Goal: Information Seeking & Learning: Learn about a topic

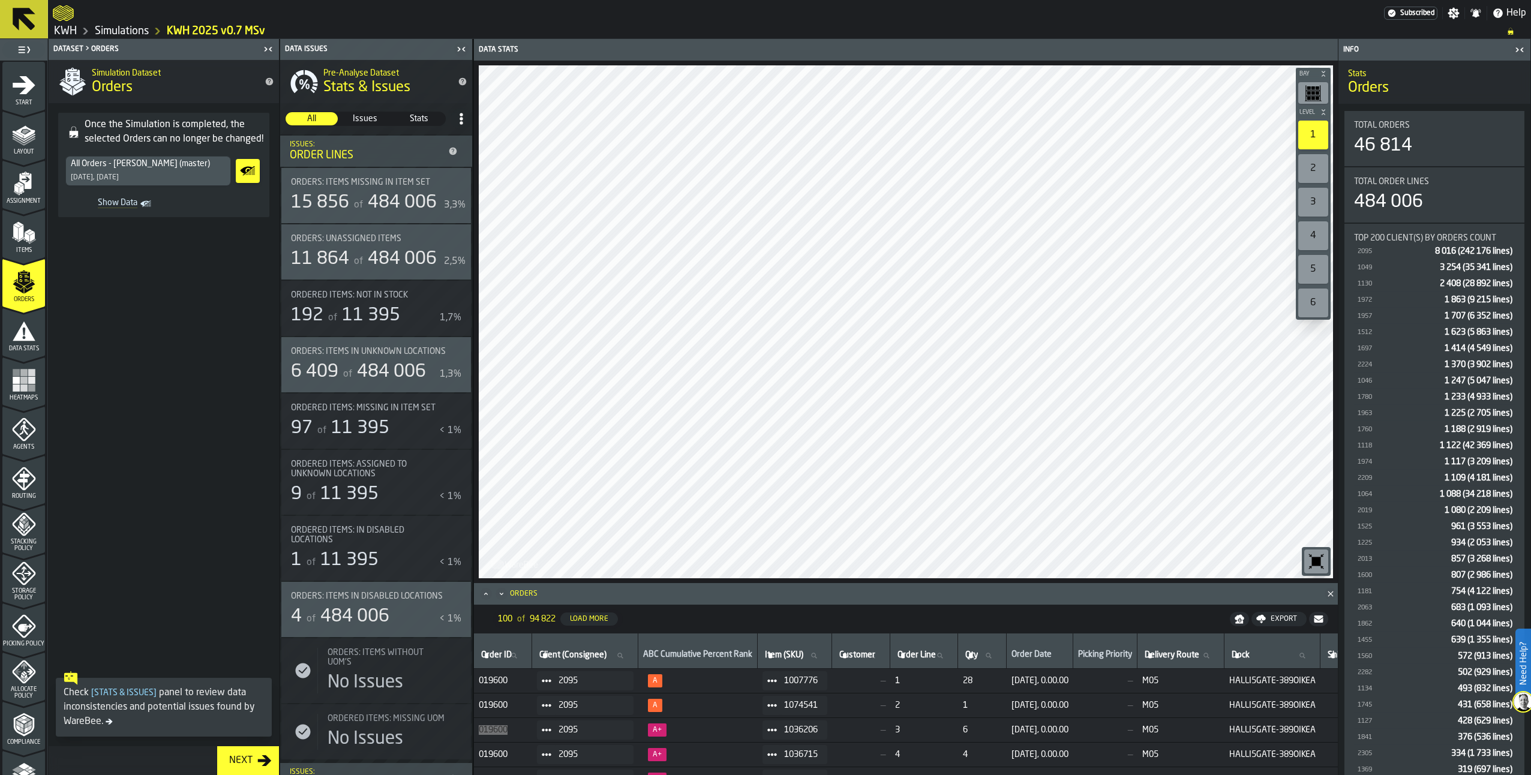
click at [151, 376] on span at bounding box center [164, 446] width 230 height 439
click at [29, 431] on icon "menu Agents" at bounding box center [24, 430] width 24 height 24
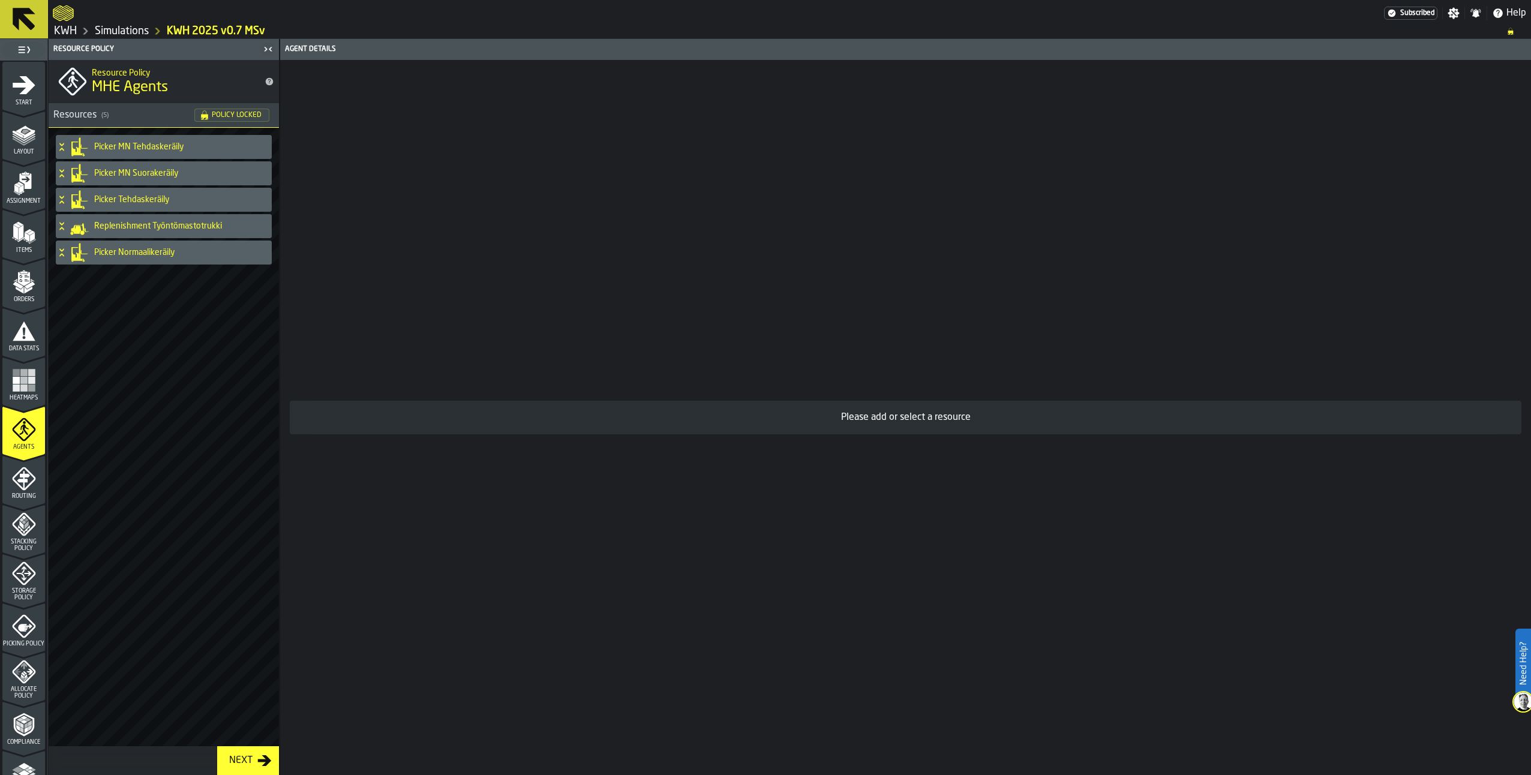
click at [64, 149] on icon at bounding box center [62, 147] width 12 height 10
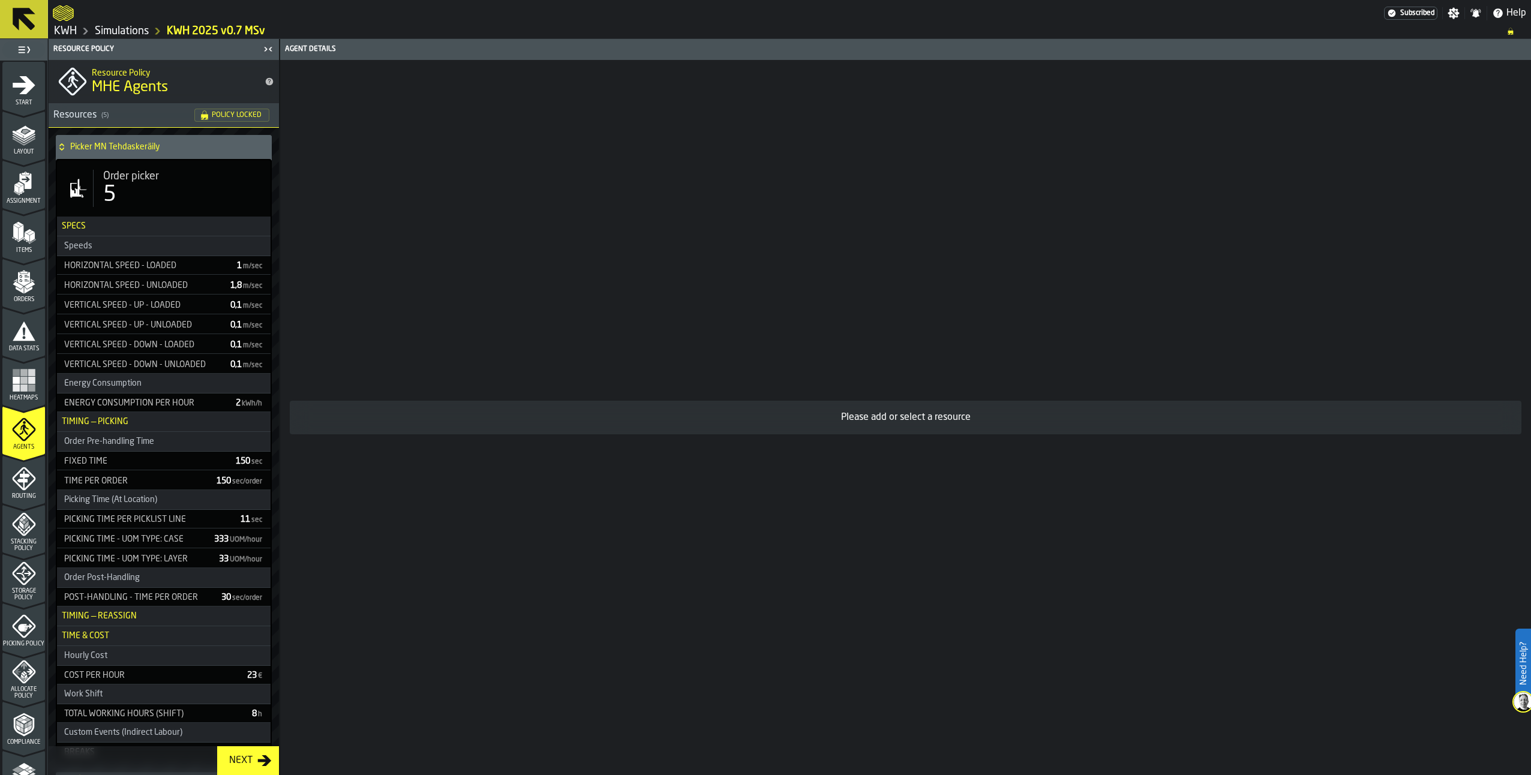
click at [177, 202] on div "5" at bounding box center [182, 195] width 158 height 24
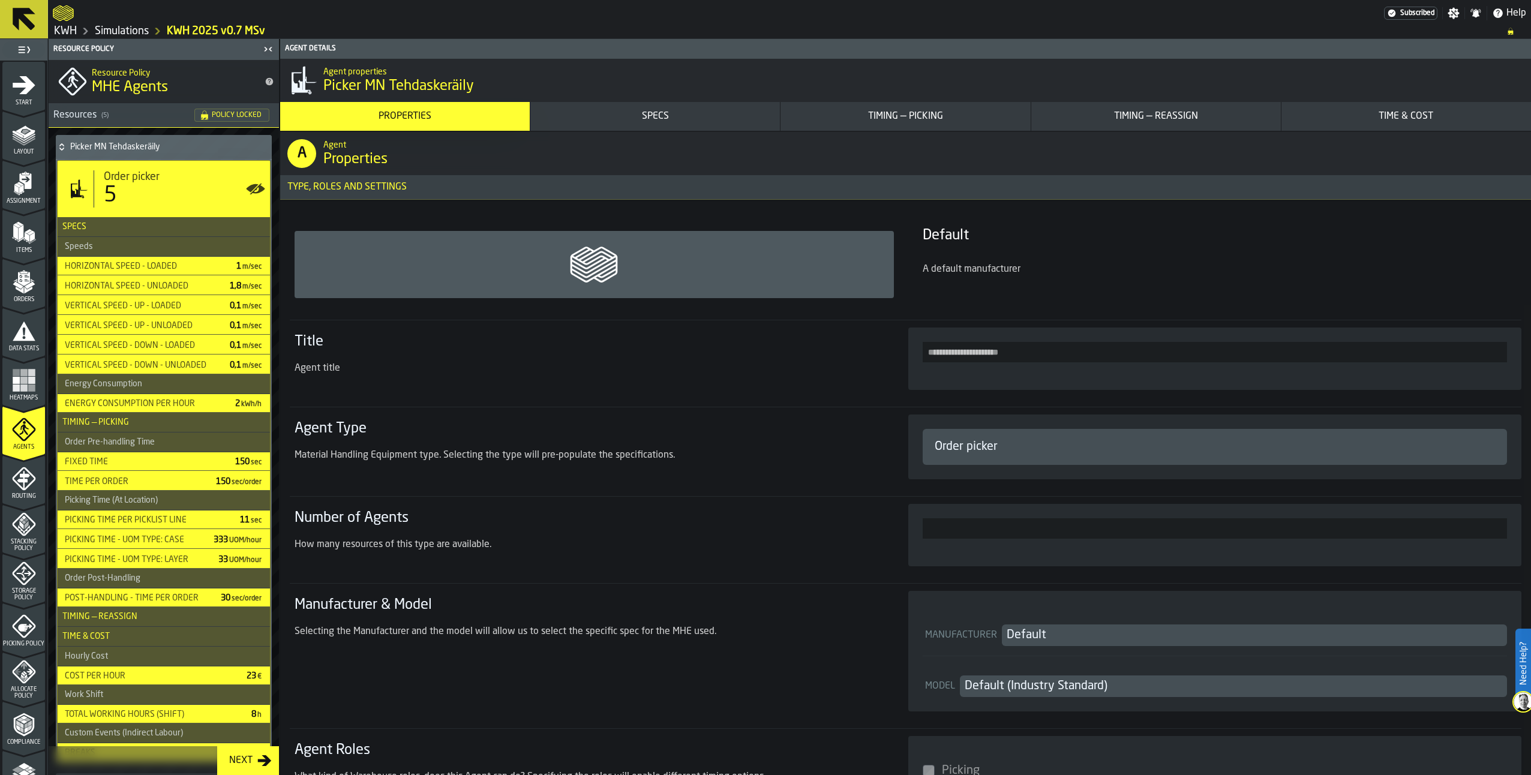
drag, startPoint x: 263, startPoint y: 0, endPoint x: 582, endPoint y: 517, distance: 607.0
click at [582, 517] on h3 "Number of Agents" at bounding box center [587, 518] width 585 height 19
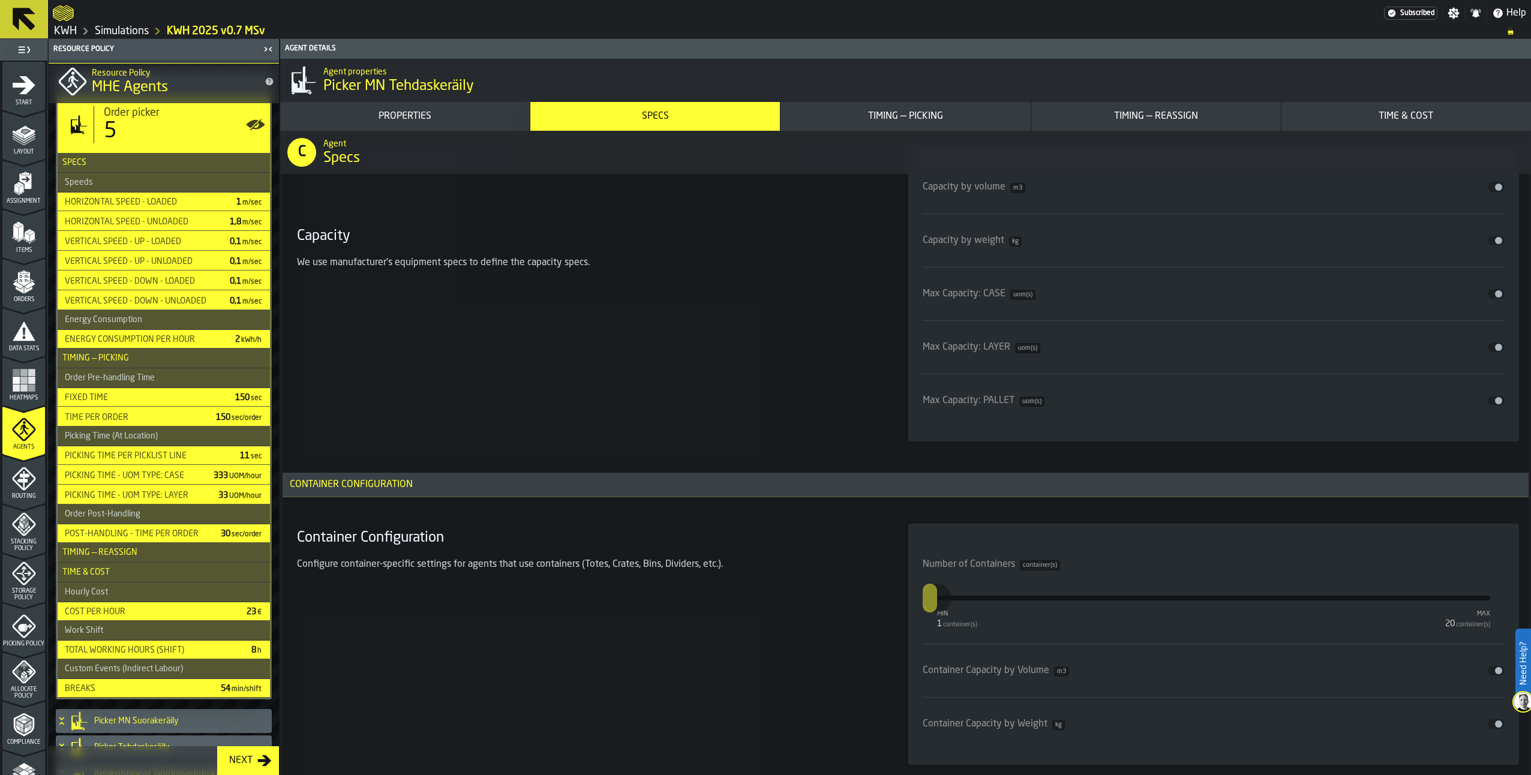
scroll to position [140, 0]
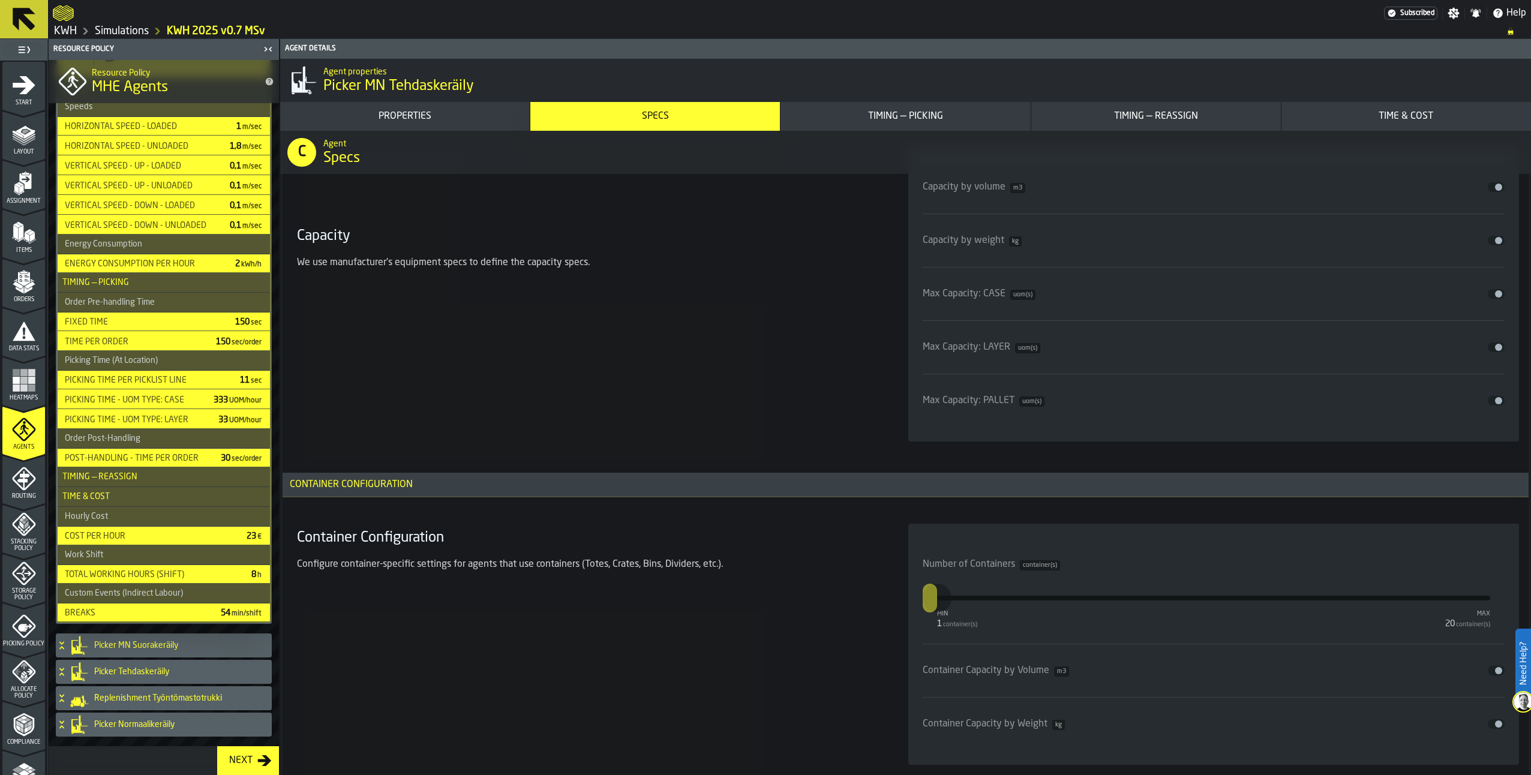
click at [61, 643] on icon at bounding box center [61, 642] width 4 height 3
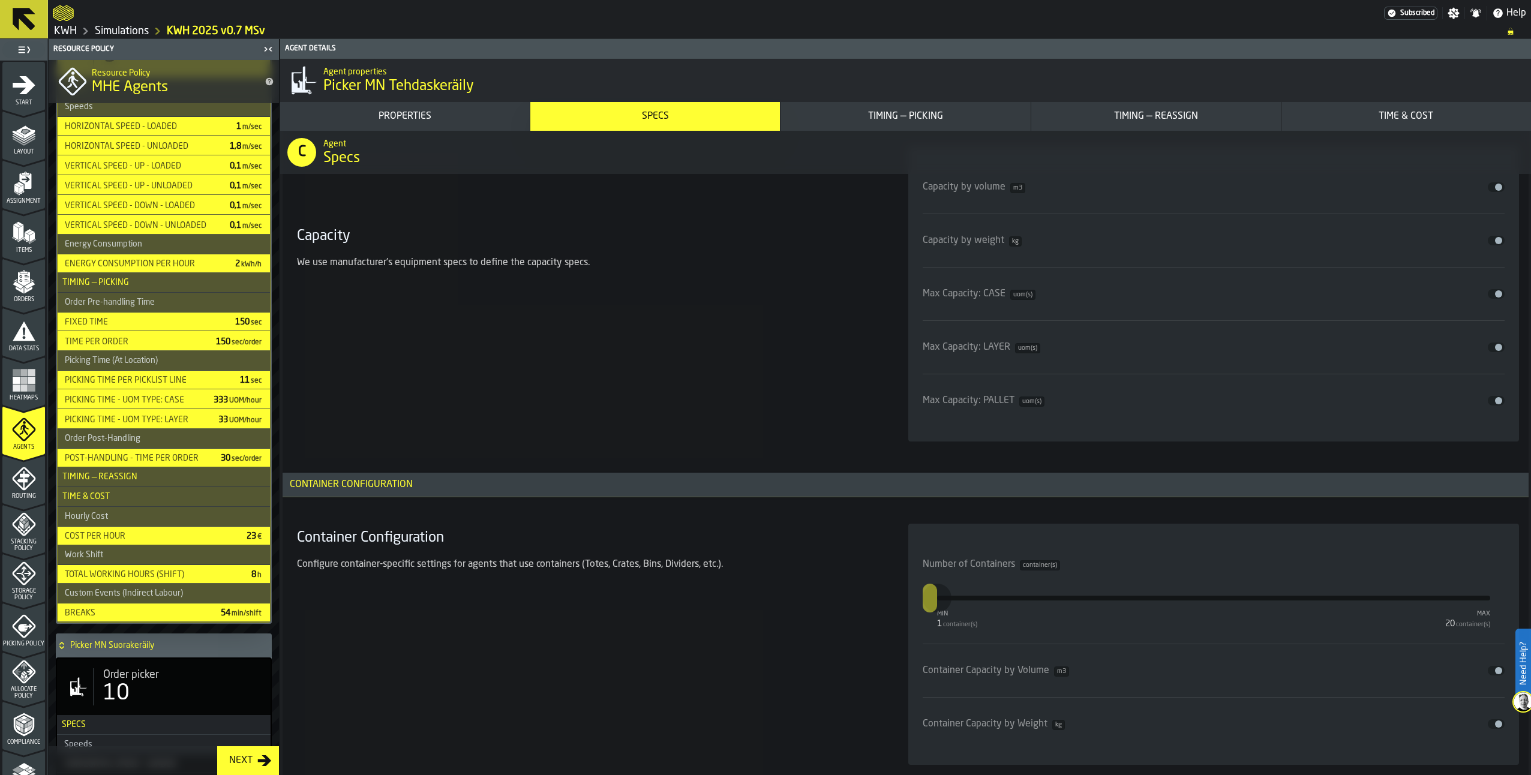
click at [104, 682] on div "10" at bounding box center [116, 694] width 26 height 24
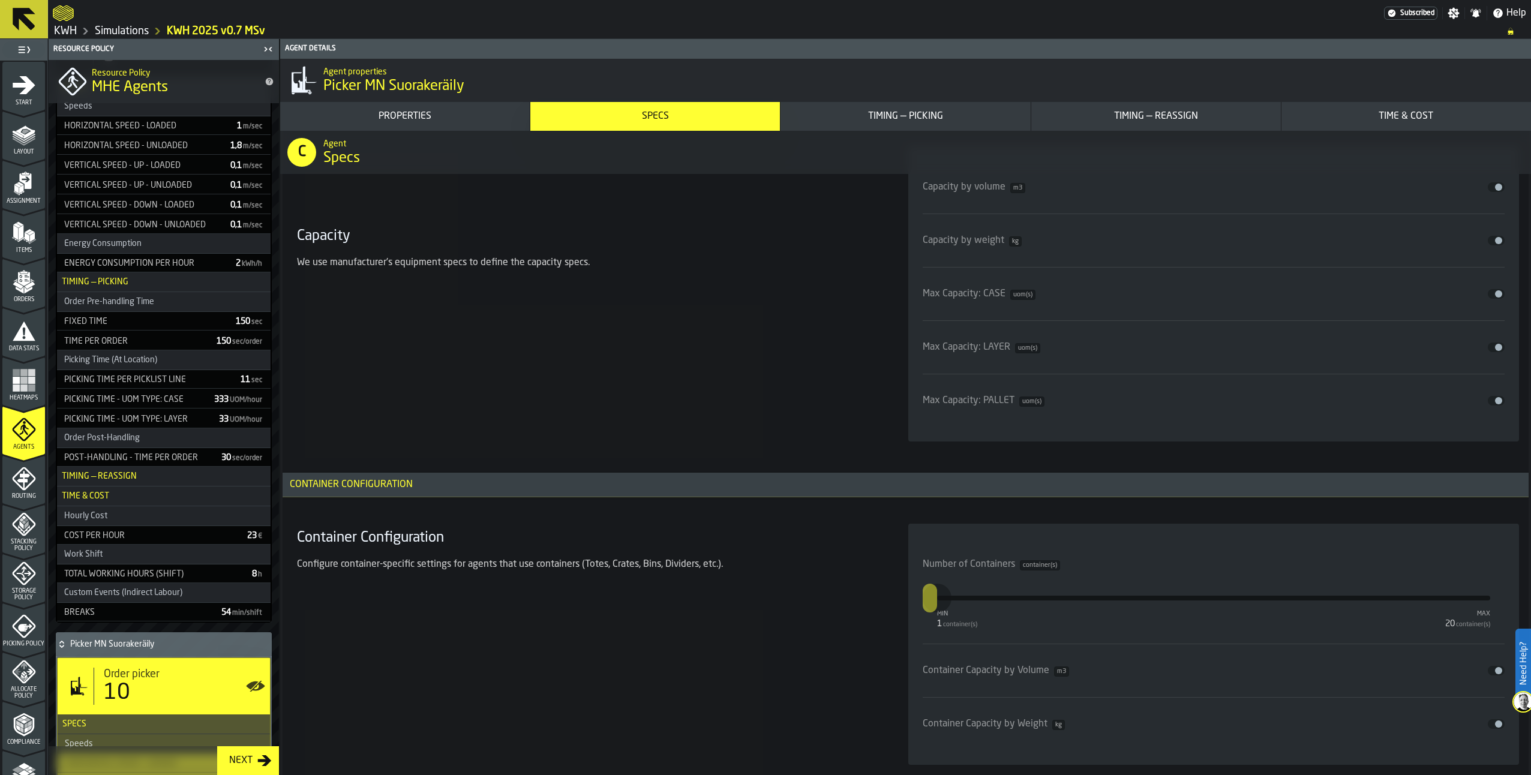
type input "**********"
type input "**"
type input "***"
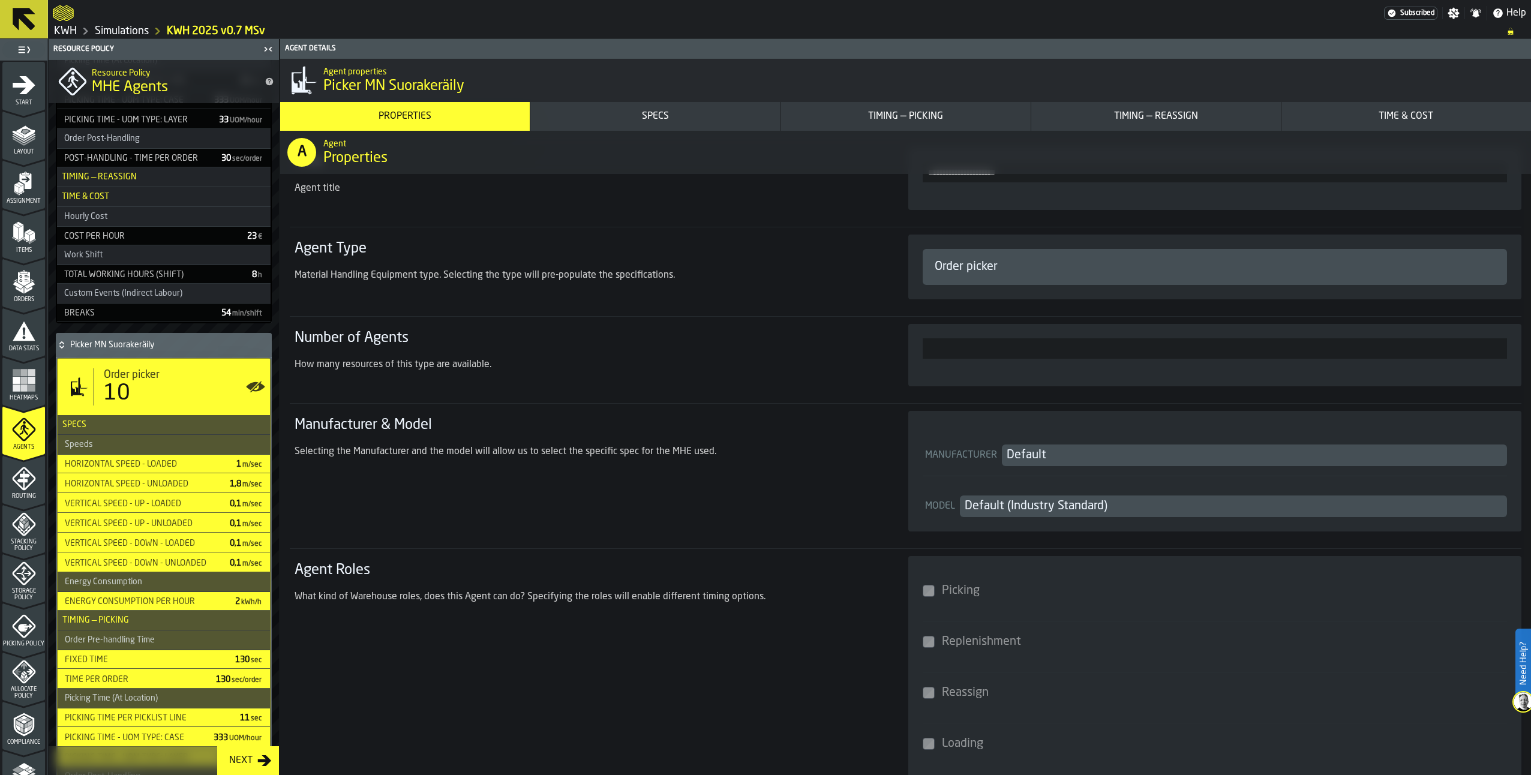
scroll to position [0, 0]
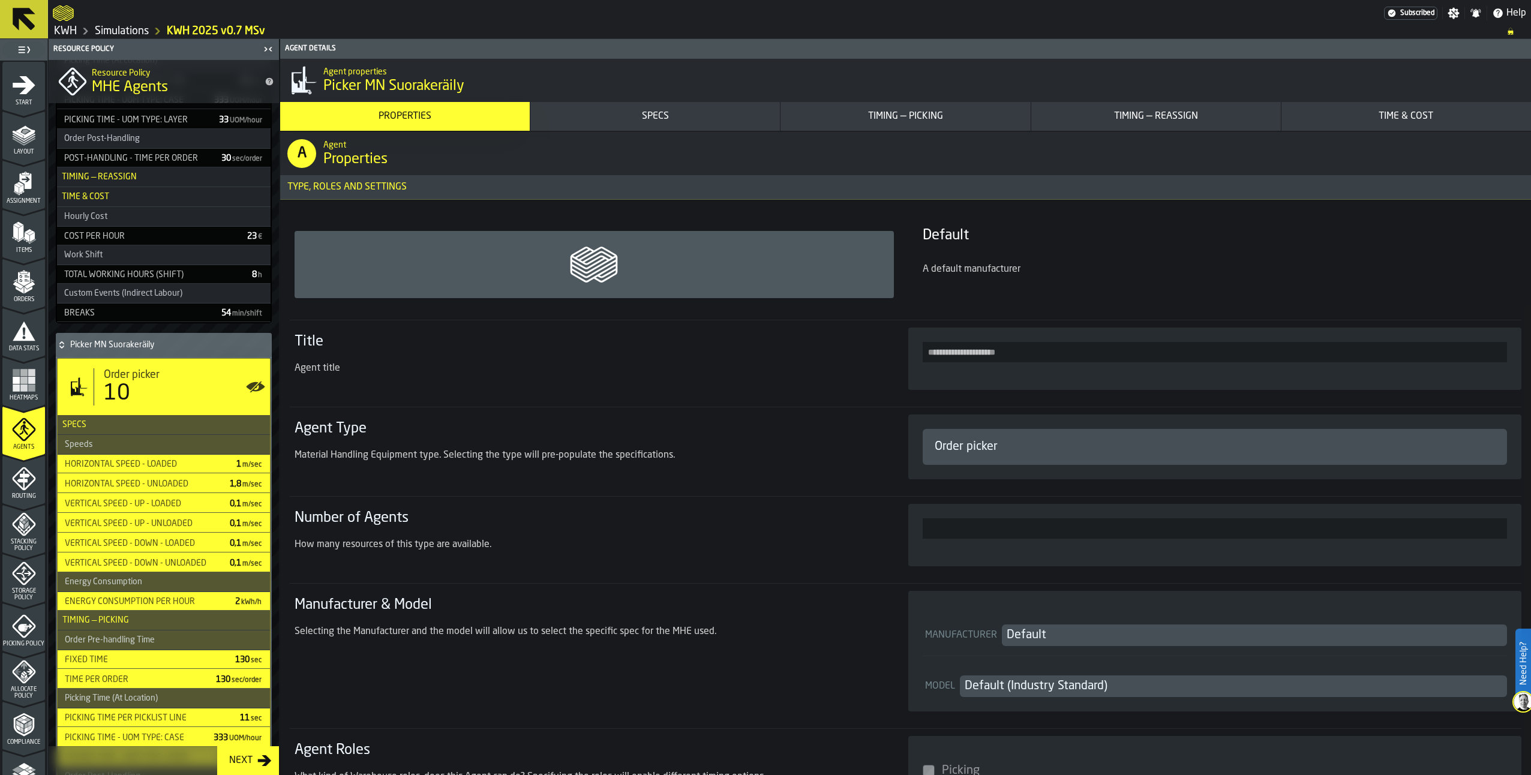
click at [681, 112] on div "Specs" at bounding box center [655, 116] width 240 height 14
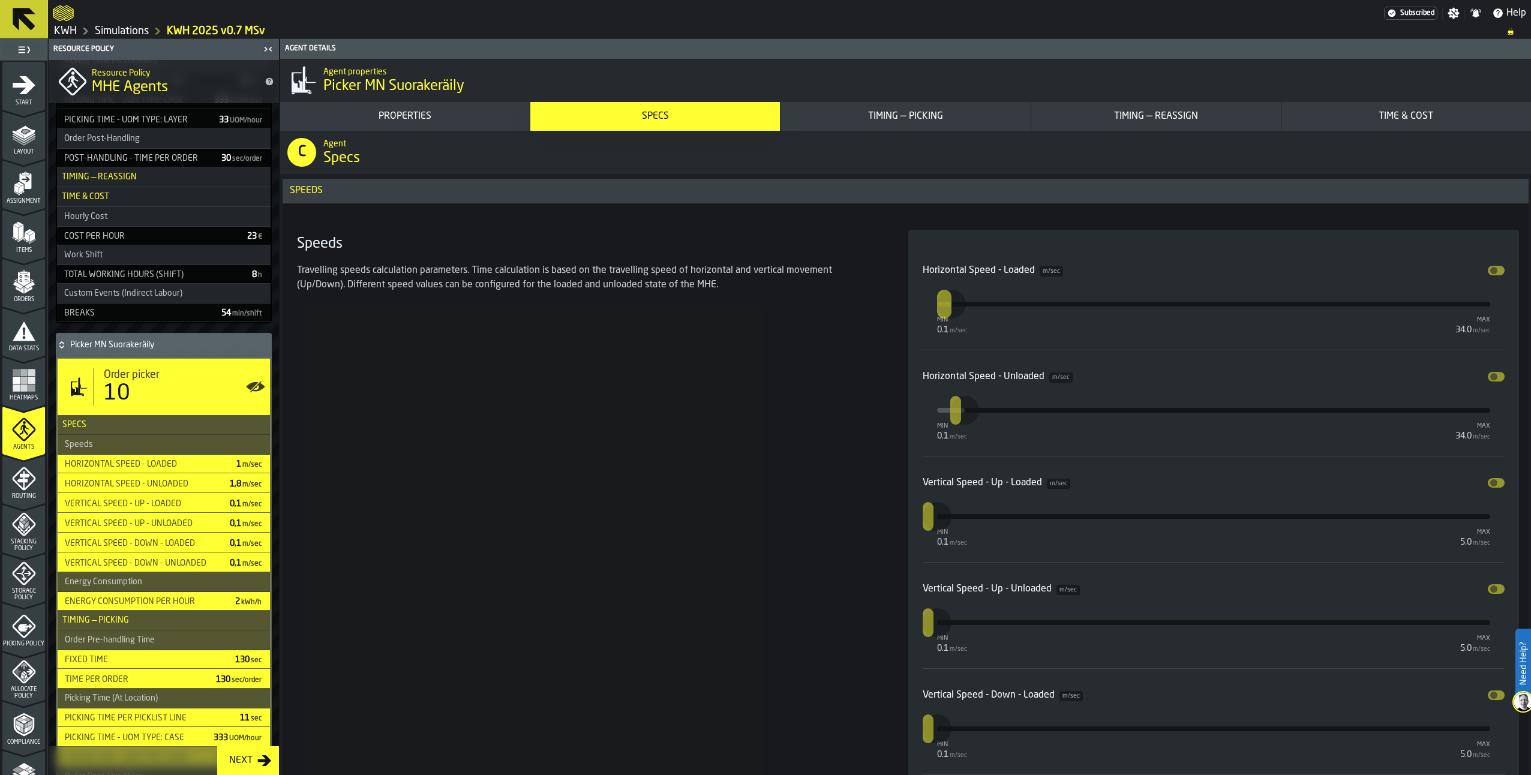
click at [412, 120] on div "Properties" at bounding box center [405, 116] width 240 height 14
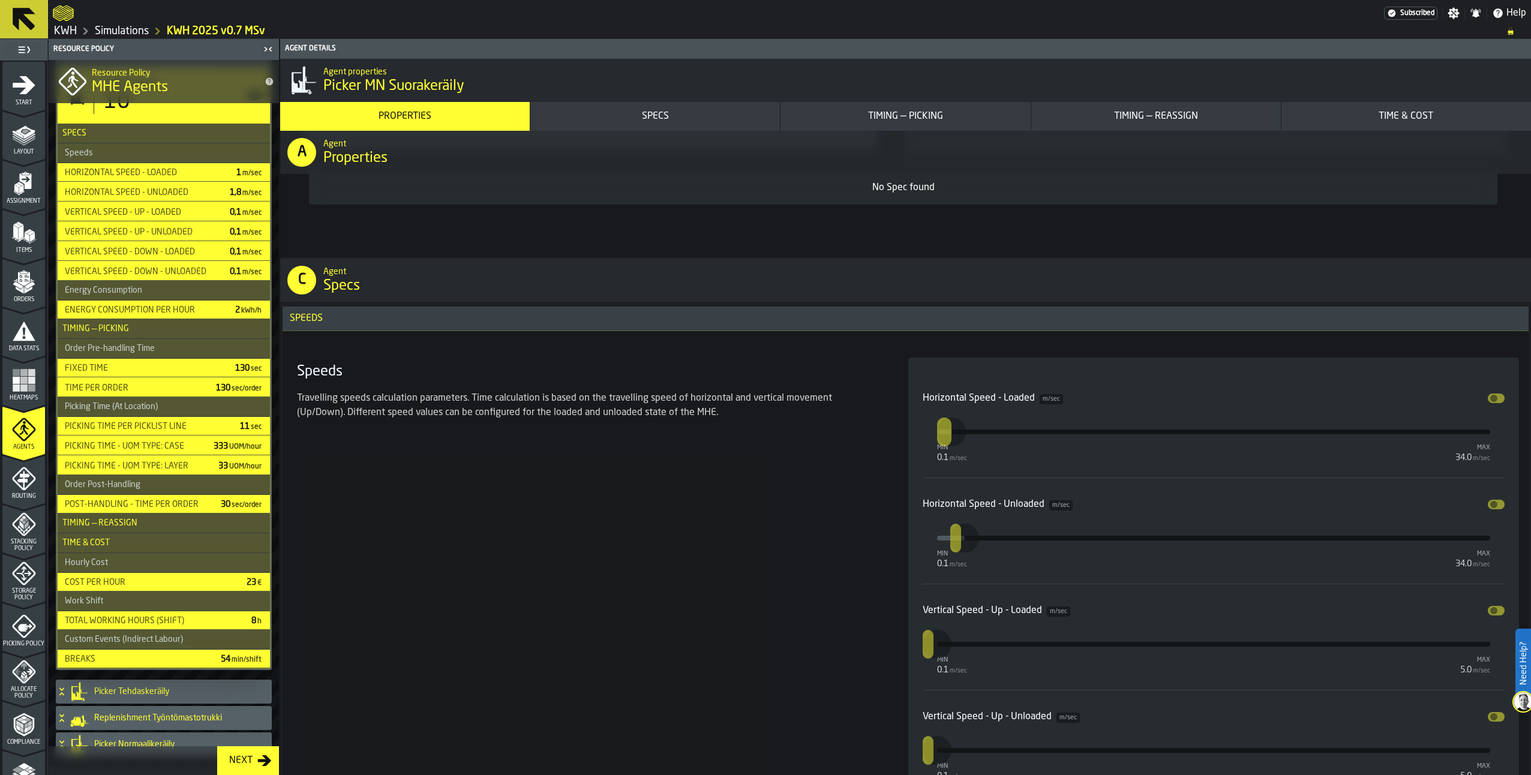
scroll to position [751, 0]
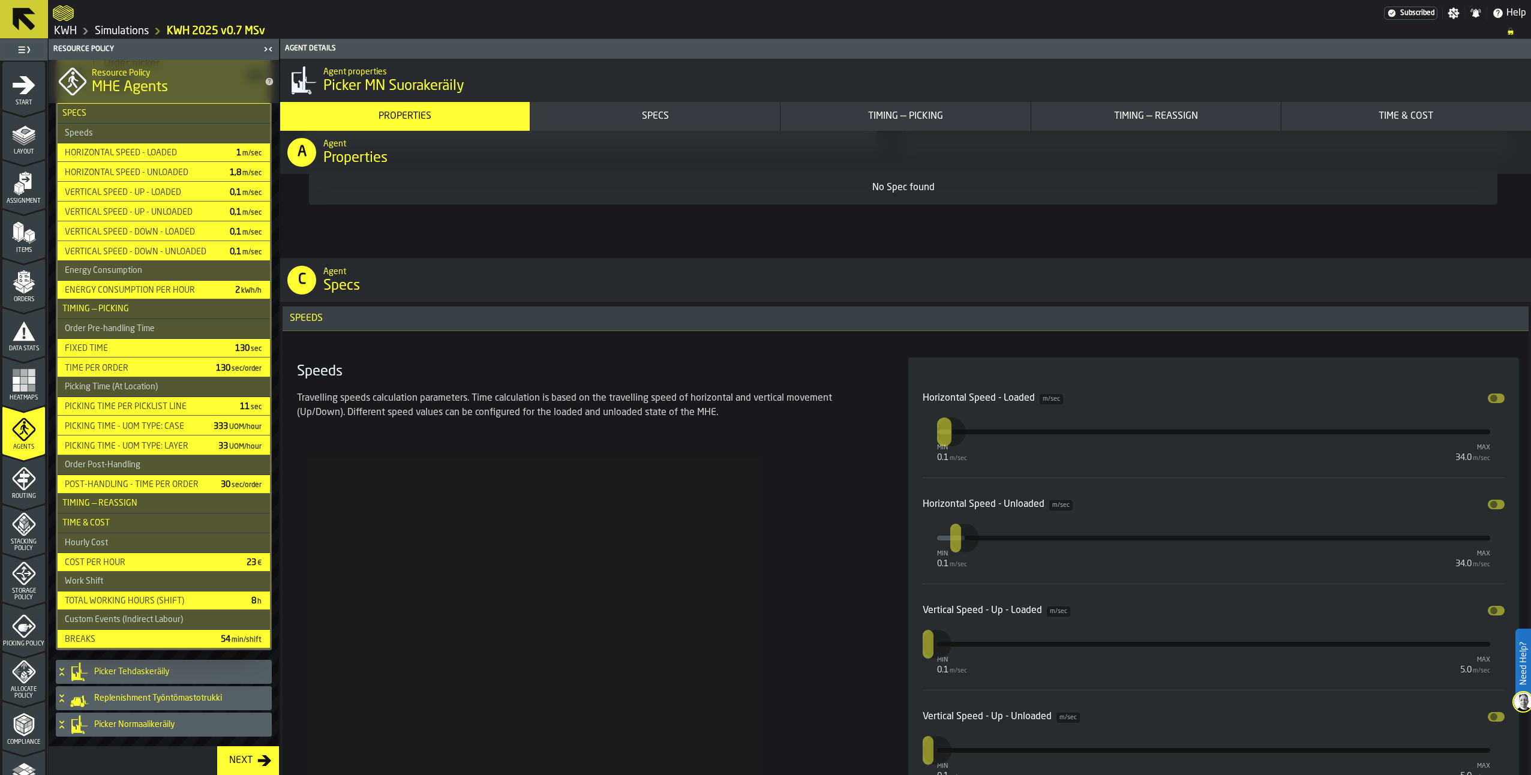
click at [29, 478] on icon "menu Routing" at bounding box center [24, 479] width 24 height 24
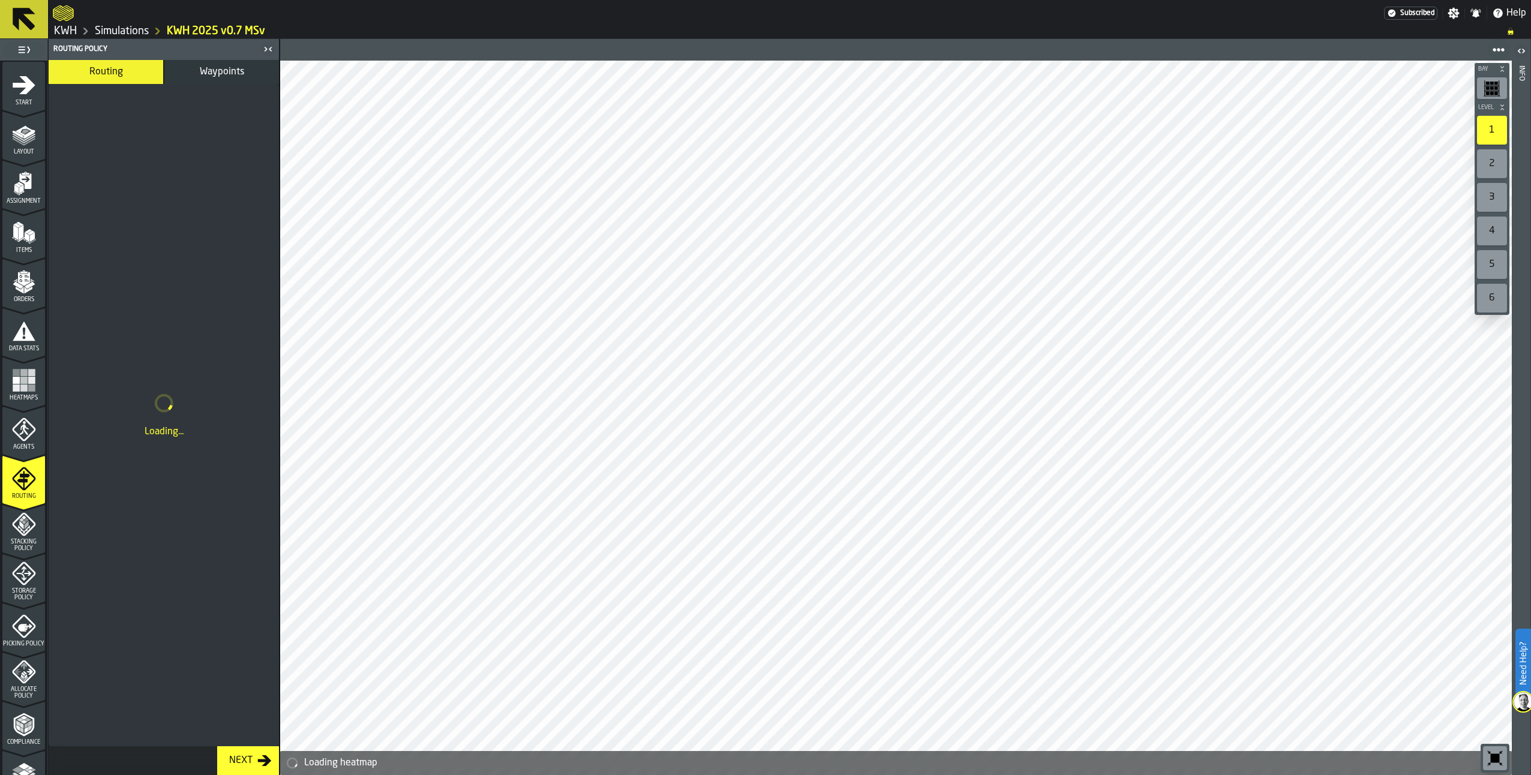
click at [236, 68] on span "Waypoints" at bounding box center [222, 72] width 44 height 10
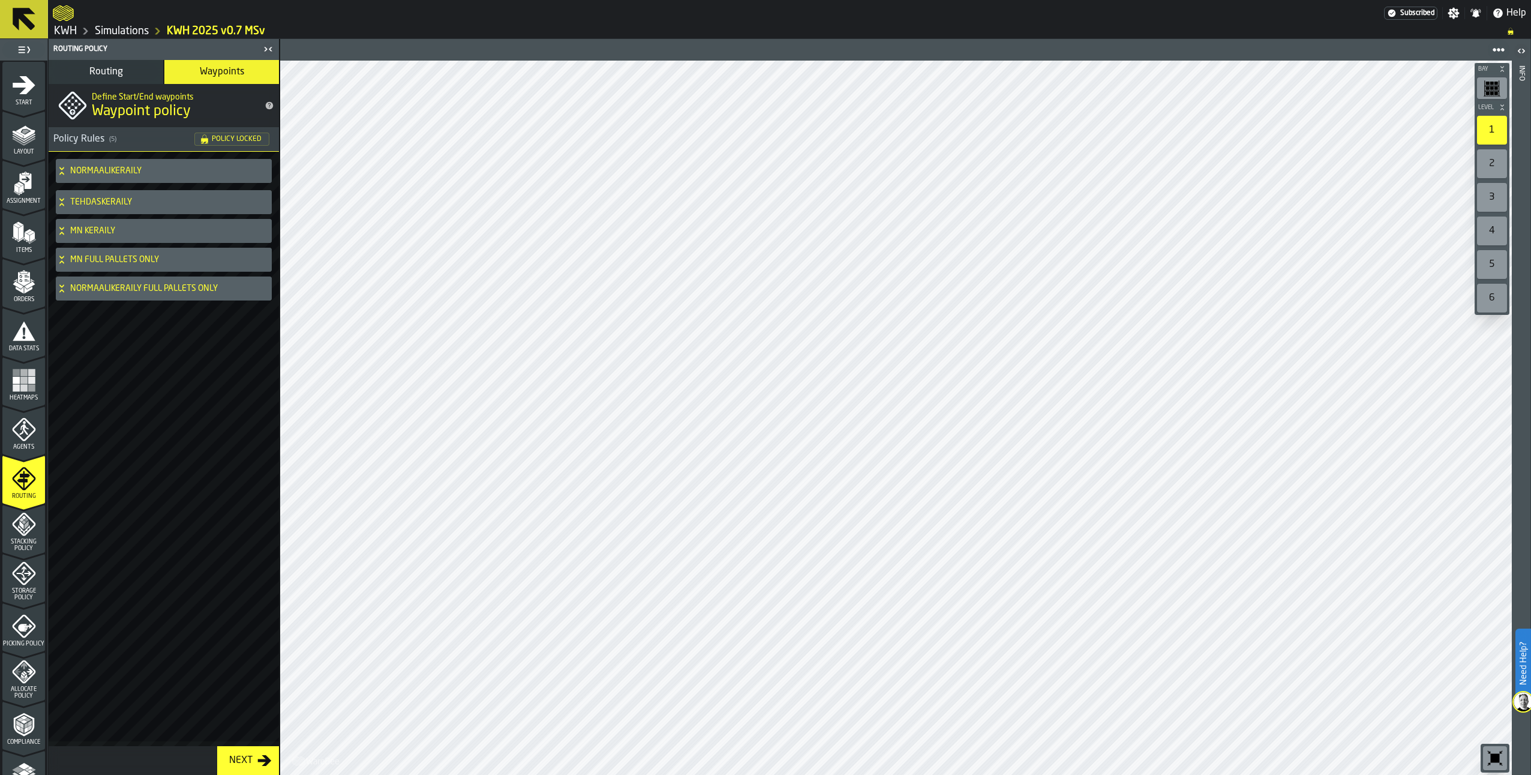
click at [96, 229] on h4 "MN KERÄILY" at bounding box center [168, 231] width 197 height 10
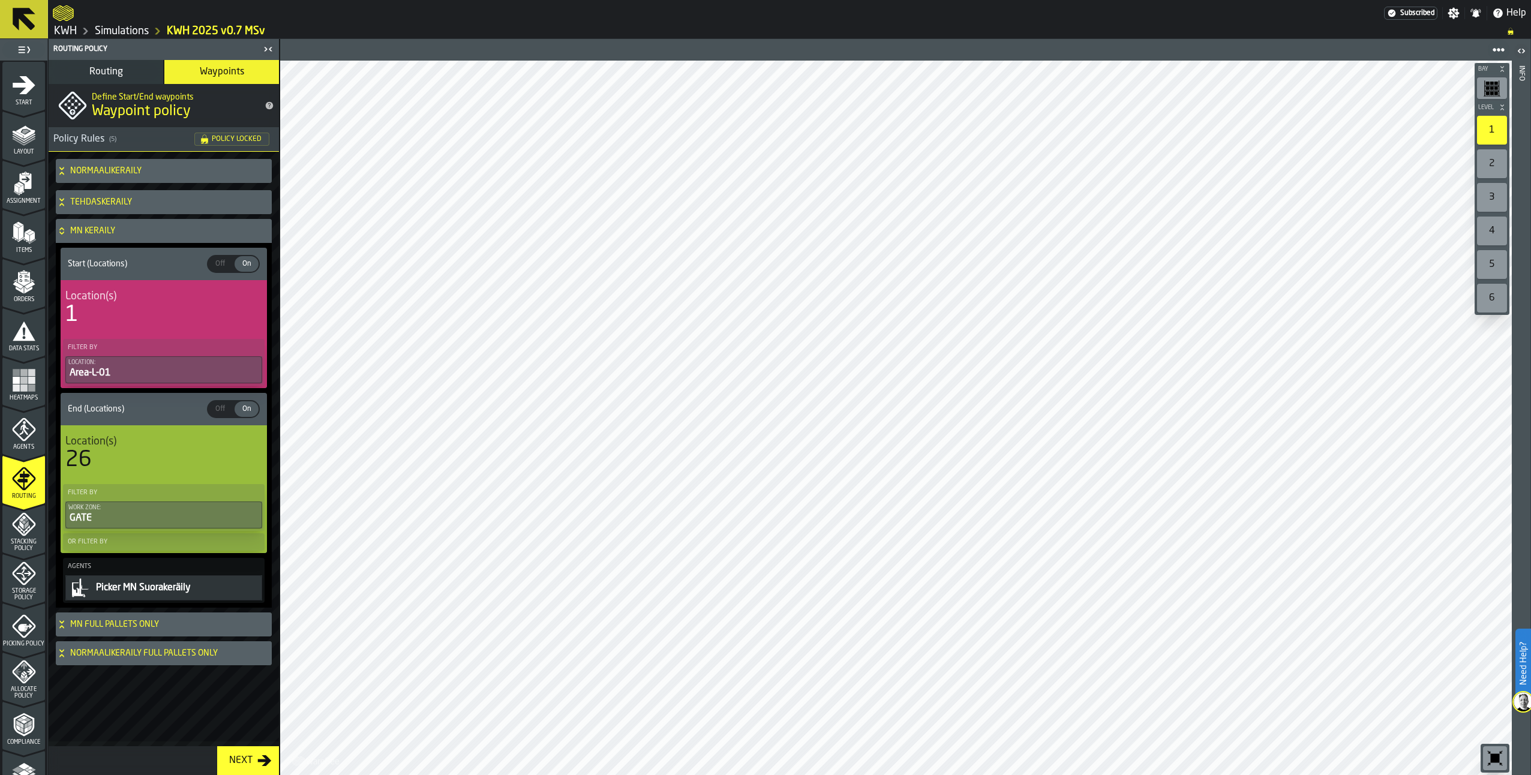
click at [93, 317] on div "1" at bounding box center [163, 315] width 197 height 24
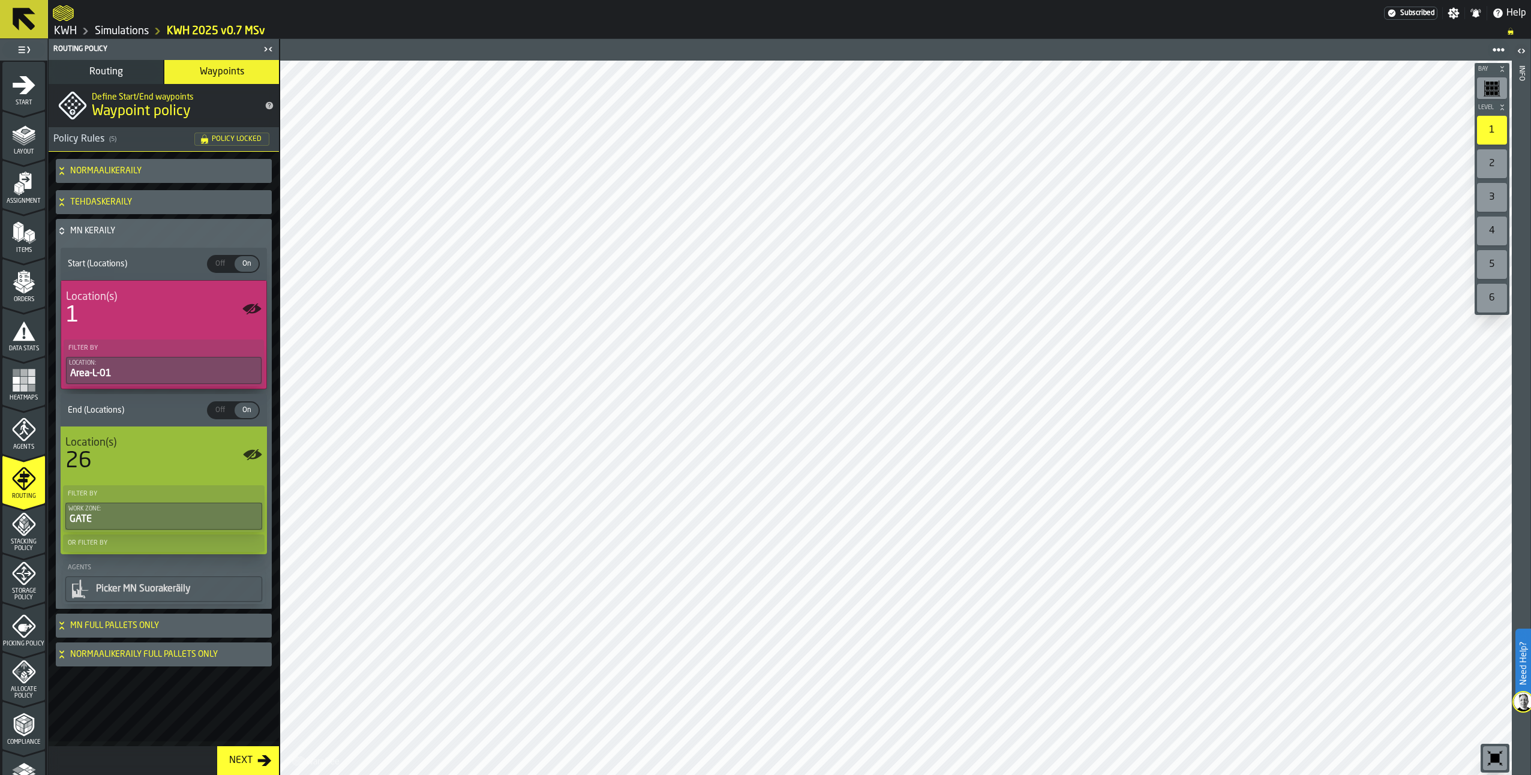
click at [256, 305] on icon "button-toggle-Show on Map" at bounding box center [251, 308] width 19 height 19
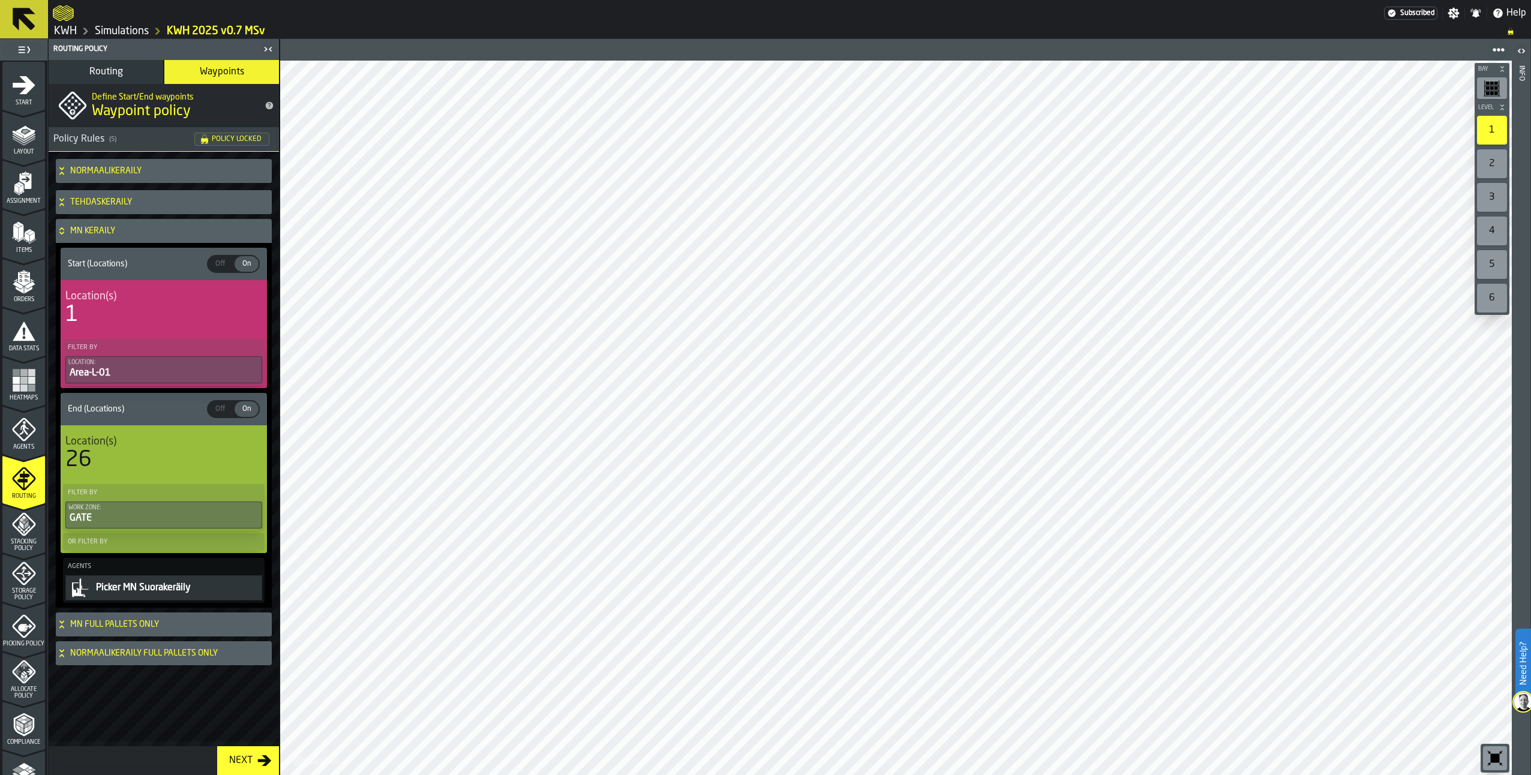
click at [251, 308] on circle "button-toggle-Show on Map" at bounding box center [253, 309] width 4 height 4
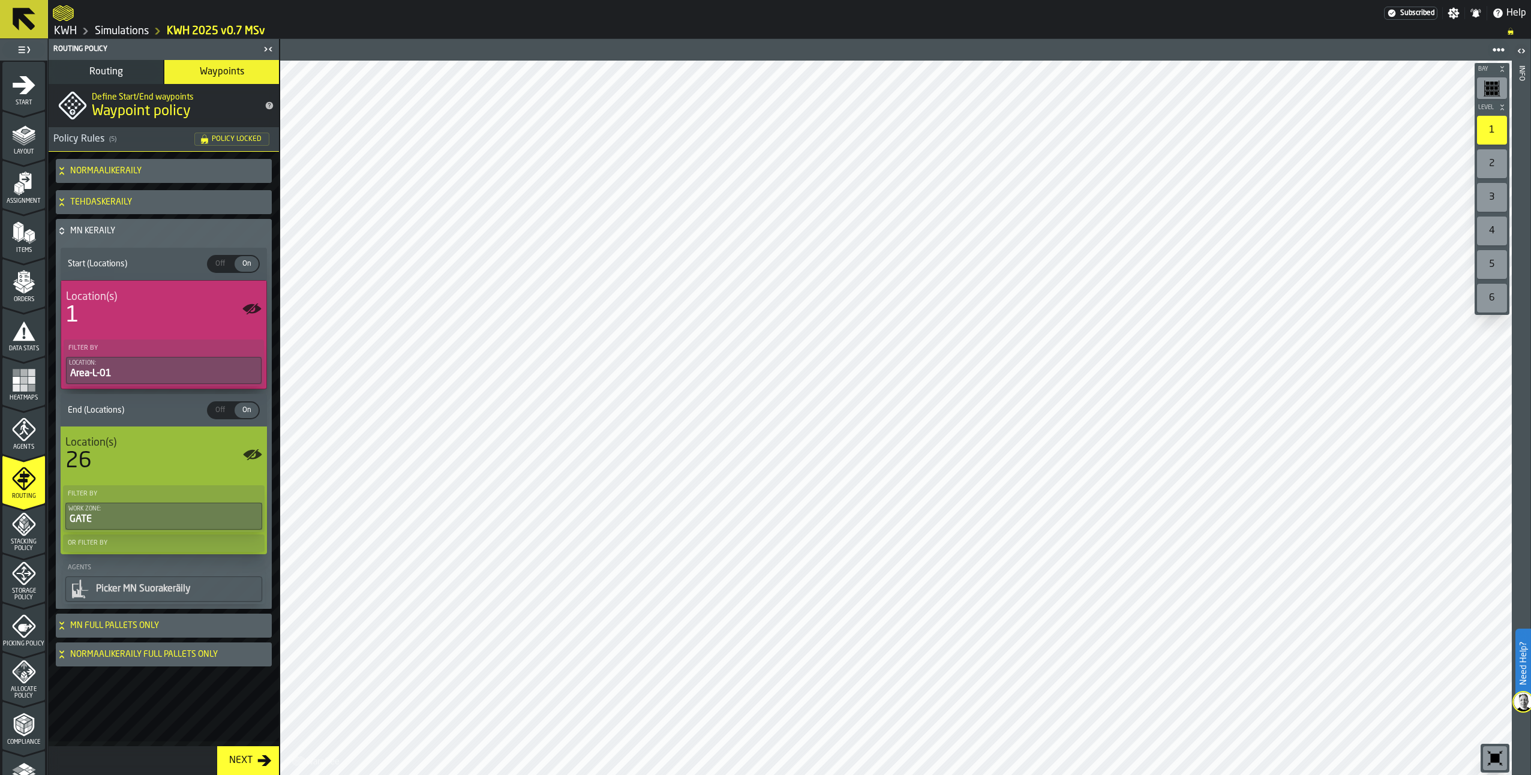
click at [251, 308] on icon "button-toggle-Show on Map" at bounding box center [248, 308] width 12 height 8
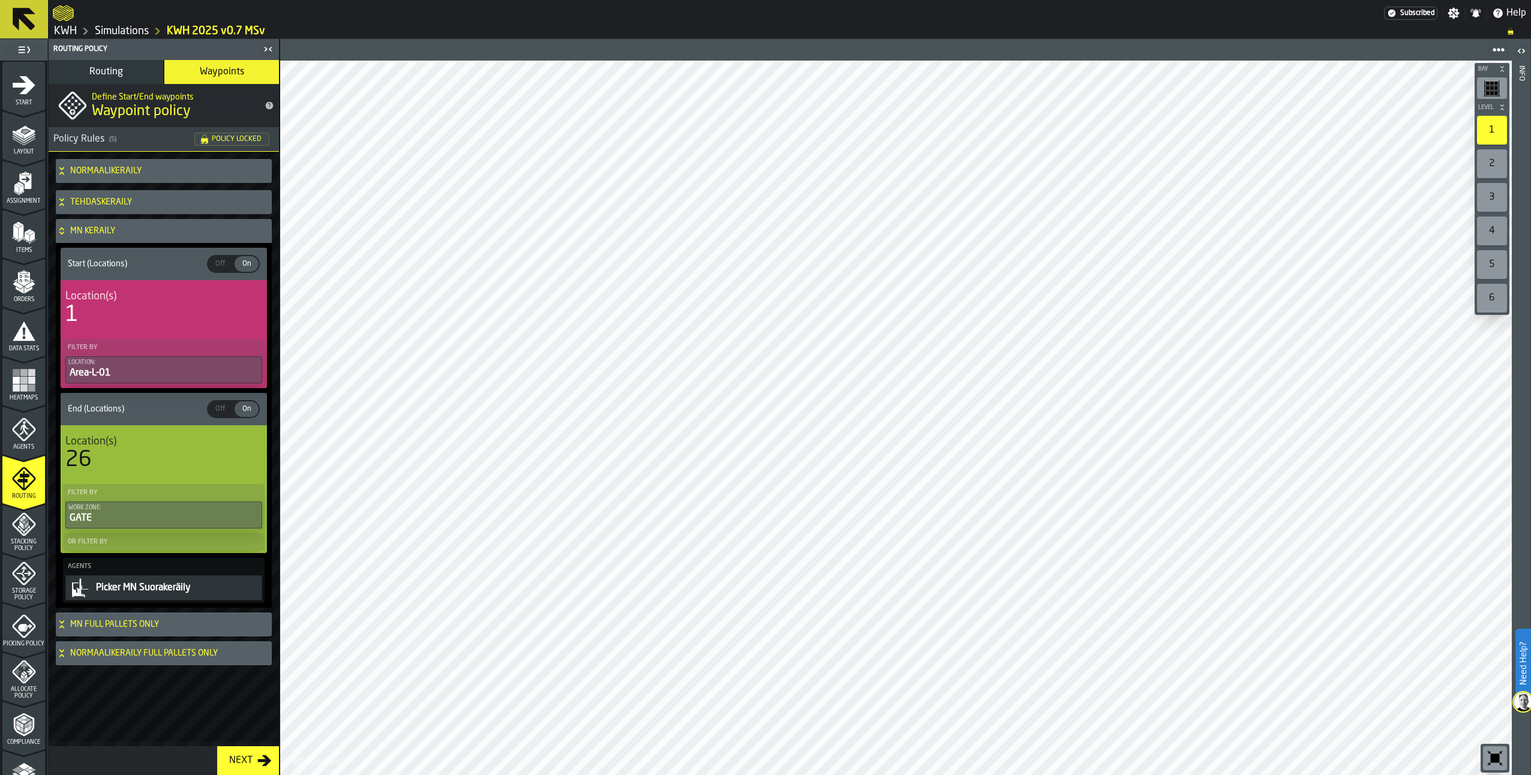
click at [67, 234] on icon at bounding box center [62, 231] width 12 height 10
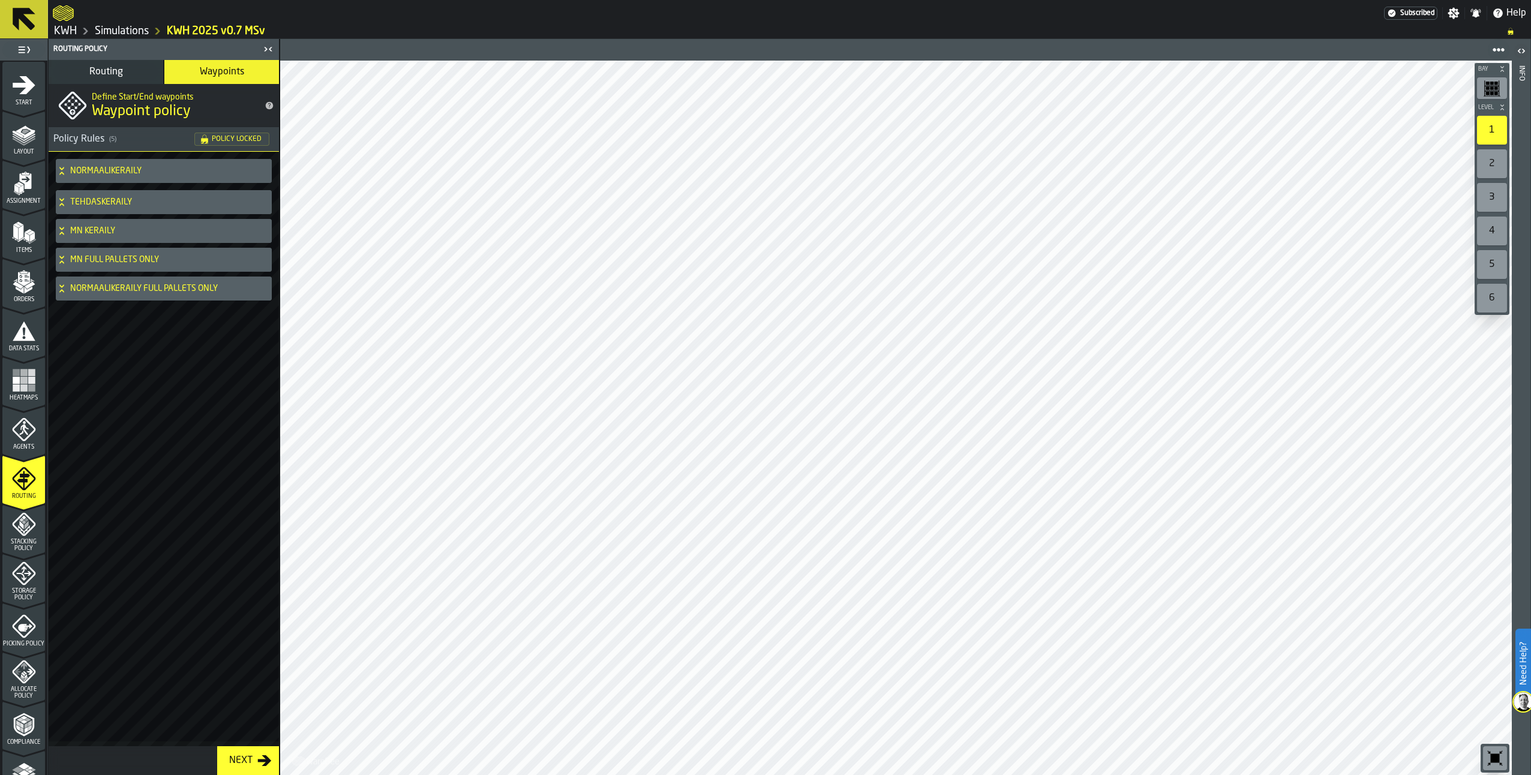
click at [61, 169] on icon at bounding box center [61, 168] width 4 height 3
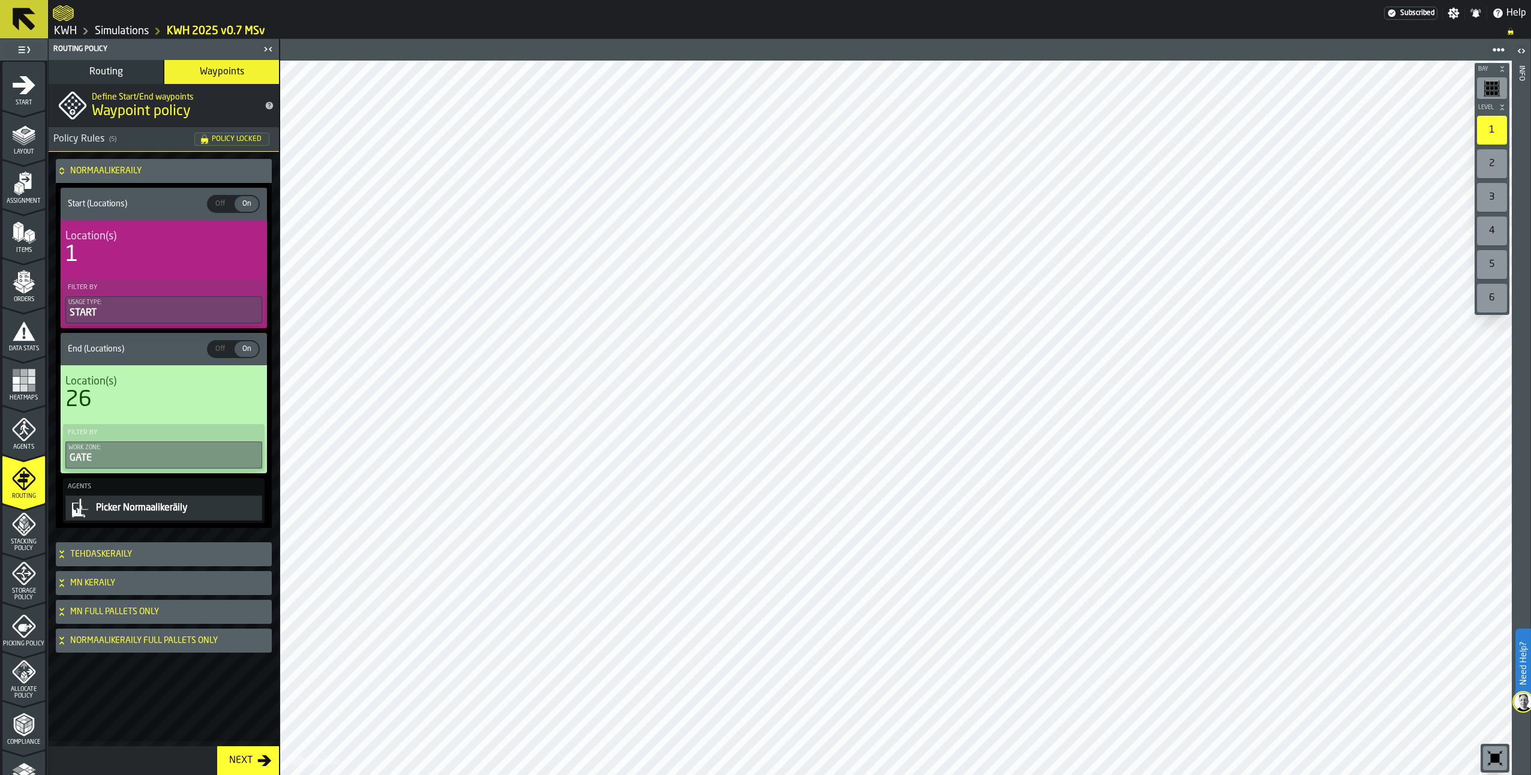
click at [172, 264] on div "1" at bounding box center [163, 255] width 197 height 24
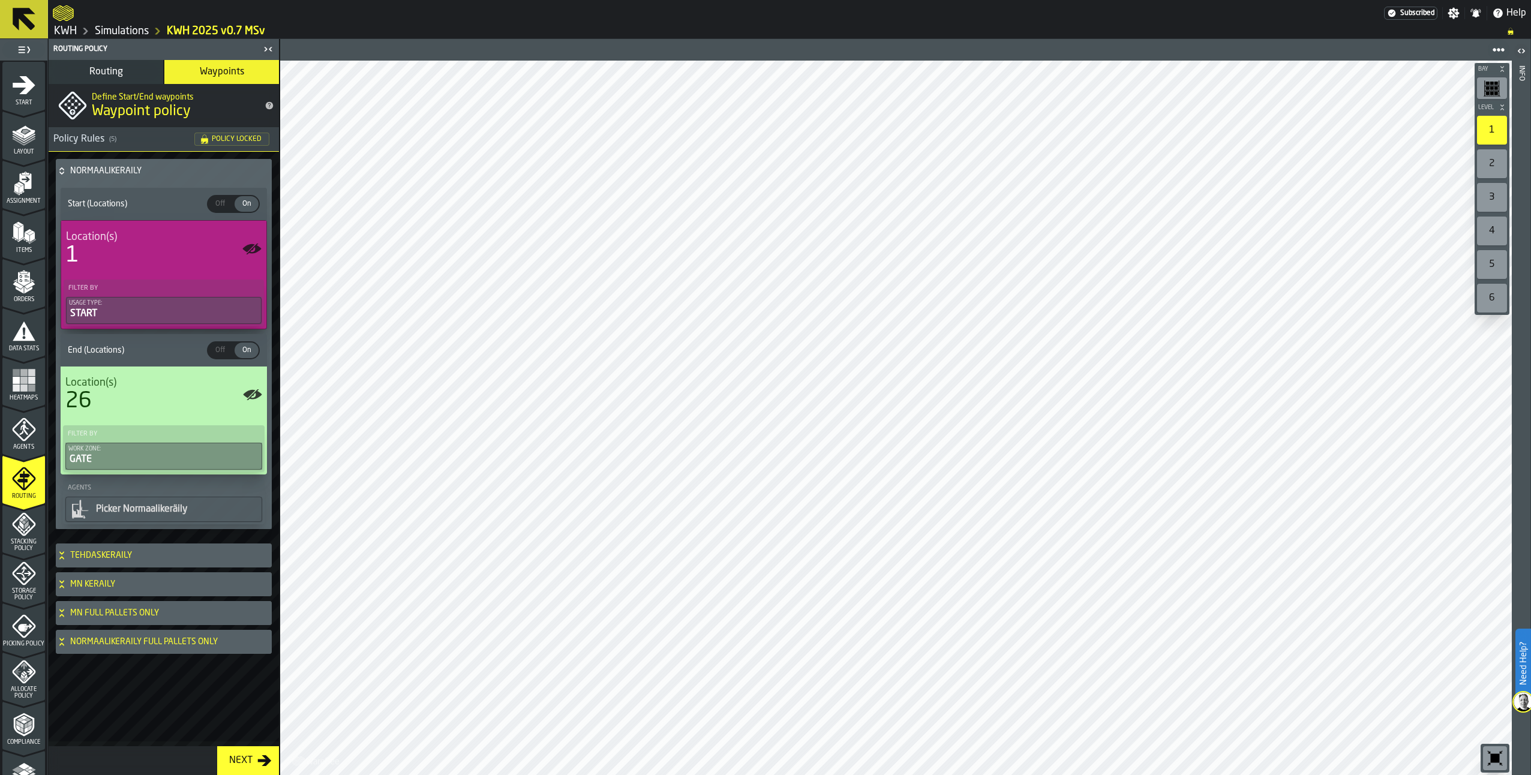
click at [172, 264] on div "1" at bounding box center [164, 256] width 196 height 24
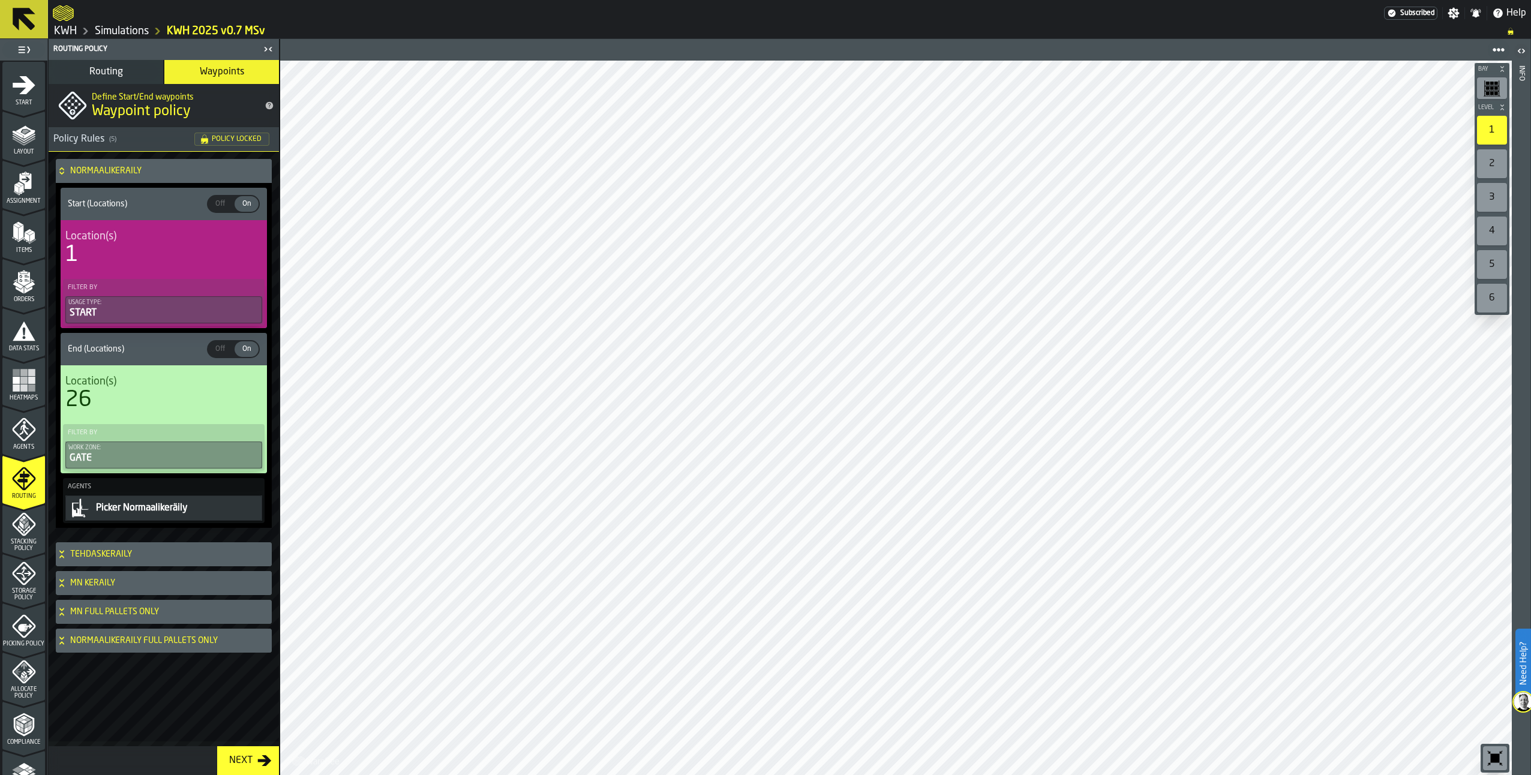
click at [61, 172] on icon at bounding box center [62, 171] width 12 height 10
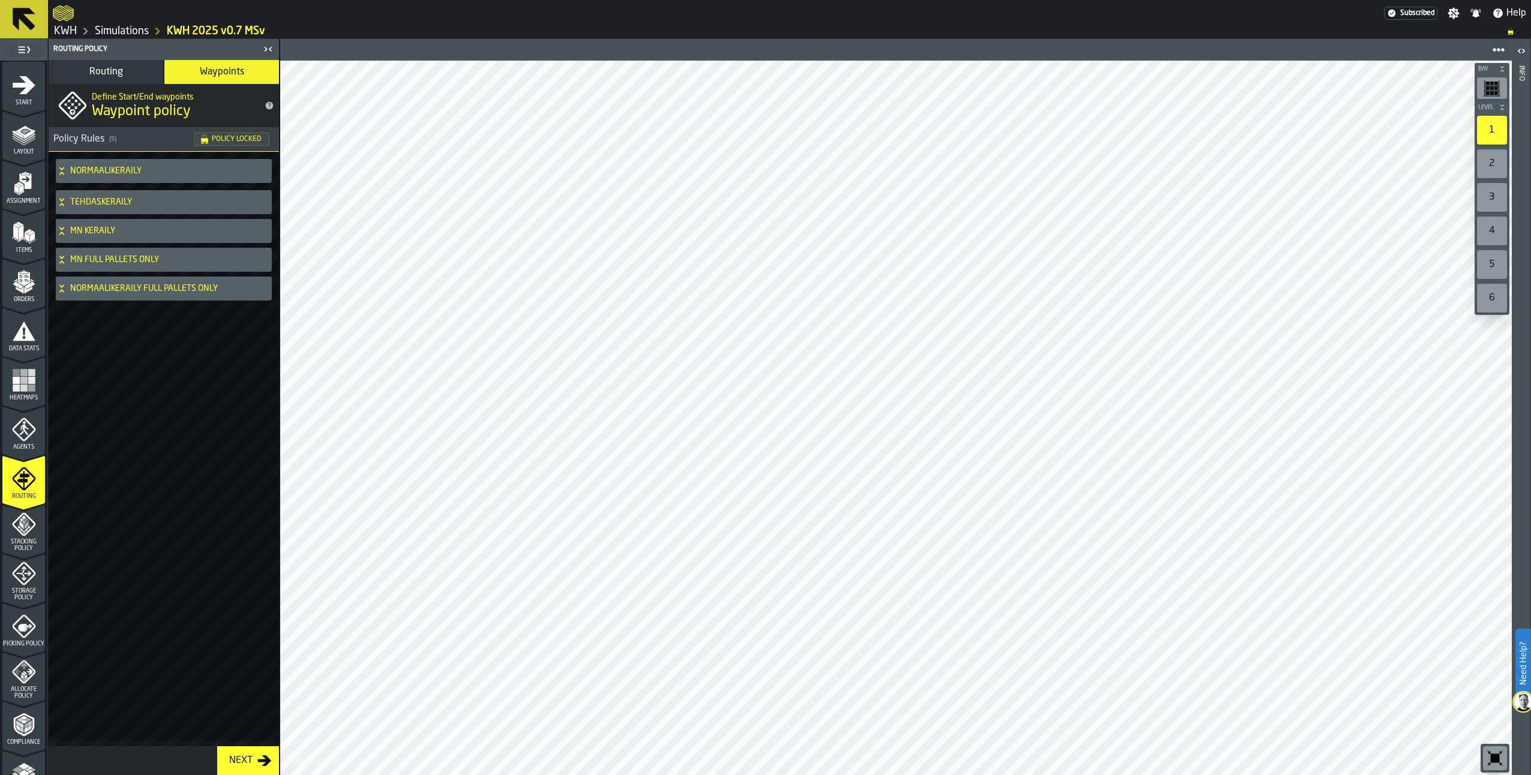
click at [64, 196] on div "TEHDASKERÄILY" at bounding box center [161, 202] width 211 height 24
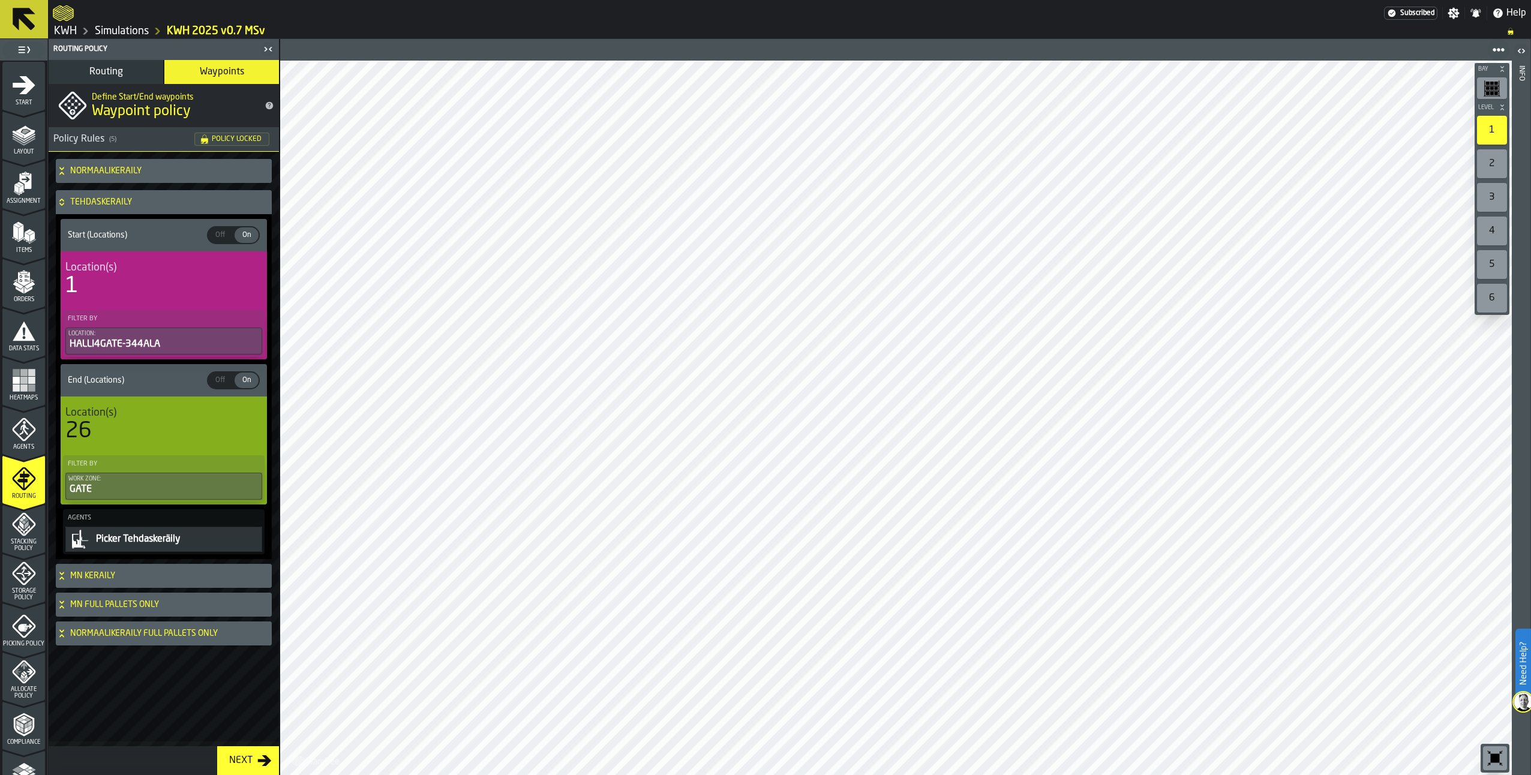
click at [149, 280] on div "1" at bounding box center [163, 286] width 197 height 24
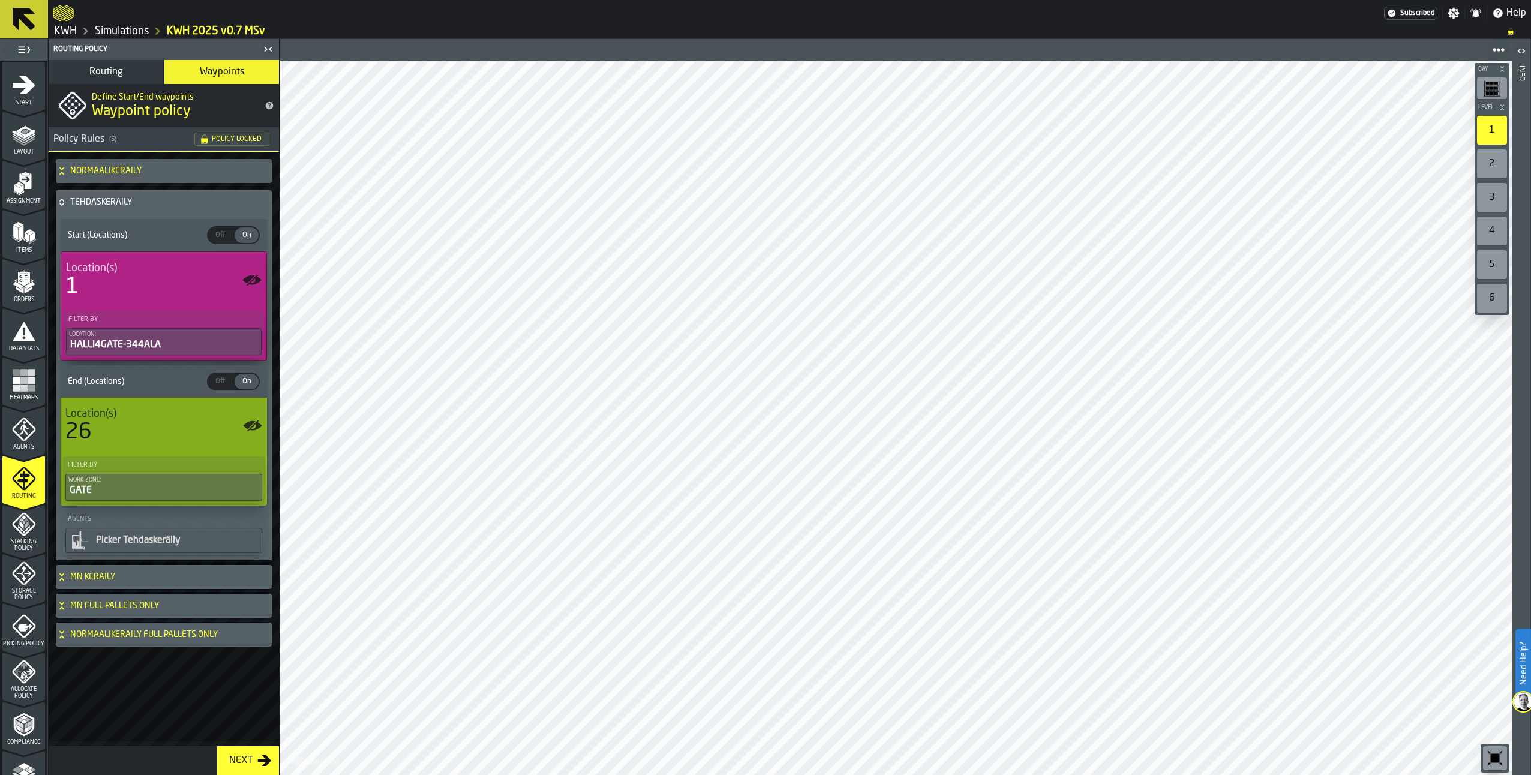
click at [149, 280] on div "1" at bounding box center [164, 287] width 196 height 24
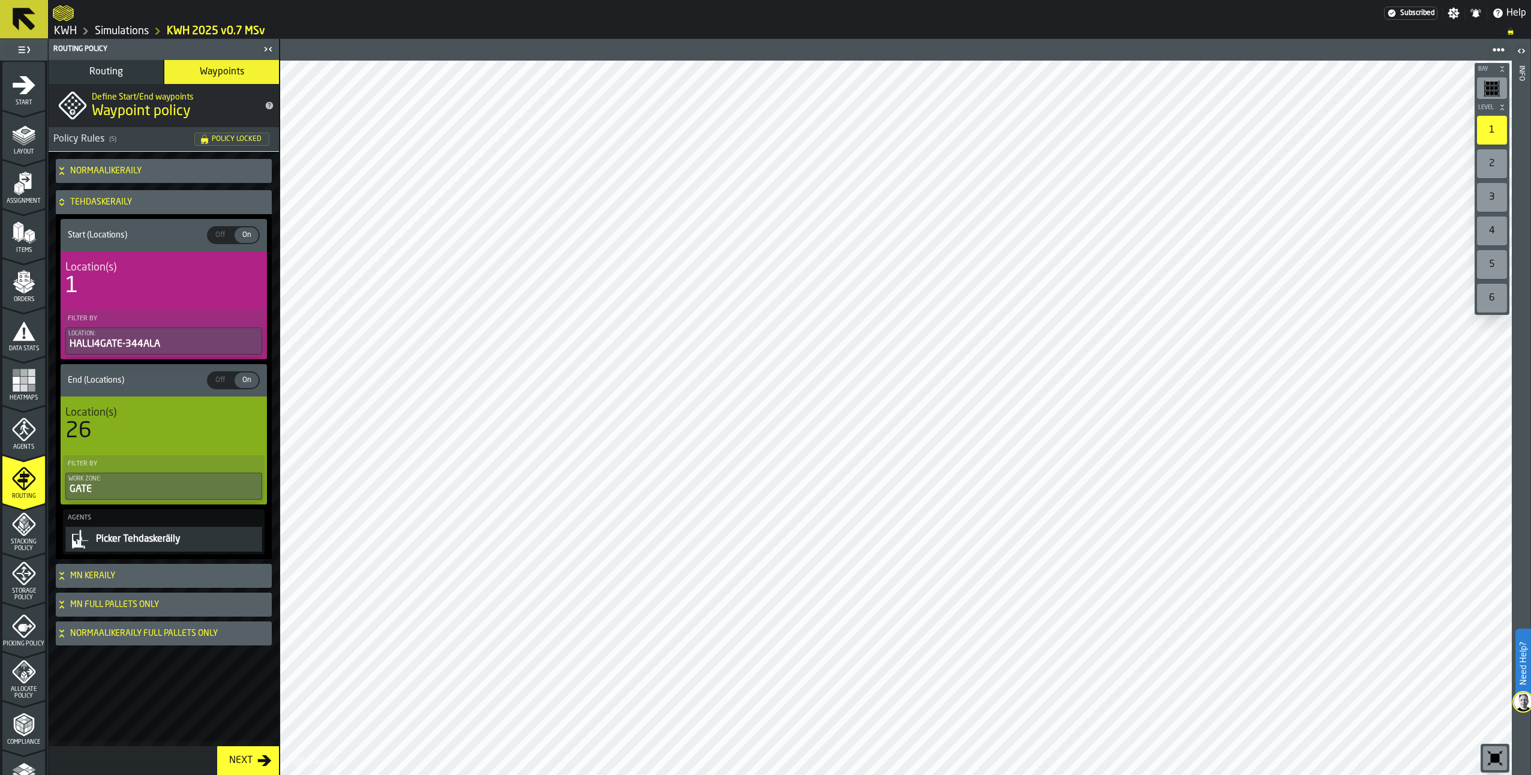
click at [149, 280] on div "1" at bounding box center [163, 286] width 197 height 24
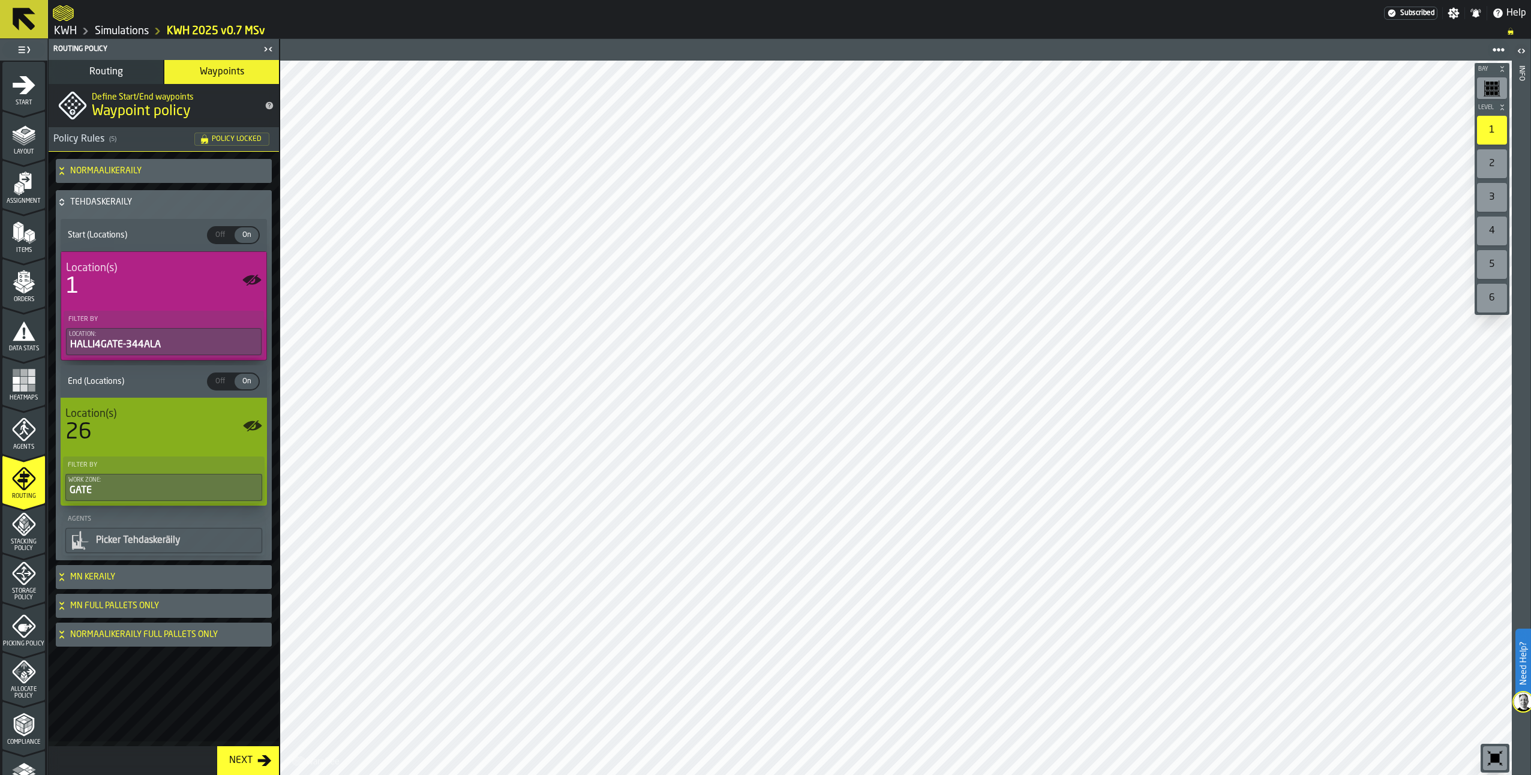
click at [149, 280] on div "1" at bounding box center [164, 287] width 196 height 24
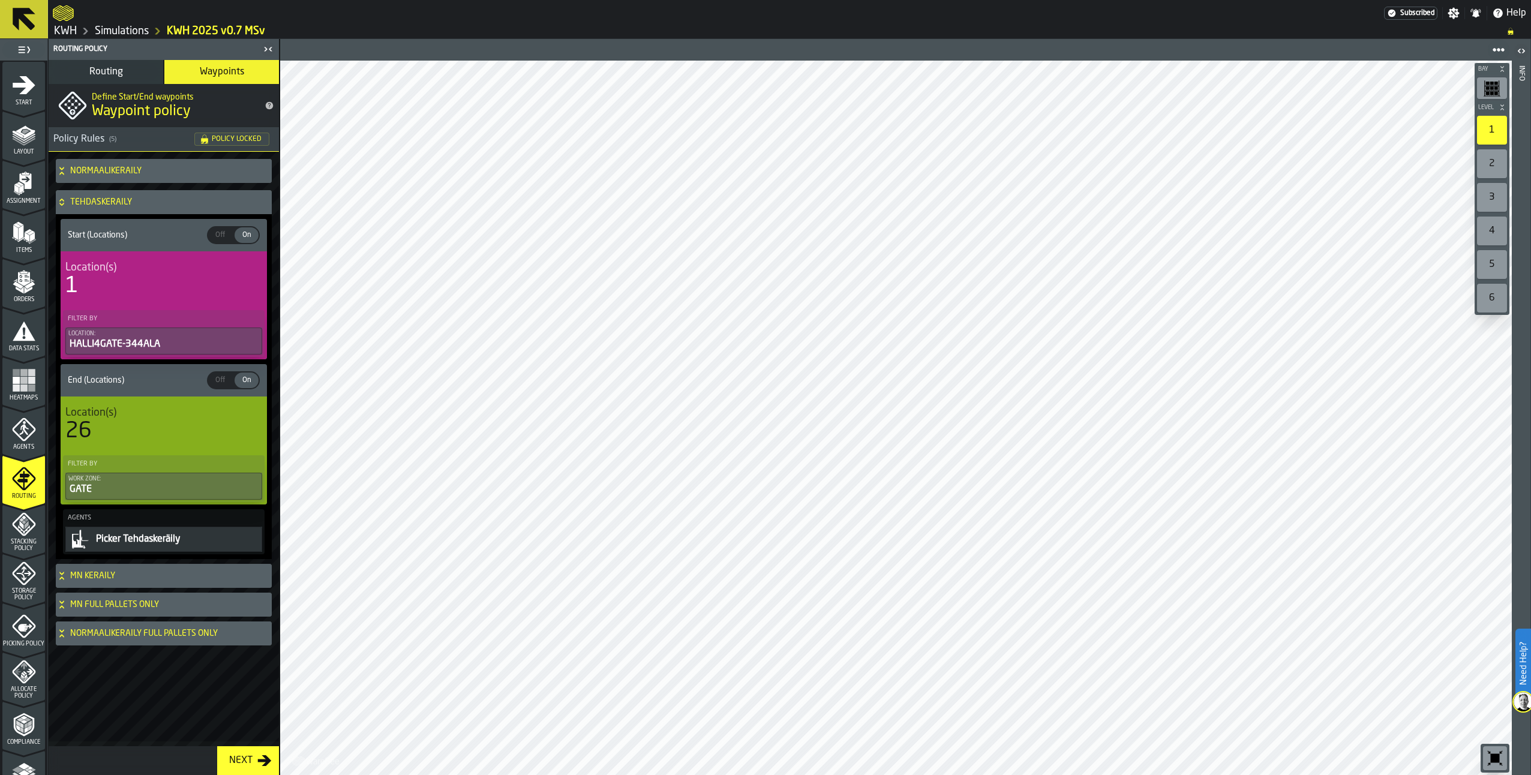
click at [149, 280] on div "1" at bounding box center [163, 286] width 197 height 24
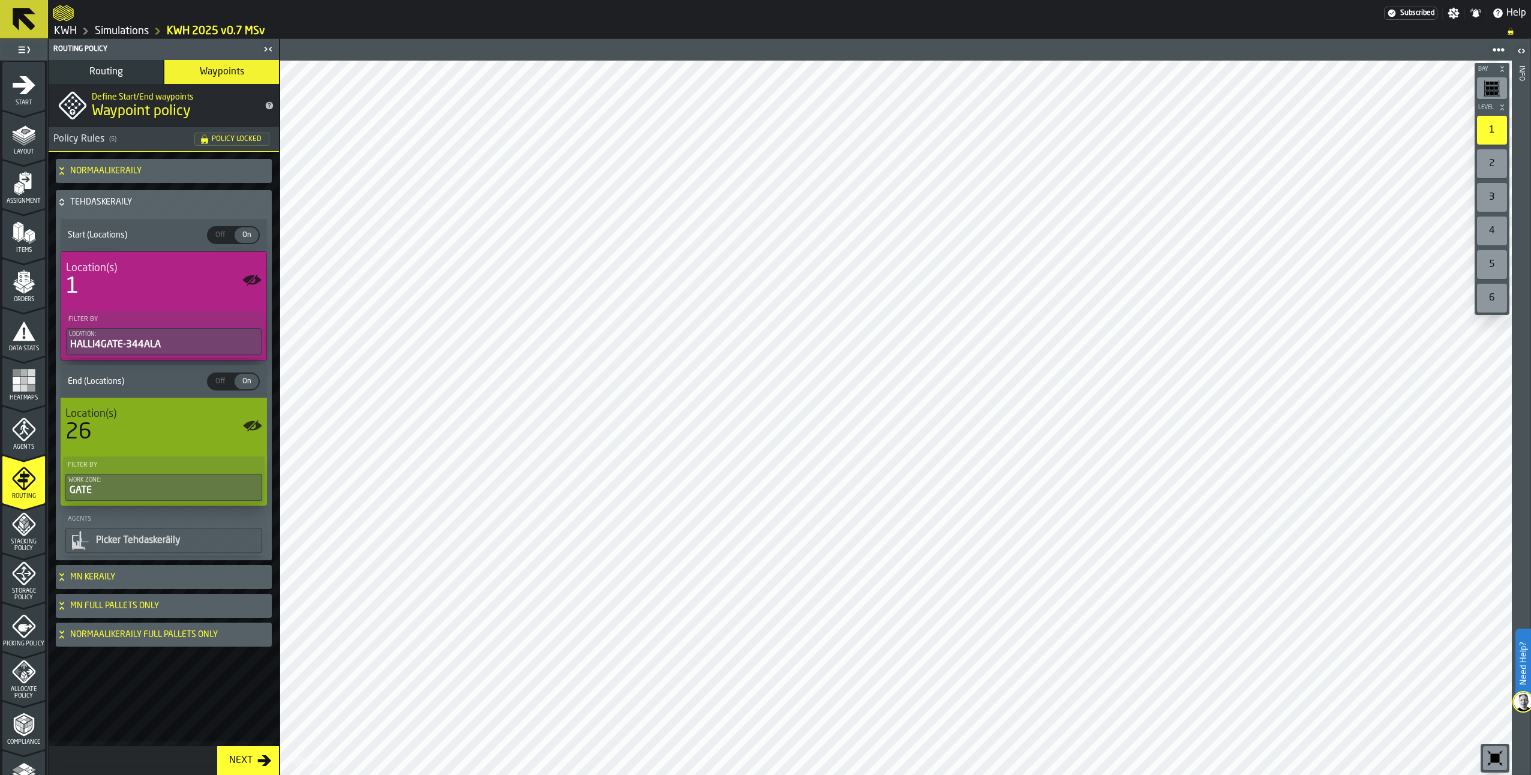
click at [149, 280] on div "1" at bounding box center [164, 287] width 196 height 24
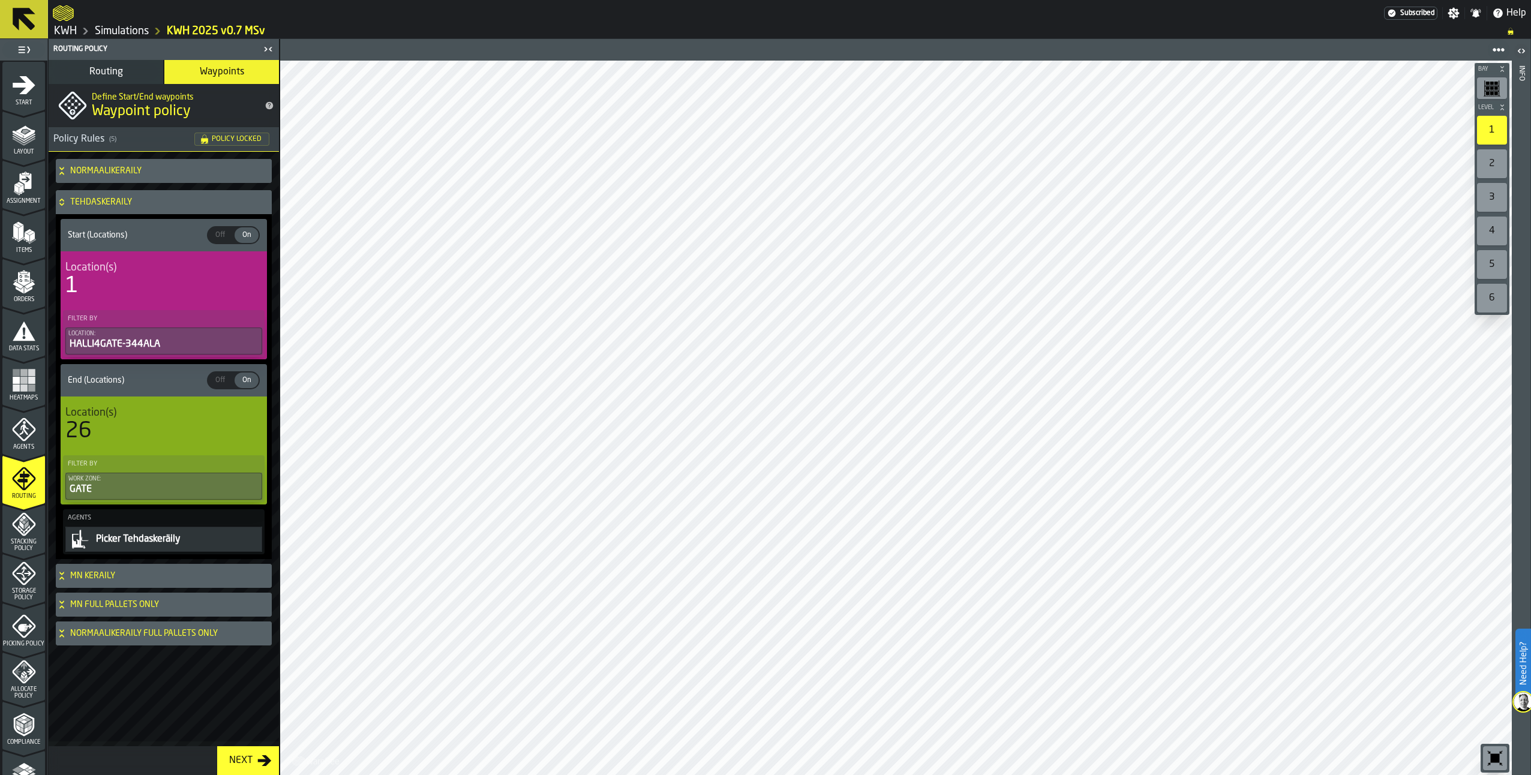
click at [149, 280] on div "1" at bounding box center [163, 286] width 197 height 24
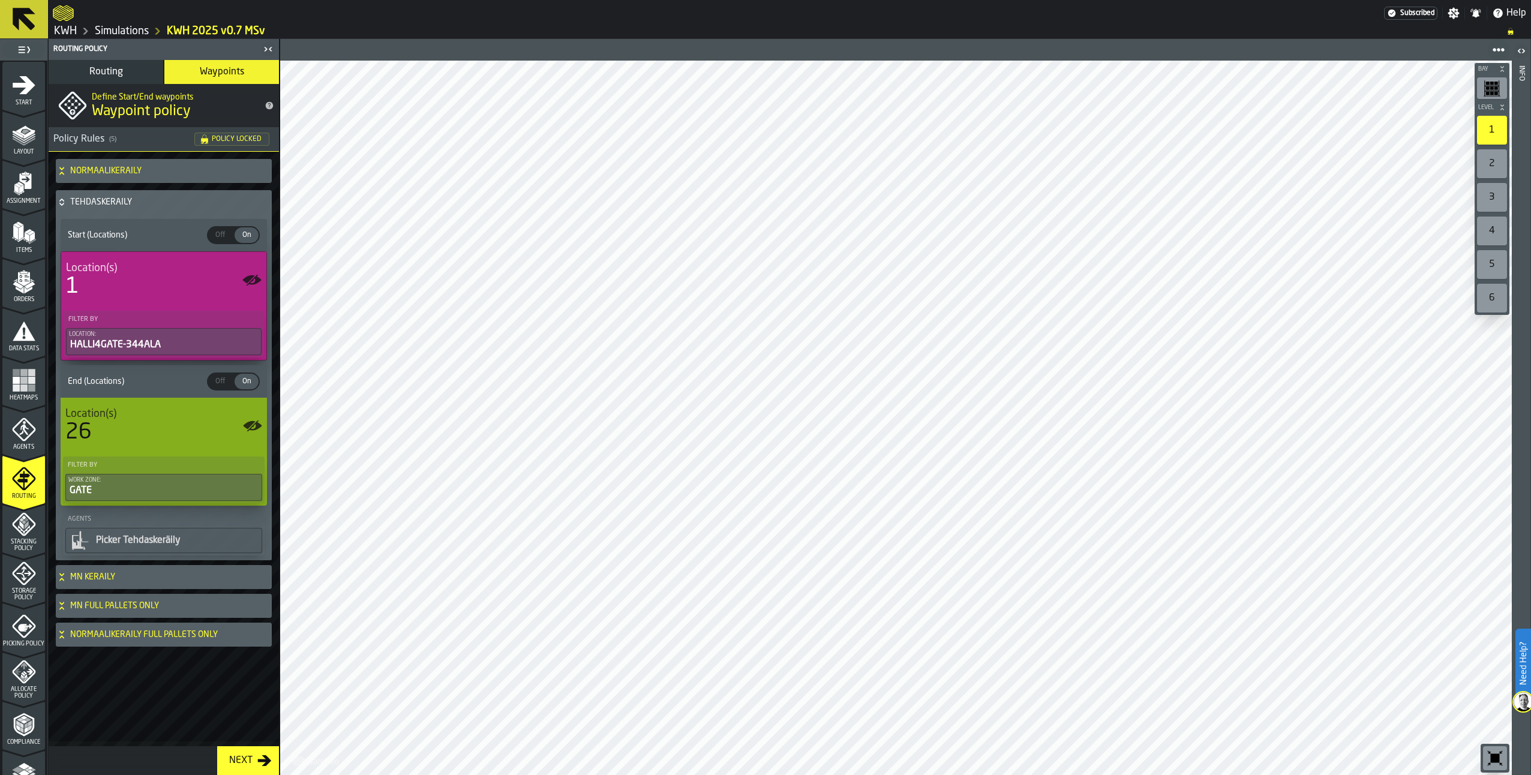
click at [64, 200] on icon at bounding box center [61, 200] width 4 height 3
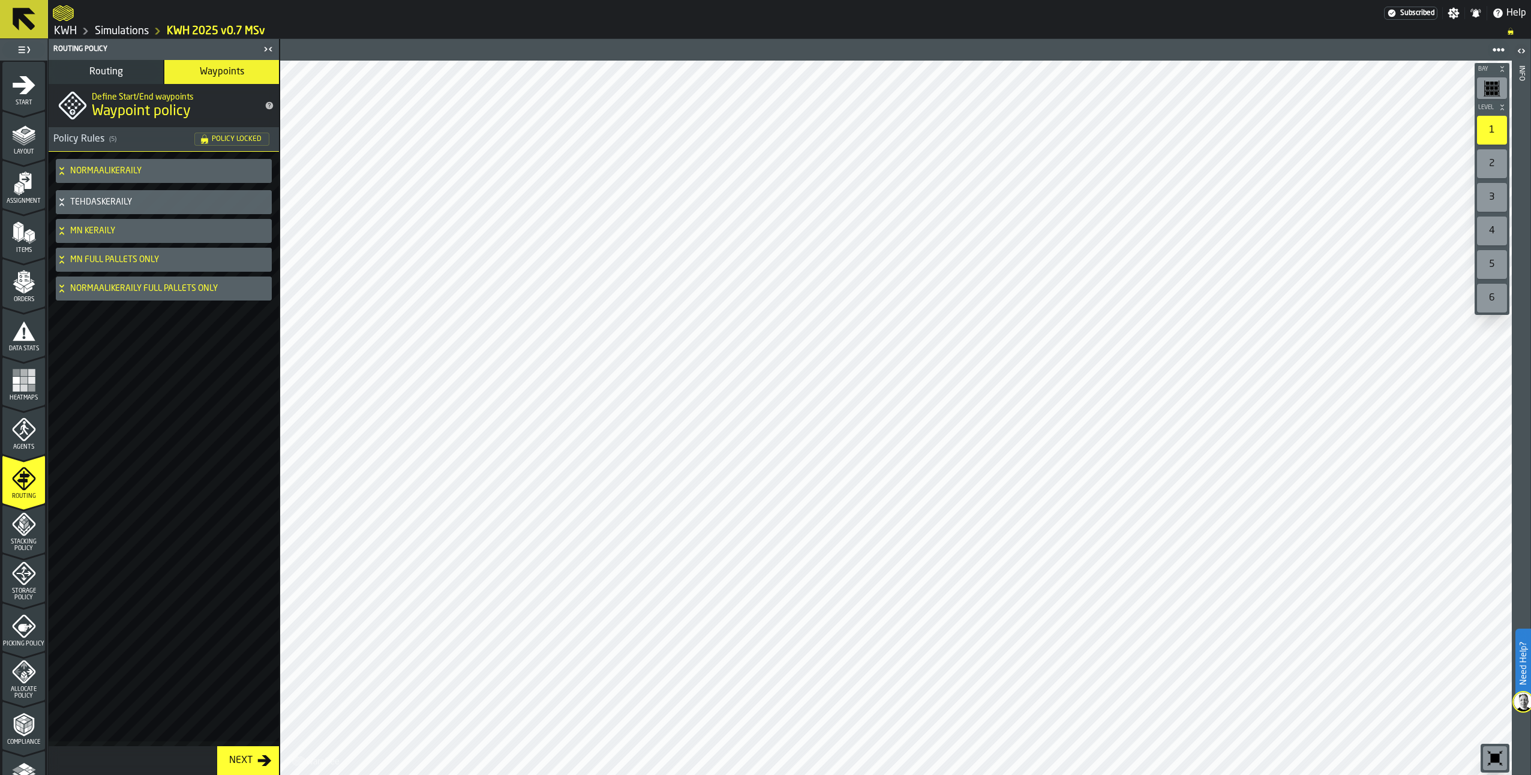
click at [104, 258] on h4 "MN FULL PALLETS ONLY" at bounding box center [168, 260] width 197 height 10
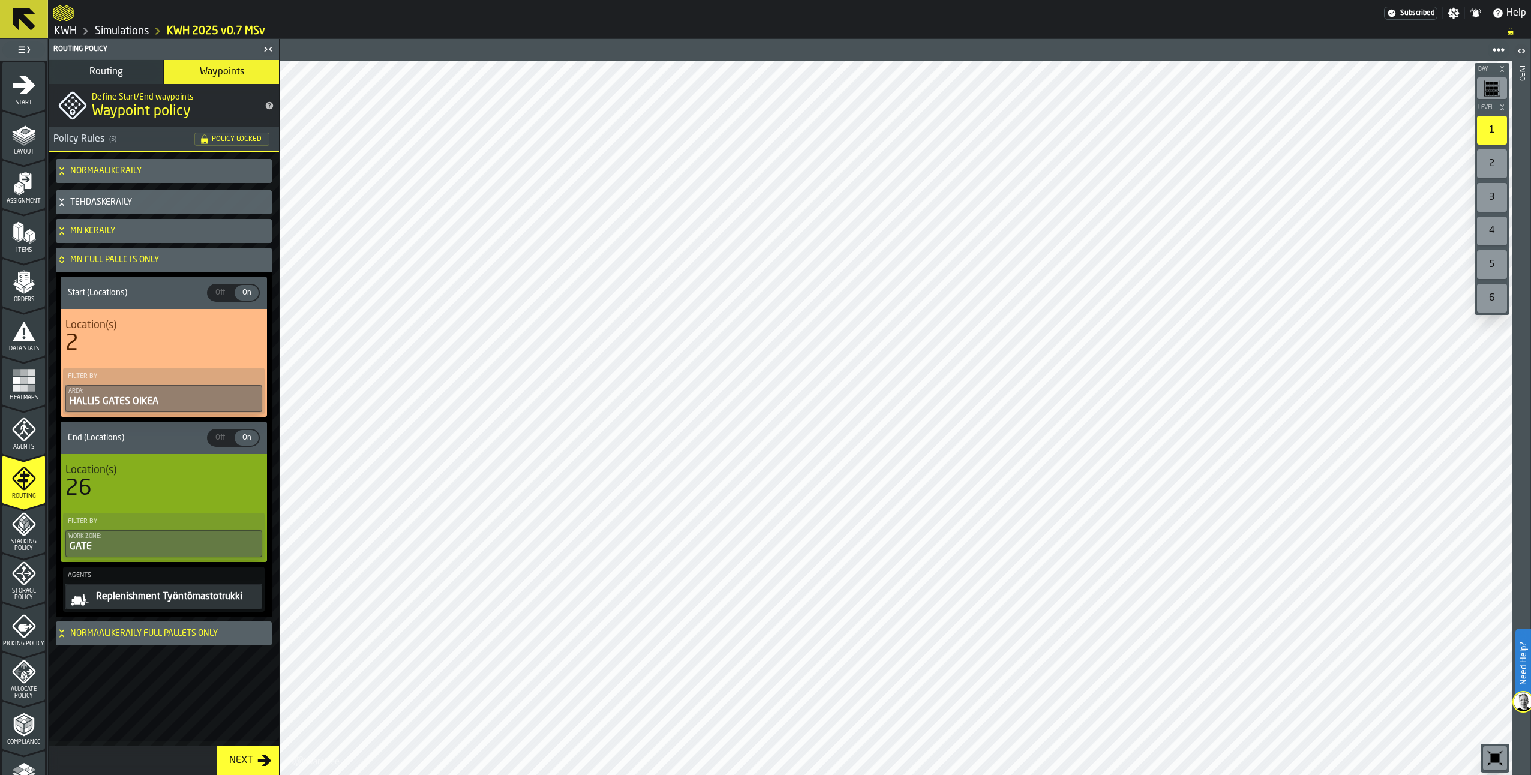
click at [113, 332] on span "Location(s)" at bounding box center [90, 325] width 51 height 13
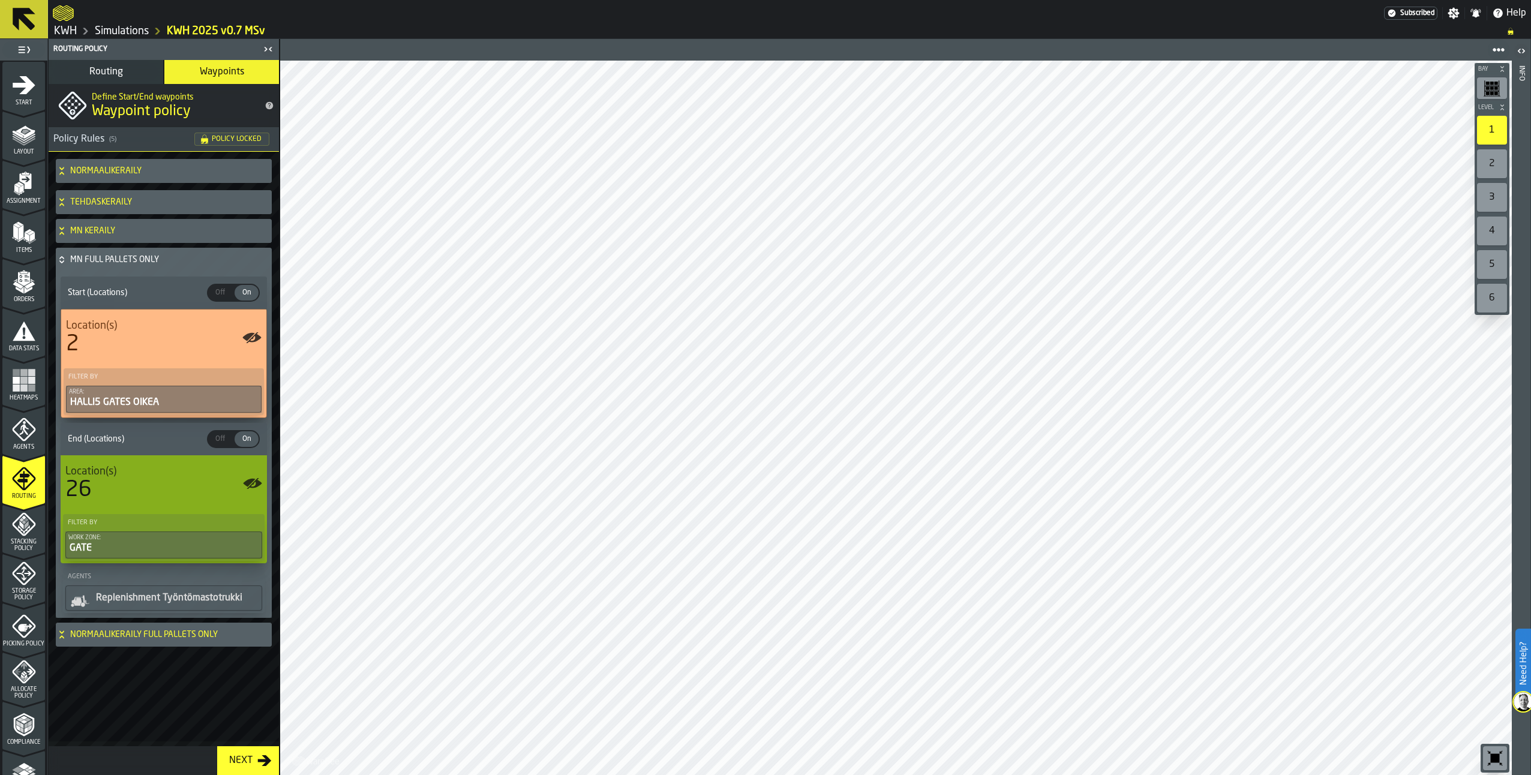
click at [113, 332] on span "Location(s)" at bounding box center [91, 325] width 51 height 13
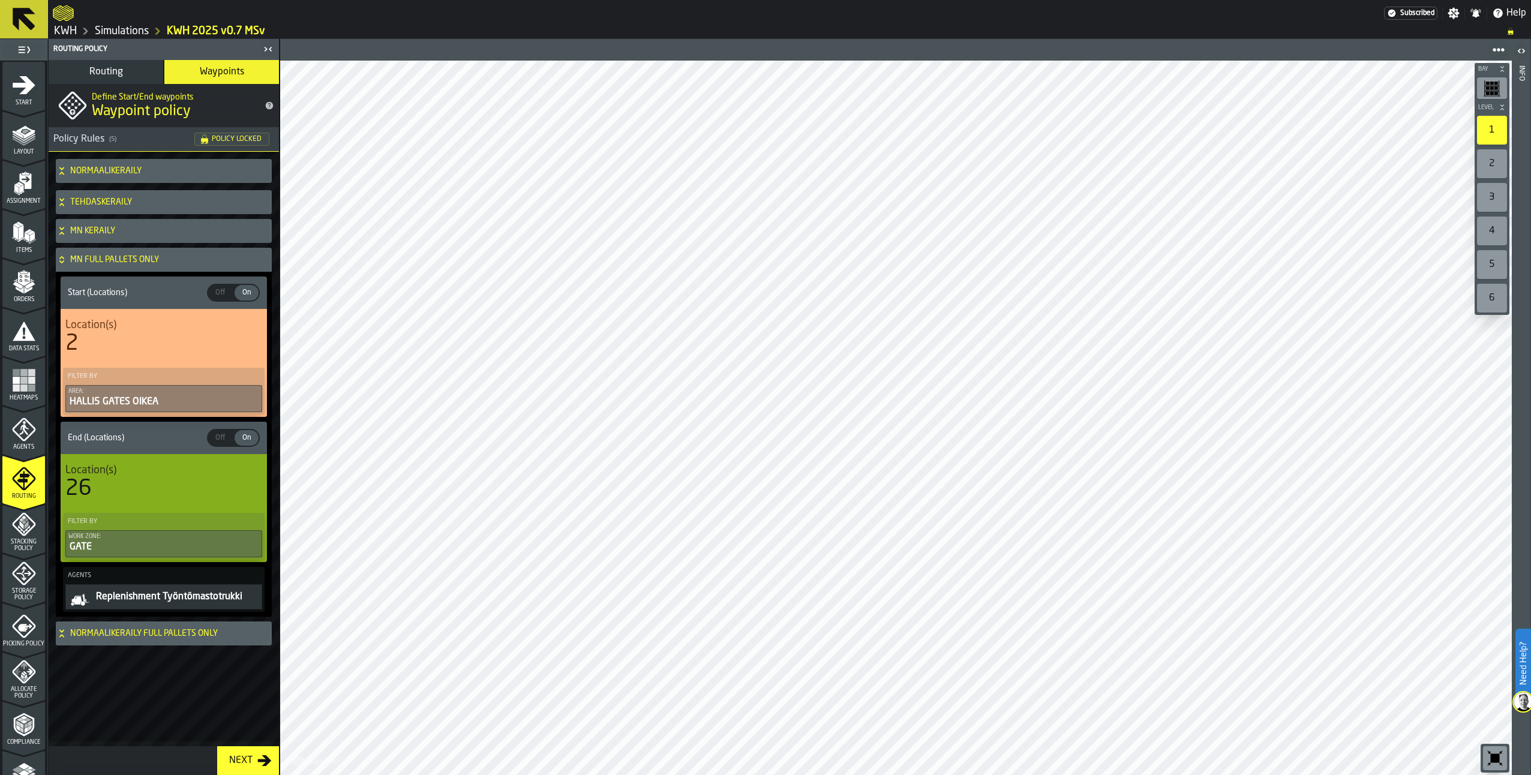
click at [113, 332] on span "Location(s)" at bounding box center [90, 325] width 51 height 13
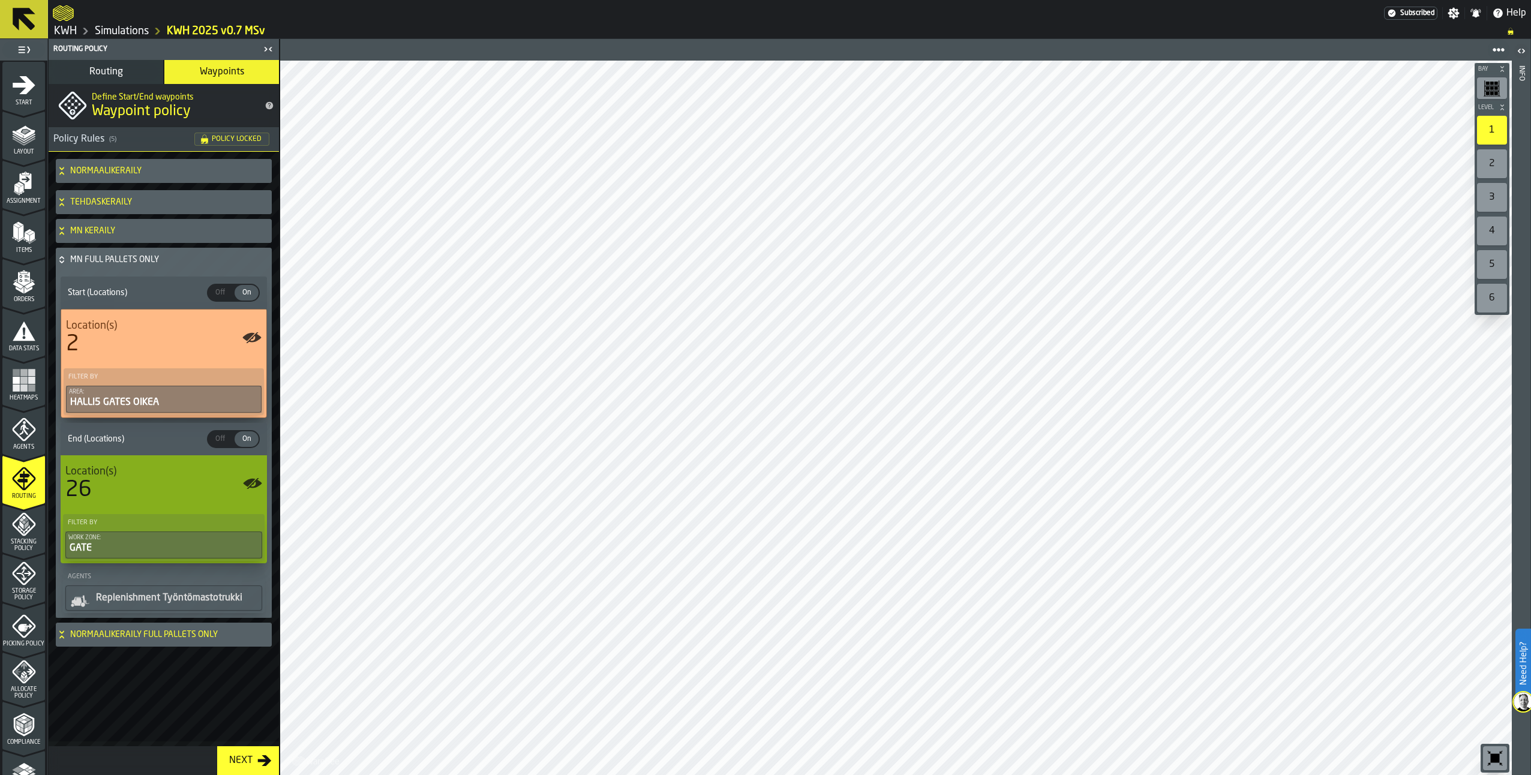
click at [113, 332] on span "Location(s)" at bounding box center [91, 325] width 51 height 13
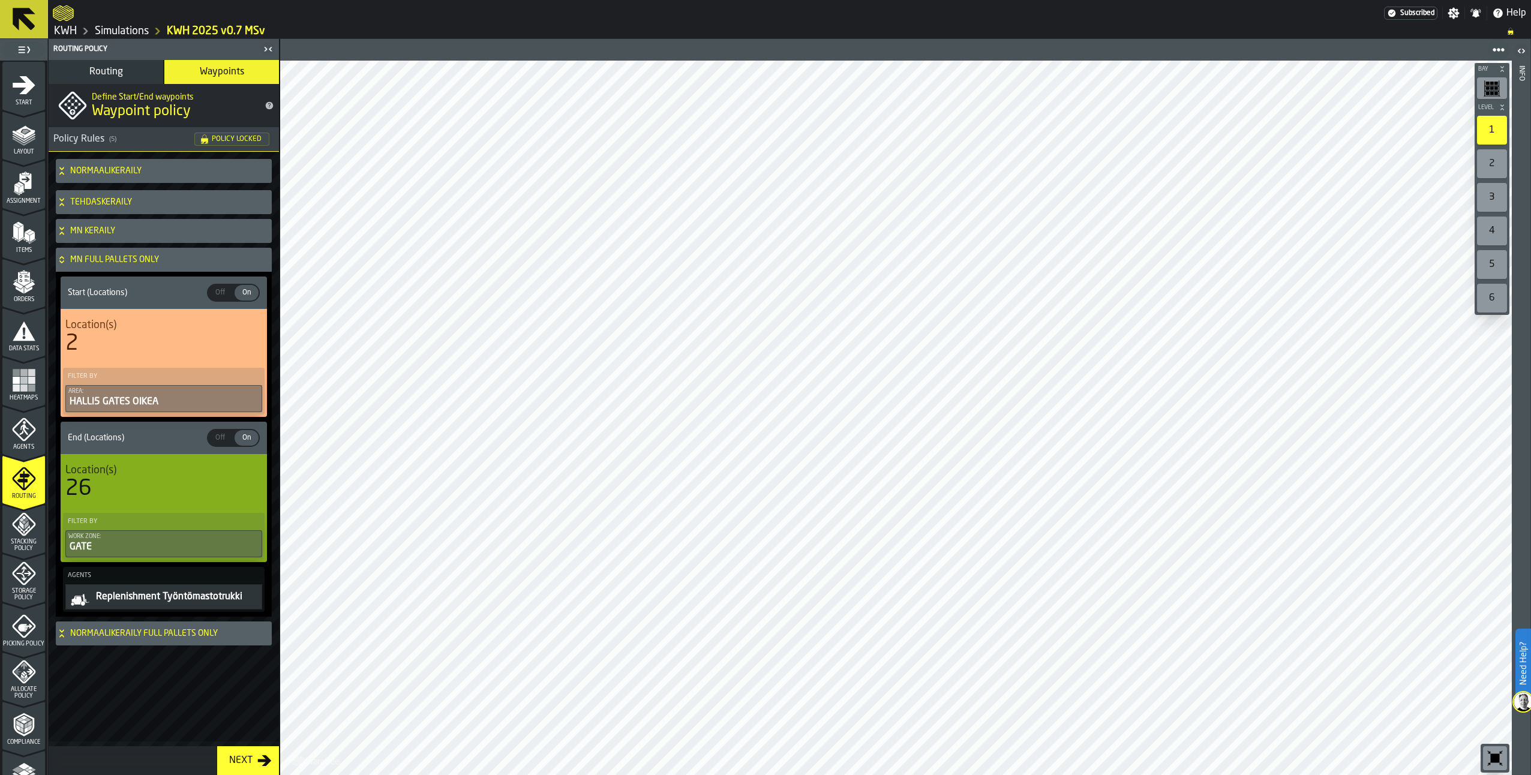
click at [65, 260] on icon at bounding box center [62, 260] width 12 height 10
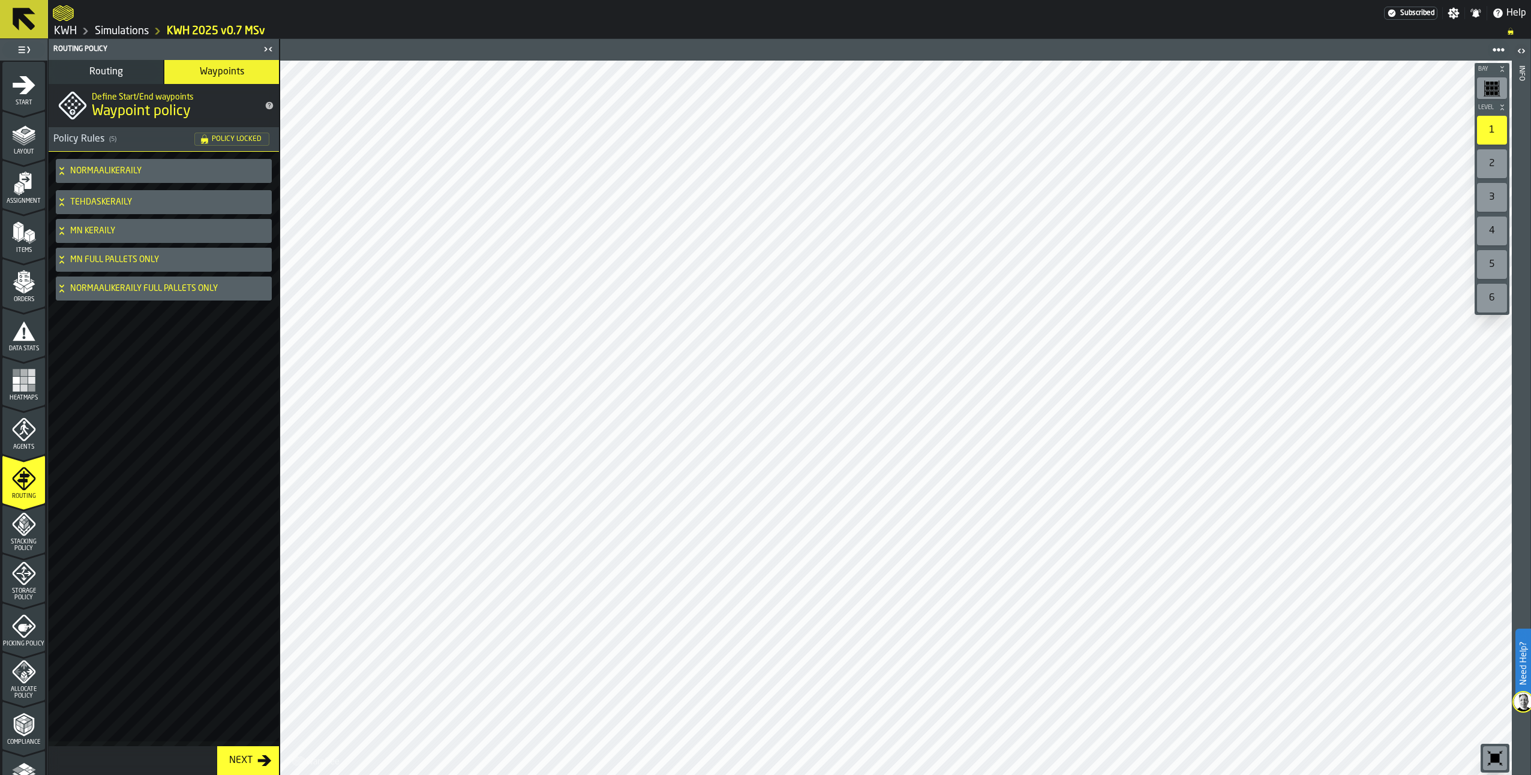
click at [61, 289] on icon at bounding box center [62, 289] width 12 height 10
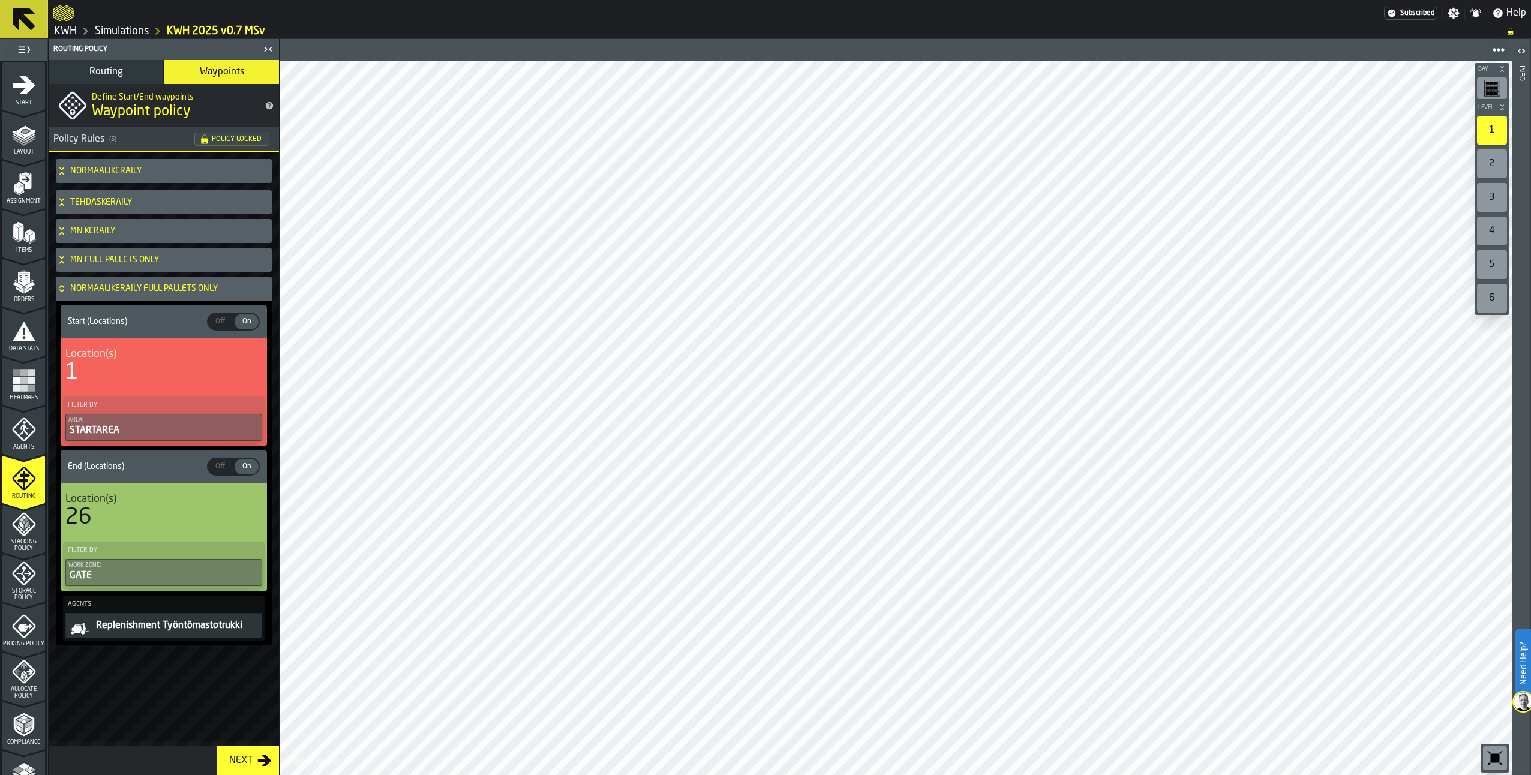
click at [126, 369] on div "1" at bounding box center [163, 373] width 197 height 24
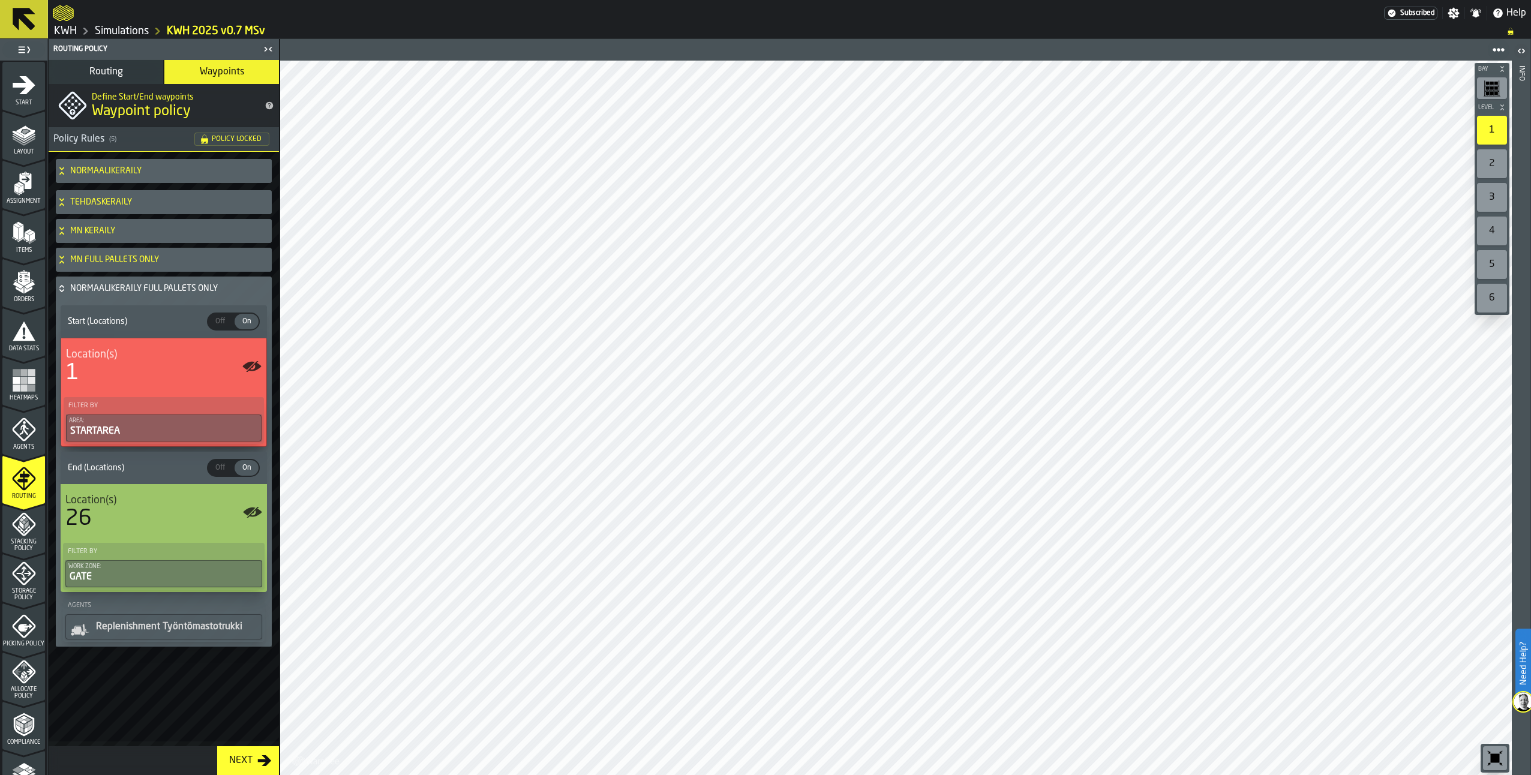
click at [126, 369] on div "1" at bounding box center [164, 373] width 196 height 24
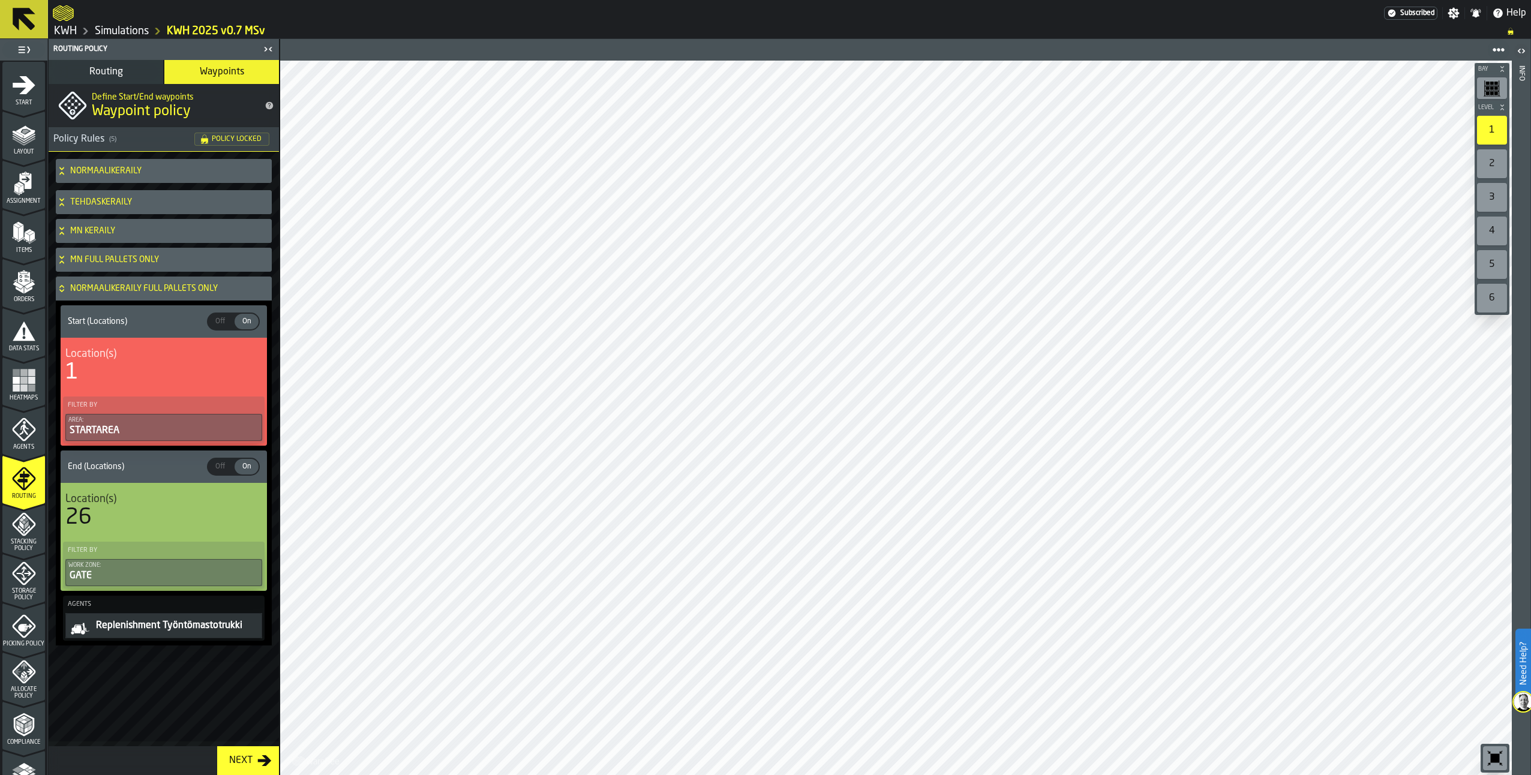
drag, startPoint x: 58, startPoint y: 284, endPoint x: 190, endPoint y: 367, distance: 155.5
click at [58, 285] on icon at bounding box center [62, 289] width 12 height 10
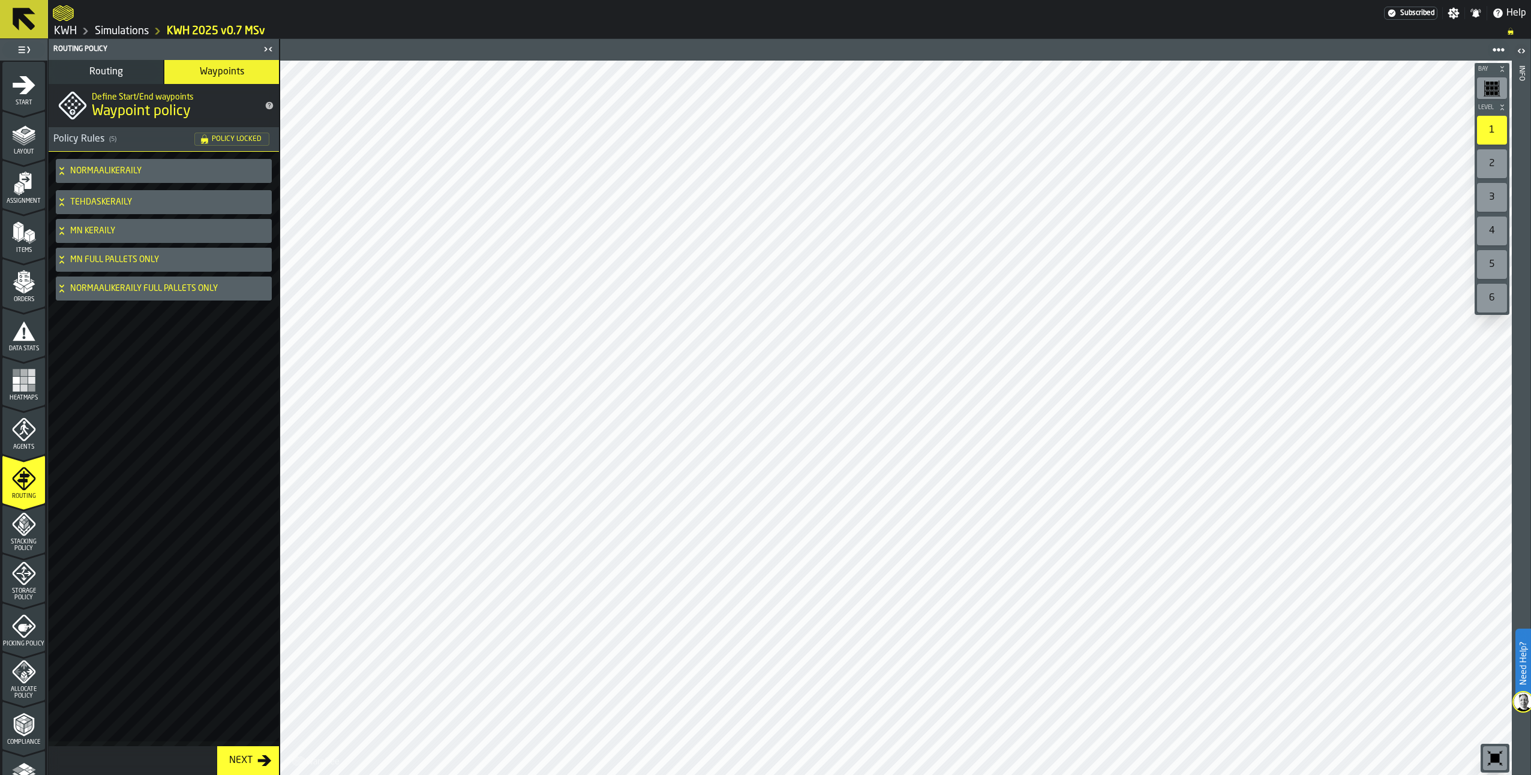
click at [85, 70] on button "Routing" at bounding box center [106, 72] width 115 height 24
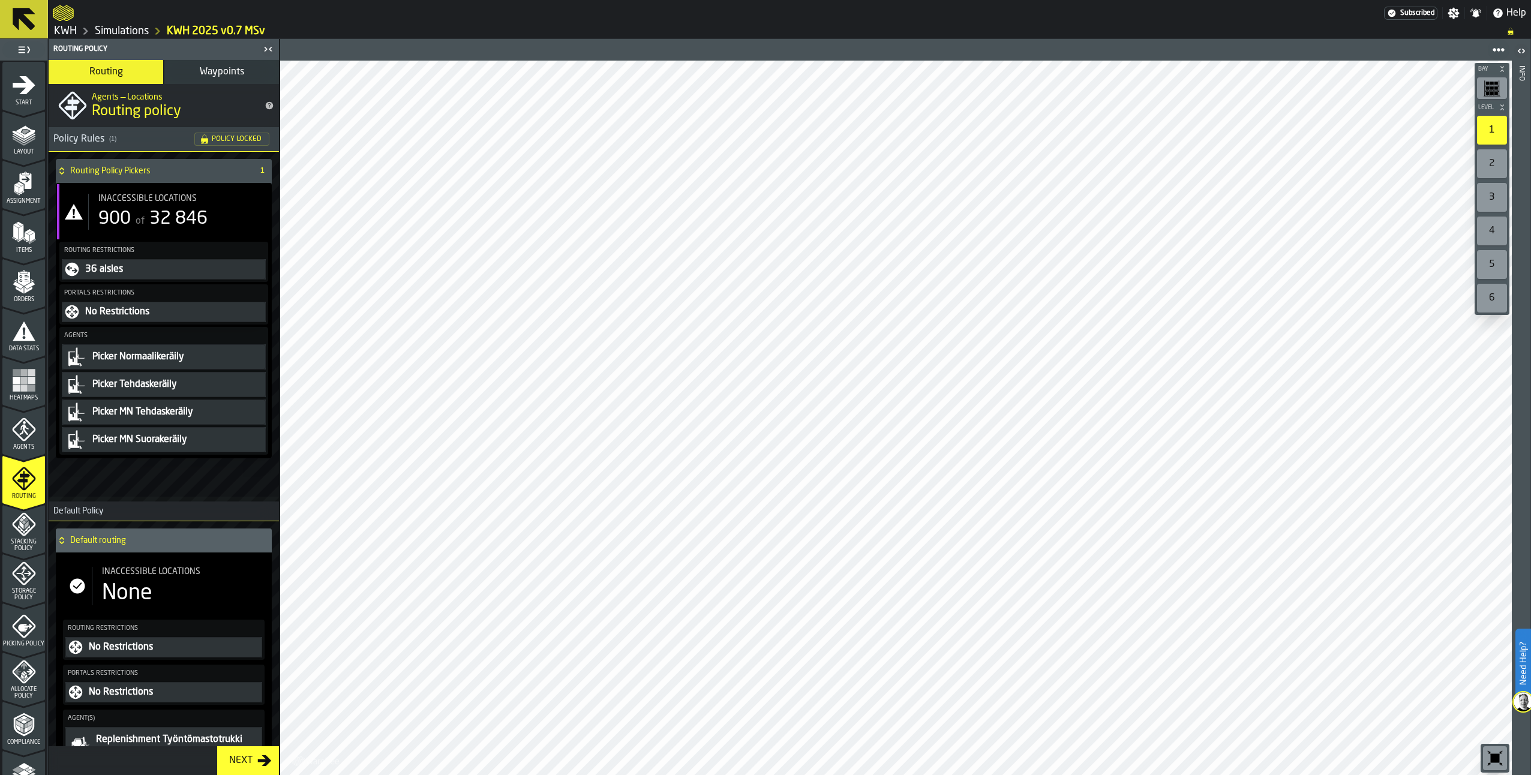
click at [263, 207] on div "Inaccessible locations 900 of 32 846" at bounding box center [164, 211] width 214 height 55
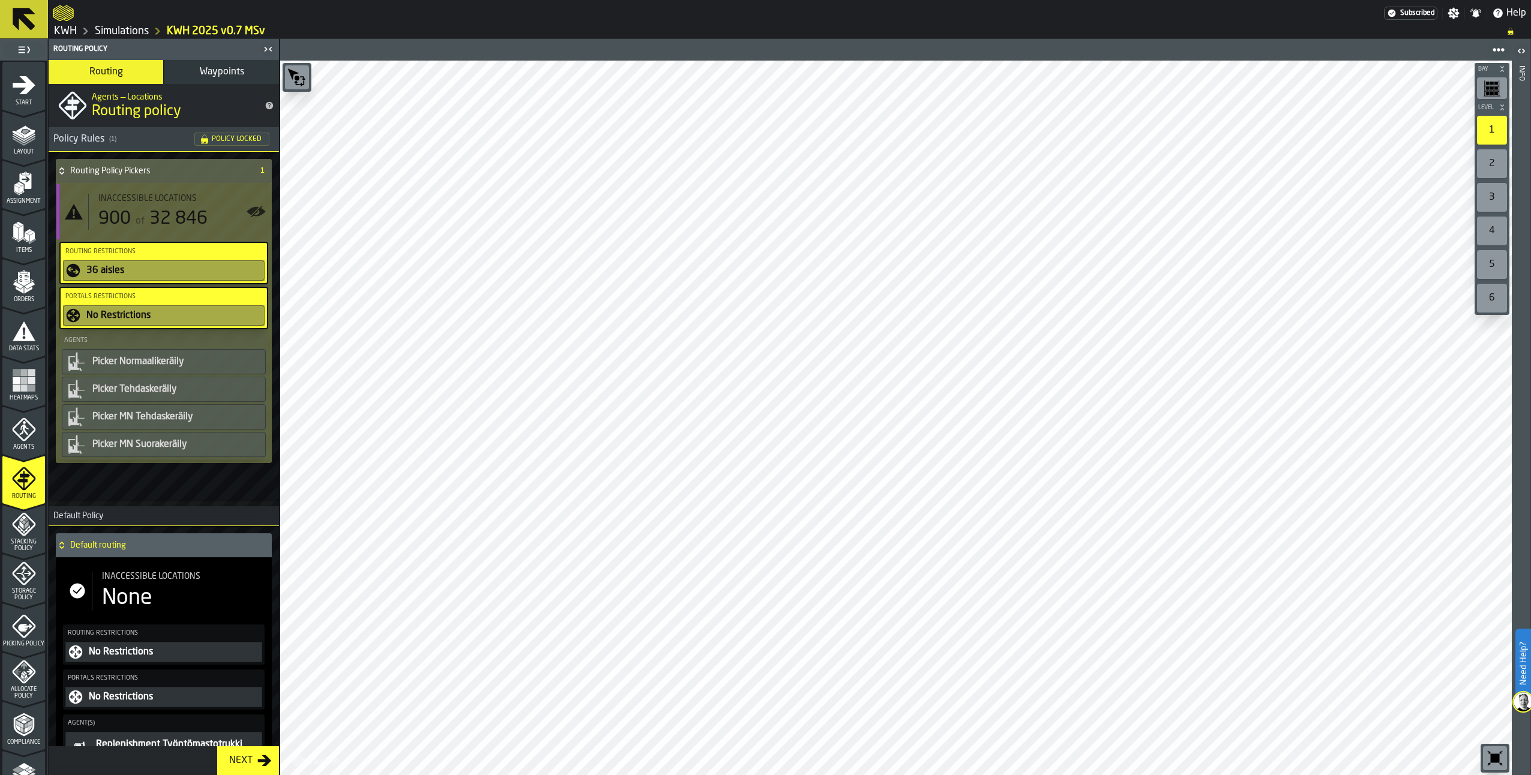
click at [71, 211] on icon "stat-Inaccessible locations" at bounding box center [74, 212] width 18 height 16
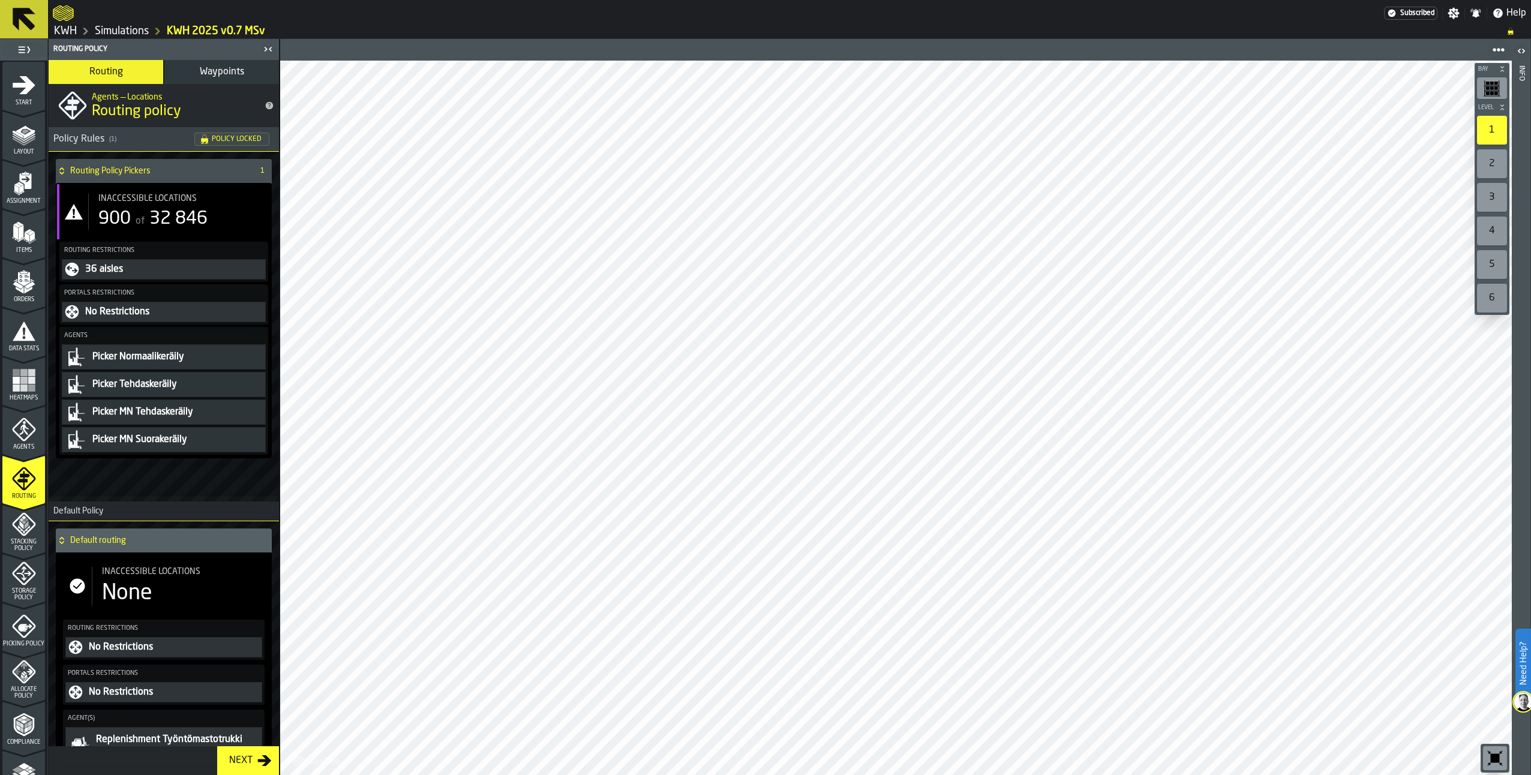
click at [71, 211] on icon "stat-Inaccessible locations" at bounding box center [74, 212] width 18 height 16
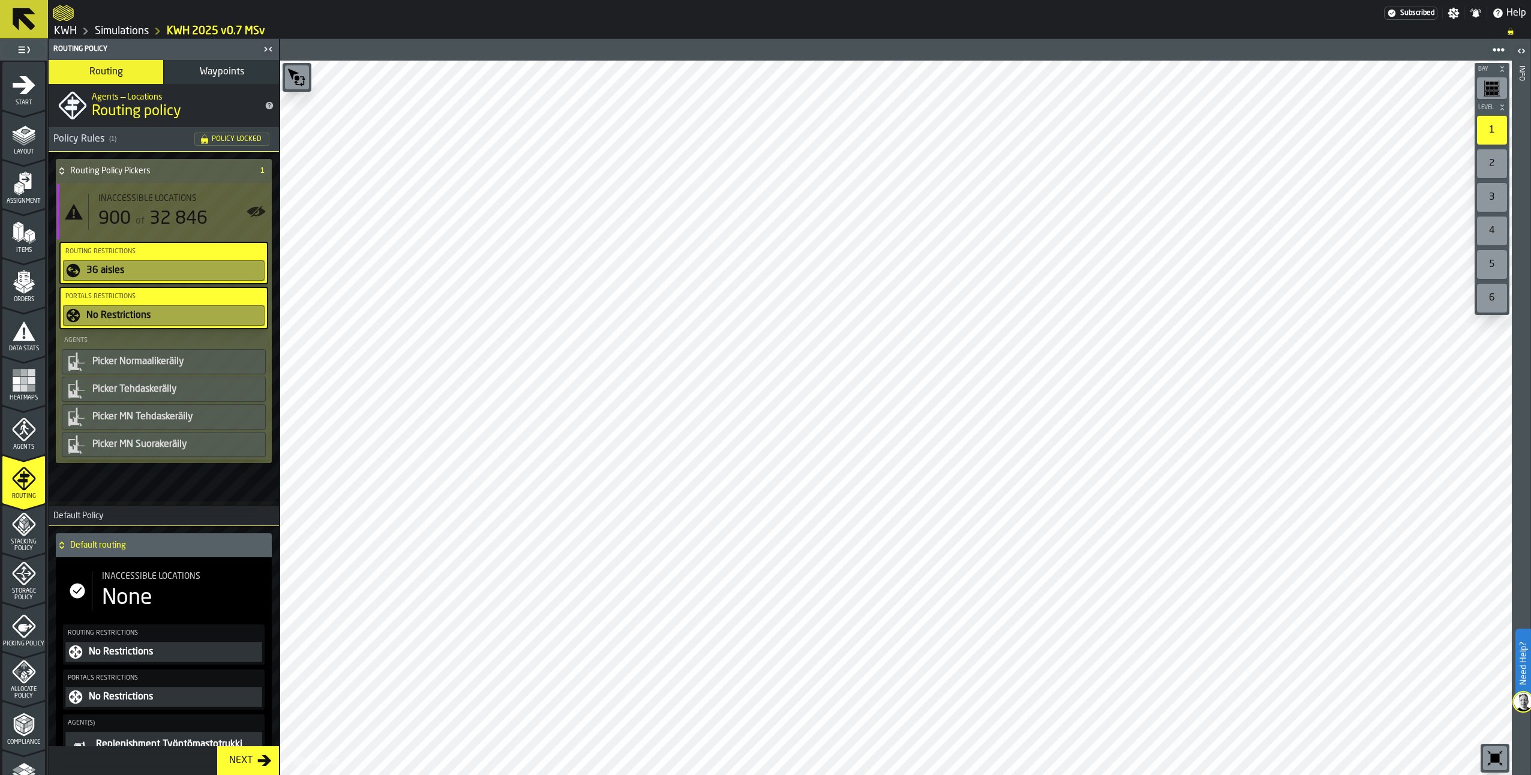
click at [71, 211] on icon "stat-Inaccessible locations" at bounding box center [74, 212] width 18 height 16
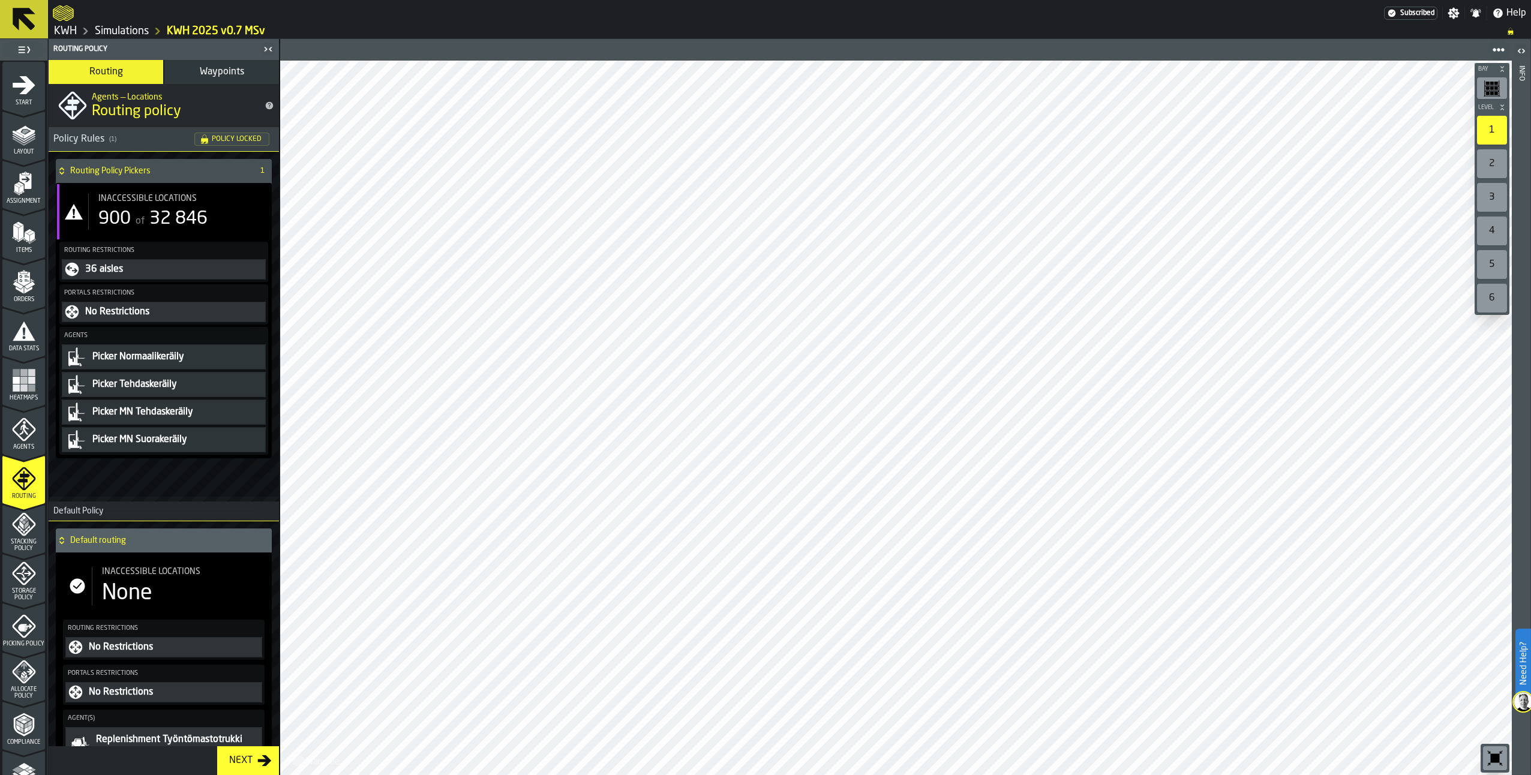
click at [124, 32] on link "Simulations" at bounding box center [122, 31] width 54 height 13
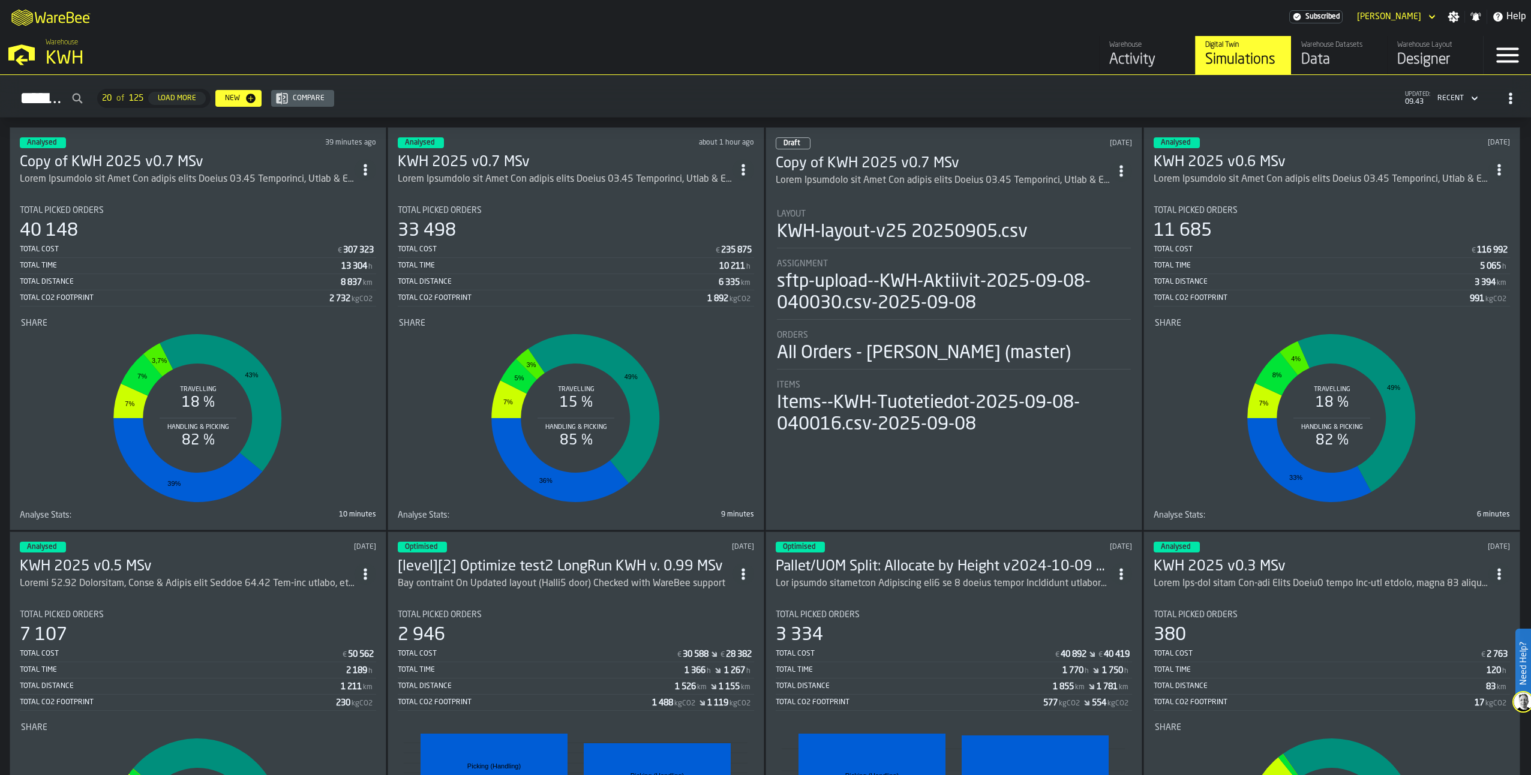
click at [367, 168] on circle "ItemListCard-DashboardItemContainer" at bounding box center [365, 169] width 3 height 3
click at [331, 191] on div "Open" at bounding box center [342, 192] width 62 height 14
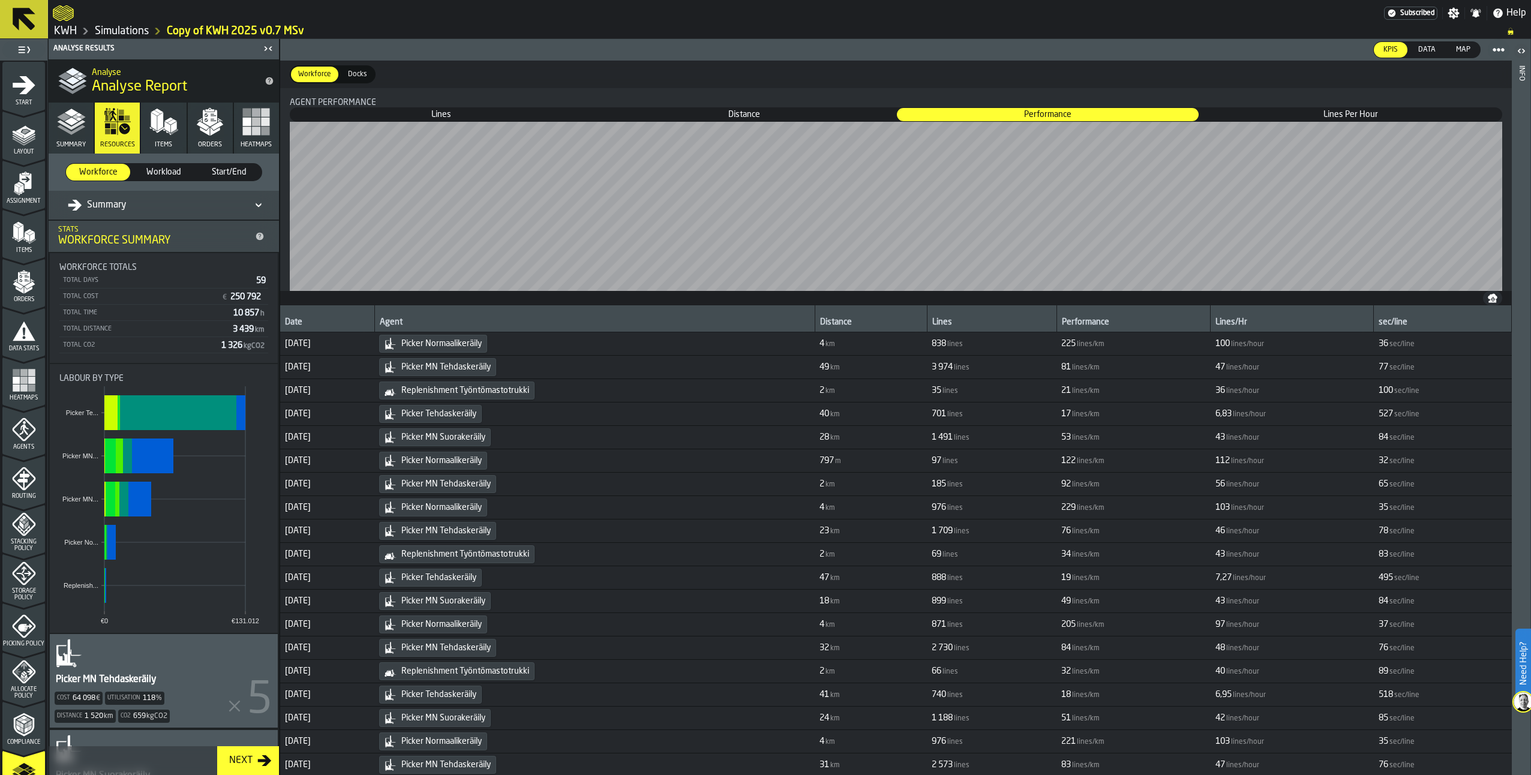
click at [25, 140] on polygon "menu Layout" at bounding box center [23, 139] width 23 height 7
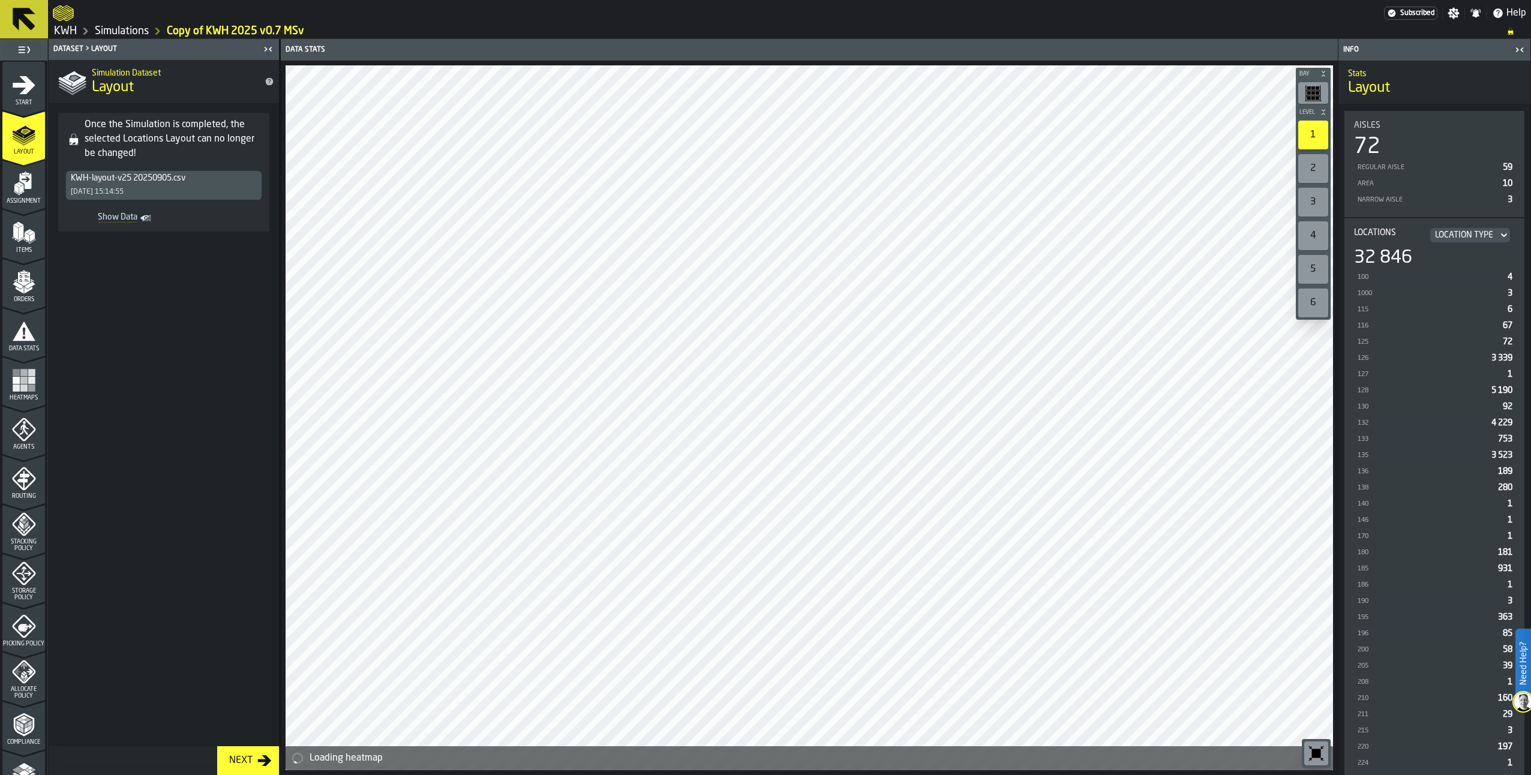
click at [19, 187] on polygon "menu Assignment" at bounding box center [21, 189] width 4 height 8
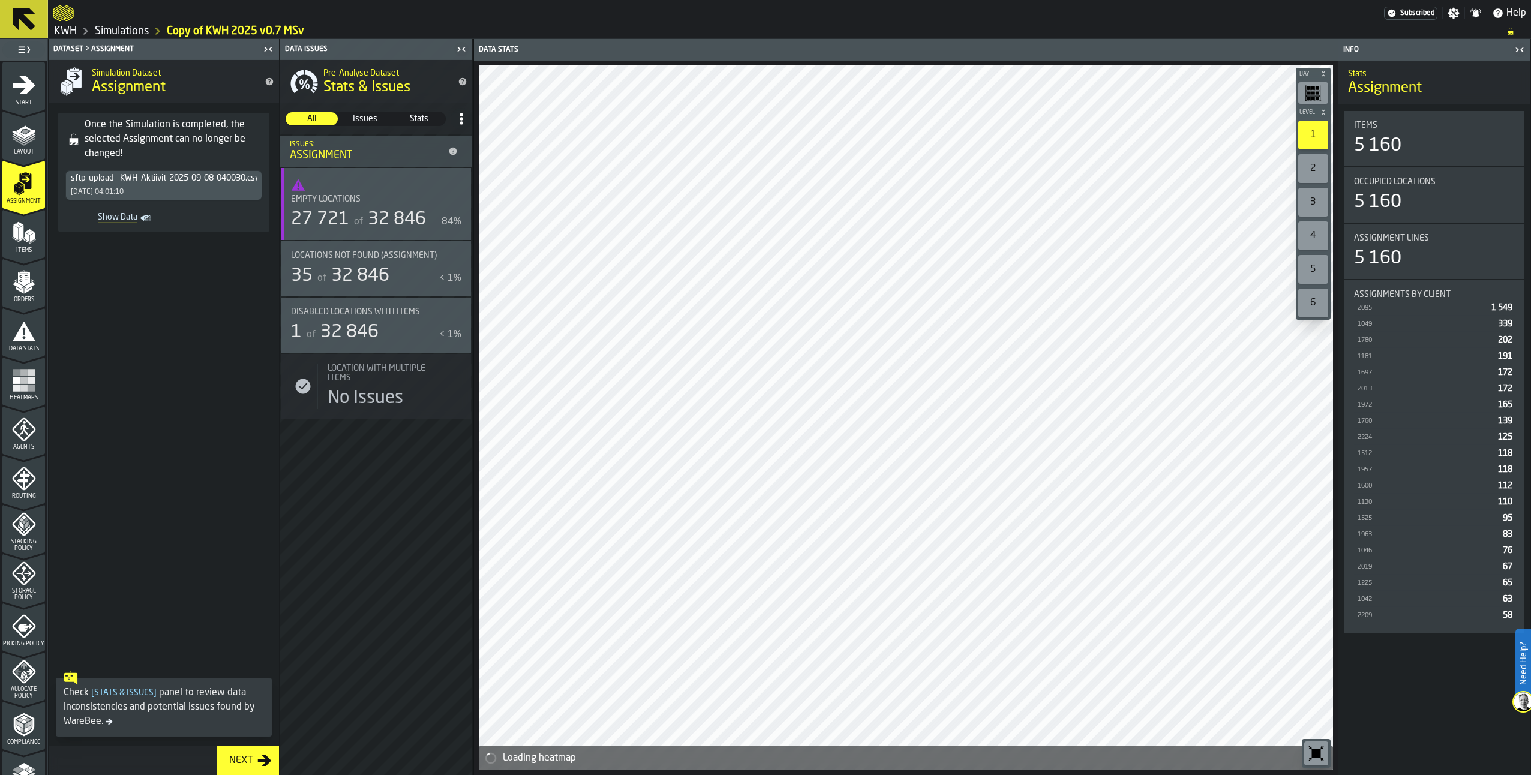
click at [458, 253] on icon "button-toggle-Show on Map" at bounding box center [455, 255] width 14 height 8
click at [1261, 50] on span "Table" at bounding box center [1262, 49] width 30 height 11
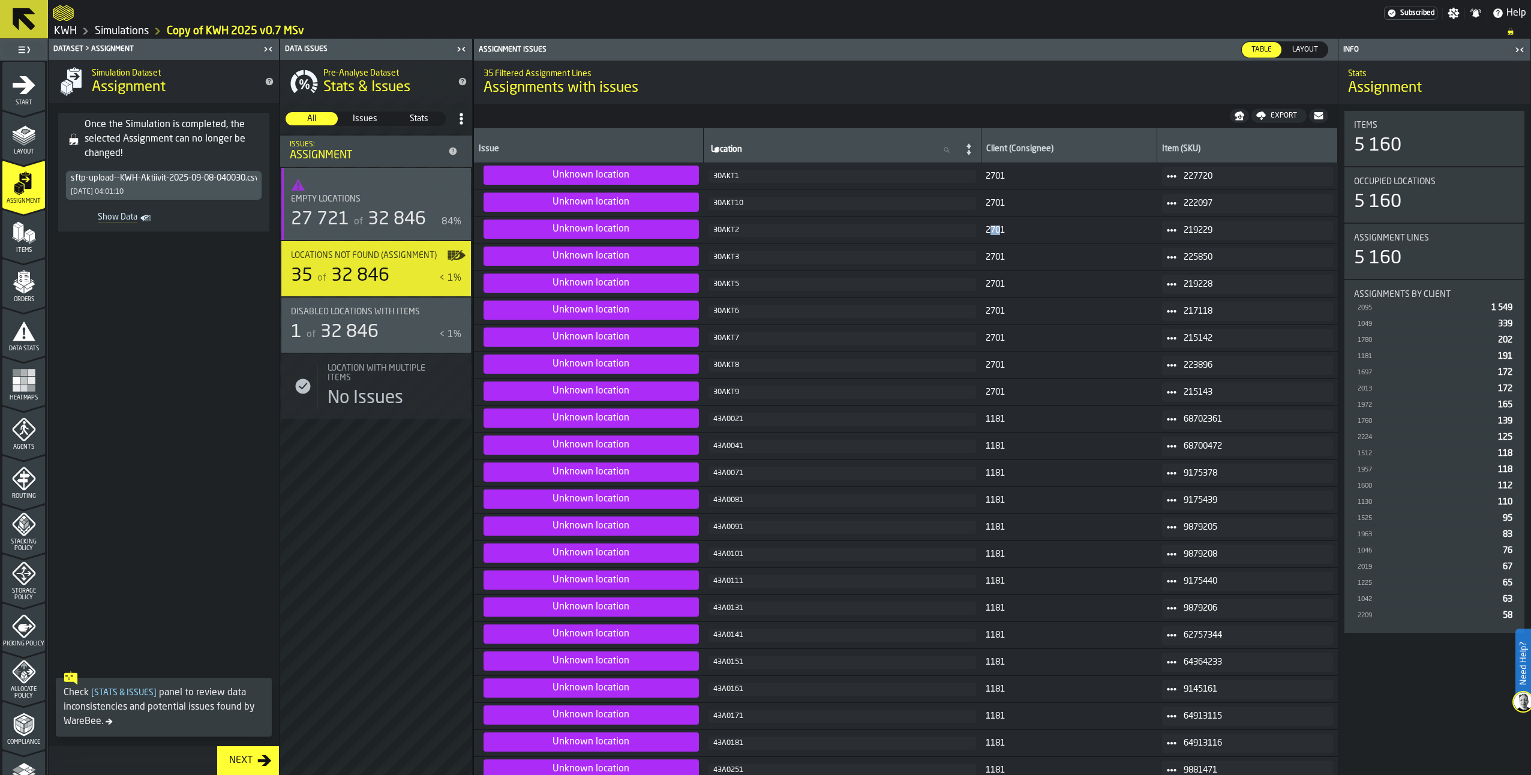
drag, startPoint x: 1004, startPoint y: 227, endPoint x: 1014, endPoint y: 231, distance: 10.8
click at [1014, 231] on span "2701" at bounding box center [1069, 231] width 167 height 10
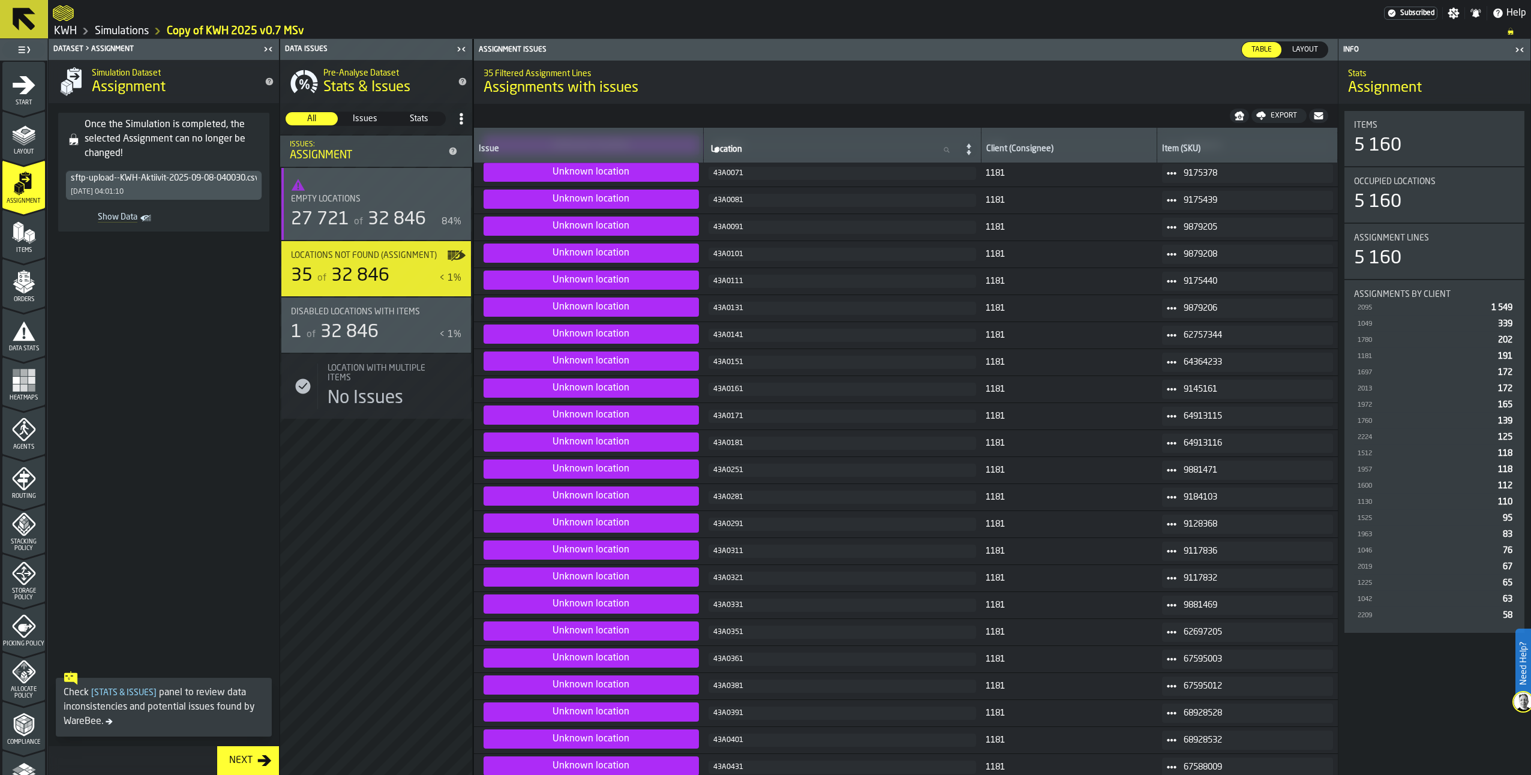
click at [1010, 338] on span "1181" at bounding box center [1069, 336] width 167 height 10
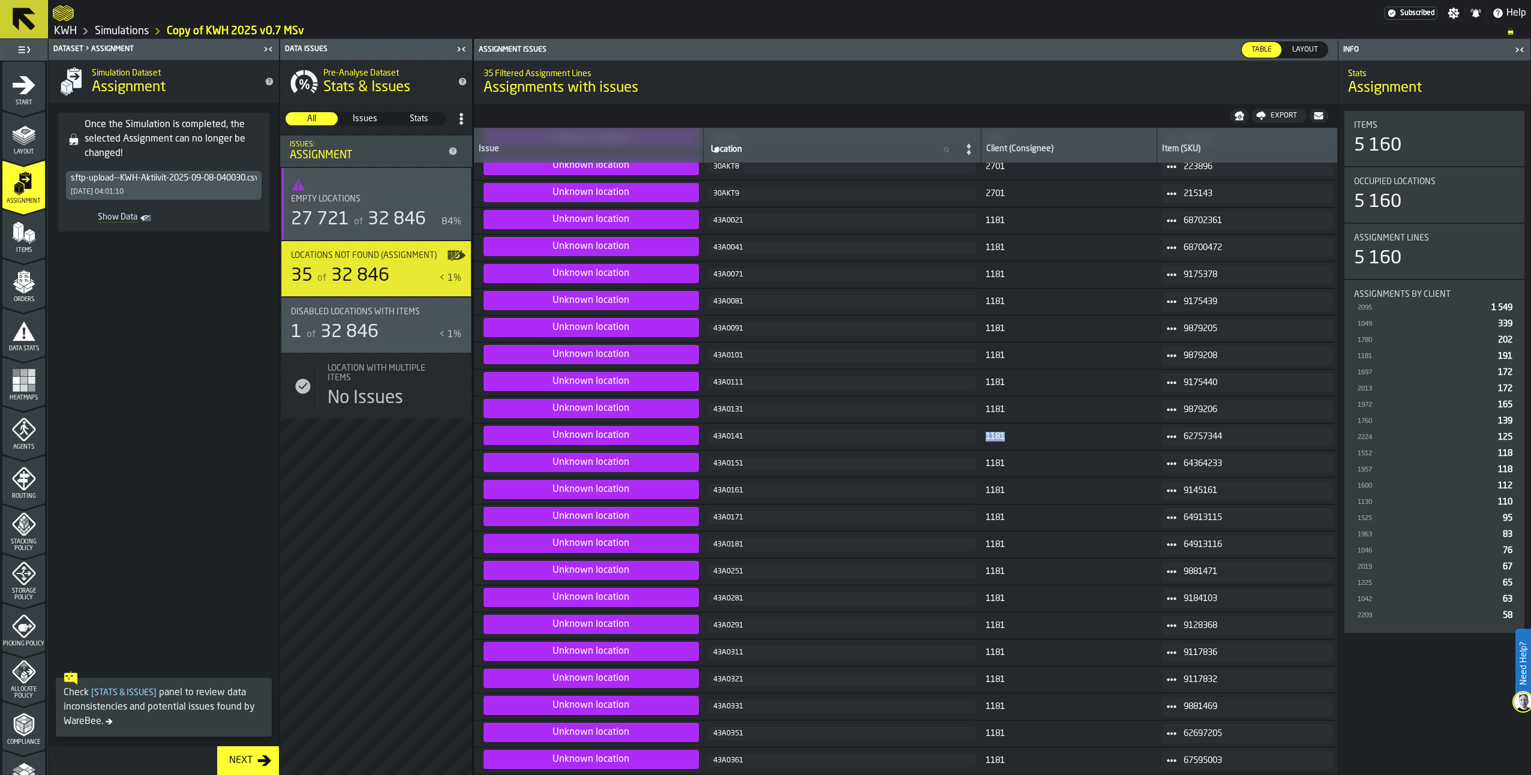
scroll to position [181, 0]
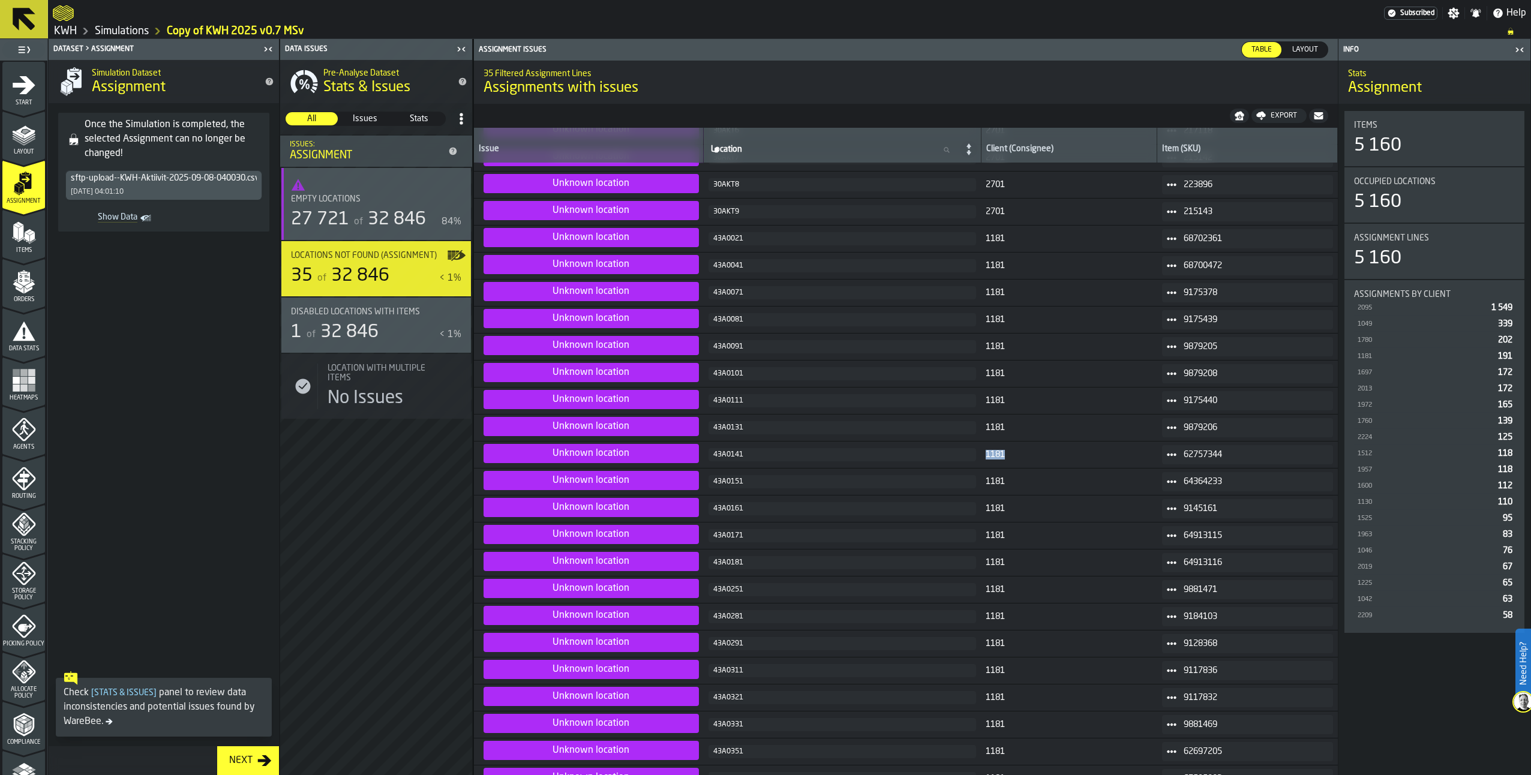
click at [14, 228] on polygon "menu Items" at bounding box center [15, 232] width 5 height 15
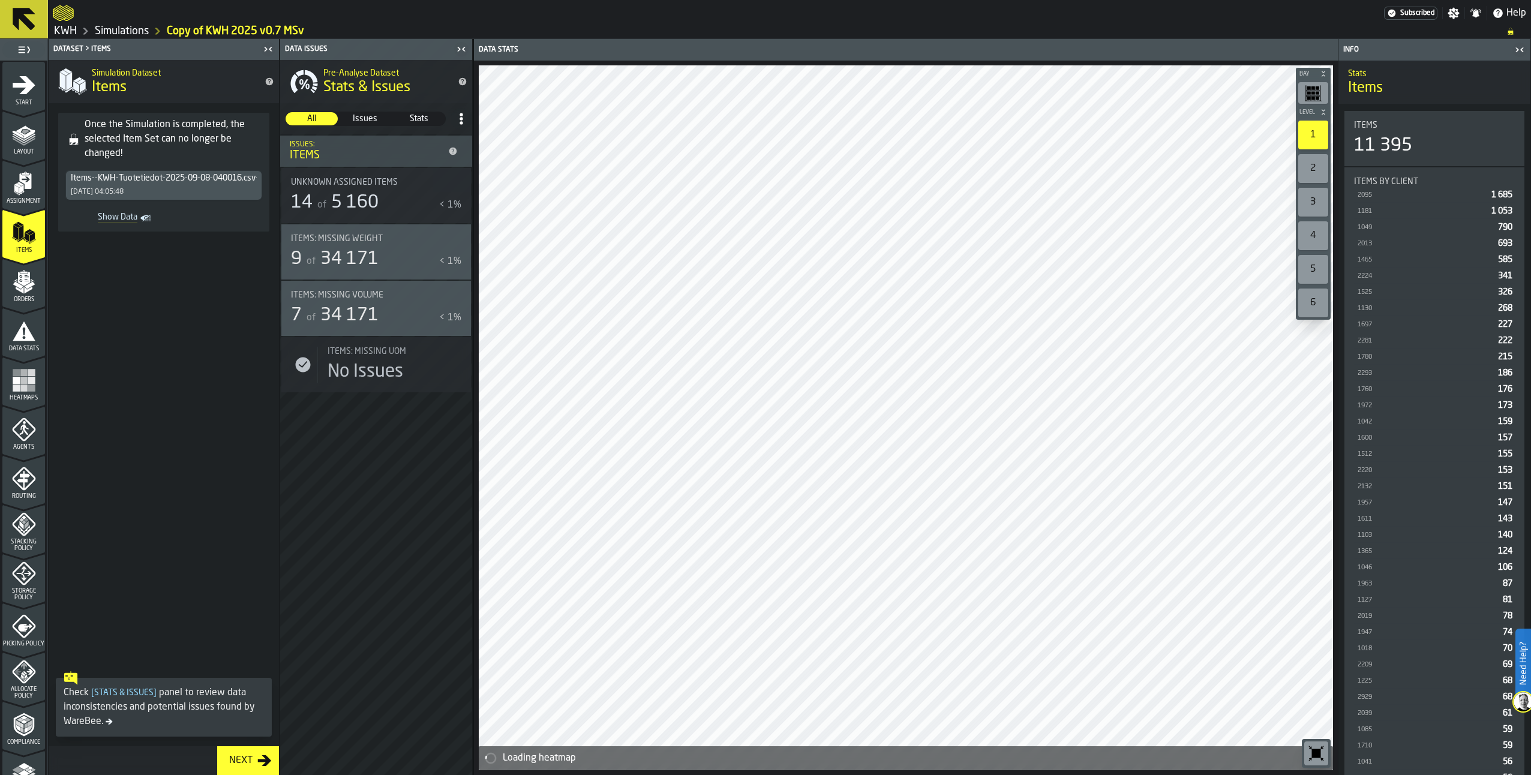
click at [448, 238] on icon "button-toggle-Show on Map" at bounding box center [456, 238] width 19 height 19
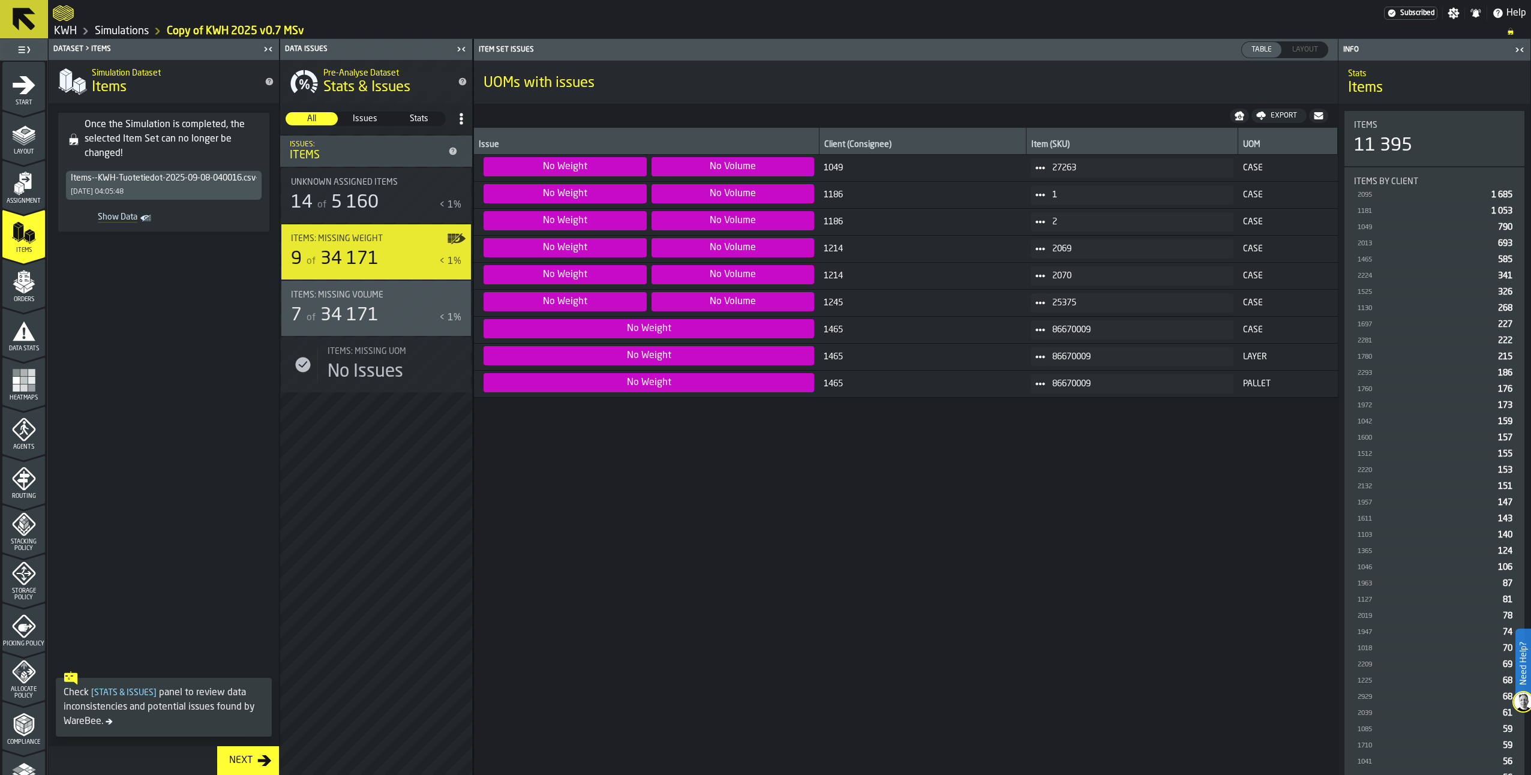
click at [23, 281] on icon "menu Orders" at bounding box center [23, 279] width 12 height 14
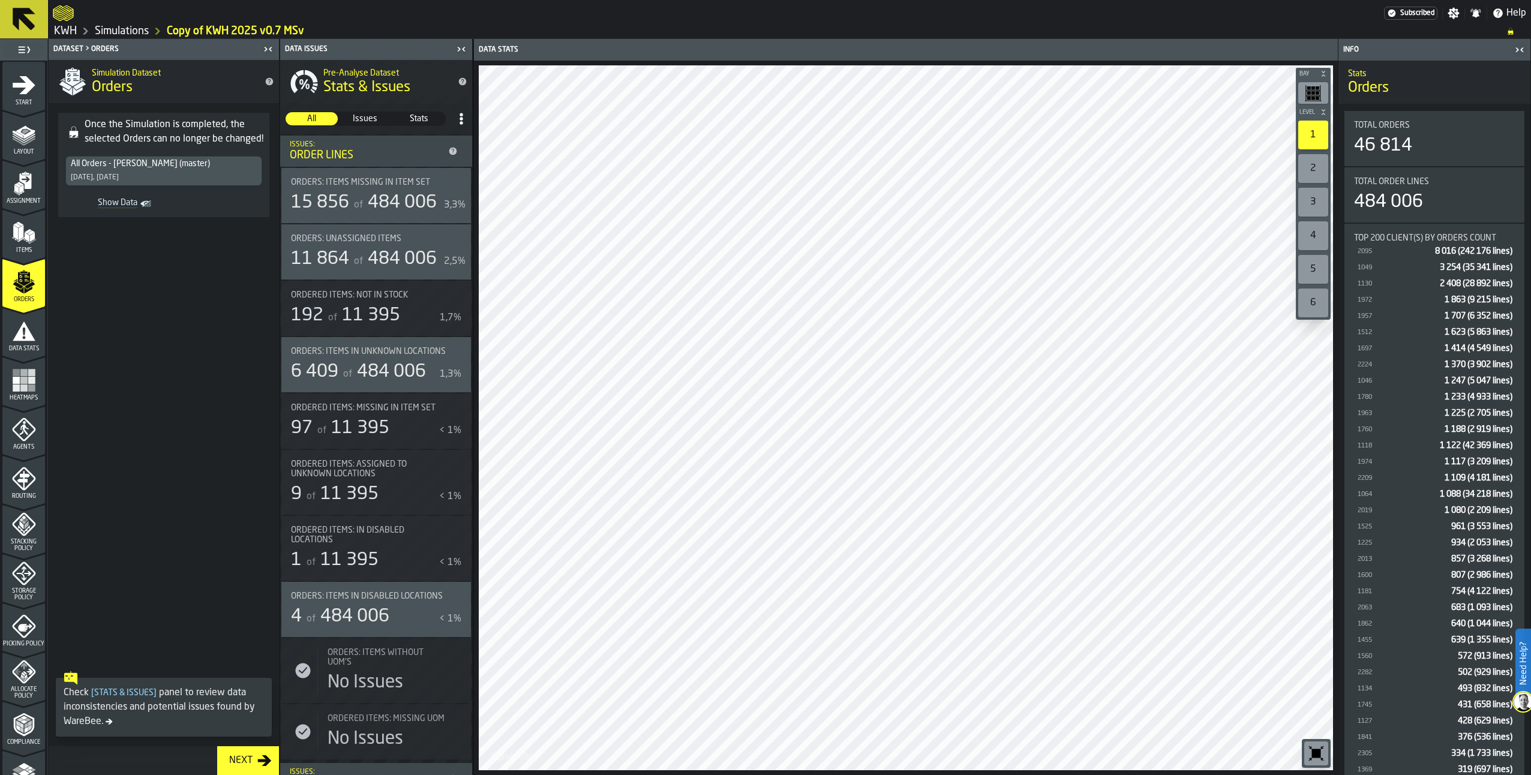
click at [16, 335] on icon "menu Data Stats" at bounding box center [24, 330] width 23 height 19
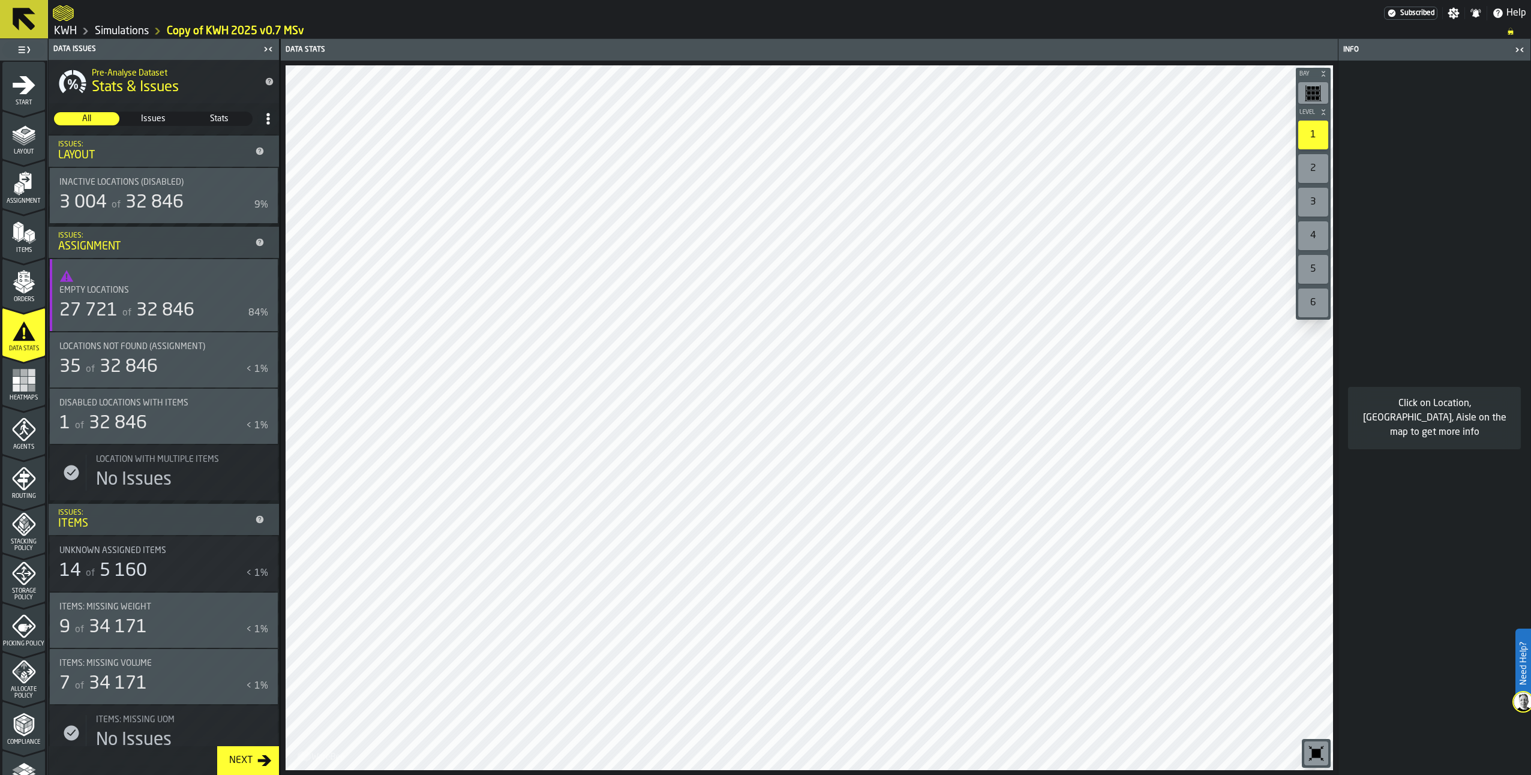
click at [21, 383] on rect "menu Heatmaps" at bounding box center [23, 380] width 7 height 7
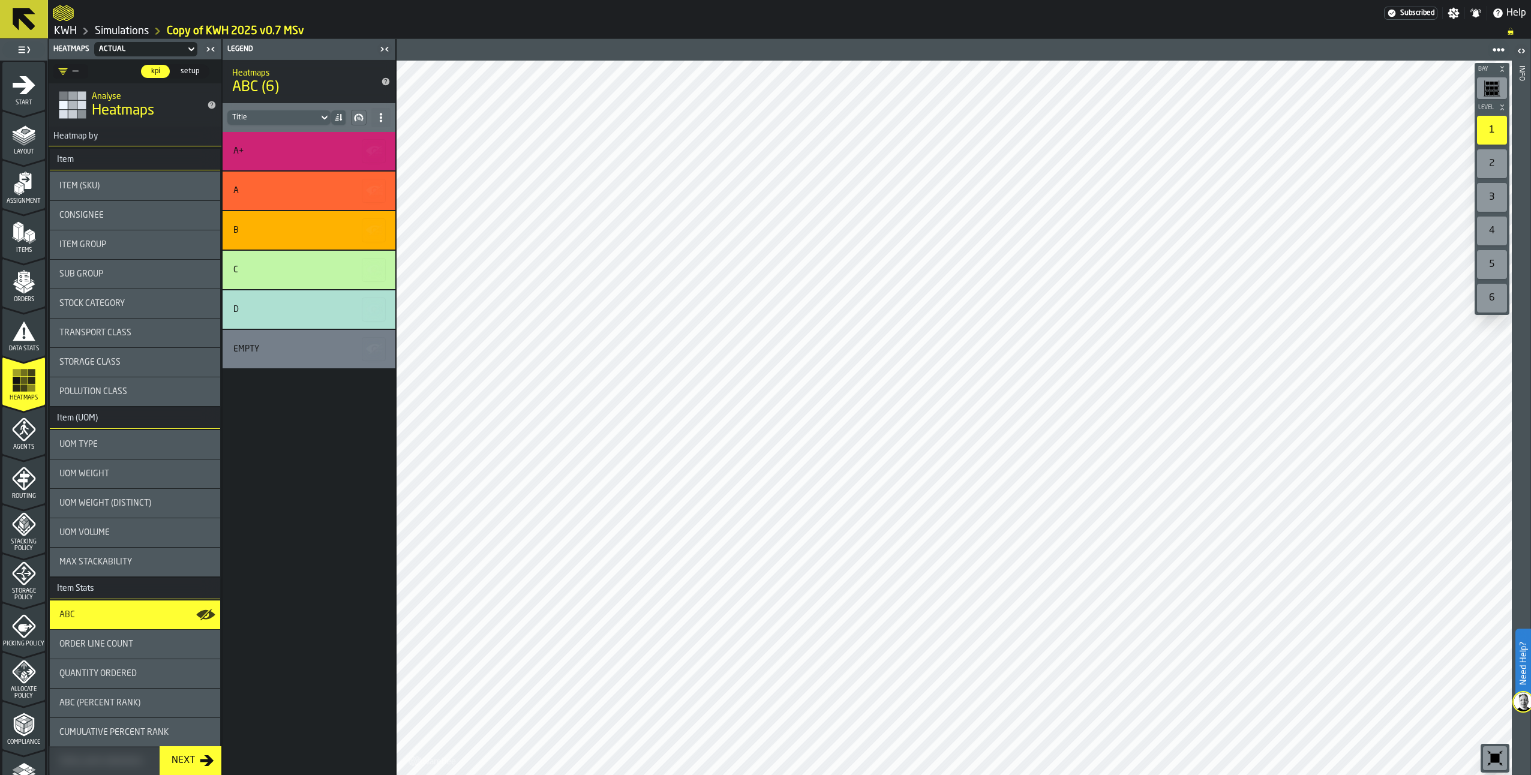
drag, startPoint x: 89, startPoint y: 217, endPoint x: 98, endPoint y: 234, distance: 19.1
click at [89, 217] on span "Consignee" at bounding box center [81, 216] width 44 height 10
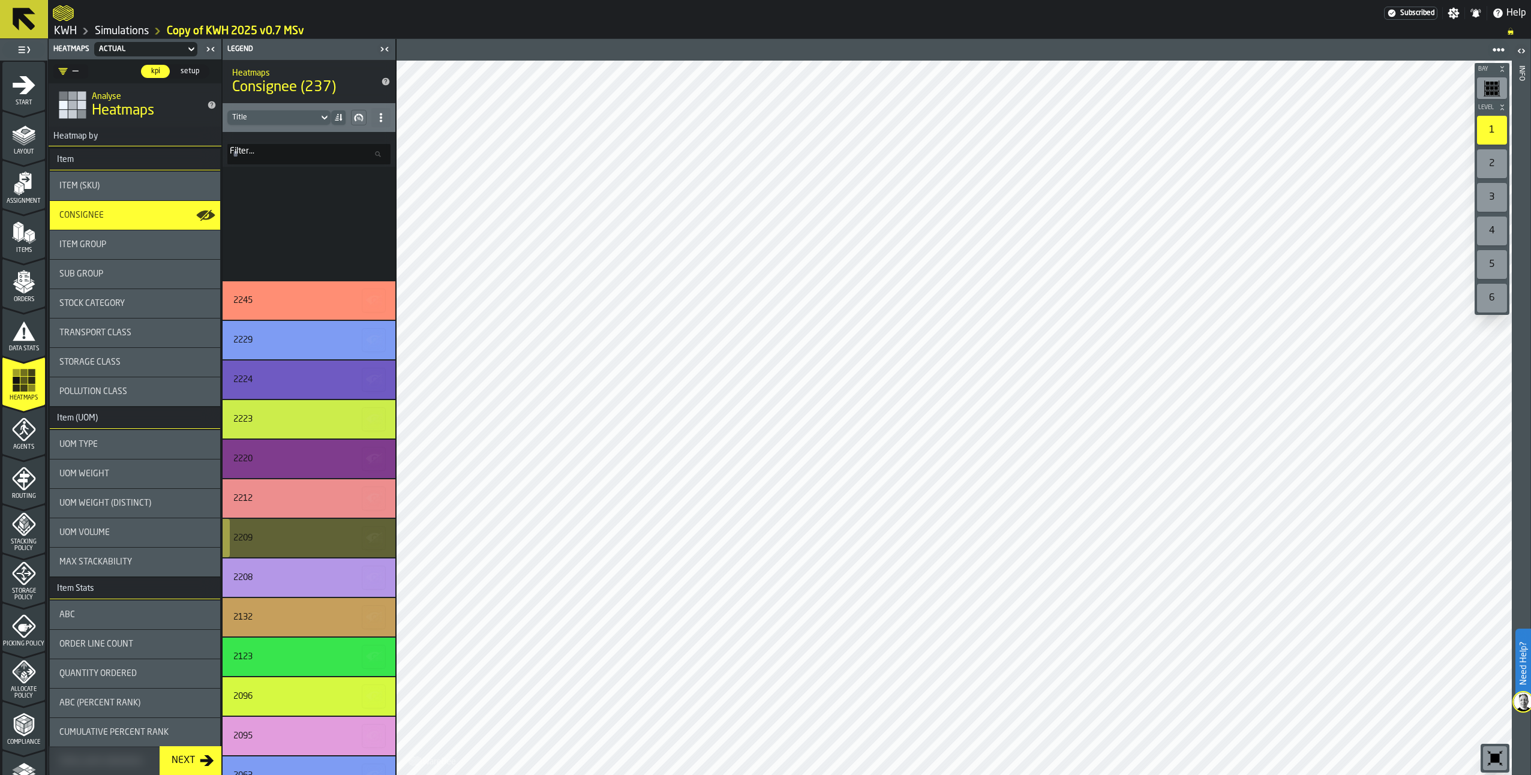
scroll to position [840, 0]
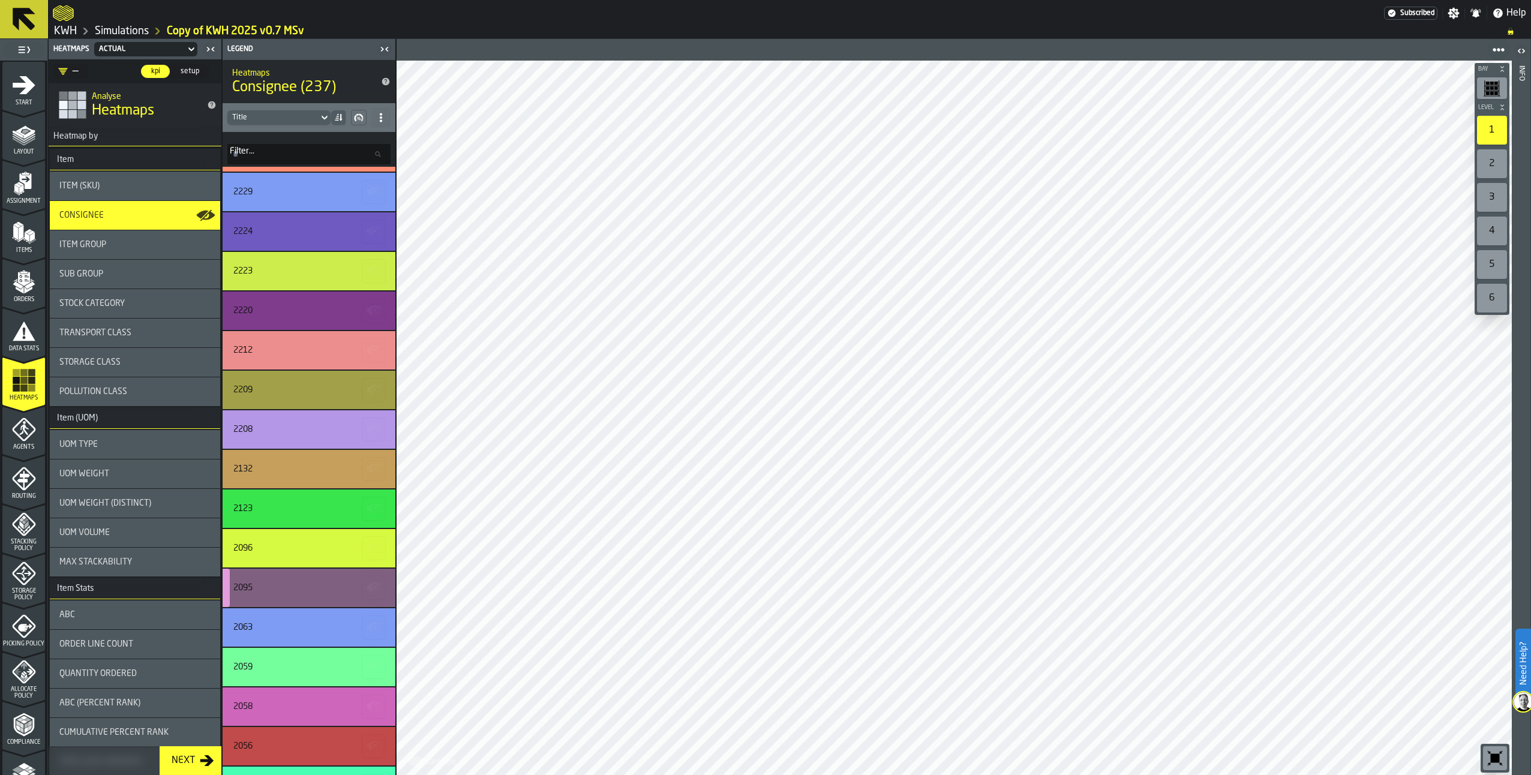
click at [366, 584] on icon "button-" at bounding box center [374, 587] width 19 height 19
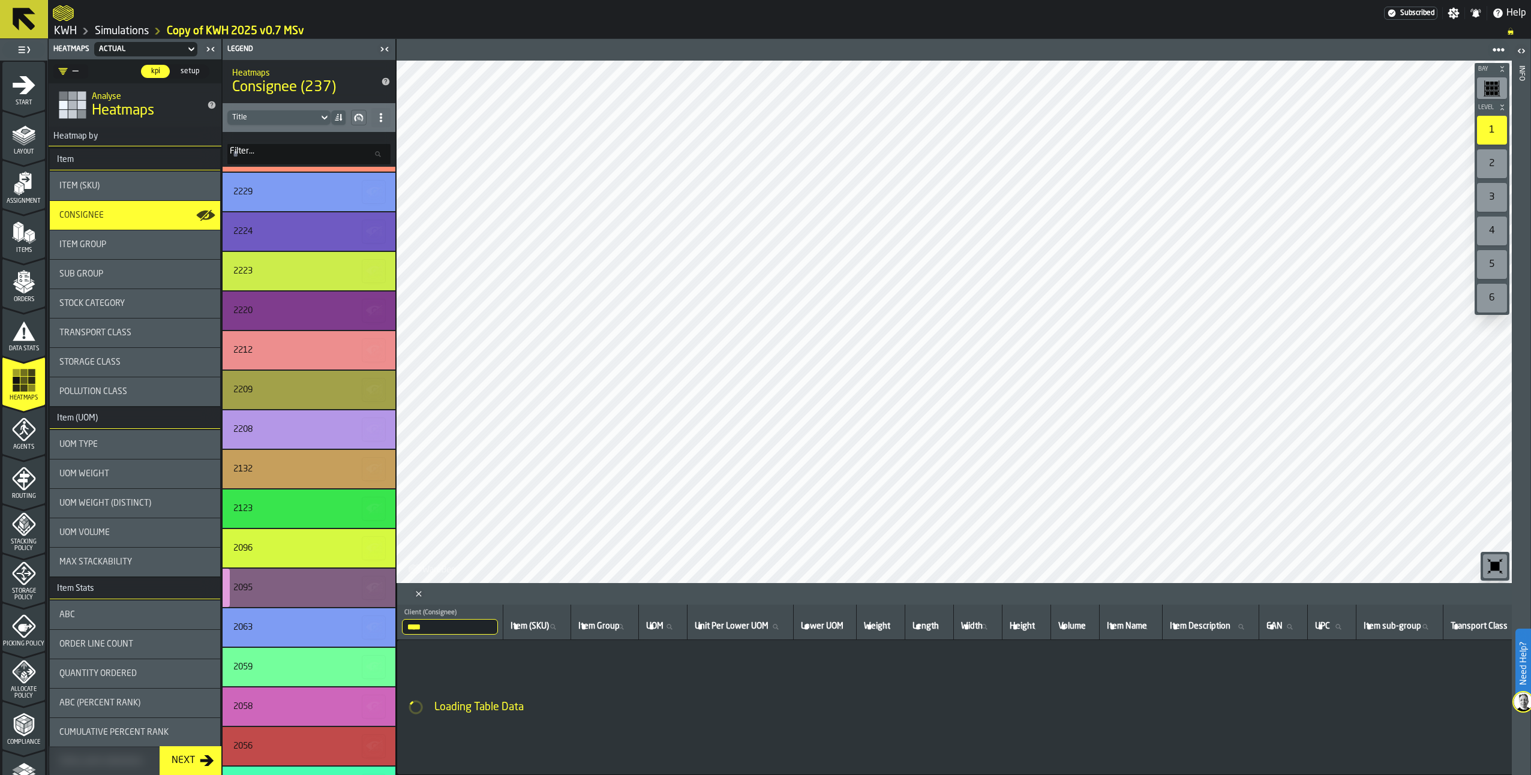
click at [367, 586] on icon "button-" at bounding box center [373, 587] width 14 height 8
click at [368, 586] on icon "button-" at bounding box center [373, 587] width 14 height 8
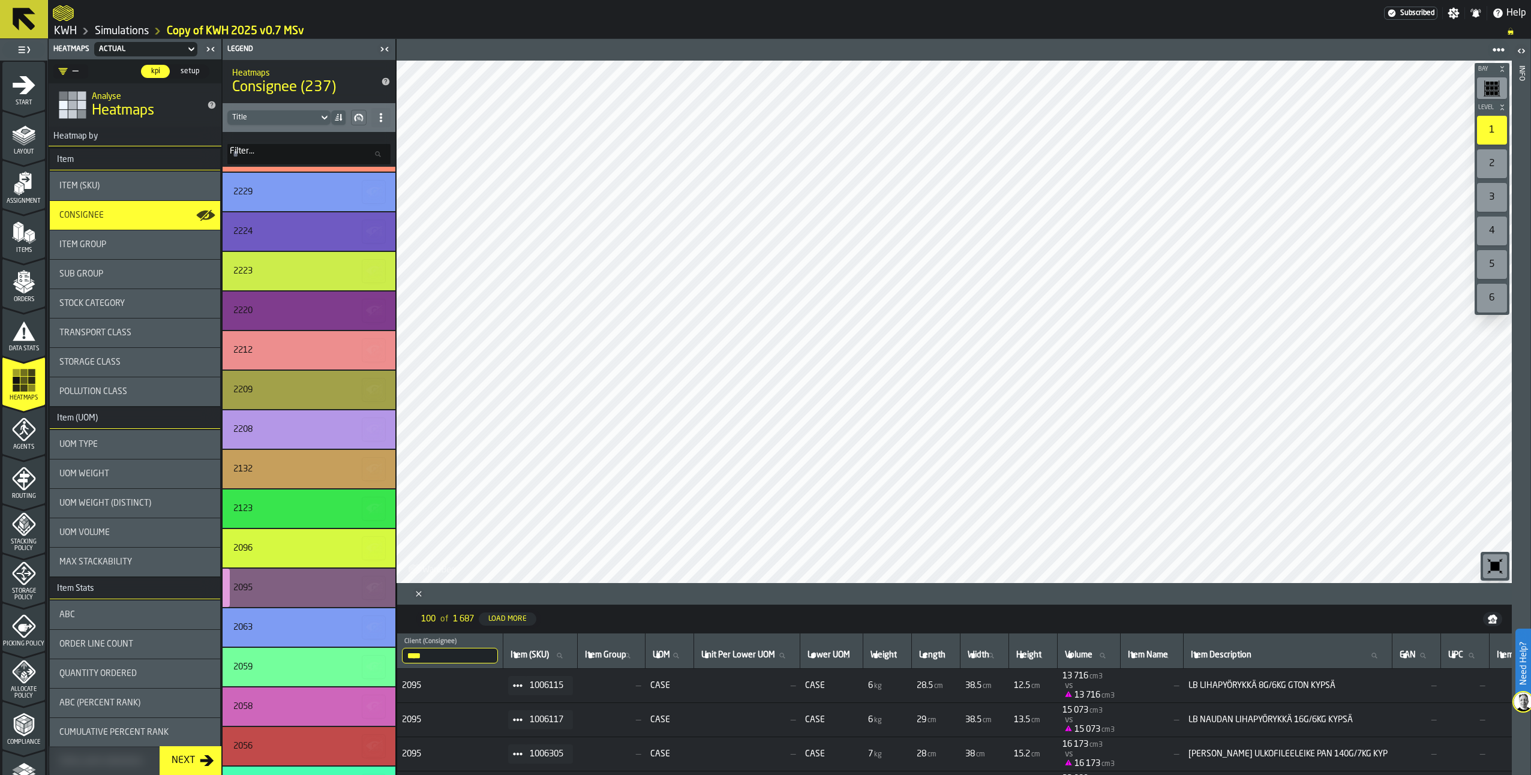
click at [341, 587] on div "2095" at bounding box center [307, 588] width 148 height 10
click at [337, 587] on div "2095" at bounding box center [307, 588] width 148 height 10
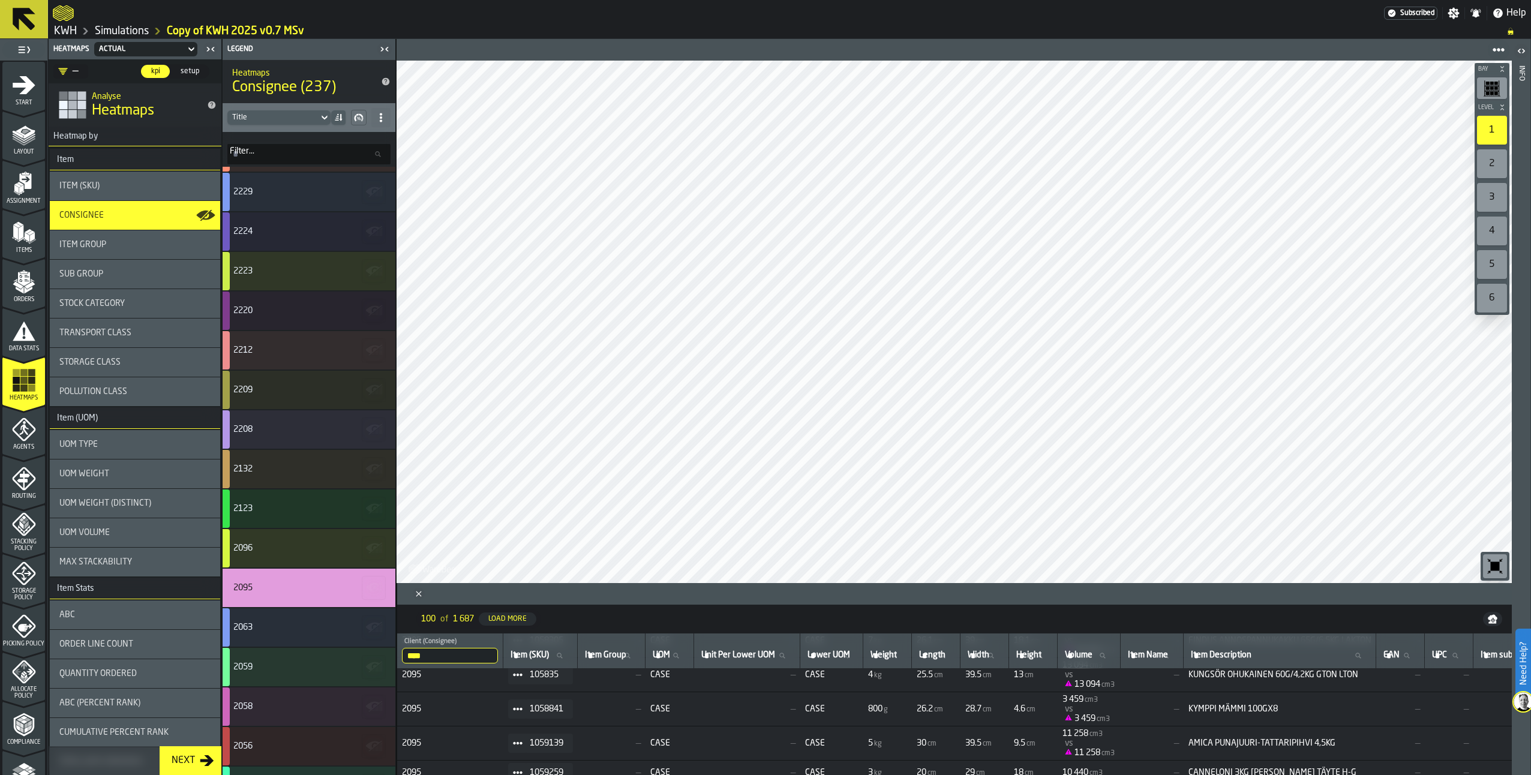
scroll to position [1443, 0]
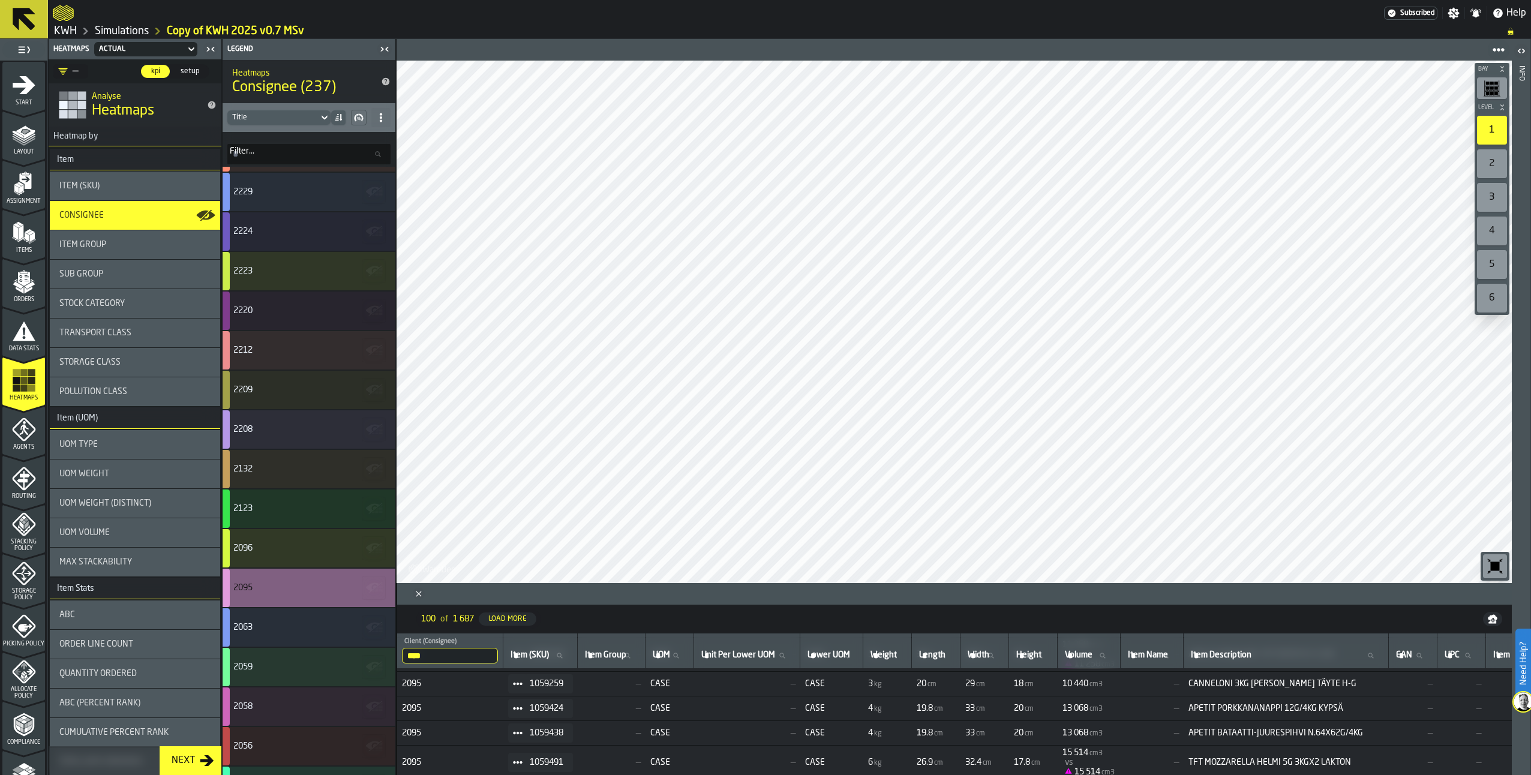
click at [322, 581] on div "2095" at bounding box center [309, 588] width 173 height 38
click at [378, 113] on icon at bounding box center [381, 118] width 10 height 10
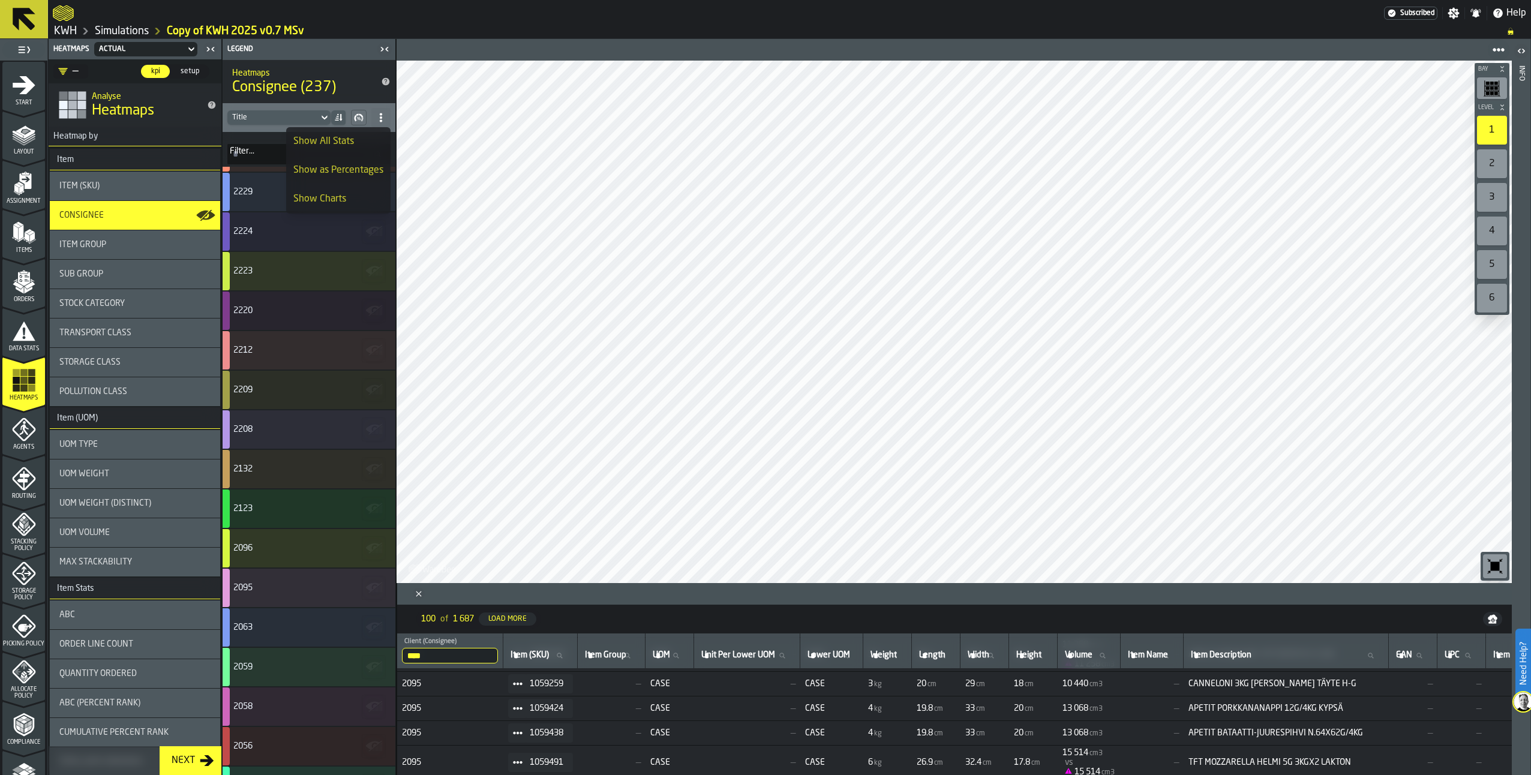
click at [350, 142] on div "Show All Stats" at bounding box center [338, 141] width 90 height 14
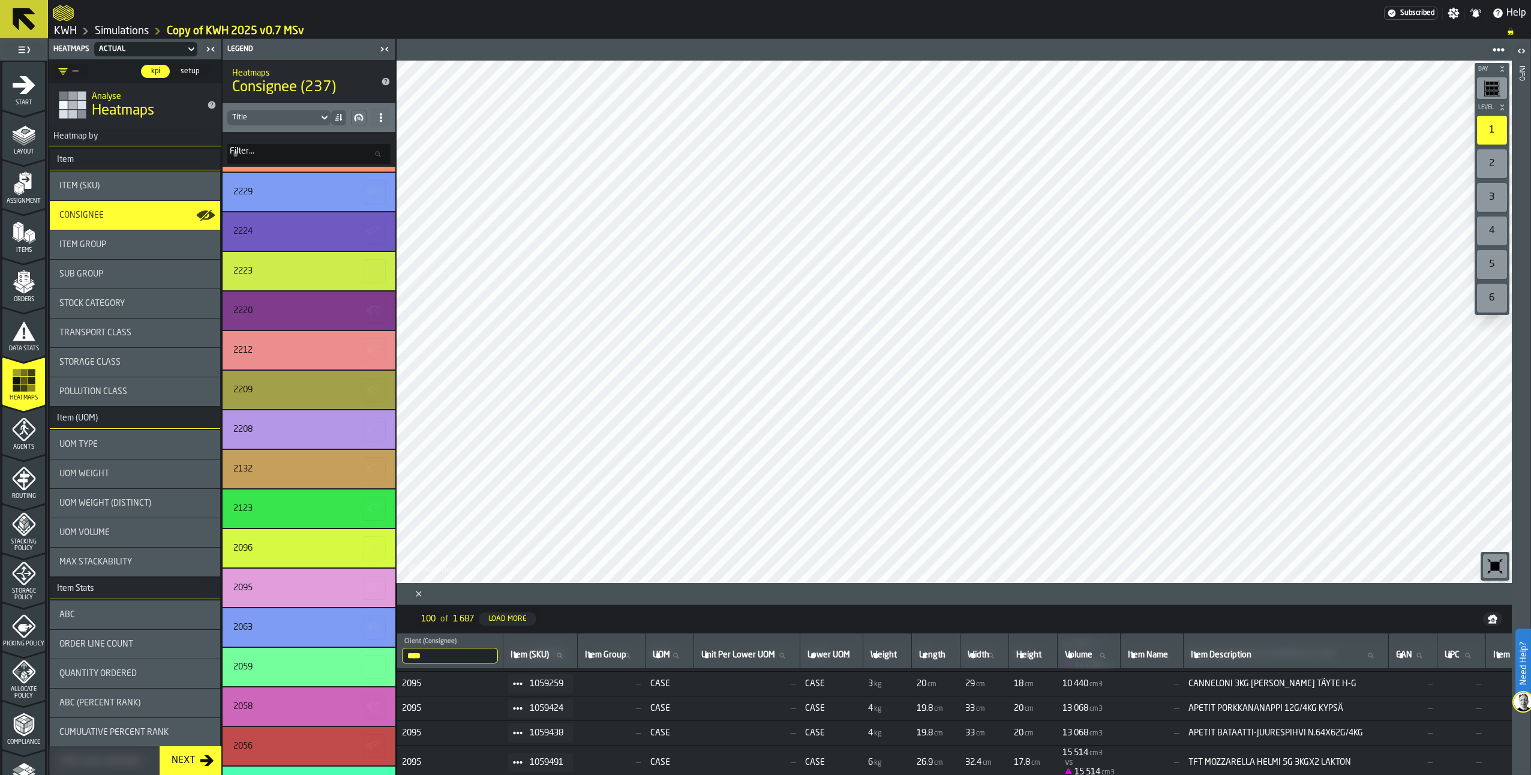
click at [413, 595] on icon "Close" at bounding box center [419, 594] width 12 height 12
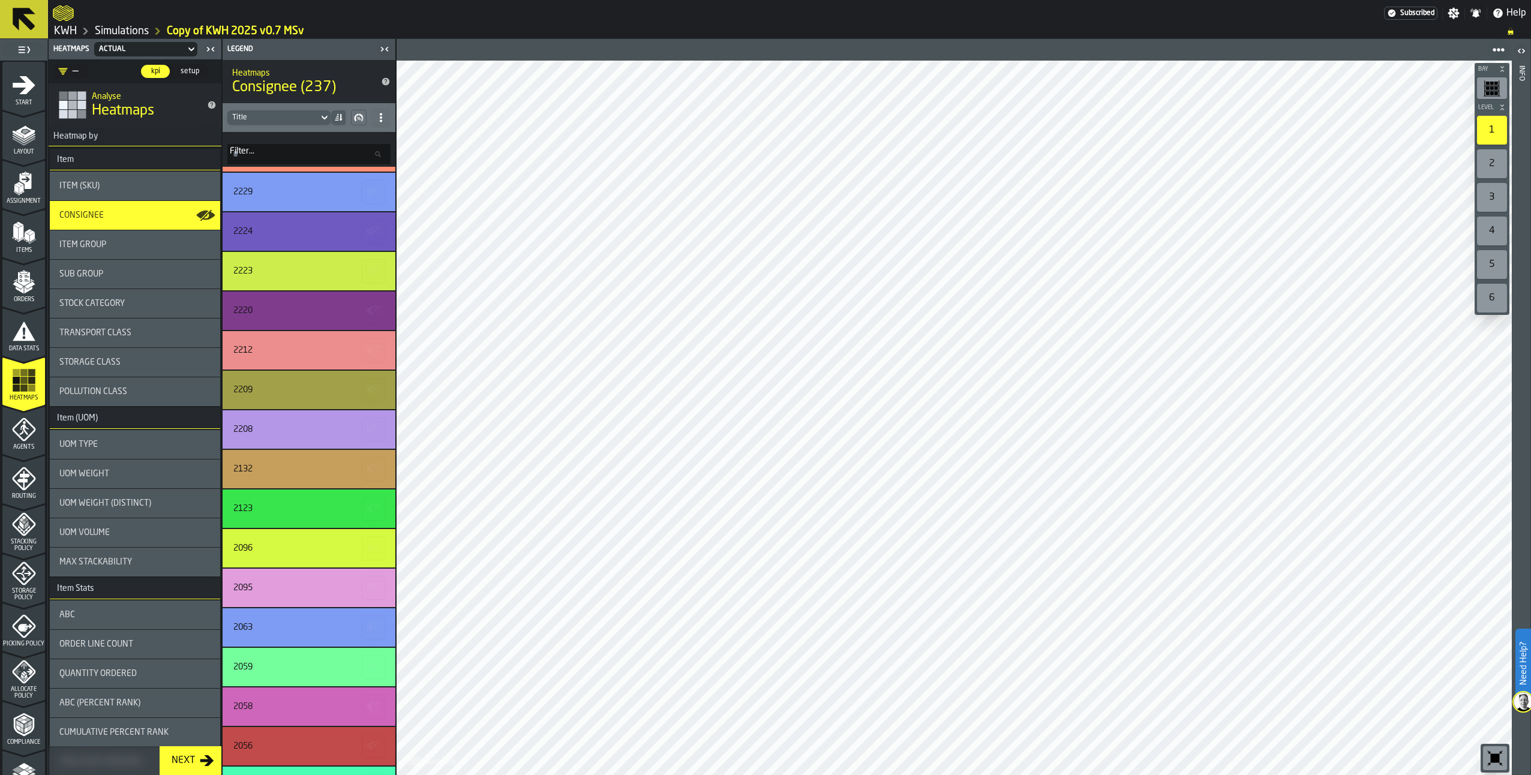
click at [257, 152] on input "Filter... Filter..." at bounding box center [308, 154] width 163 height 20
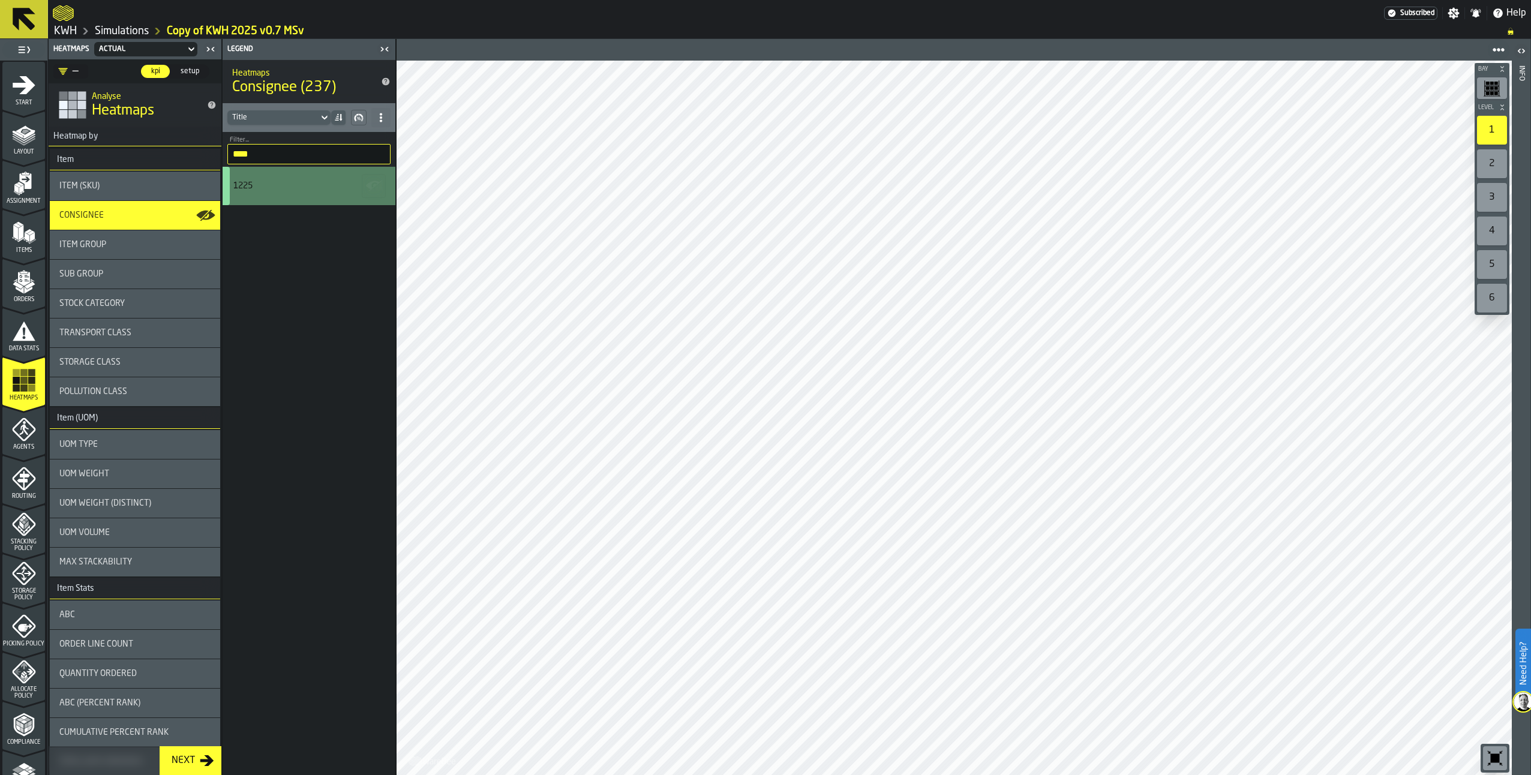
type input "****"
click at [273, 187] on div "1225" at bounding box center [307, 186] width 148 height 10
click at [379, 185] on icon "button-" at bounding box center [374, 185] width 19 height 19
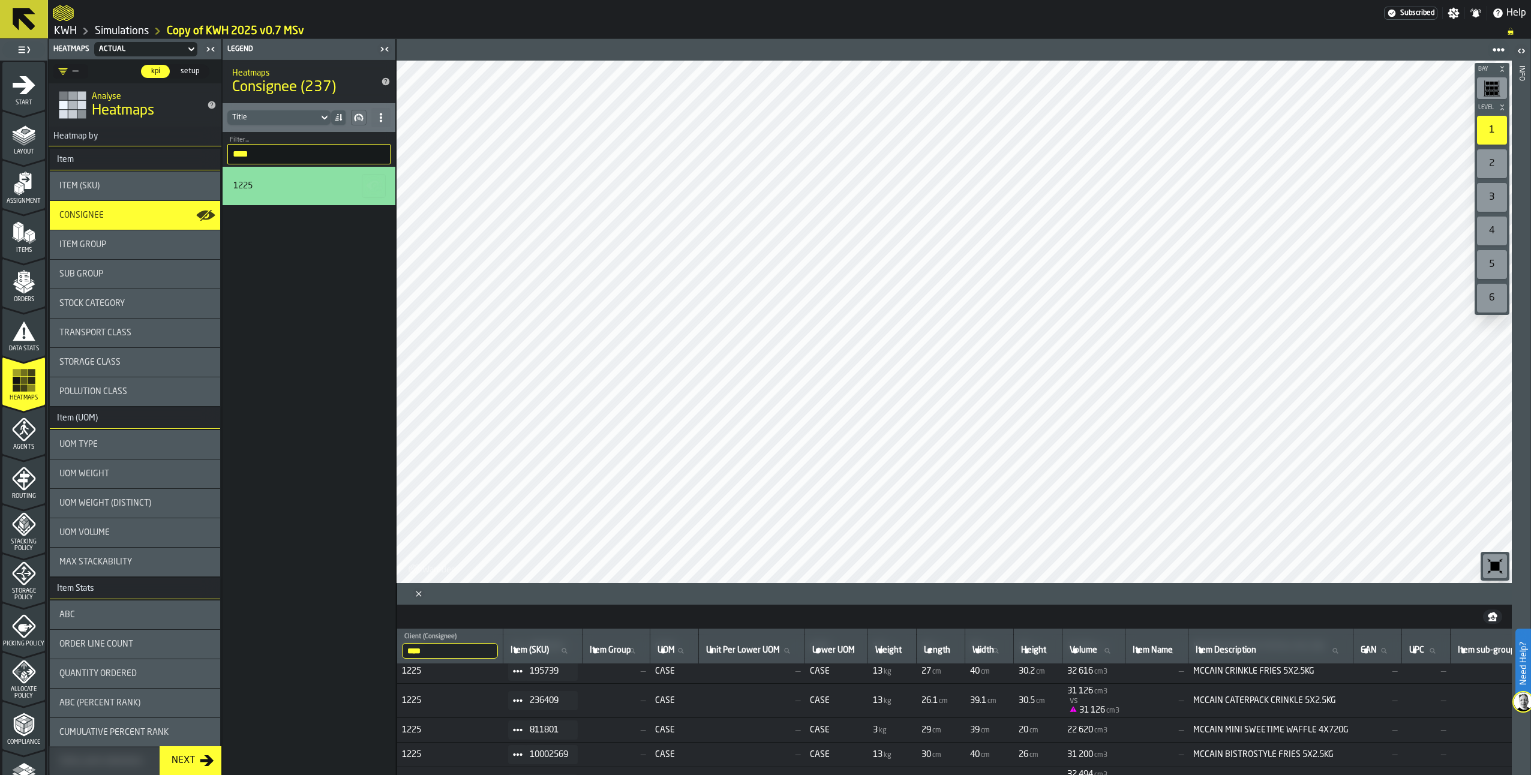
scroll to position [1758, 0]
drag, startPoint x: 1239, startPoint y: 753, endPoint x: 1257, endPoint y: 750, distance: 18.2
click at [1257, 753] on span "MCCAIN FRY'N DIP SKIN-ON 5X2,5KG" at bounding box center [1271, 758] width 155 height 10
click at [263, 156] on input "****" at bounding box center [308, 154] width 163 height 20
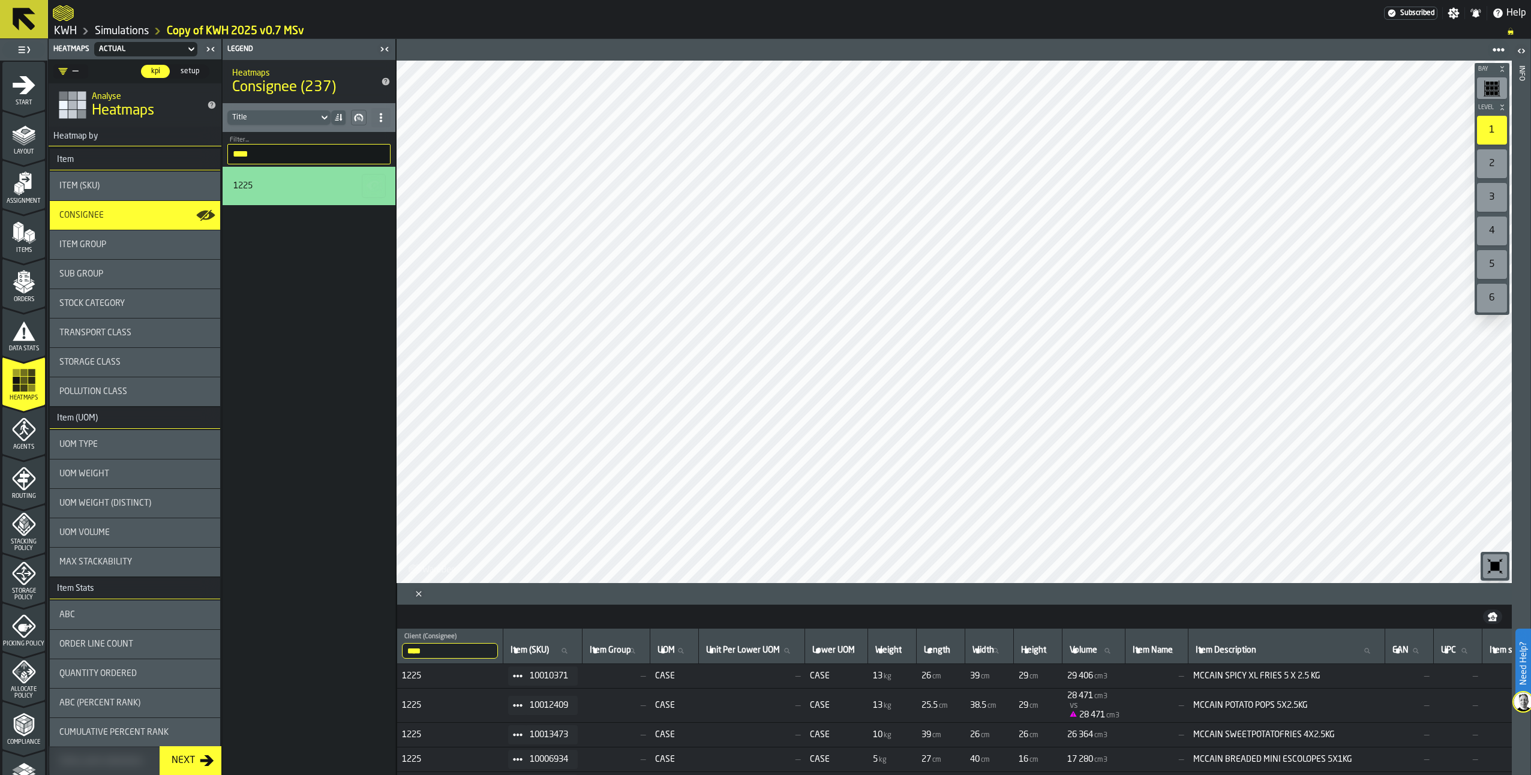
click at [377, 155] on input "****" at bounding box center [308, 154] width 163 height 20
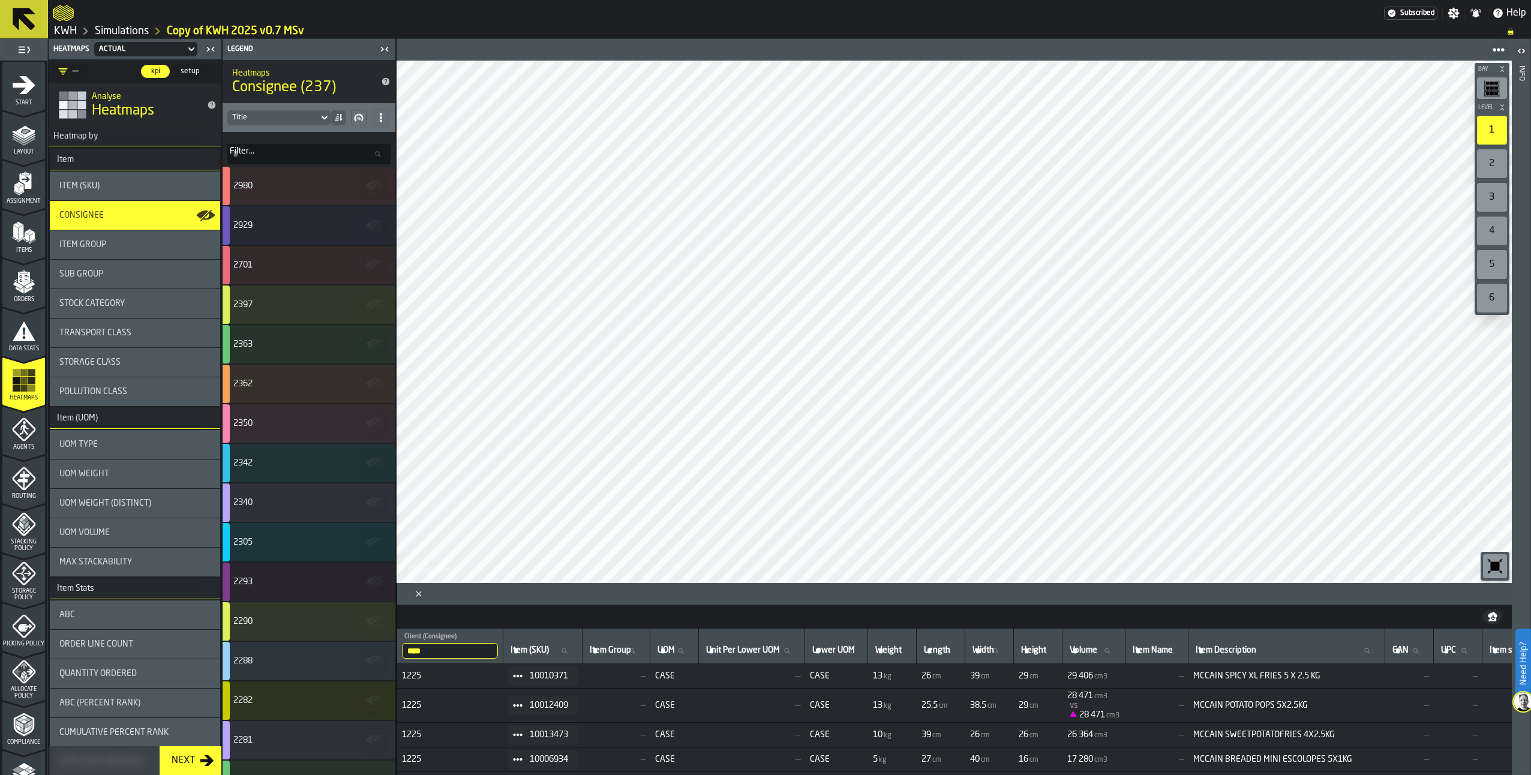
click at [383, 118] on icon at bounding box center [381, 118] width 10 height 10
click at [355, 145] on div "Show All Stats" at bounding box center [338, 141] width 90 height 14
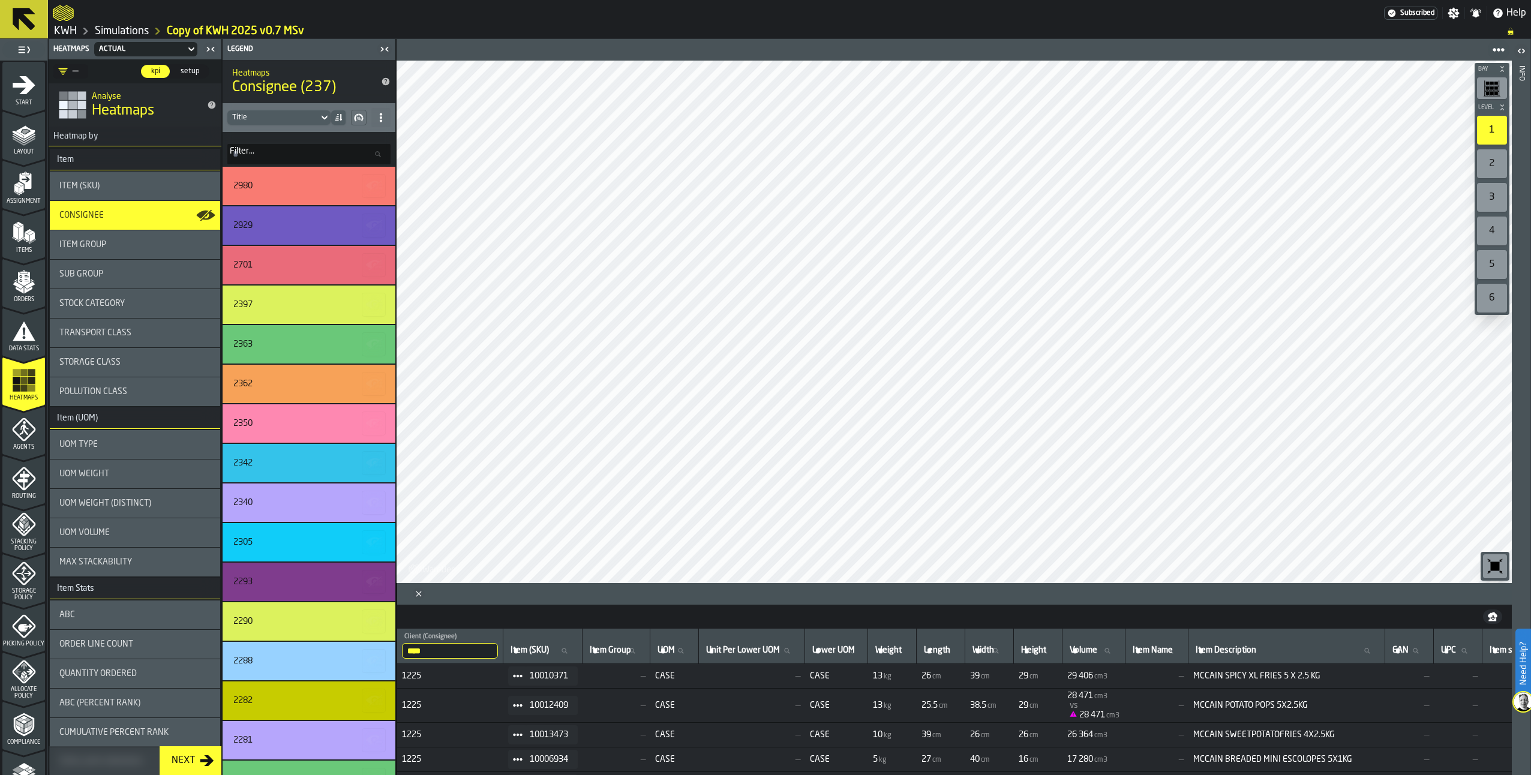
click at [252, 151] on label "Filter... Filter..." at bounding box center [308, 154] width 163 height 20
click at [252, 151] on input "Filter... Filter..." at bounding box center [308, 154] width 163 height 20
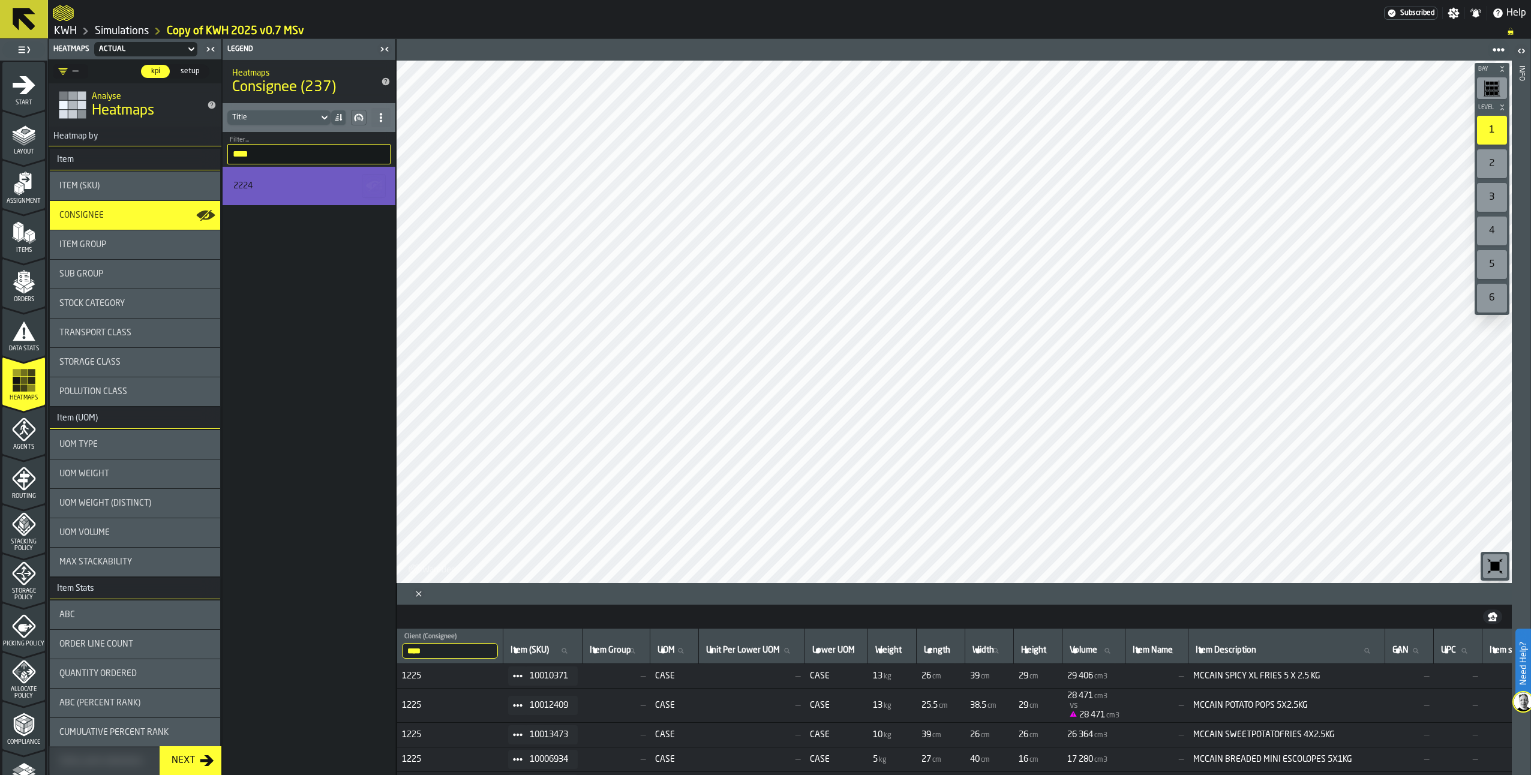
type input "****"
click at [374, 190] on polygon "button-" at bounding box center [373, 190] width 4 height 1
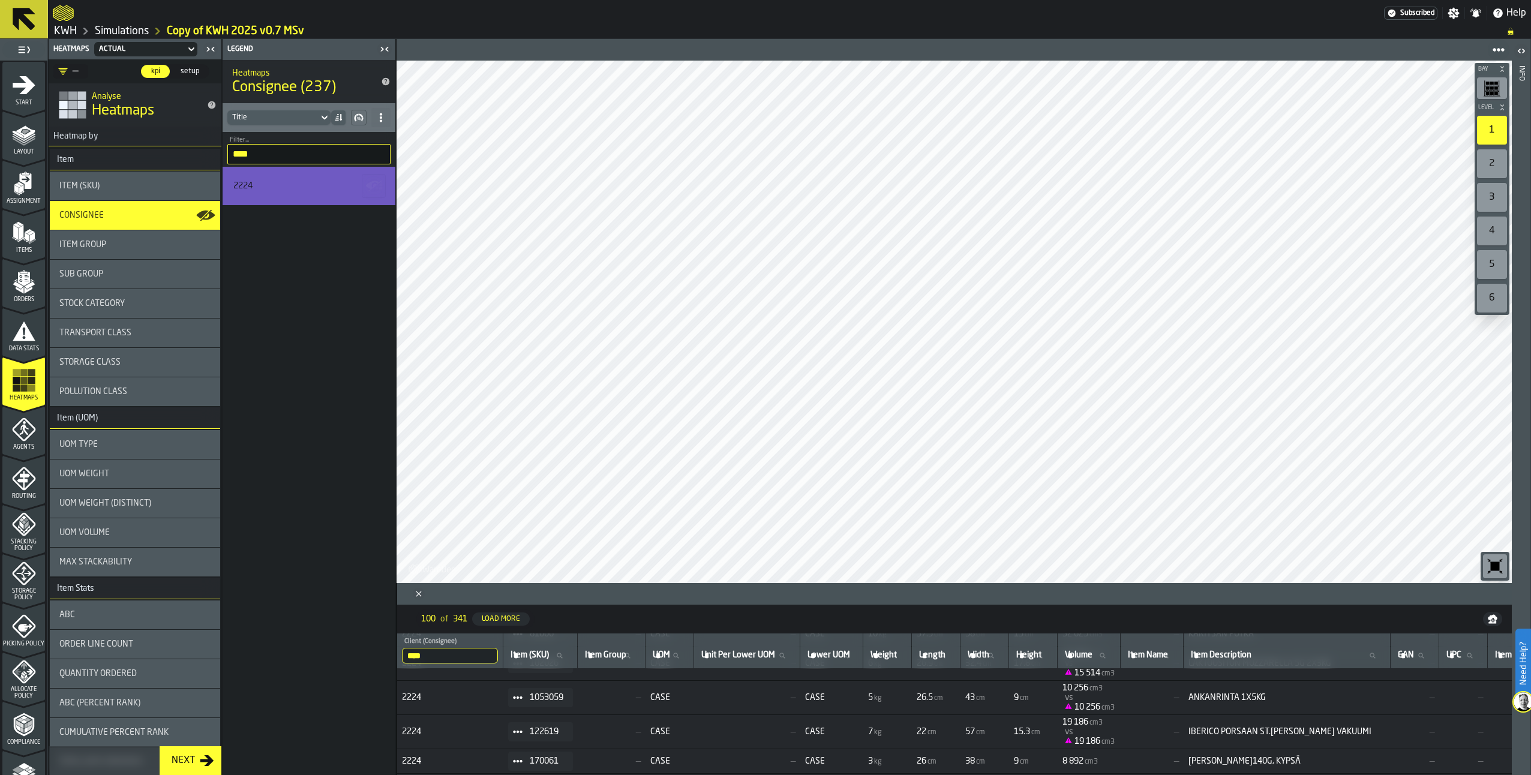
scroll to position [721, 0]
drag, startPoint x: 1237, startPoint y: 729, endPoint x: 1299, endPoint y: 730, distance: 61.2
click at [1299, 730] on span "IBERICO PORSAAN ST.LOUIS RIBS VAKUUMI" at bounding box center [1287, 729] width 197 height 10
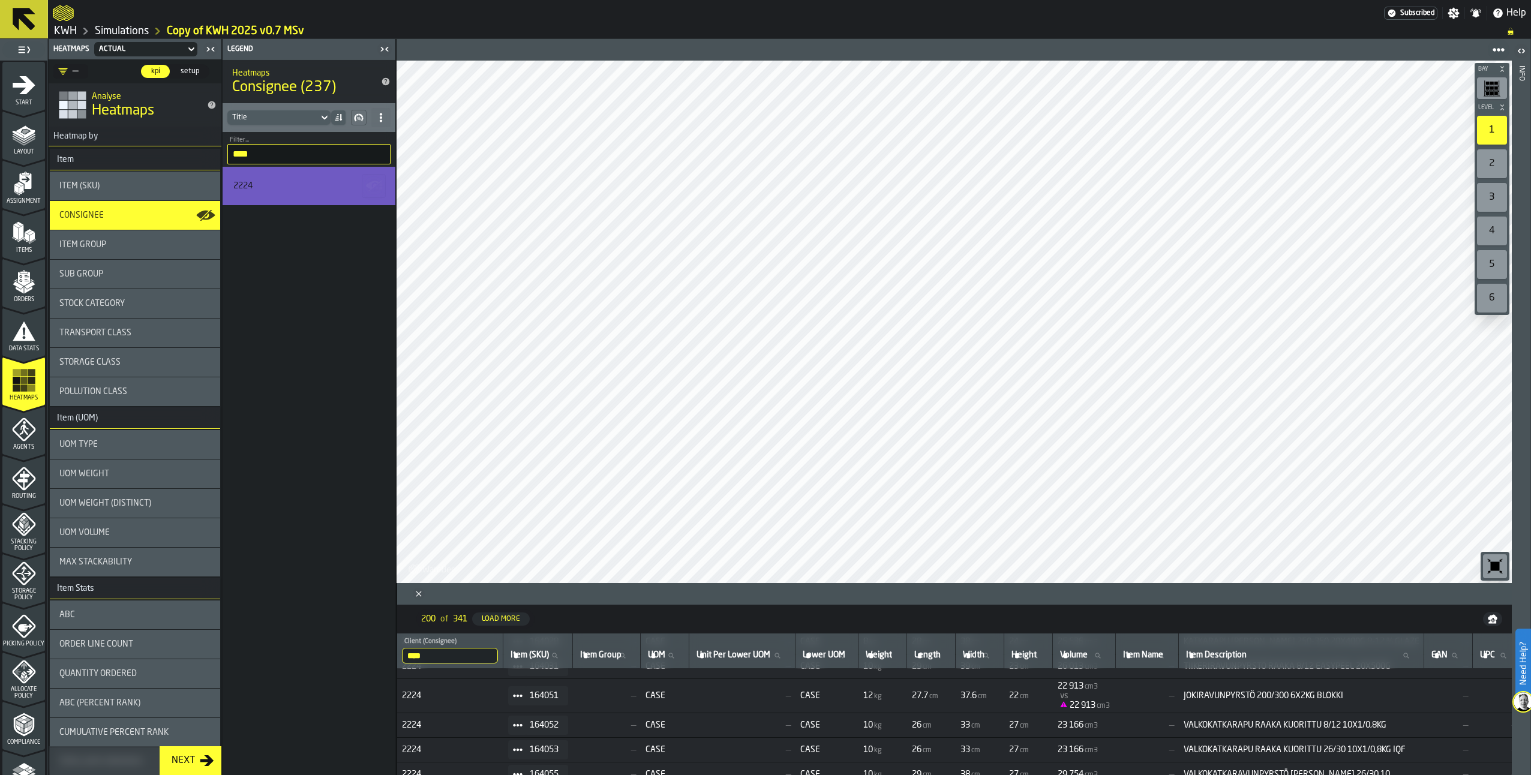
scroll to position [4027, 0]
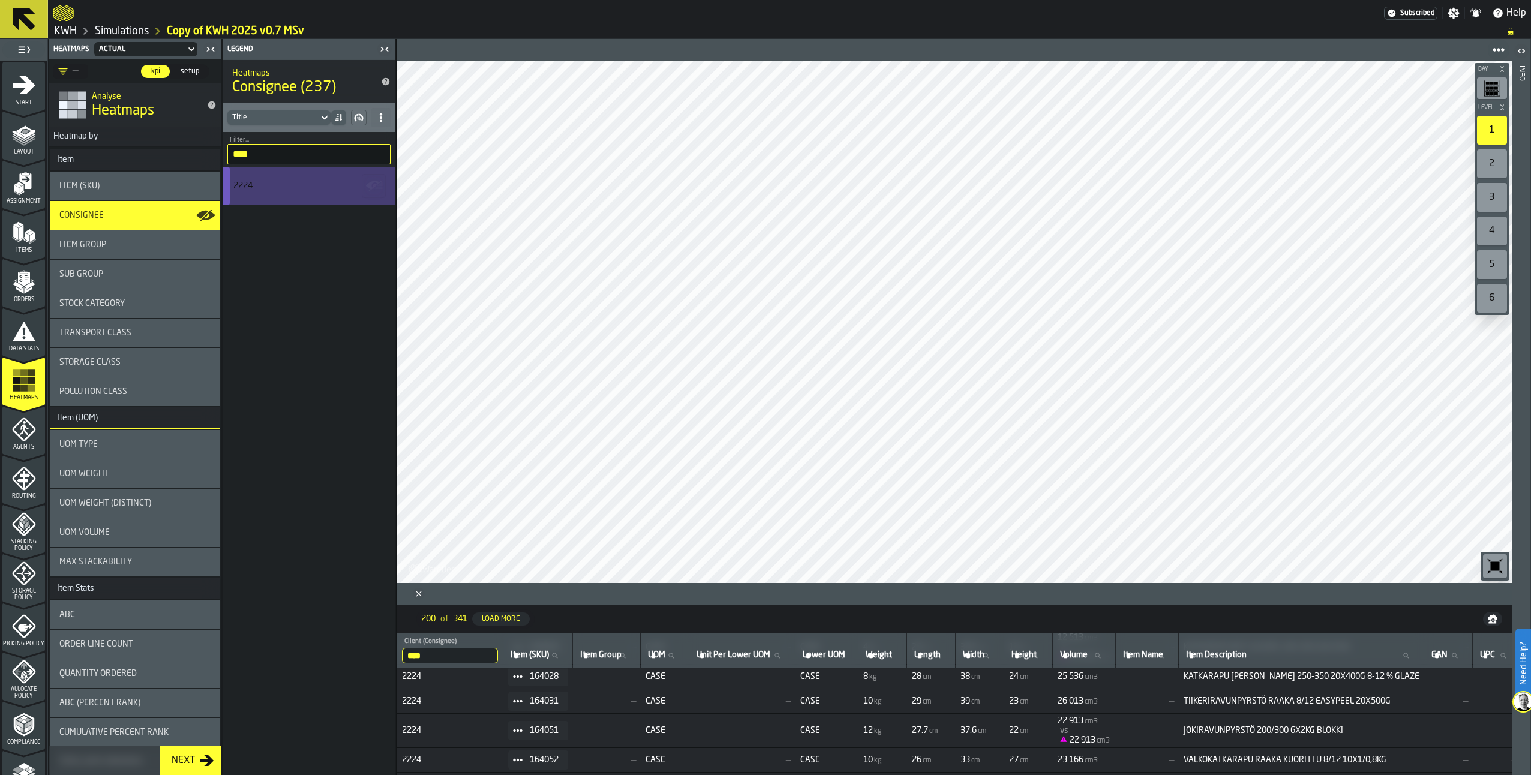
click at [376, 185] on polygon "button-" at bounding box center [375, 186] width 14 height 10
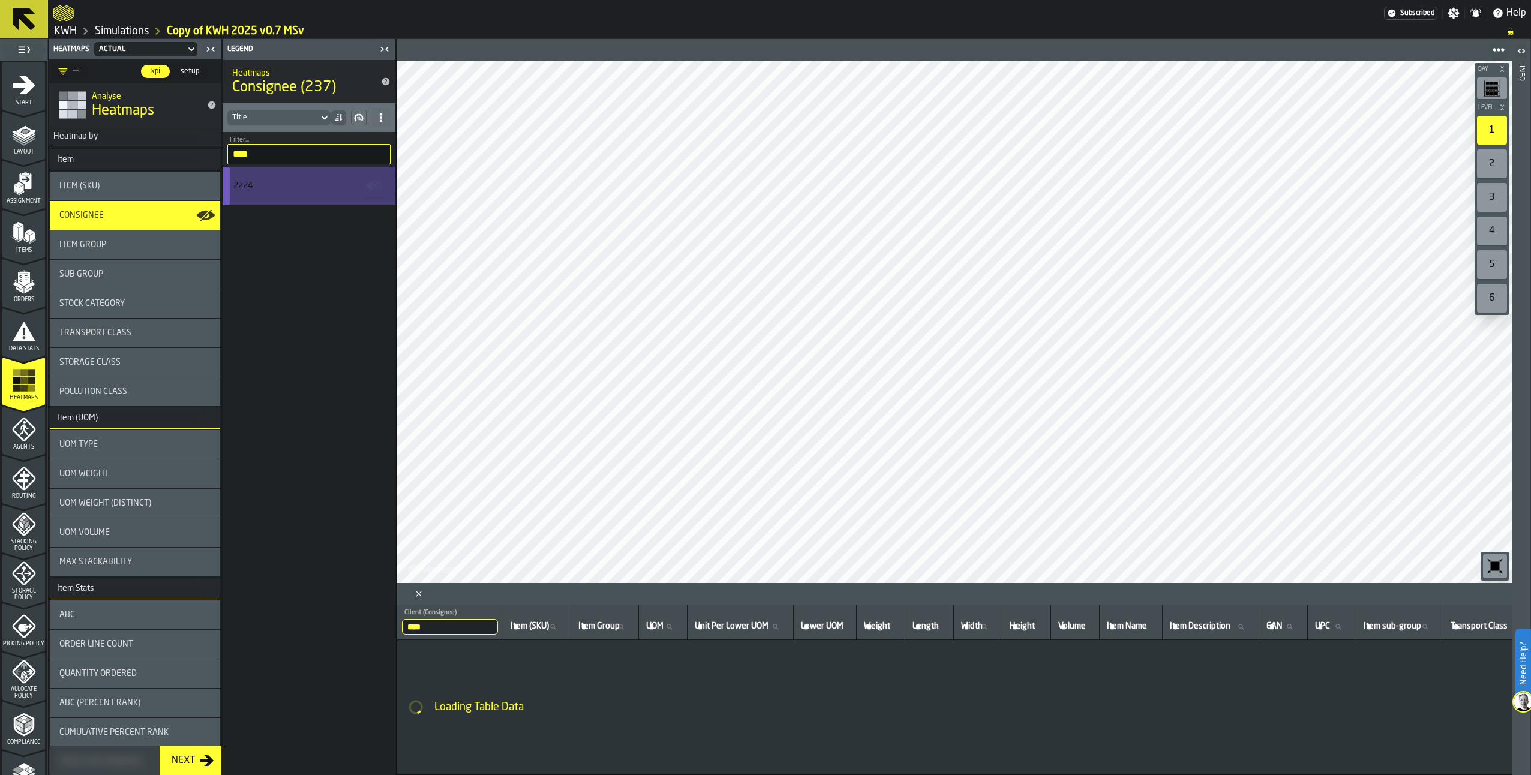
scroll to position [0, 0]
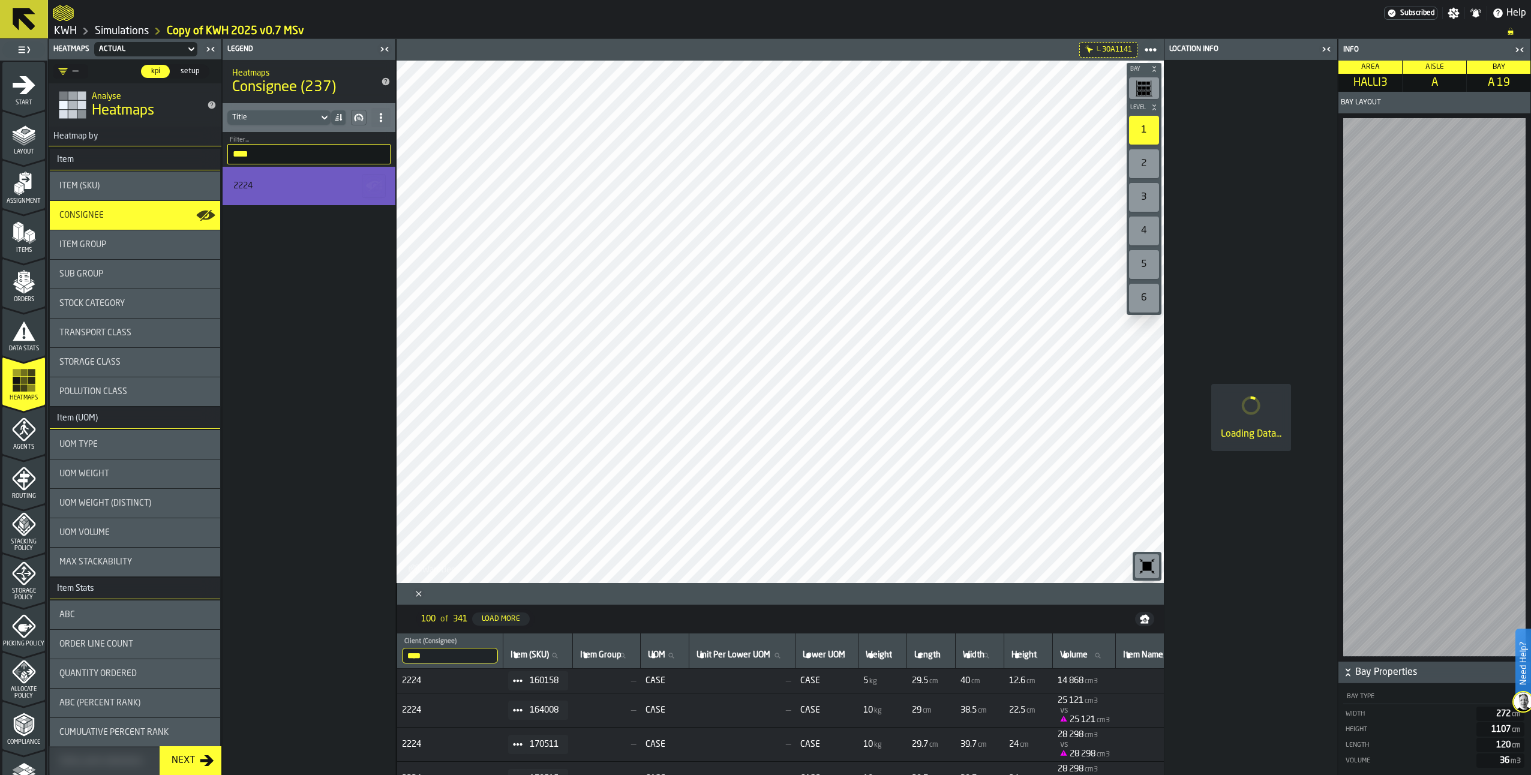
click at [383, 153] on input "****" at bounding box center [308, 154] width 163 height 20
click at [380, 155] on input "****" at bounding box center [308, 154] width 163 height 20
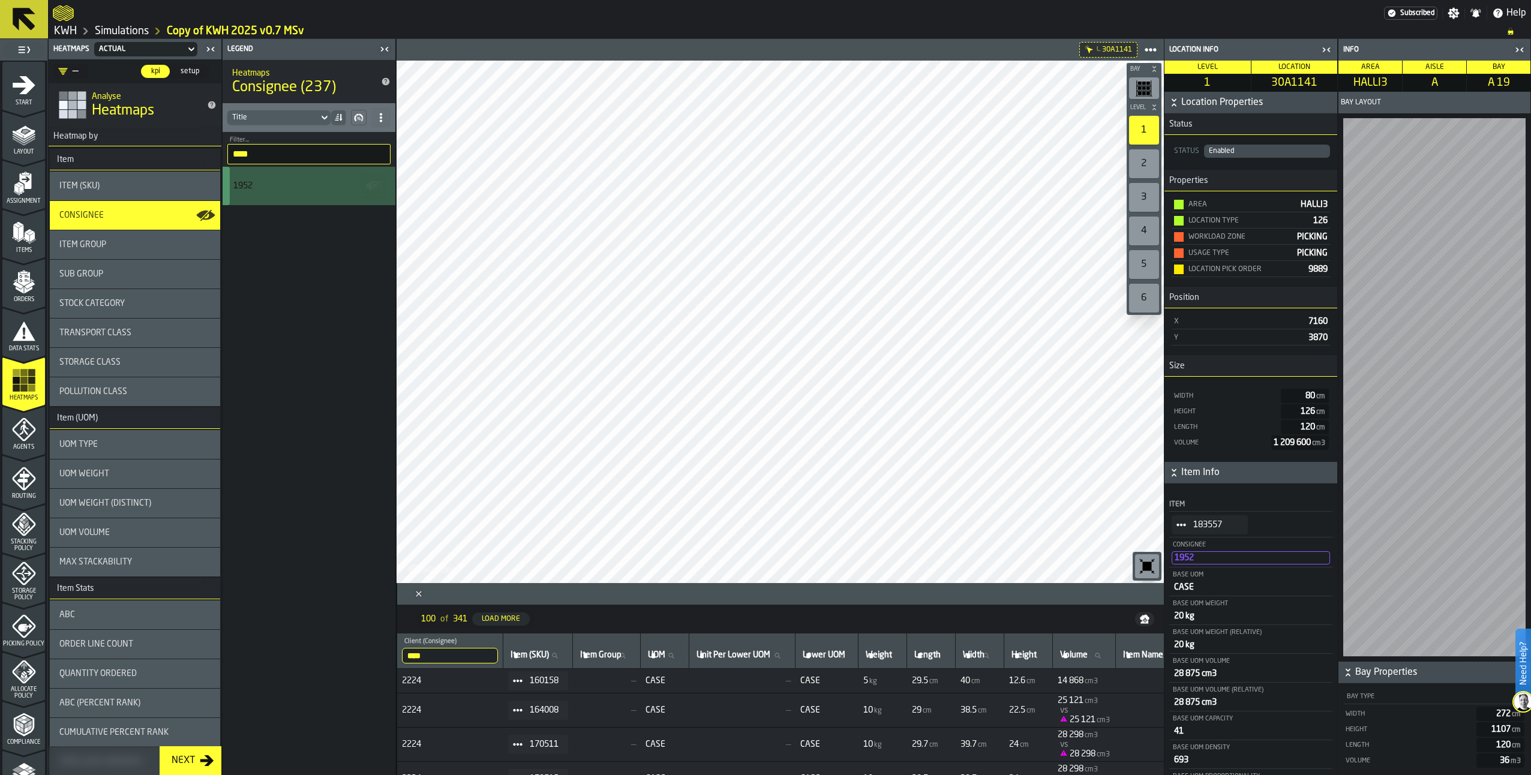
type input "****"
click at [244, 182] on div "1952" at bounding box center [242, 186] width 19 height 10
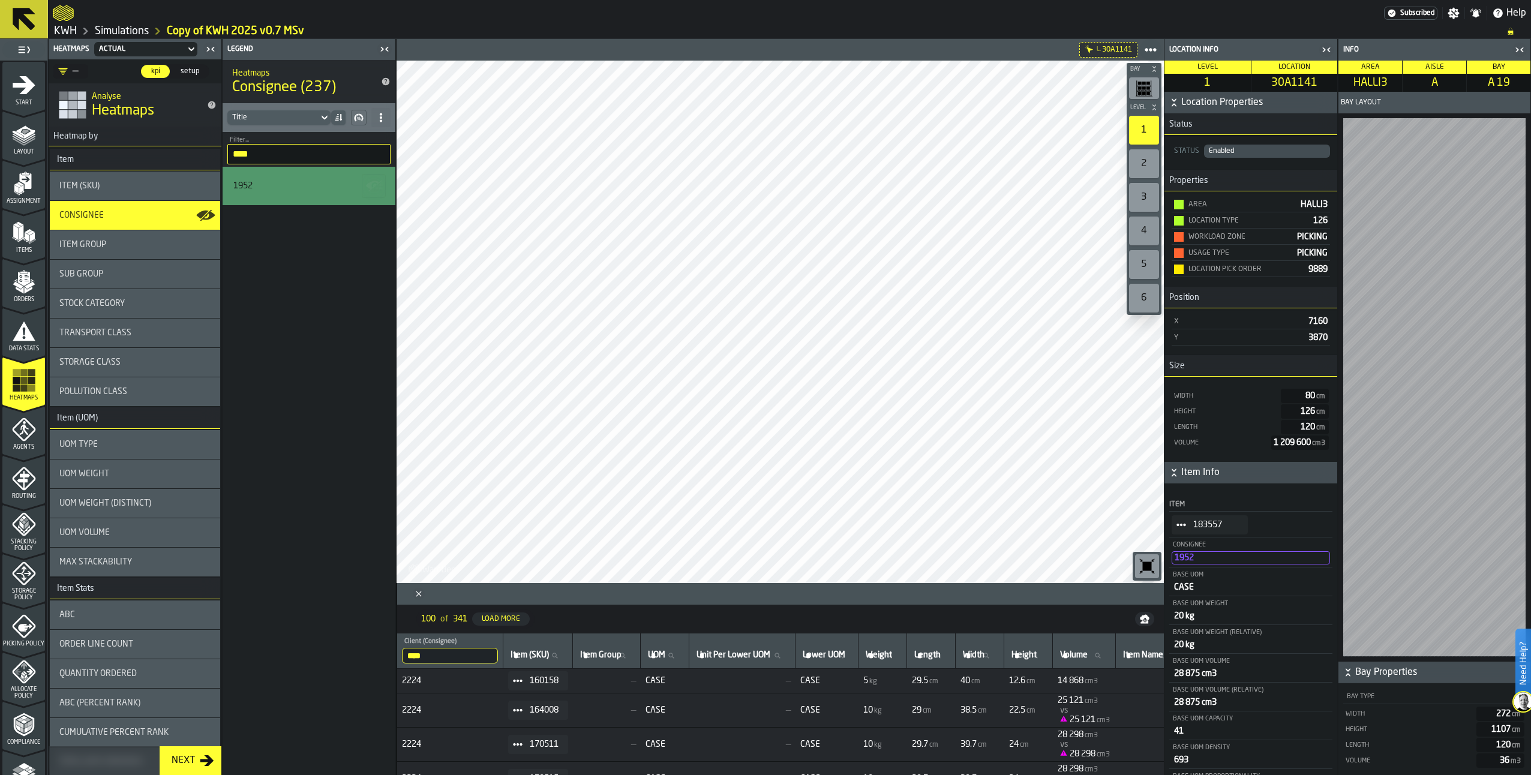
click at [527, 680] on span at bounding box center [517, 680] width 19 height 19
drag, startPoint x: 1329, startPoint y: 48, endPoint x: 1219, endPoint y: 62, distance: 111.4
click at [1323, 49] on icon "button-toggle-Close me" at bounding box center [1327, 50] width 14 height 14
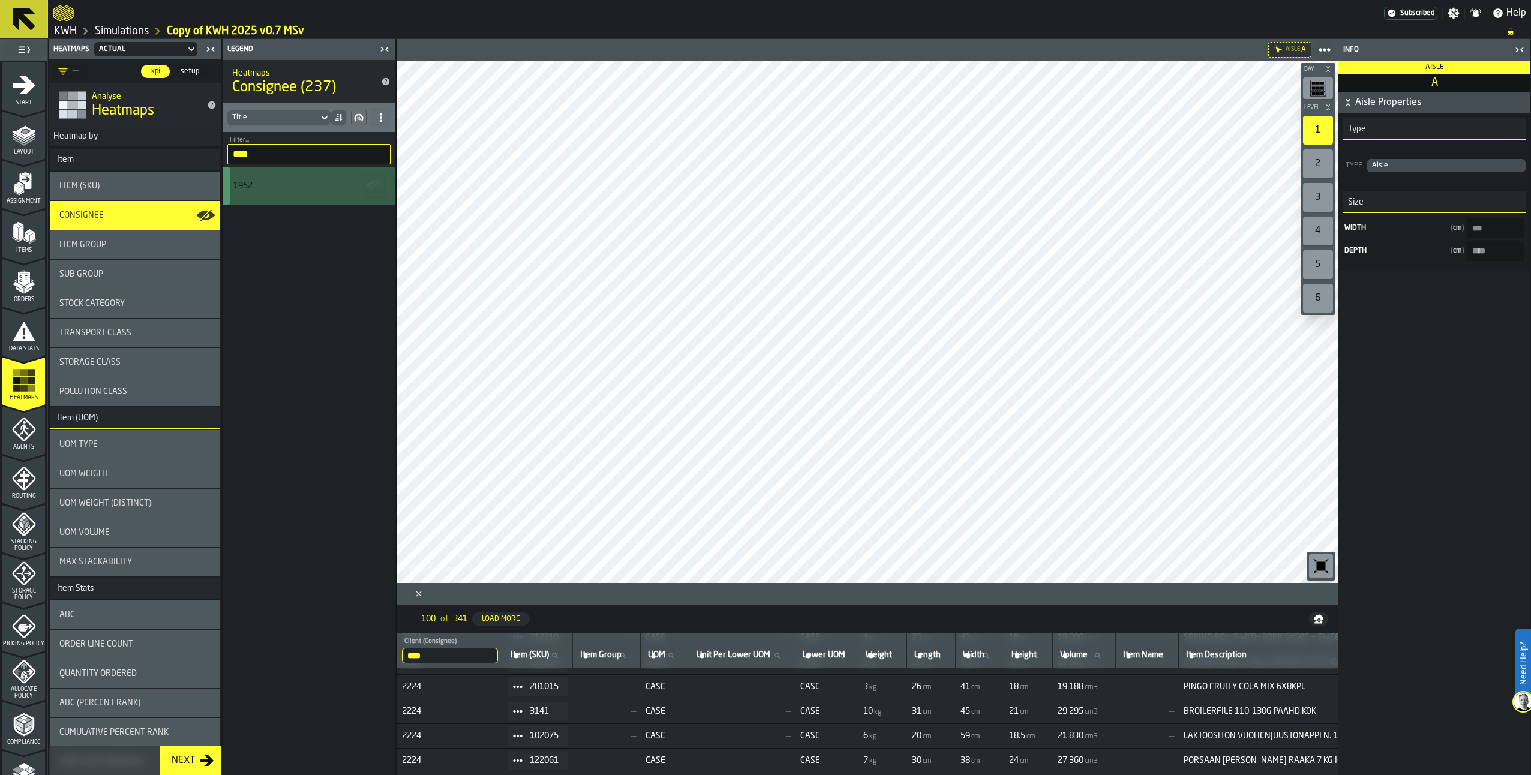
click at [284, 186] on div "1952" at bounding box center [307, 186] width 148 height 10
click at [381, 112] on span at bounding box center [380, 117] width 19 height 19
click at [348, 137] on div "Show All Stats" at bounding box center [338, 141] width 90 height 14
click at [378, 151] on input "****" at bounding box center [308, 154] width 163 height 20
click at [378, 152] on input "****" at bounding box center [308, 154] width 163 height 20
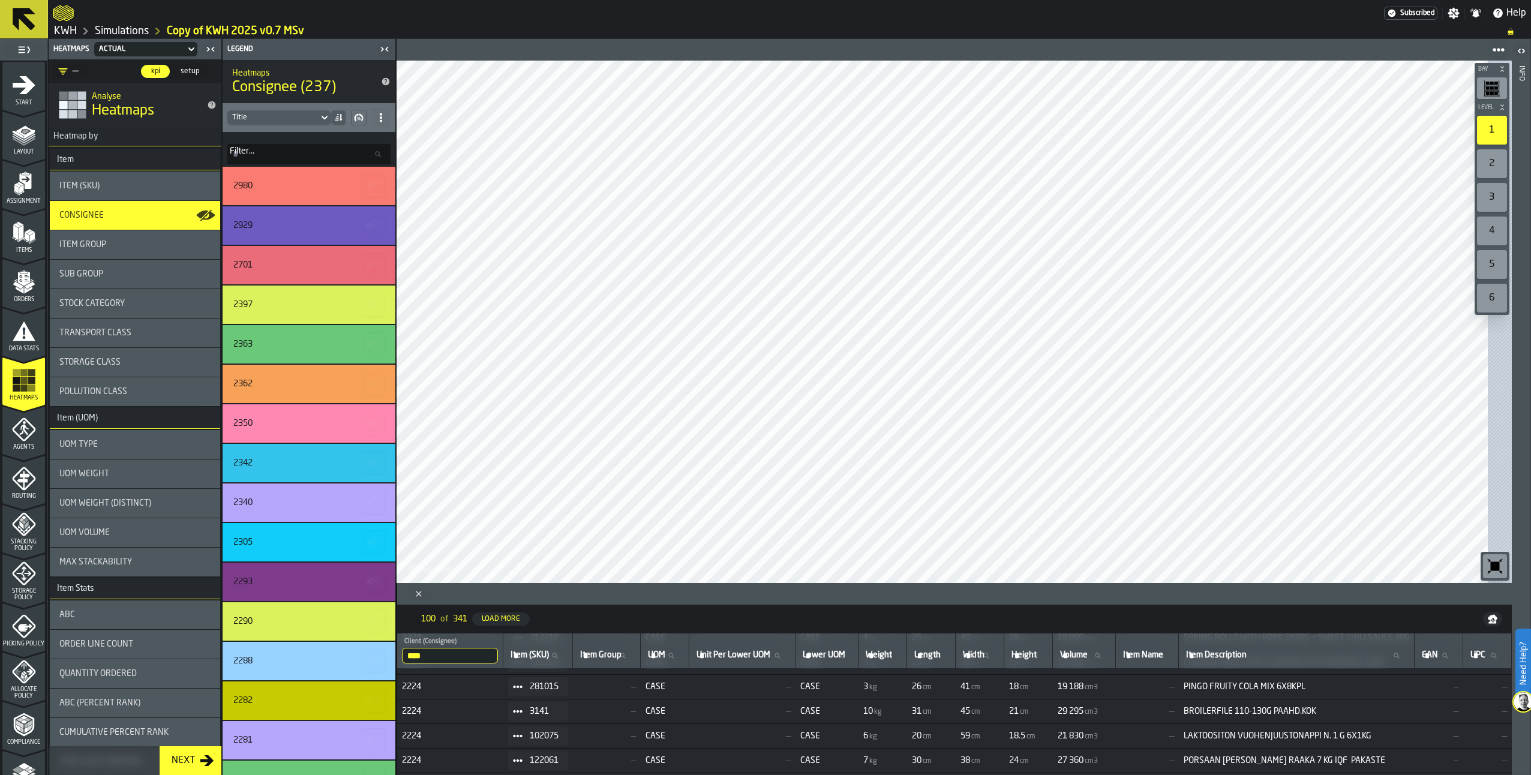
click at [264, 153] on input "Filter... Filter..." at bounding box center [308, 154] width 163 height 20
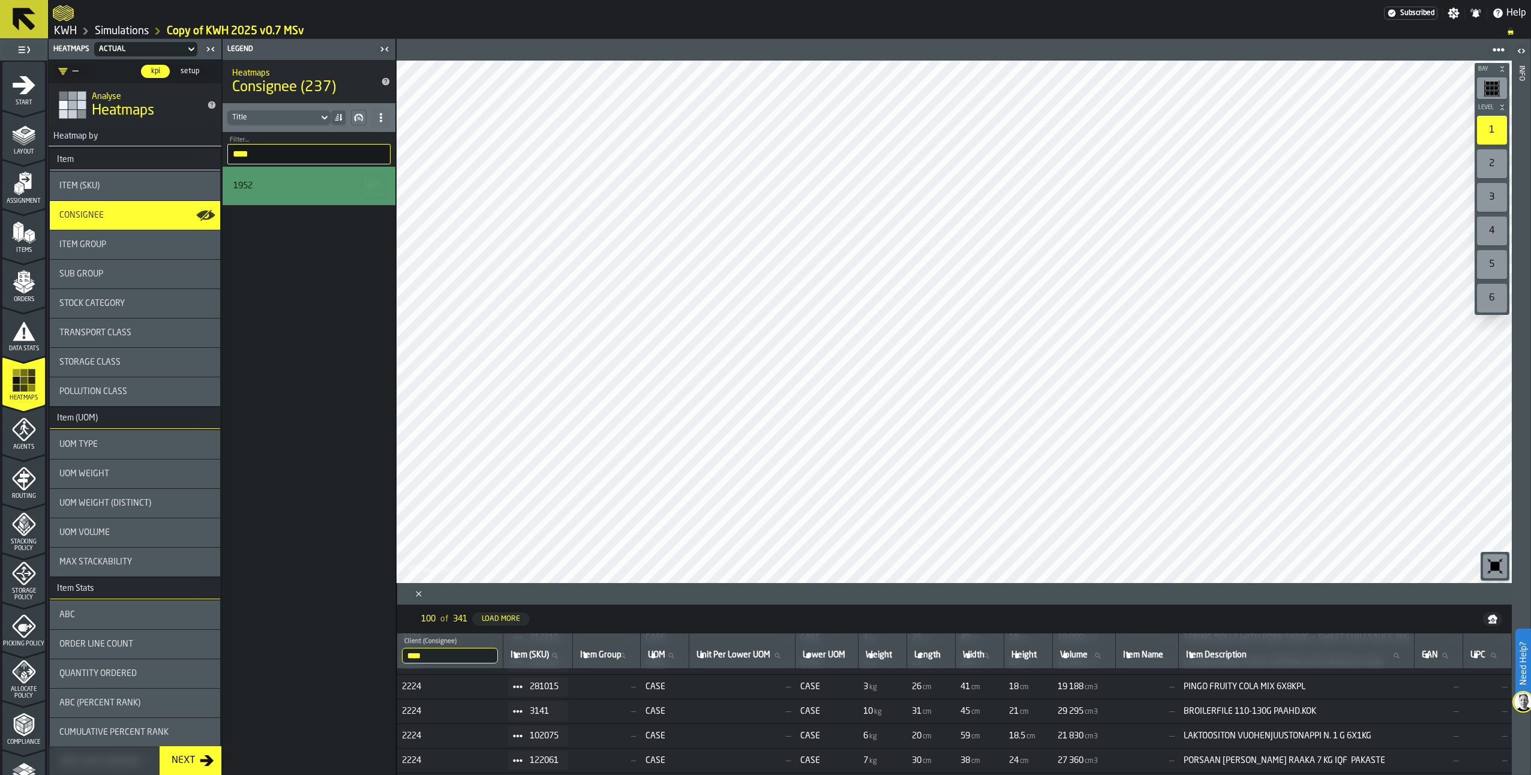
type input "****"
click at [263, 184] on div "1952" at bounding box center [307, 186] width 148 height 10
click at [418, 592] on icon "Close" at bounding box center [419, 594] width 12 height 12
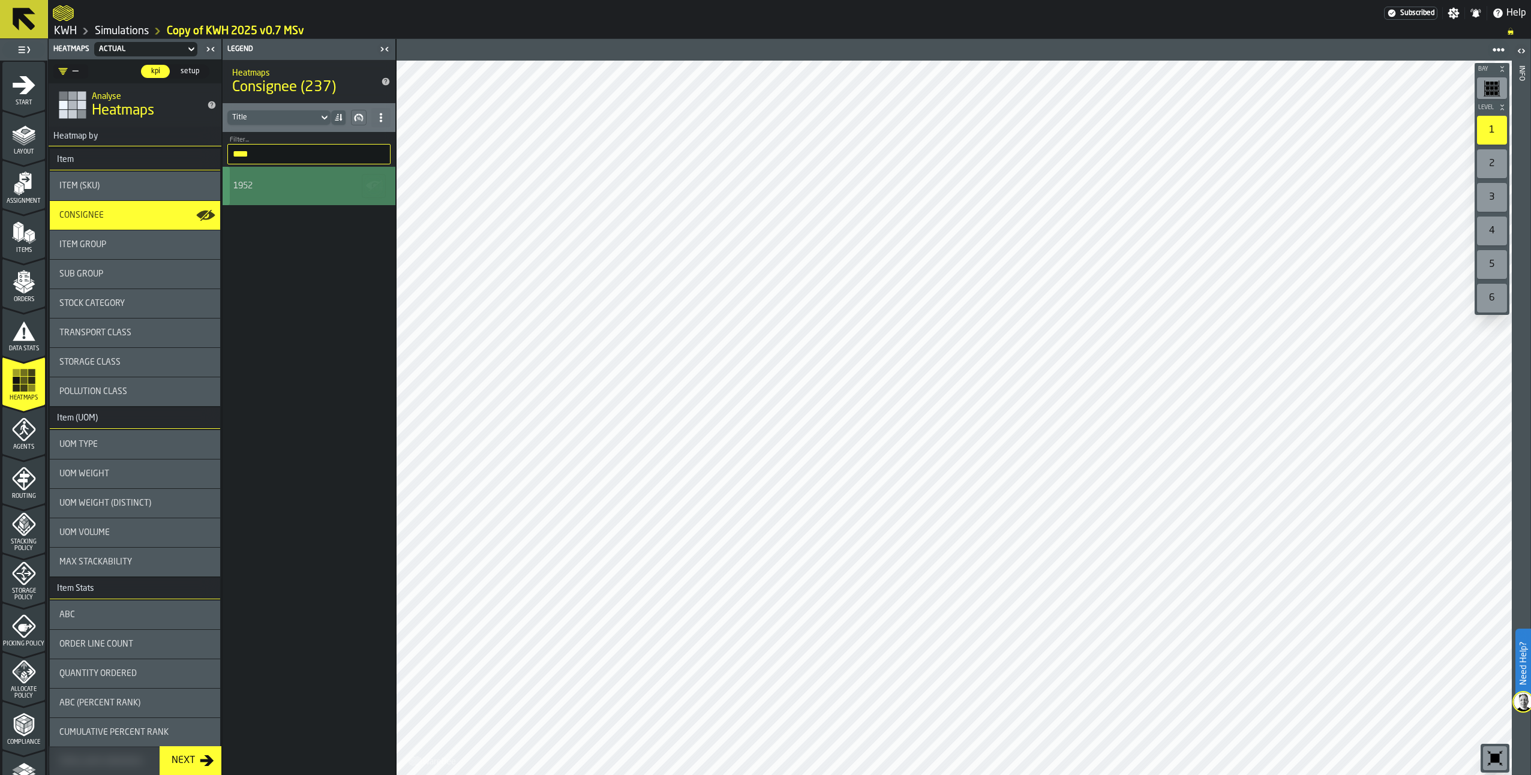
click at [381, 185] on icon "button-" at bounding box center [374, 185] width 19 height 19
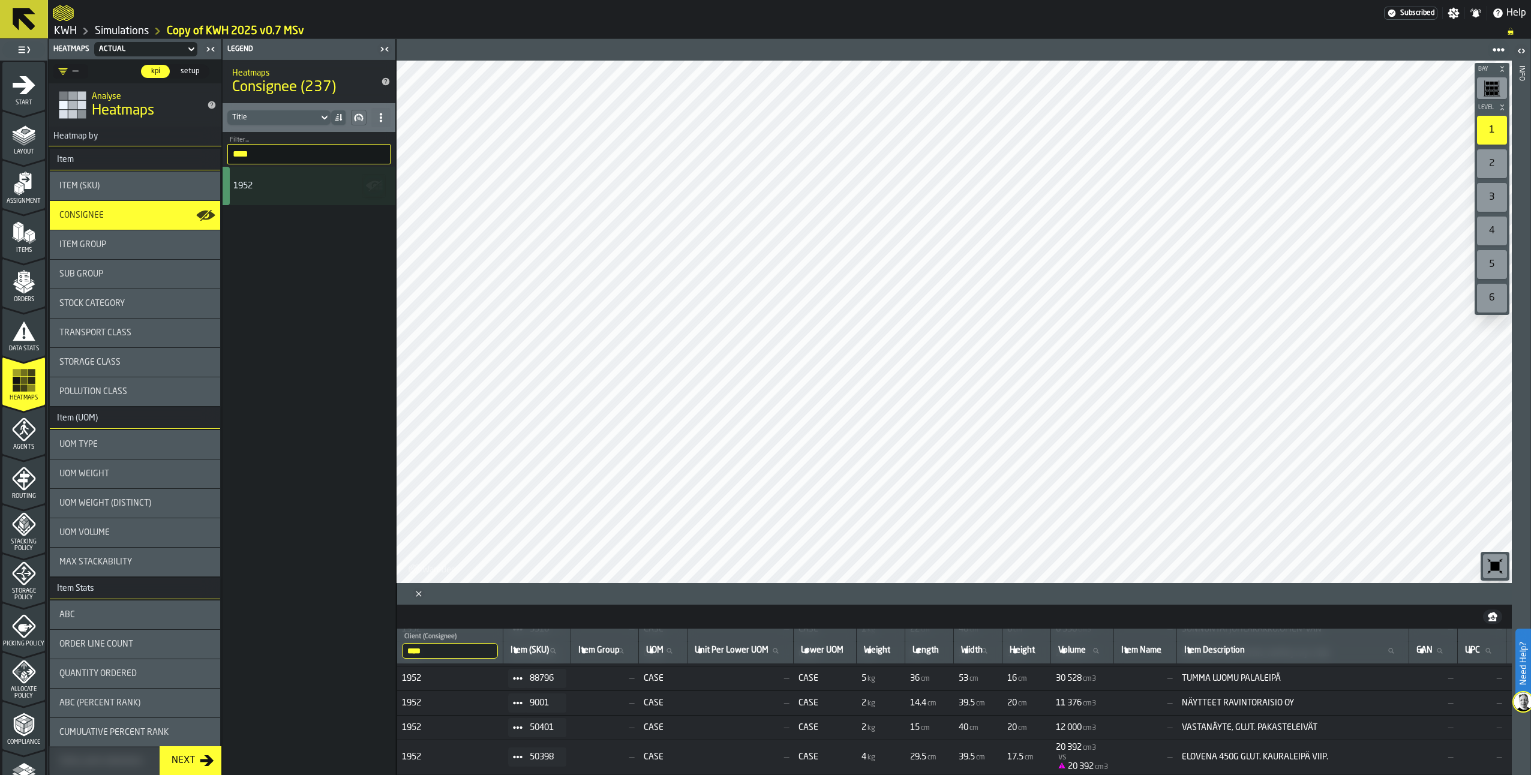
scroll to position [0, 0]
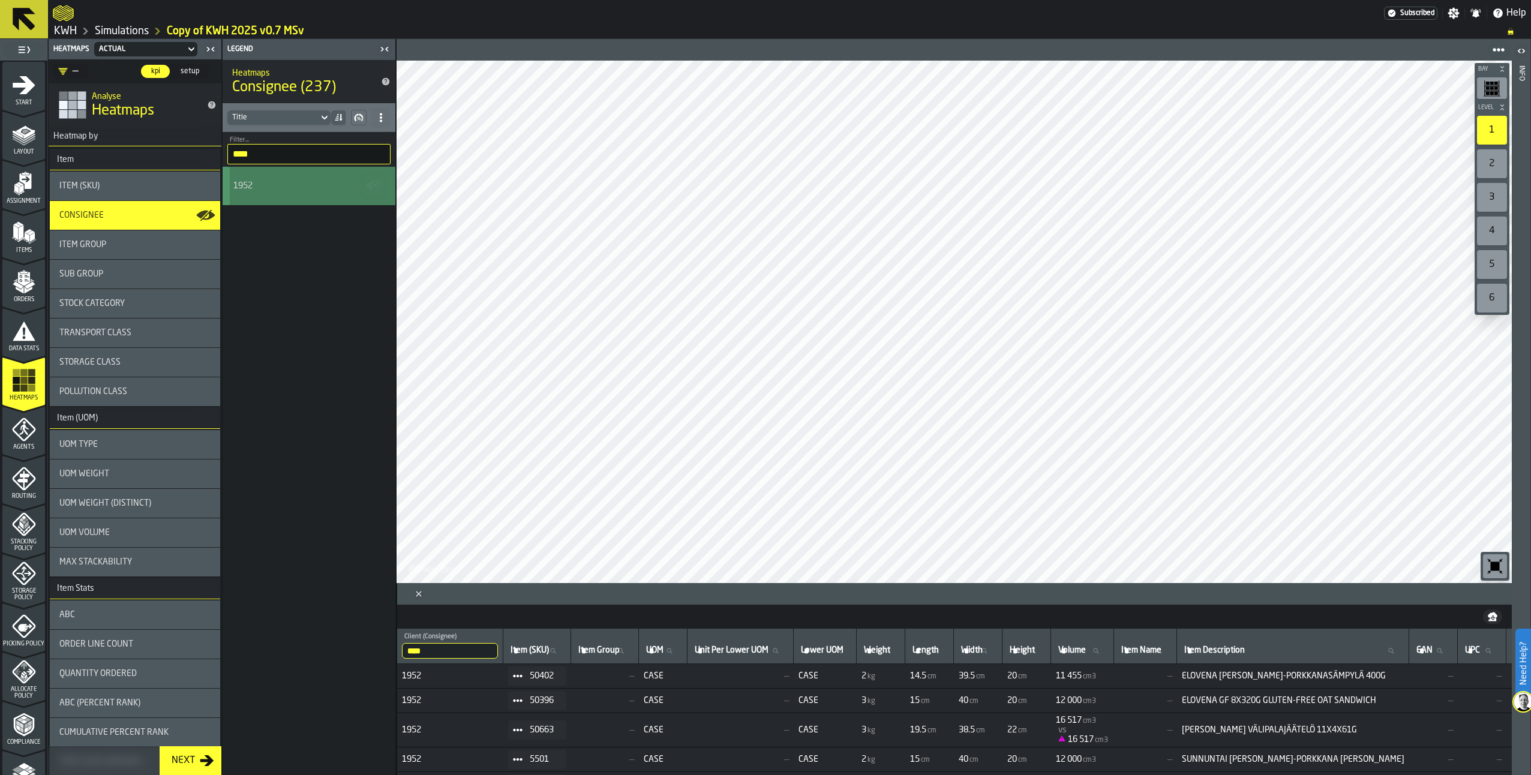
click at [262, 187] on div "1952" at bounding box center [307, 186] width 148 height 10
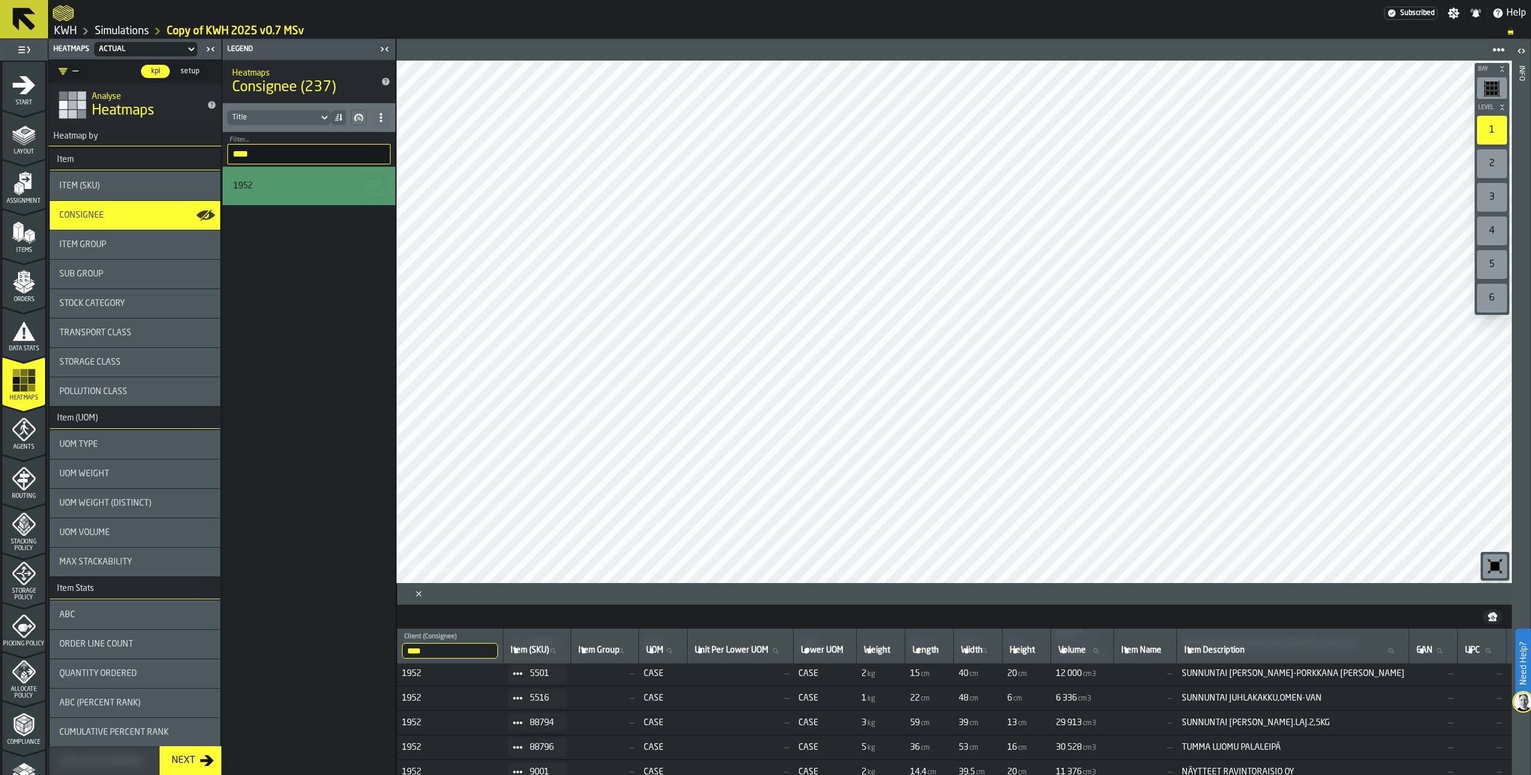
scroll to position [121, 0]
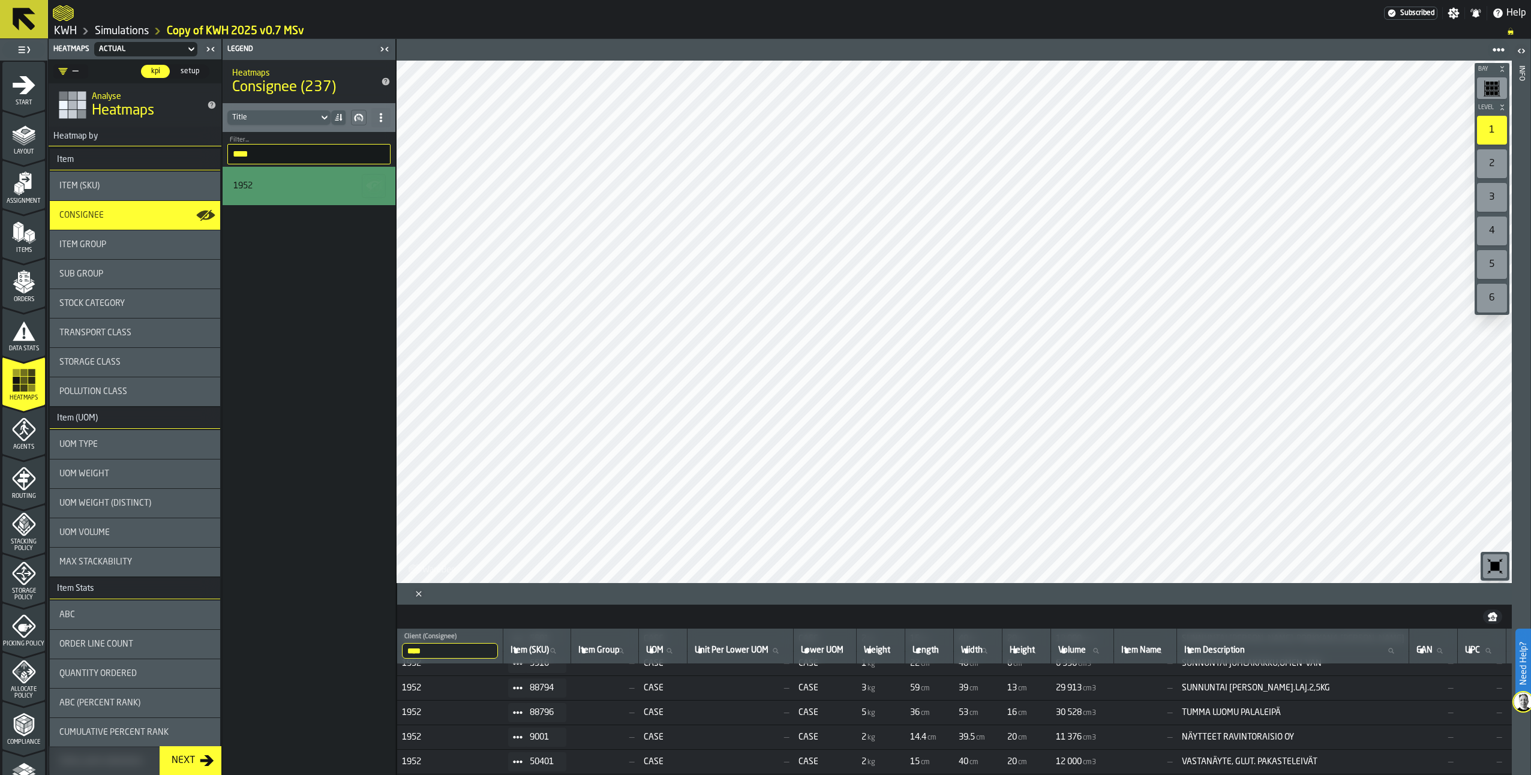
click at [523, 685] on icon at bounding box center [518, 688] width 10 height 10
click at [531, 713] on li "Show Assignment" at bounding box center [557, 709] width 86 height 22
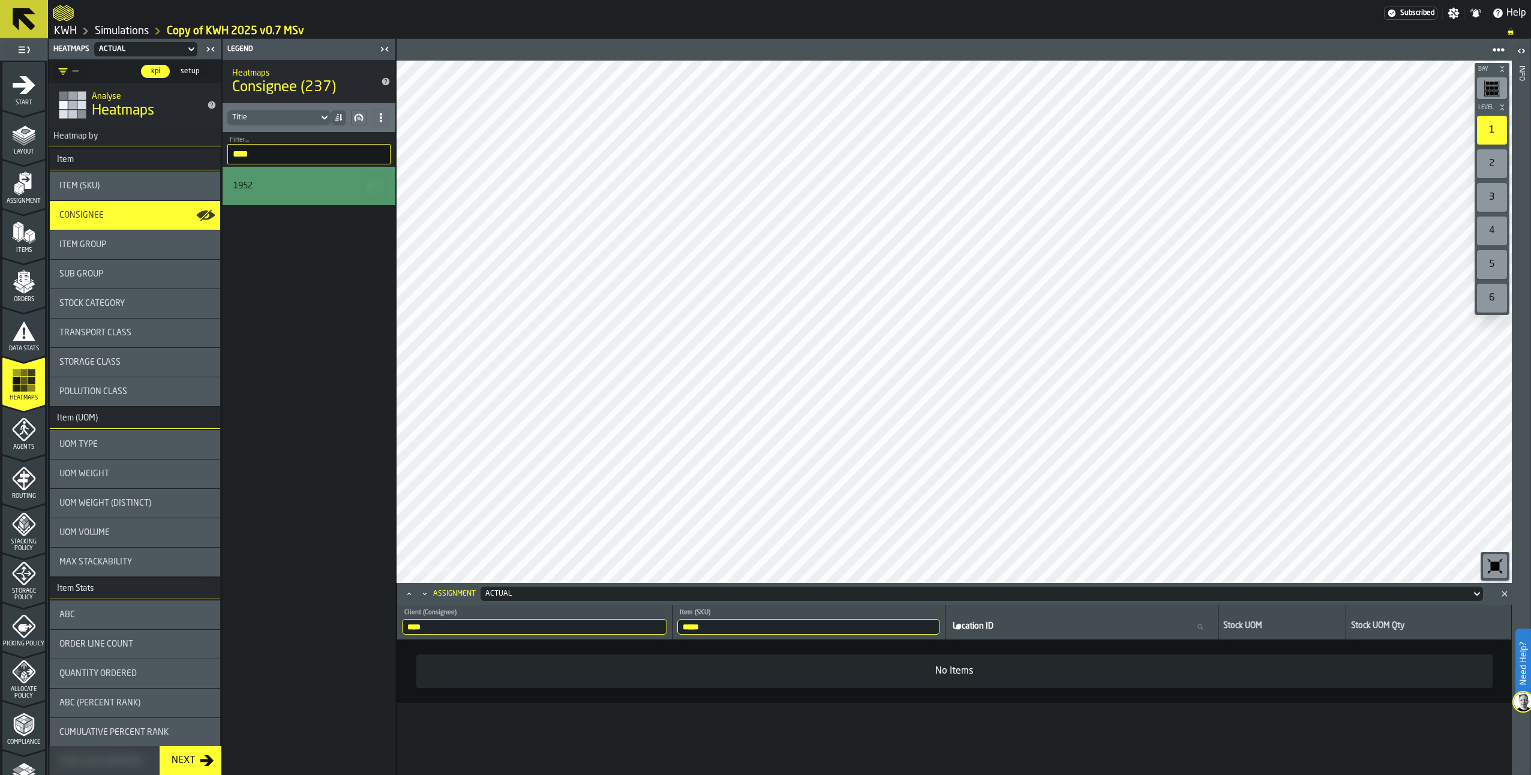
click at [1502, 592] on icon "Close" at bounding box center [1505, 594] width 12 height 12
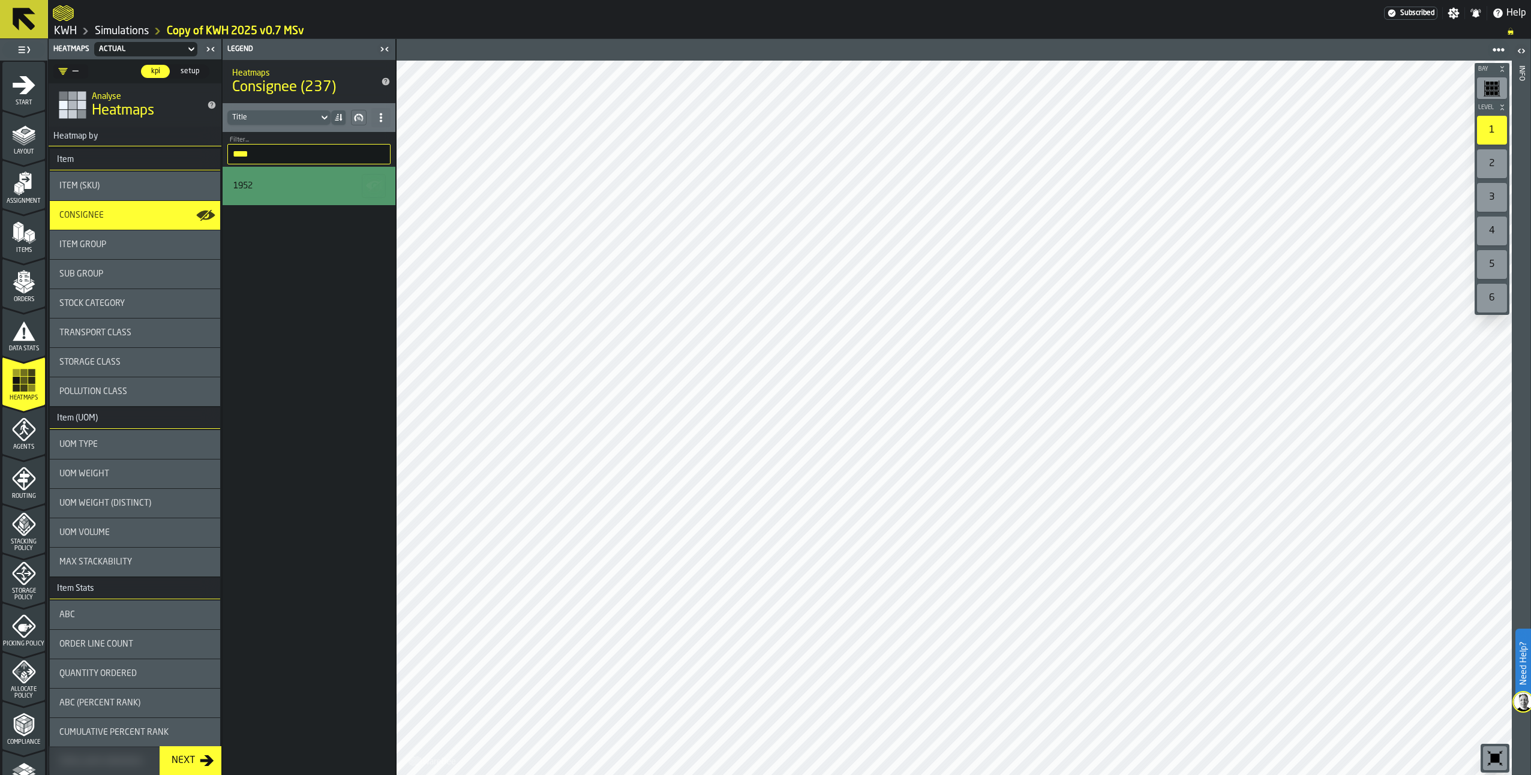
click at [382, 112] on span at bounding box center [380, 117] width 19 height 19
click at [345, 140] on div "Show All Stats" at bounding box center [338, 141] width 90 height 14
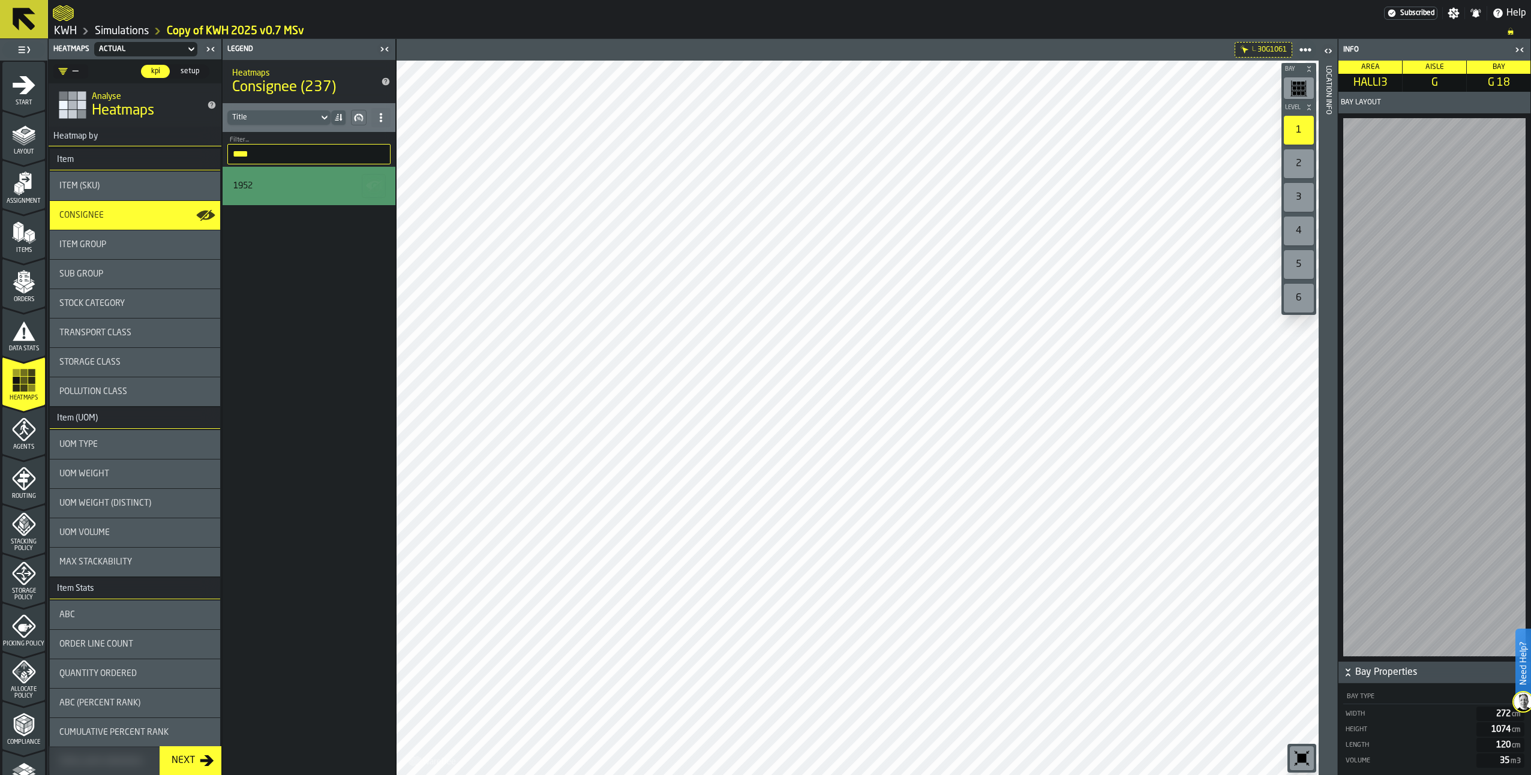
click at [1322, 46] on div "button-toggle-Open" at bounding box center [1328, 51] width 17 height 14
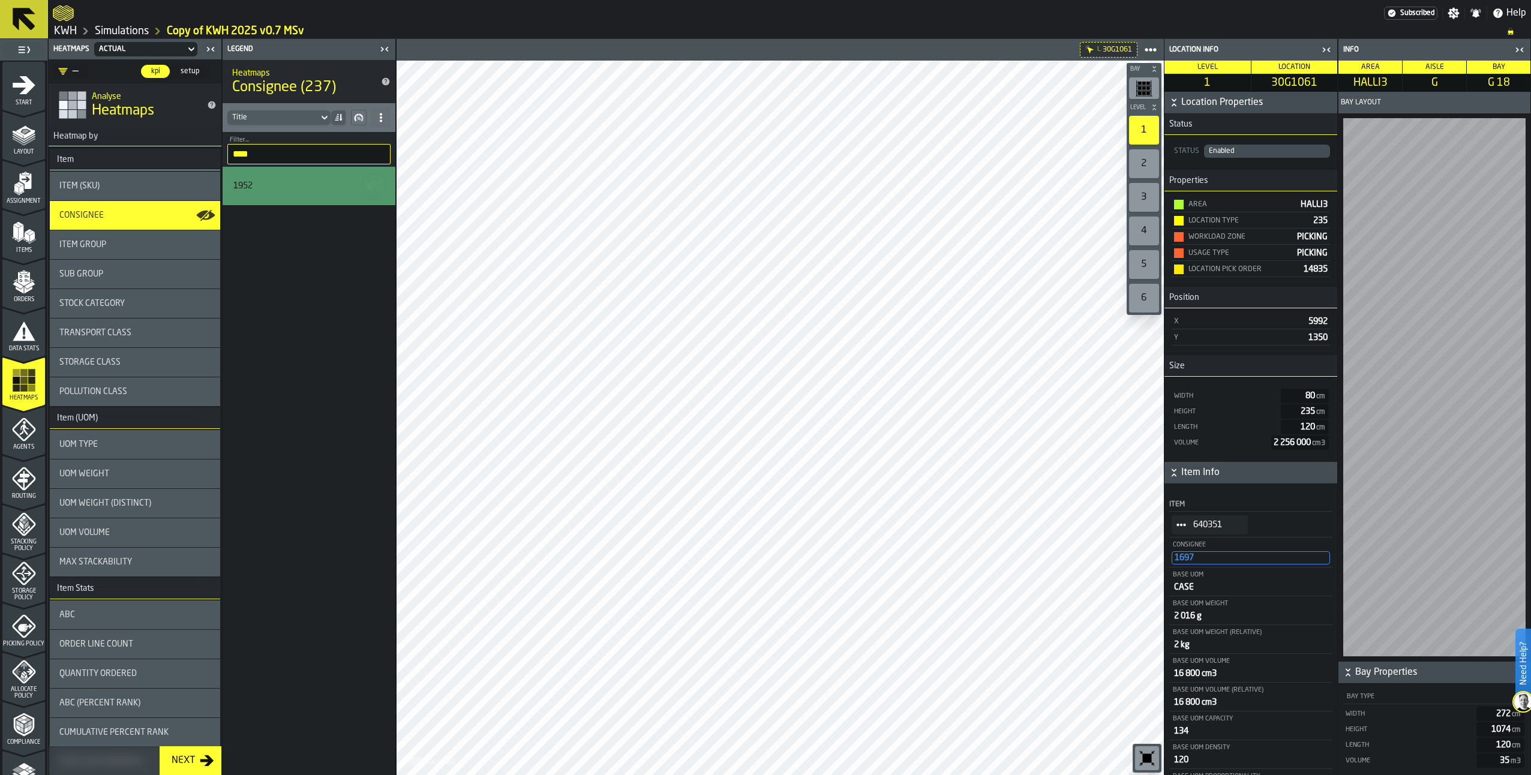
click at [1180, 529] on icon "StatList-item-640351" at bounding box center [1182, 525] width 10 height 10
click at [1194, 592] on div "Show Items" at bounding box center [1214, 592] width 71 height 8
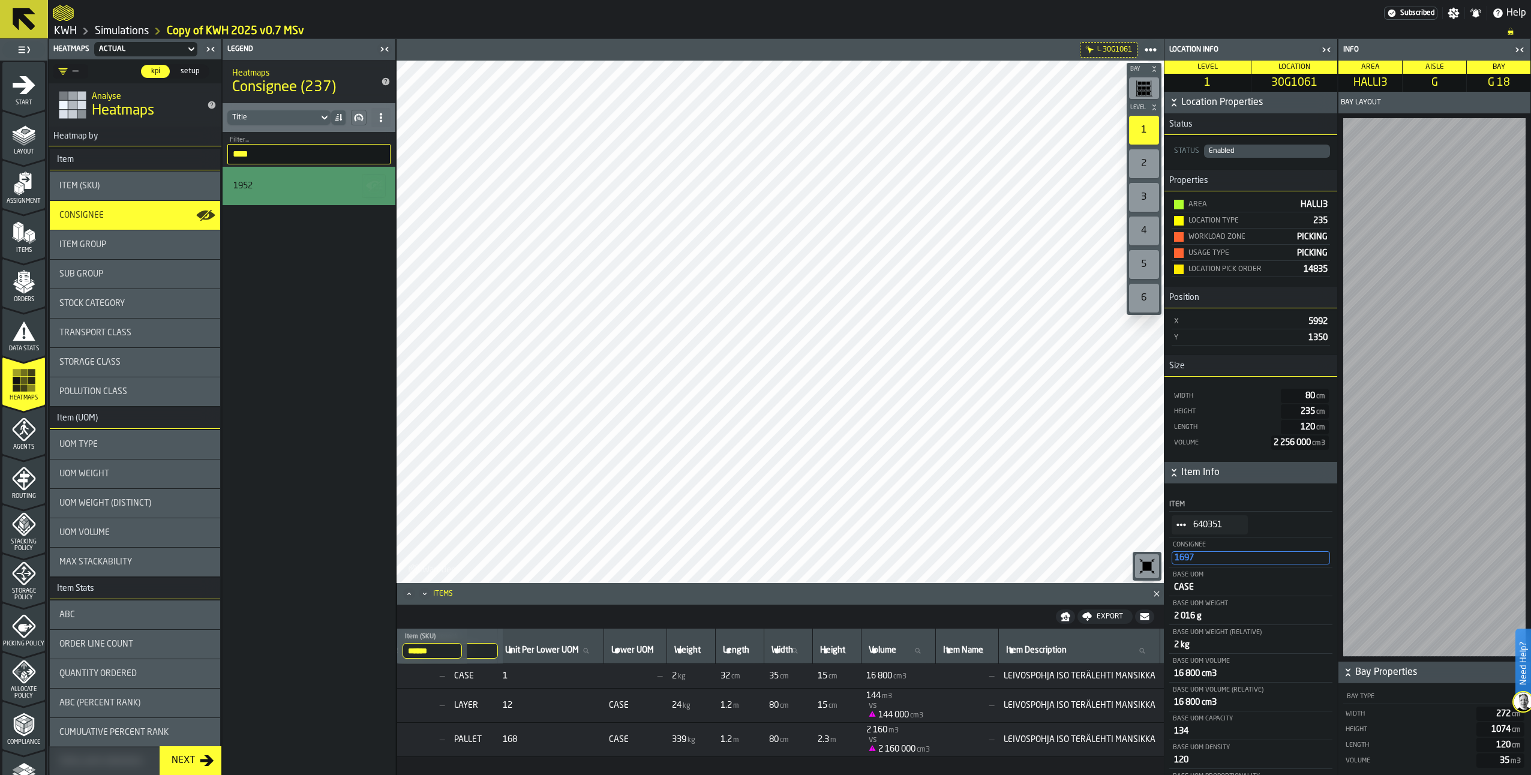
scroll to position [0, 442]
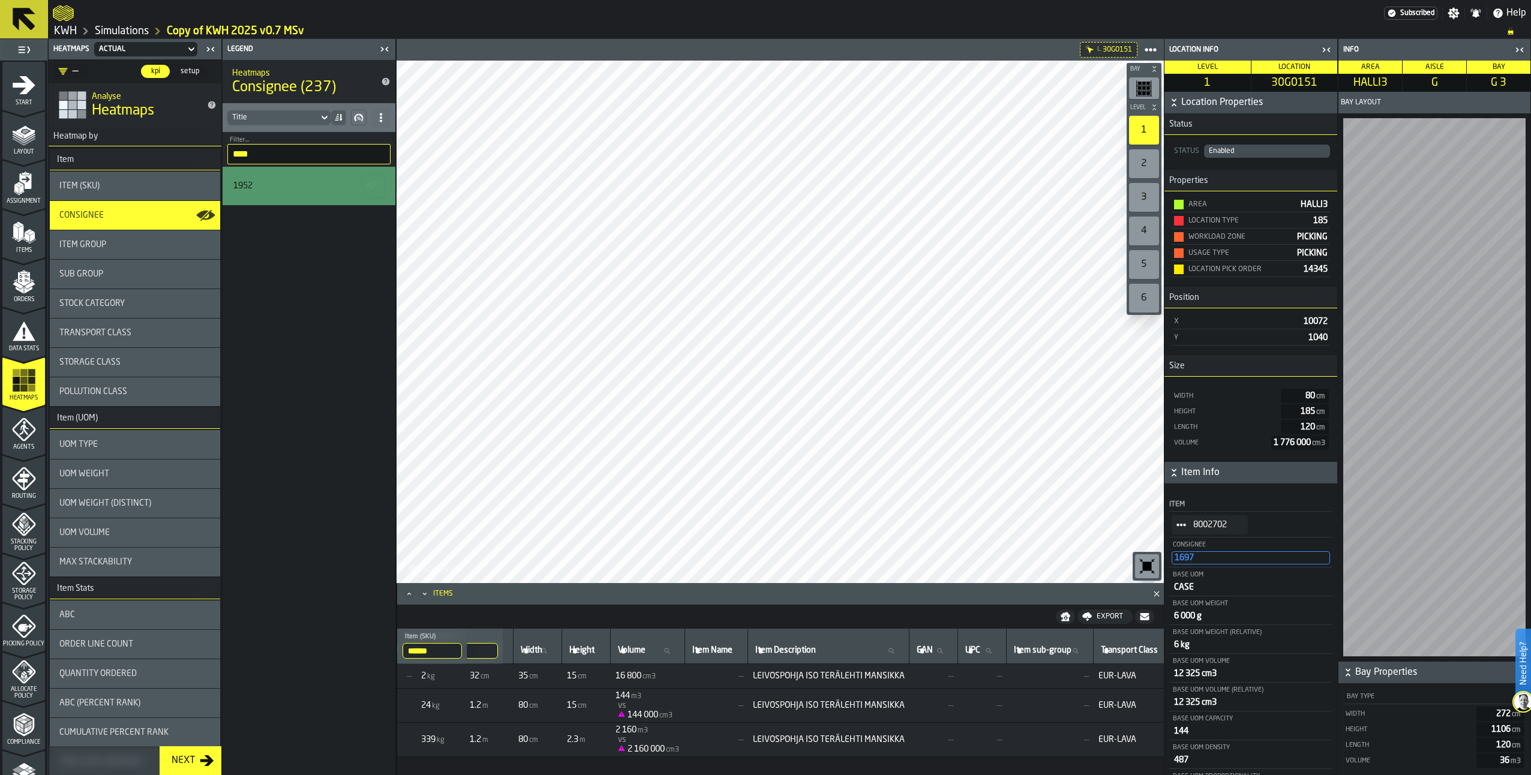
click at [1180, 532] on span "StatList-item-8002702" at bounding box center [1181, 524] width 19 height 19
click at [1190, 591] on div "Show Items" at bounding box center [1214, 592] width 71 height 8
click at [1180, 529] on icon "StatList-item-509480" at bounding box center [1182, 525] width 10 height 10
click at [1187, 597] on li "Show Items" at bounding box center [1215, 592] width 86 height 22
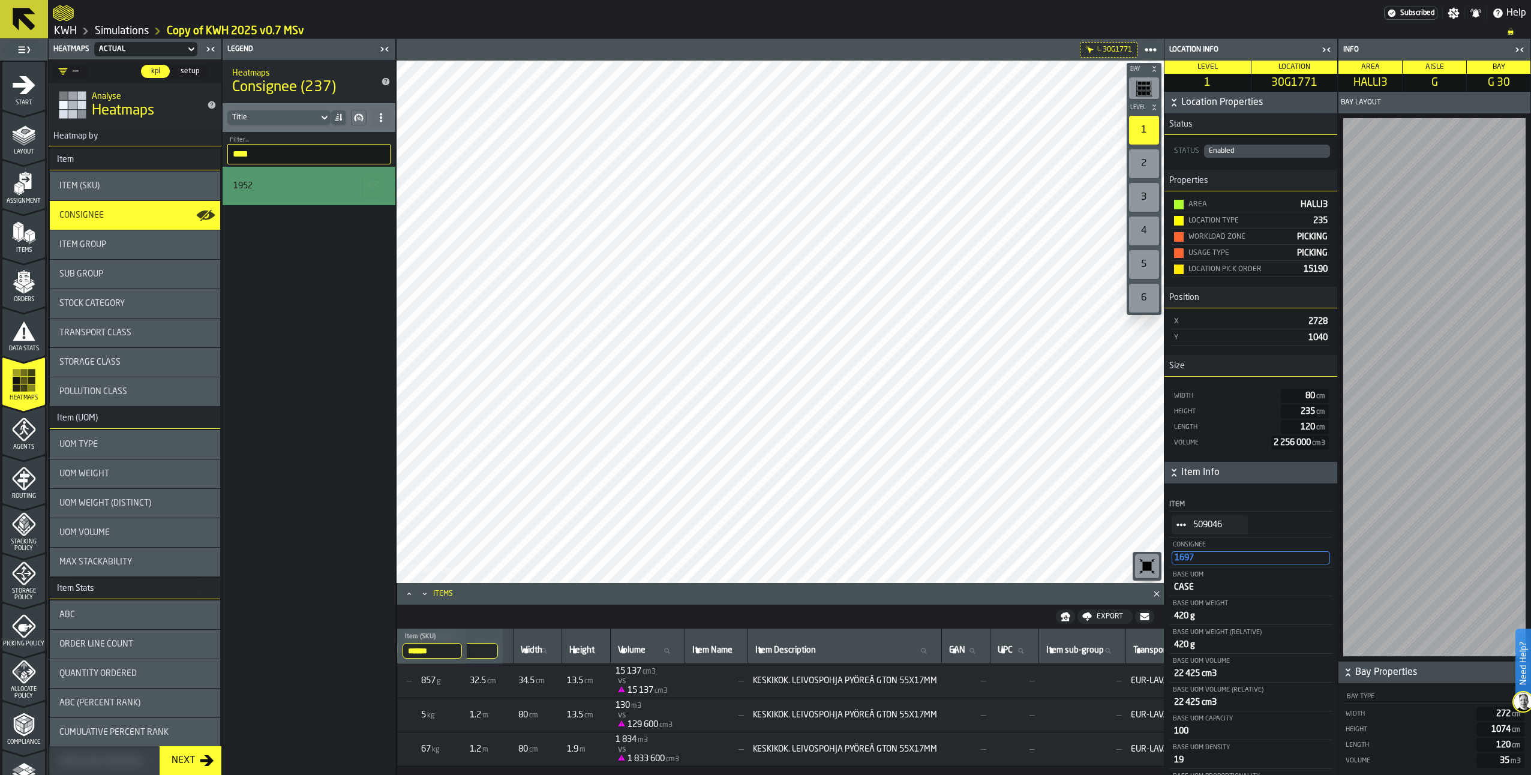
click at [1178, 527] on circle "StatList-item-509046" at bounding box center [1178, 525] width 4 height 4
click at [1192, 596] on li "Show Items" at bounding box center [1215, 592] width 86 height 22
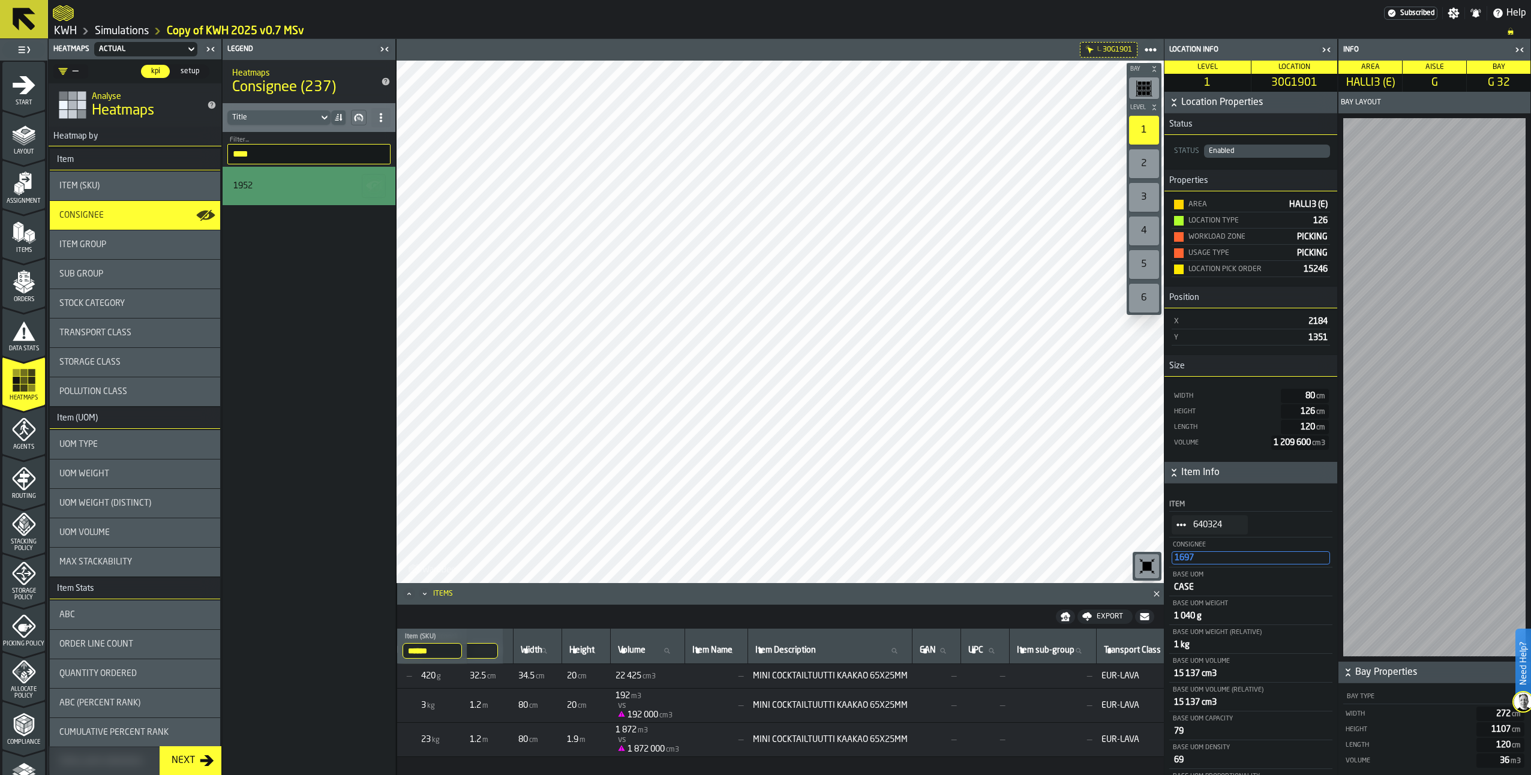
click at [1178, 532] on span "StatList-item-640324" at bounding box center [1181, 524] width 19 height 19
click at [1186, 597] on li "Show Items" at bounding box center [1215, 592] width 86 height 22
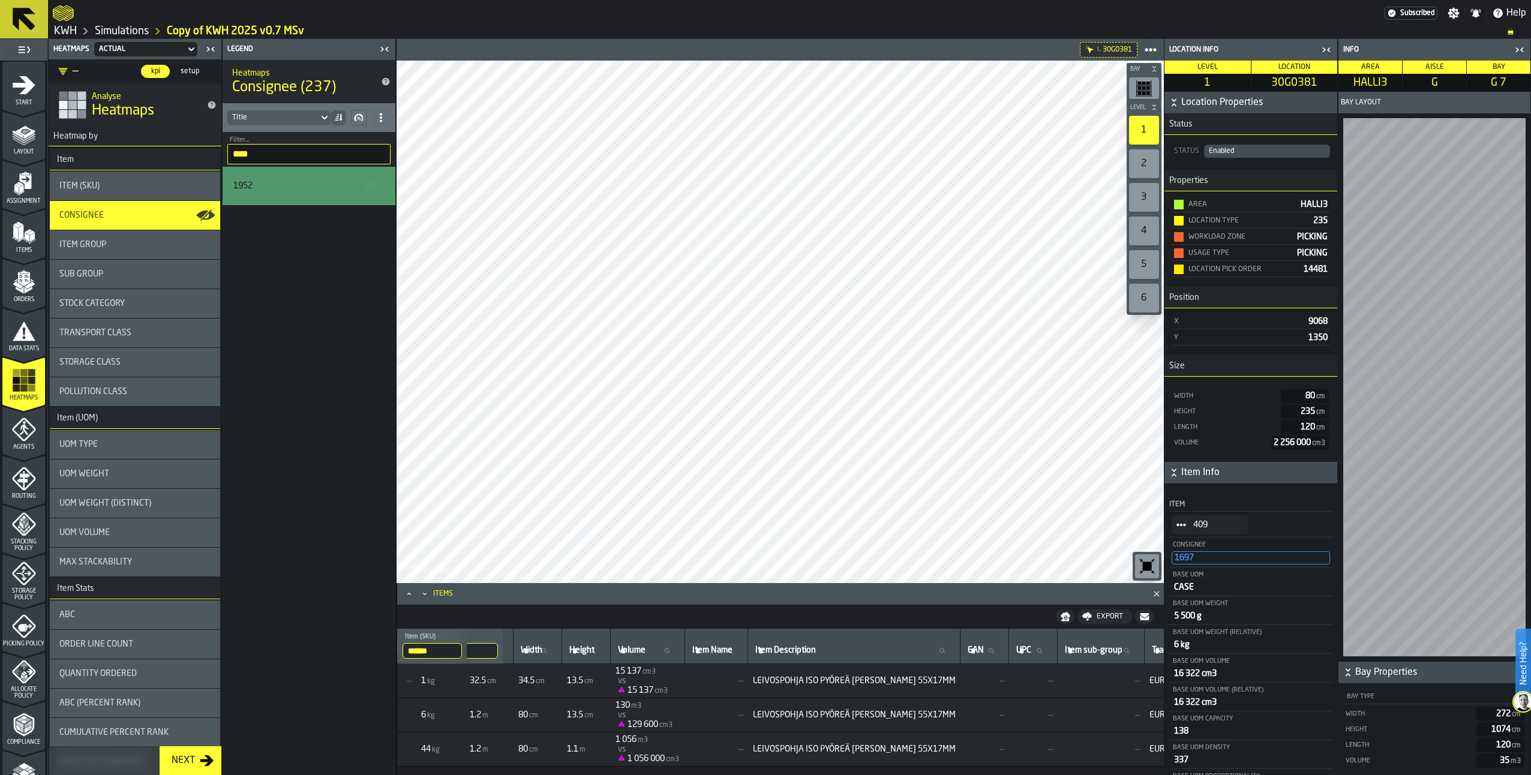
click at [1176, 521] on span "StatList-item-409" at bounding box center [1181, 524] width 19 height 19
click at [1189, 593] on div "Show Items" at bounding box center [1214, 592] width 71 height 8
click at [1182, 526] on circle "StatList-item-8002702" at bounding box center [1182, 525] width 4 height 4
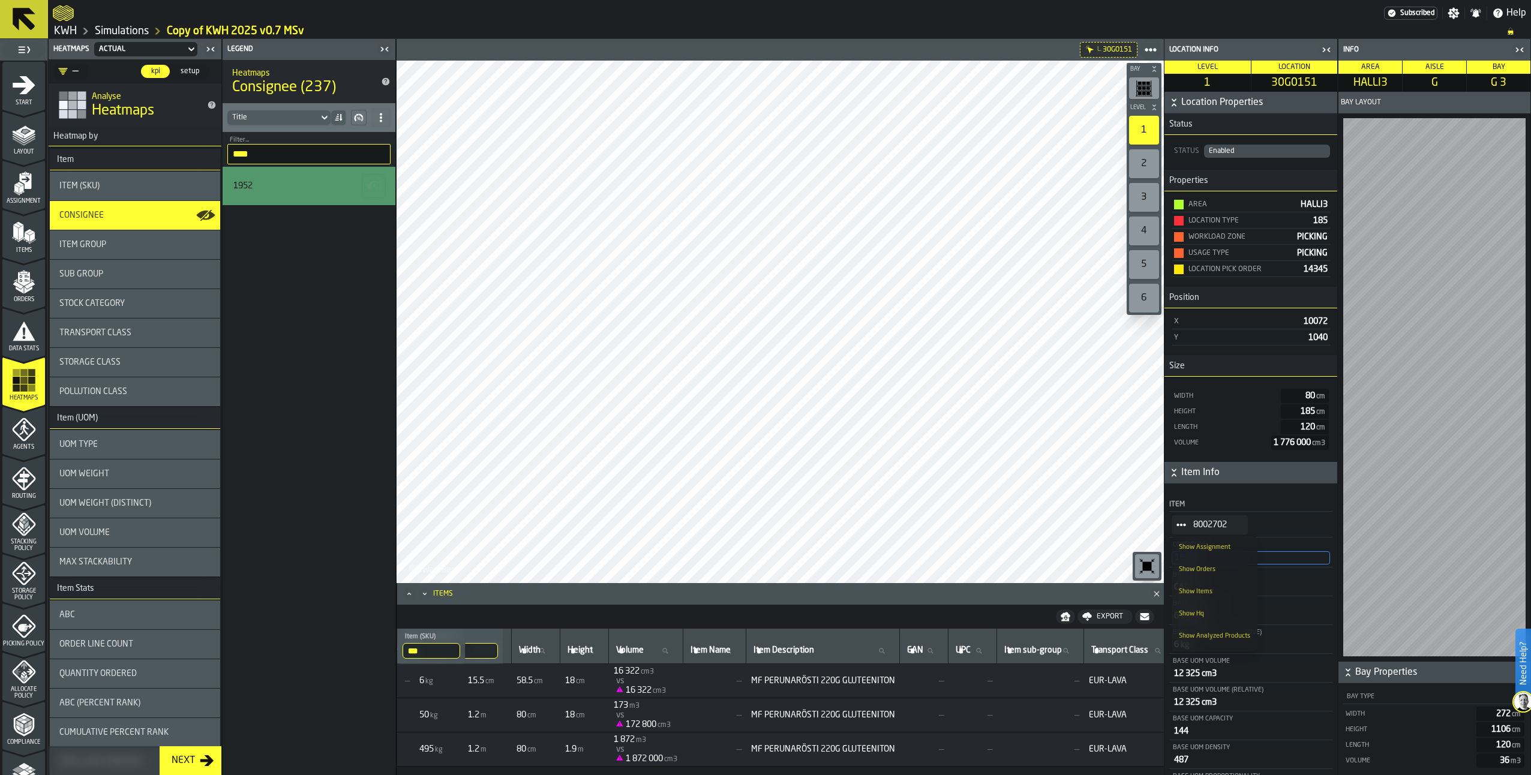
click at [1187, 590] on div "Show Items" at bounding box center [1214, 592] width 71 height 8
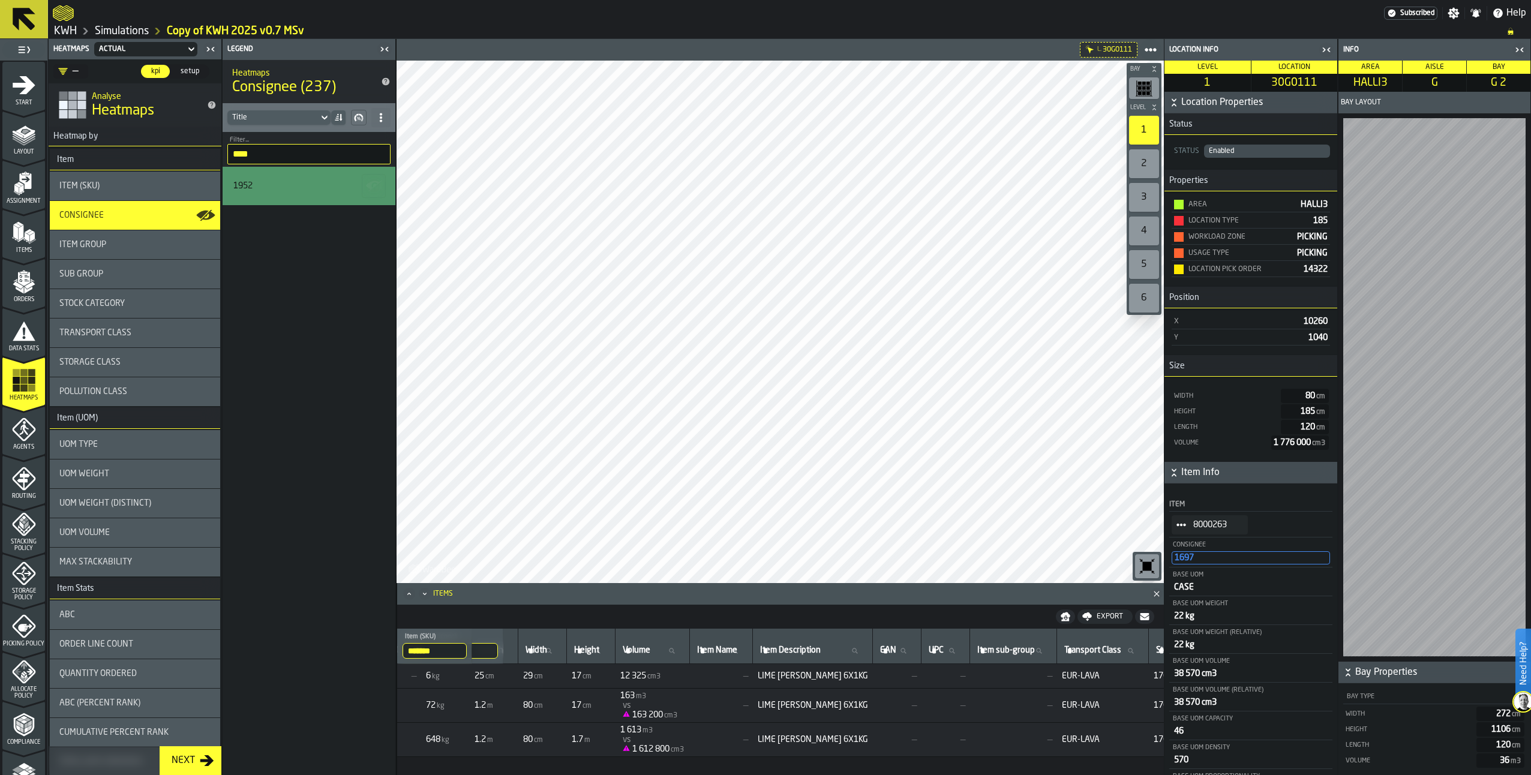
click at [1181, 529] on icon "StatList-item-8000263" at bounding box center [1182, 525] width 10 height 10
click at [1192, 596] on li "Show Items" at bounding box center [1215, 592] width 86 height 22
click at [1188, 522] on span "StatList-item-7007327" at bounding box center [1181, 524] width 19 height 19
click at [1200, 589] on div "Show Items" at bounding box center [1214, 592] width 71 height 8
click at [1183, 530] on icon "StatList-item-221308" at bounding box center [1182, 525] width 10 height 10
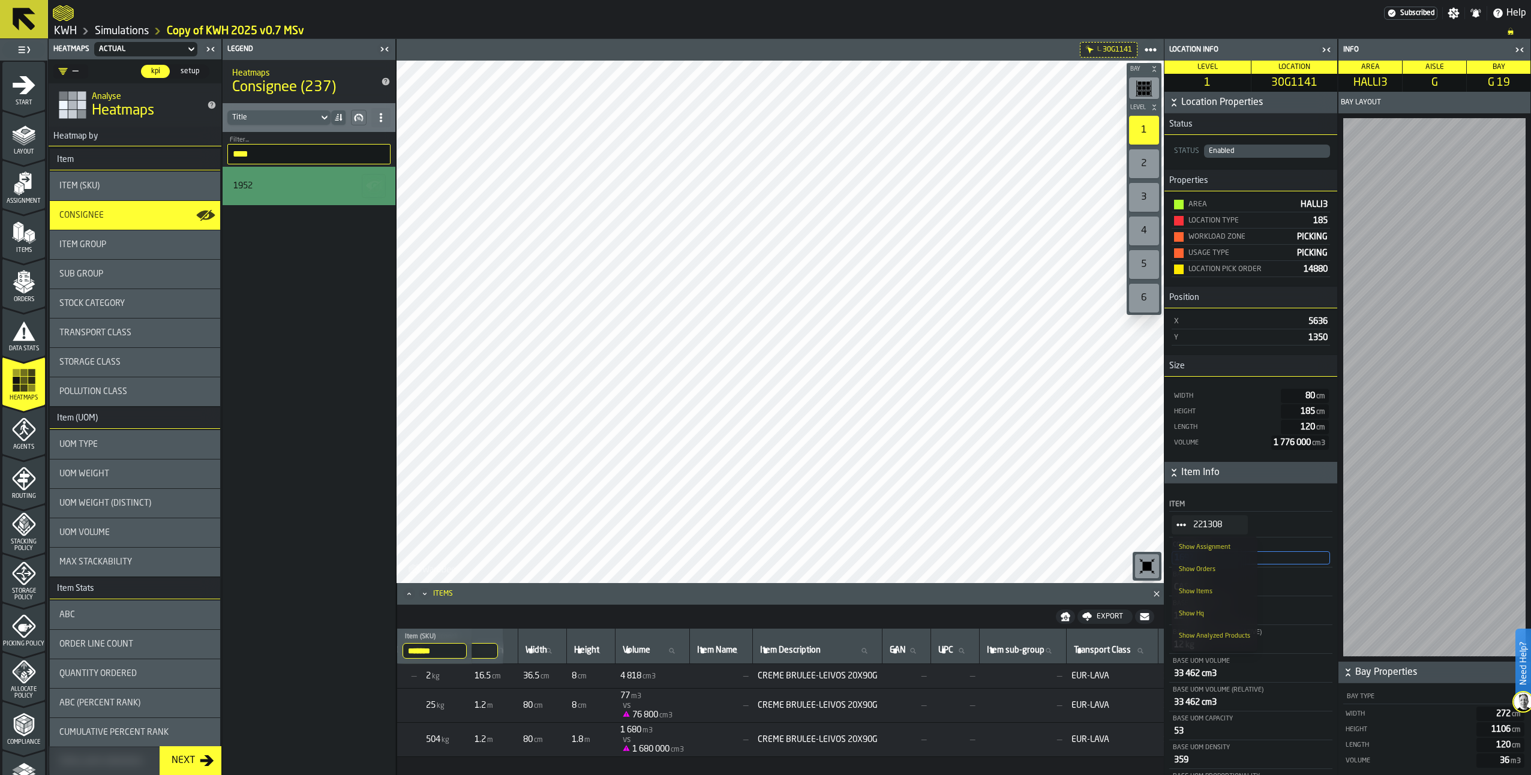
click at [1200, 591] on div "Show Items" at bounding box center [1214, 592] width 71 height 8
click at [1182, 523] on icon "StatList-item-6291" at bounding box center [1182, 525] width 10 height 10
drag, startPoint x: 1196, startPoint y: 591, endPoint x: 1140, endPoint y: 603, distance: 57.1
click at [1195, 591] on div "Show Items" at bounding box center [1214, 592] width 71 height 8
click at [1178, 530] on icon "StatList-item-5121" at bounding box center [1182, 525] width 10 height 10
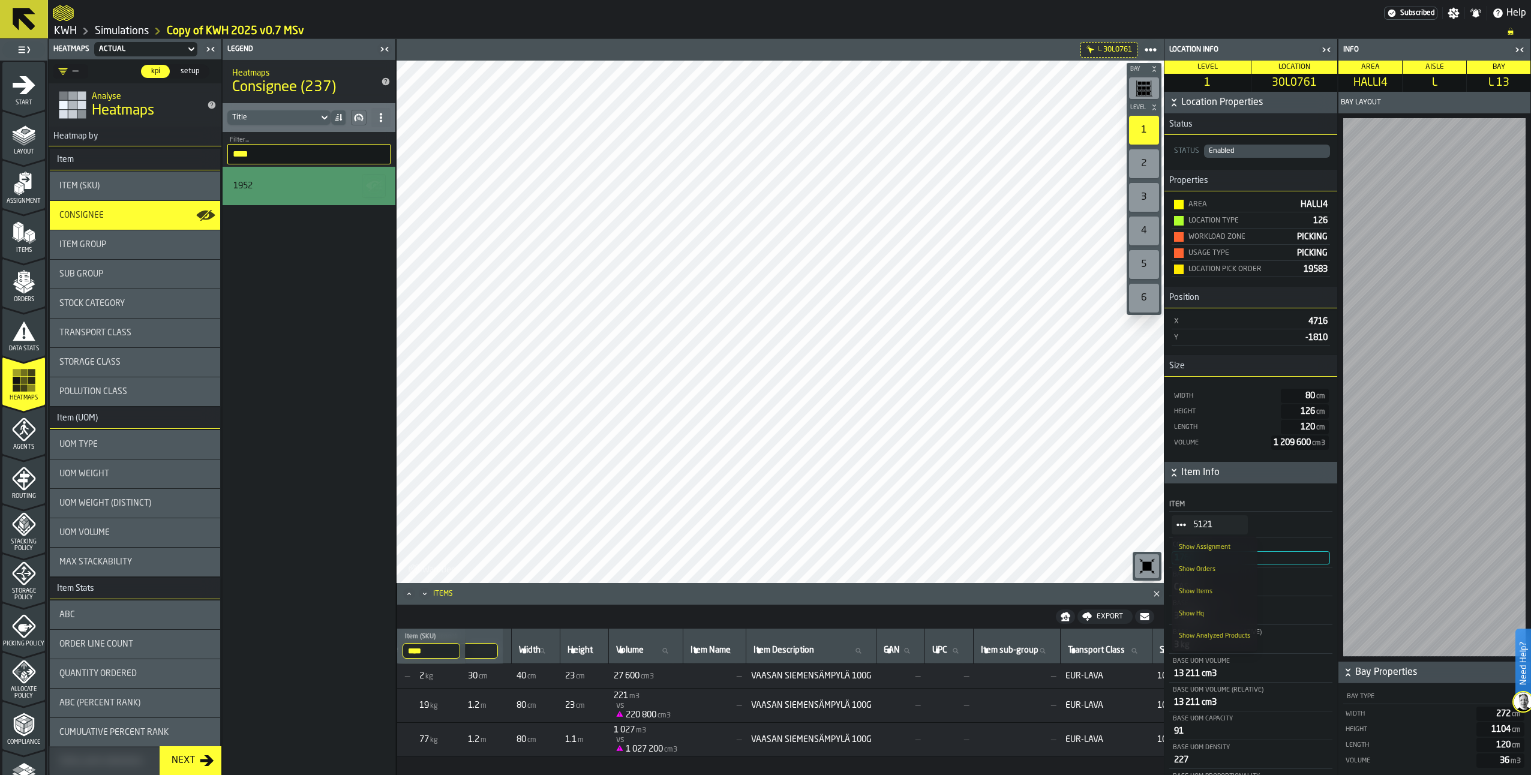
click at [1198, 589] on div "Show Items" at bounding box center [1214, 592] width 71 height 8
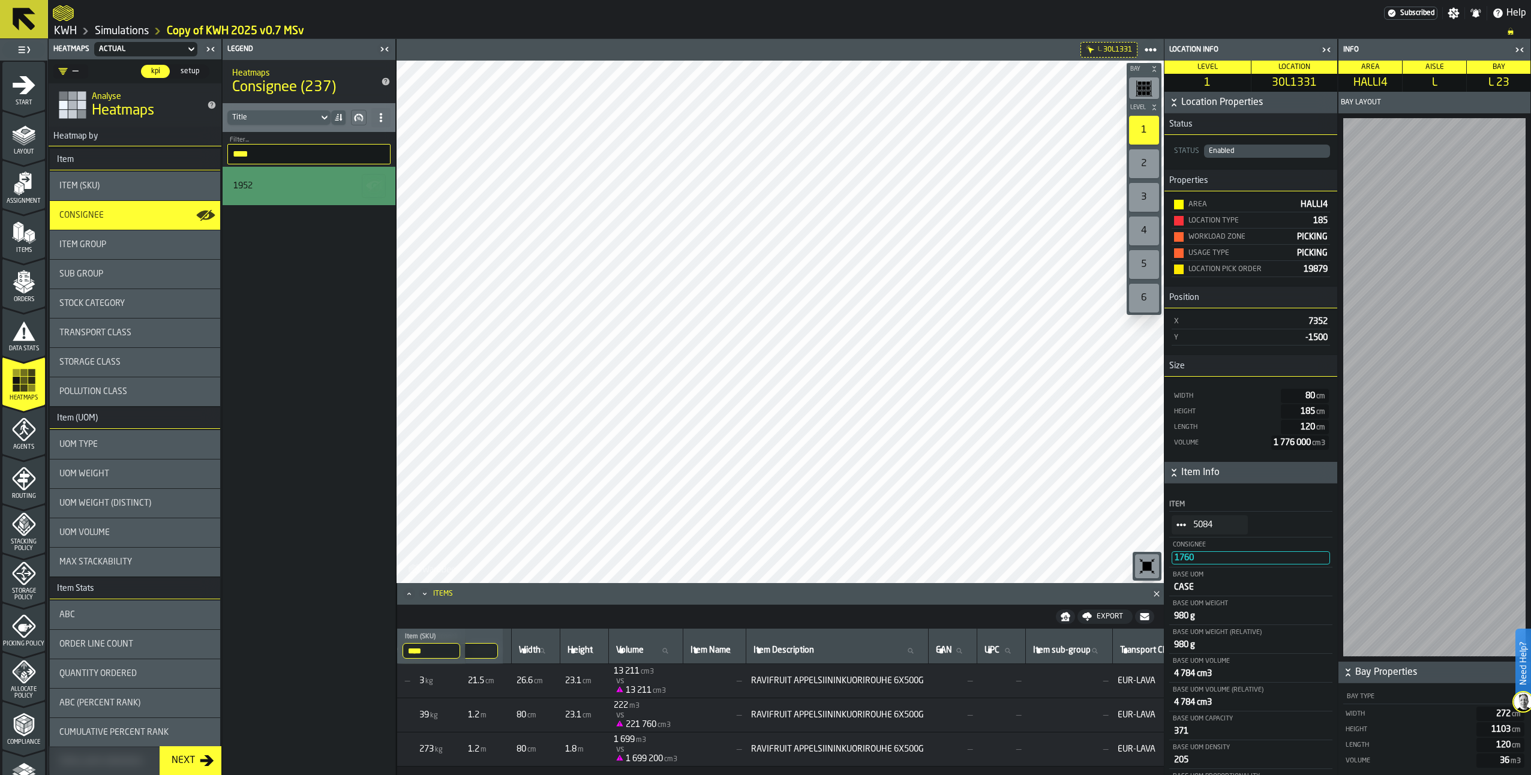
click at [1182, 527] on circle "StatList-item-5084" at bounding box center [1182, 525] width 4 height 4
click at [1197, 595] on div "Show Items" at bounding box center [1214, 592] width 71 height 8
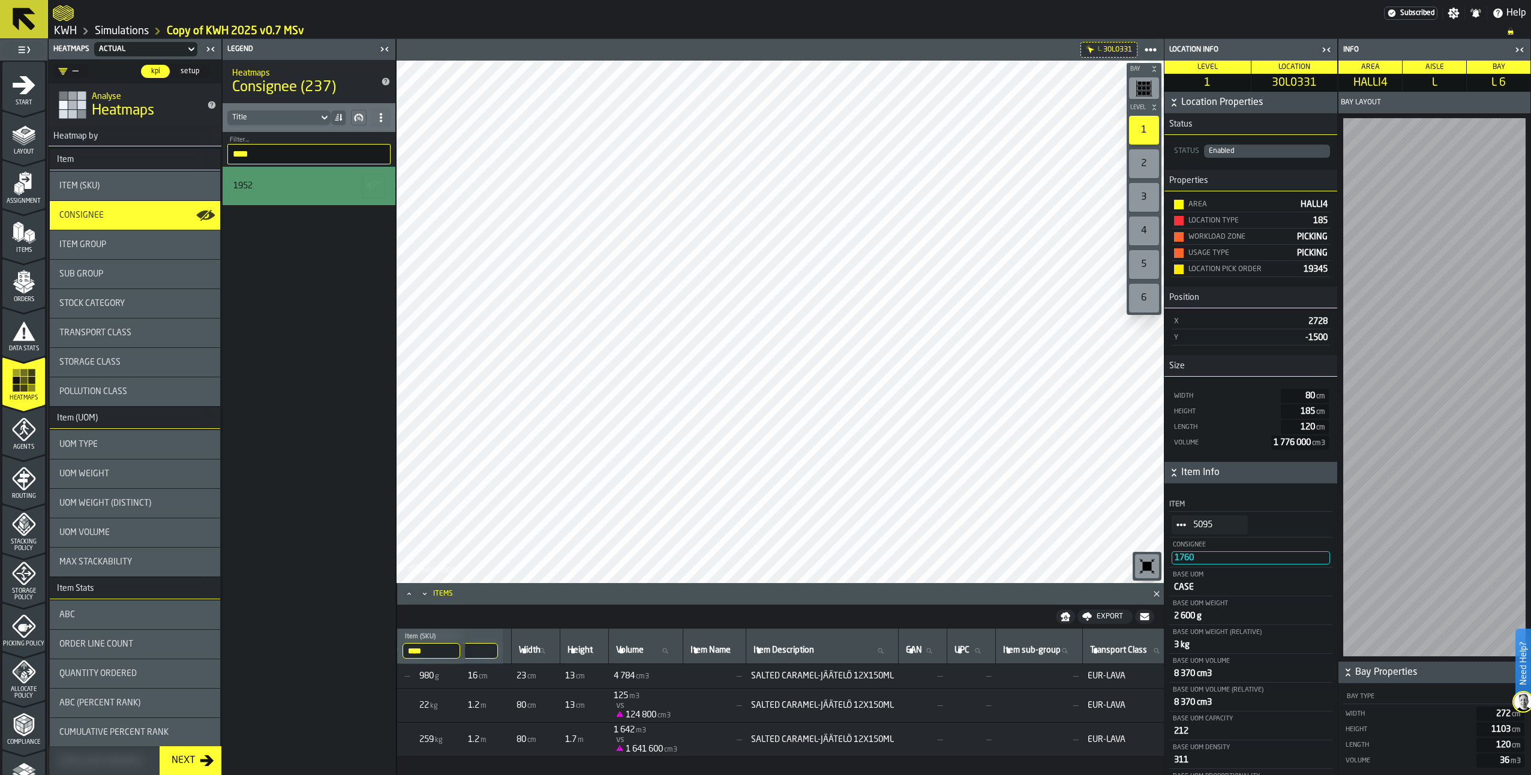
click at [1180, 527] on icon "StatList-item-5095" at bounding box center [1182, 525] width 10 height 10
click at [1198, 589] on div "Show Items" at bounding box center [1214, 592] width 71 height 8
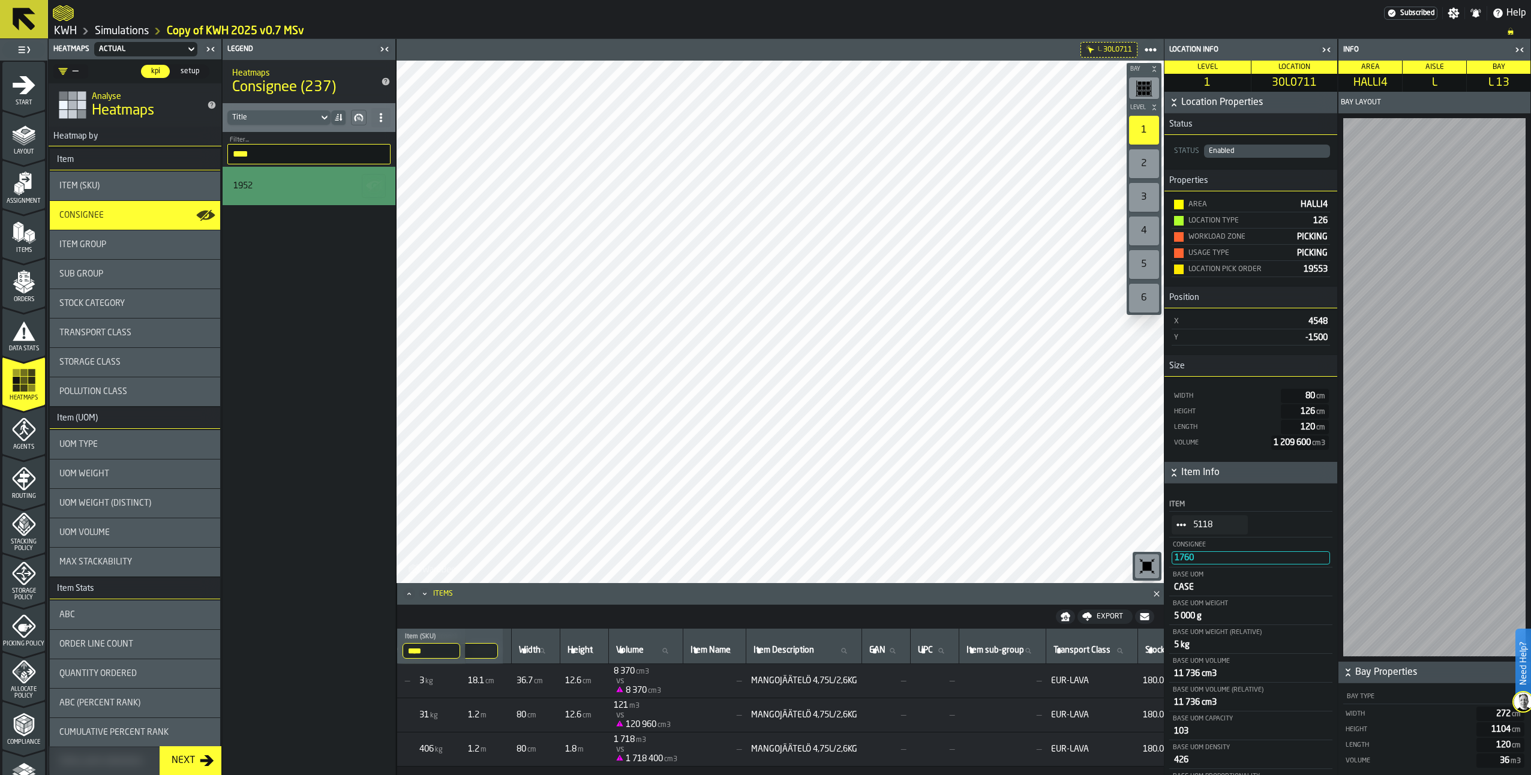
click at [1182, 525] on icon "StatList-item-5118" at bounding box center [1182, 525] width 10 height 10
click at [1202, 590] on div "Show Items" at bounding box center [1214, 592] width 71 height 8
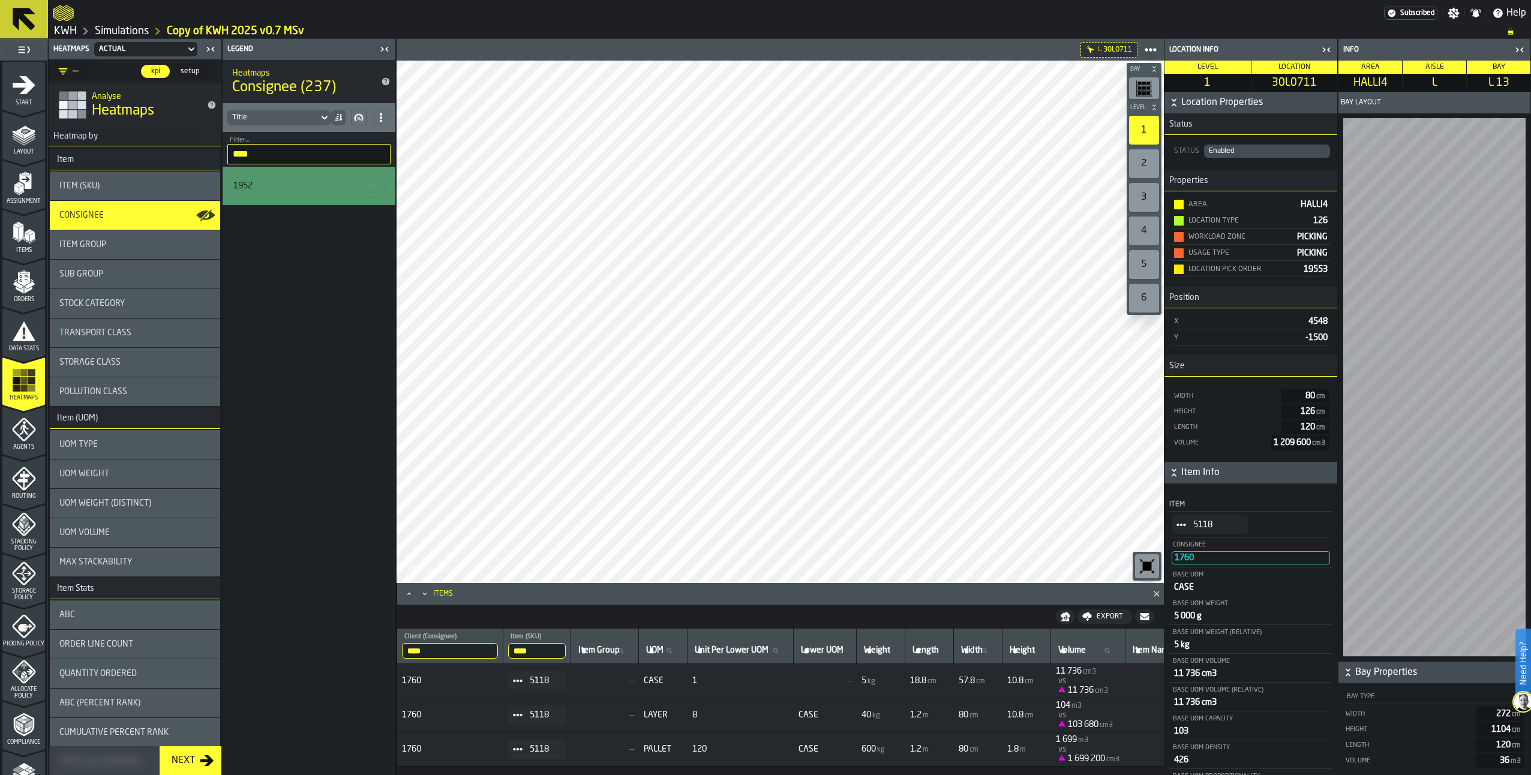
scroll to position [0, 442]
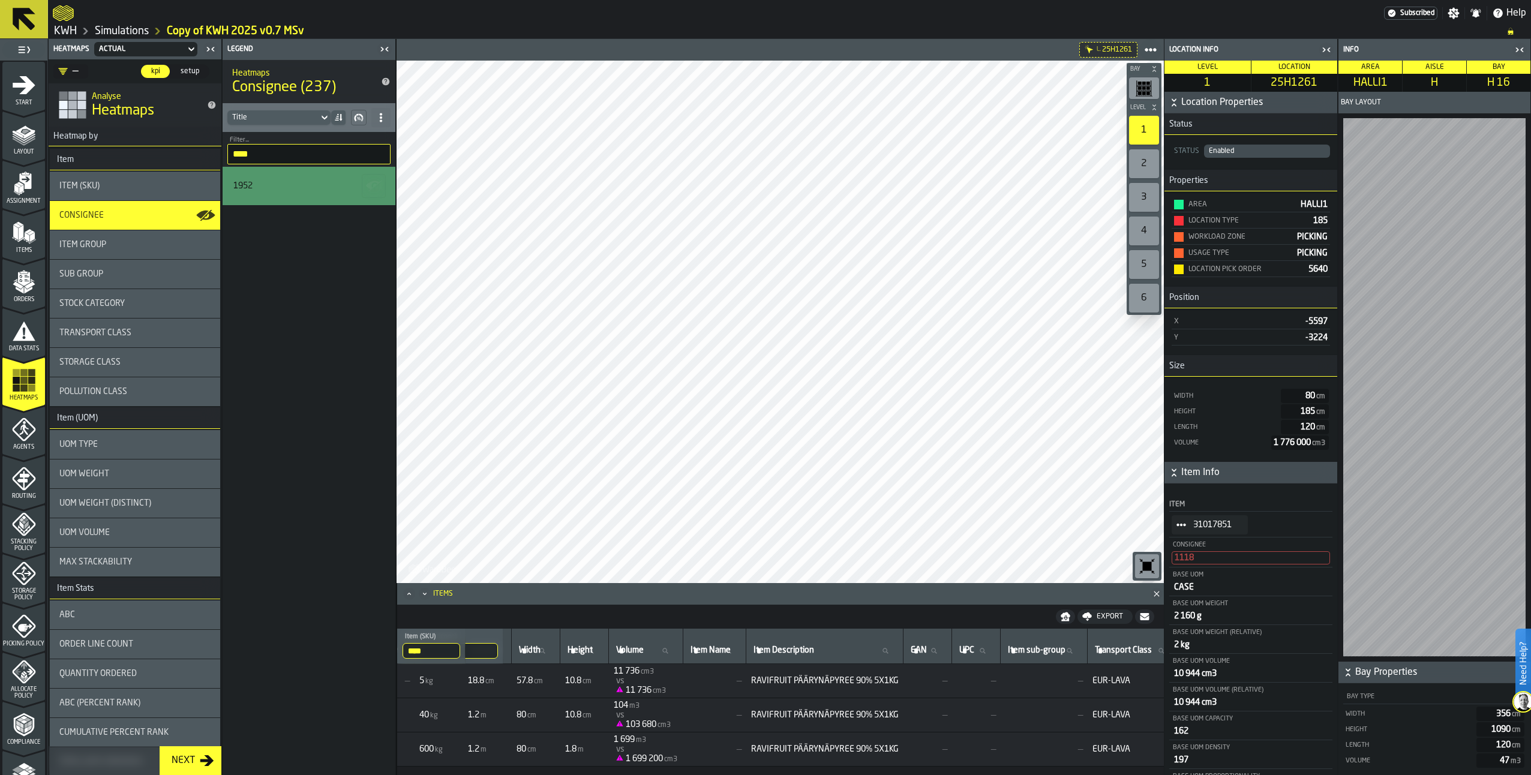
click at [1178, 526] on circle "StatList-item-31017851" at bounding box center [1178, 525] width 4 height 4
click at [1198, 589] on div "Show Items" at bounding box center [1214, 592] width 71 height 8
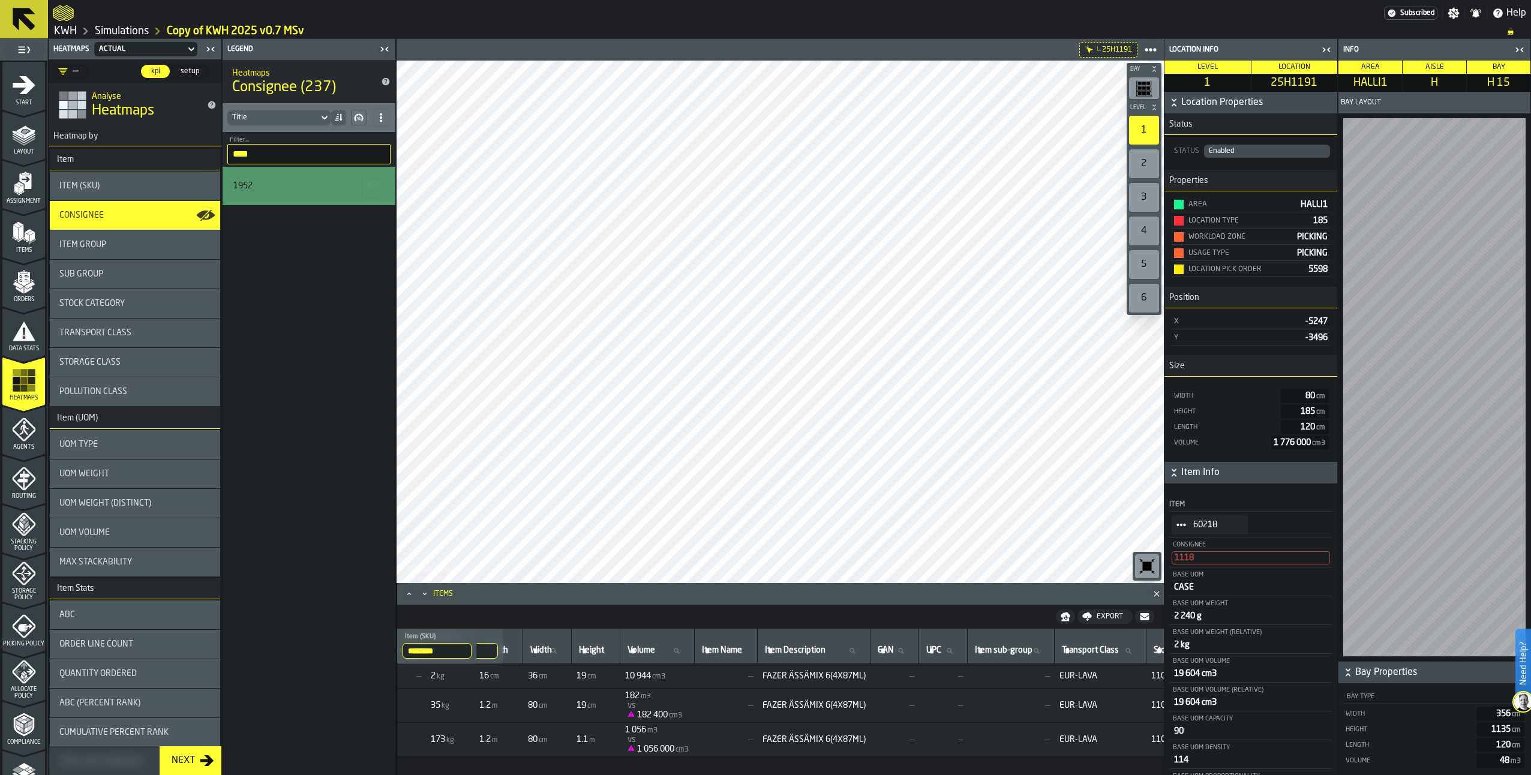
click at [1179, 530] on icon "StatList-item-60218" at bounding box center [1182, 525] width 10 height 10
click at [1197, 592] on div "Show Items" at bounding box center [1214, 592] width 71 height 8
click at [1181, 527] on circle "StatList-item-31018146" at bounding box center [1182, 525] width 4 height 4
click at [1193, 595] on div "Show Items" at bounding box center [1214, 592] width 71 height 8
click at [1181, 517] on span "StatList-item-31020637" at bounding box center [1181, 524] width 19 height 19
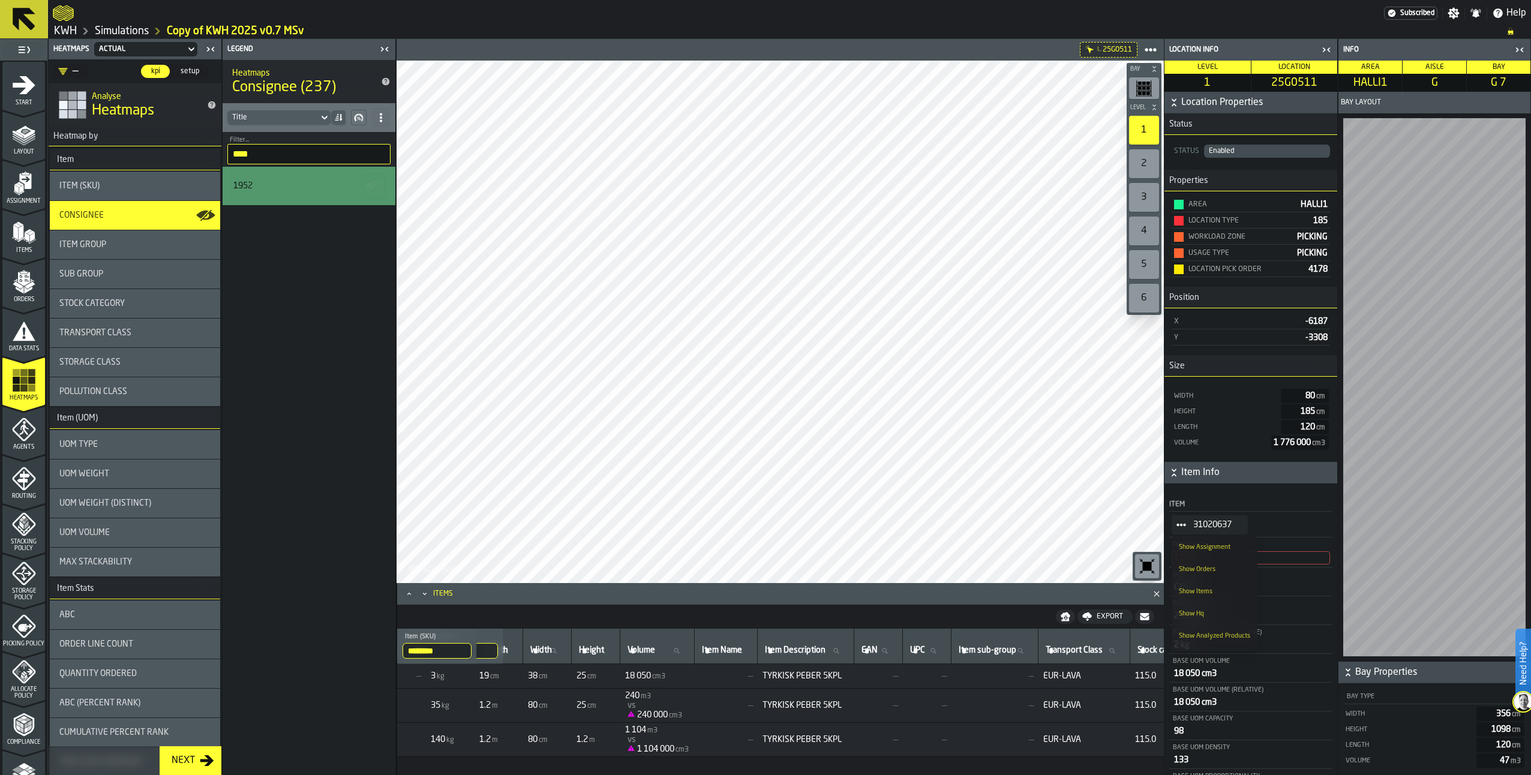
click at [1192, 595] on div "Show Items" at bounding box center [1214, 592] width 71 height 8
click at [1180, 529] on icon "StatList-item-10046603" at bounding box center [1182, 525] width 10 height 10
click at [1199, 590] on div "Show Items" at bounding box center [1214, 592] width 71 height 8
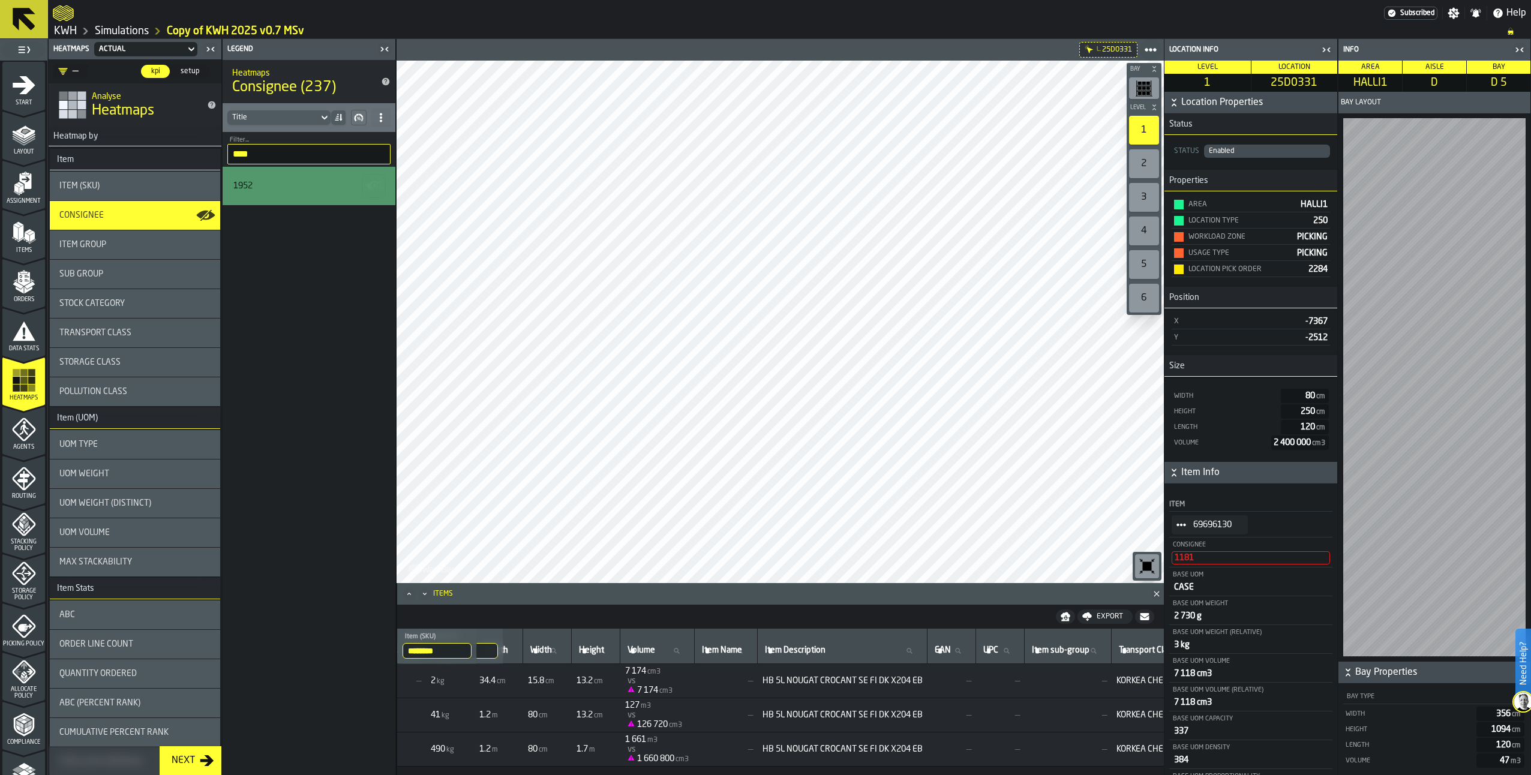
click at [1179, 527] on circle "StatList-item-69696130" at bounding box center [1178, 525] width 4 height 4
click at [1186, 592] on div "Show Items" at bounding box center [1214, 592] width 71 height 8
click at [1176, 523] on span "StatList-item-62732243" at bounding box center [1181, 524] width 19 height 19
click at [1185, 591] on div "Show Items" at bounding box center [1214, 592] width 71 height 8
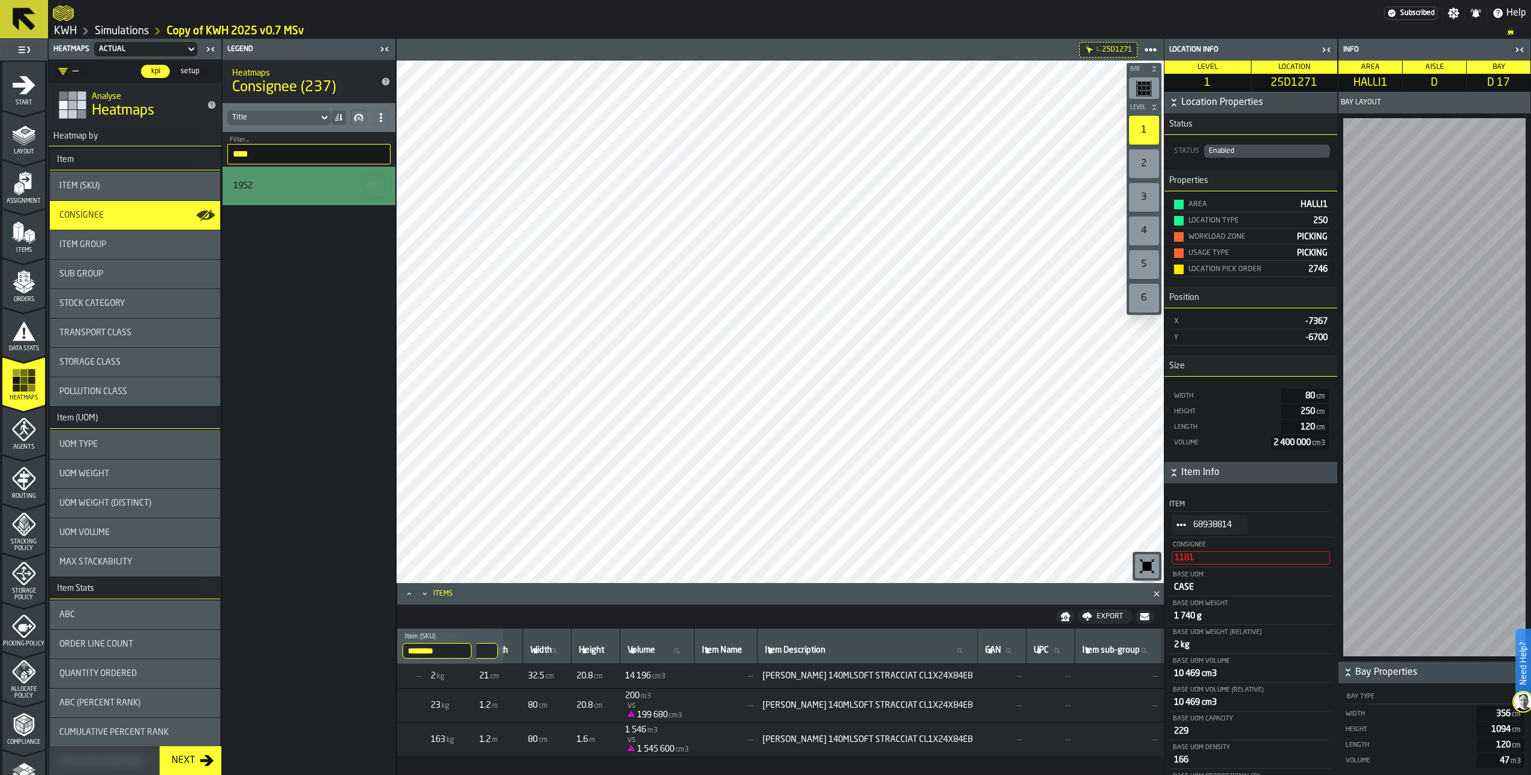
click at [1183, 522] on icon "StatList-item-68938814" at bounding box center [1182, 525] width 10 height 10
click at [1185, 589] on div "Show Items" at bounding box center [1214, 592] width 71 height 8
click at [1187, 532] on span "StatList-item-64852123" at bounding box center [1181, 524] width 19 height 19
click at [1192, 596] on li "Show Items" at bounding box center [1215, 592] width 86 height 22
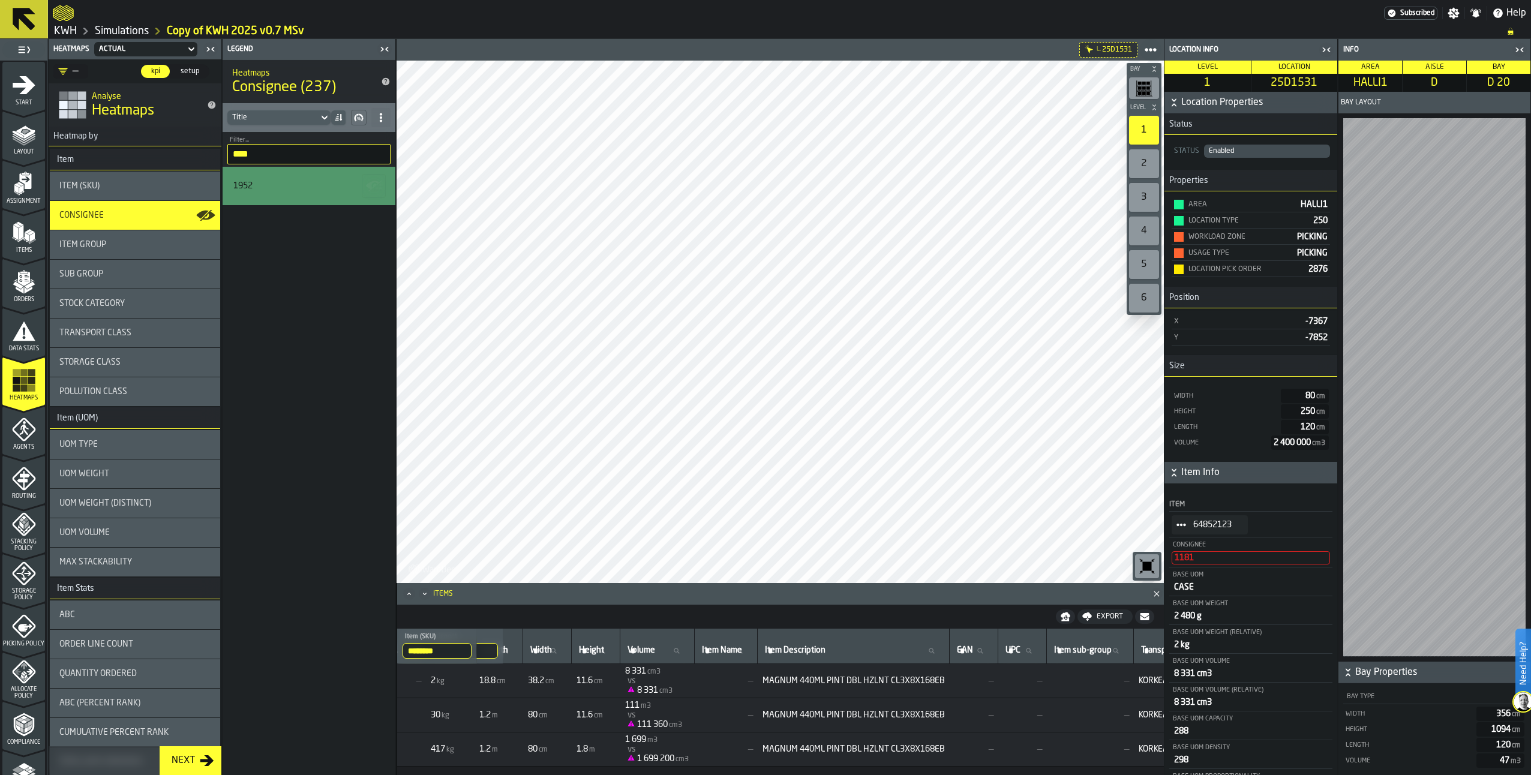
click at [92, 242] on span "Item Group" at bounding box center [82, 245] width 47 height 10
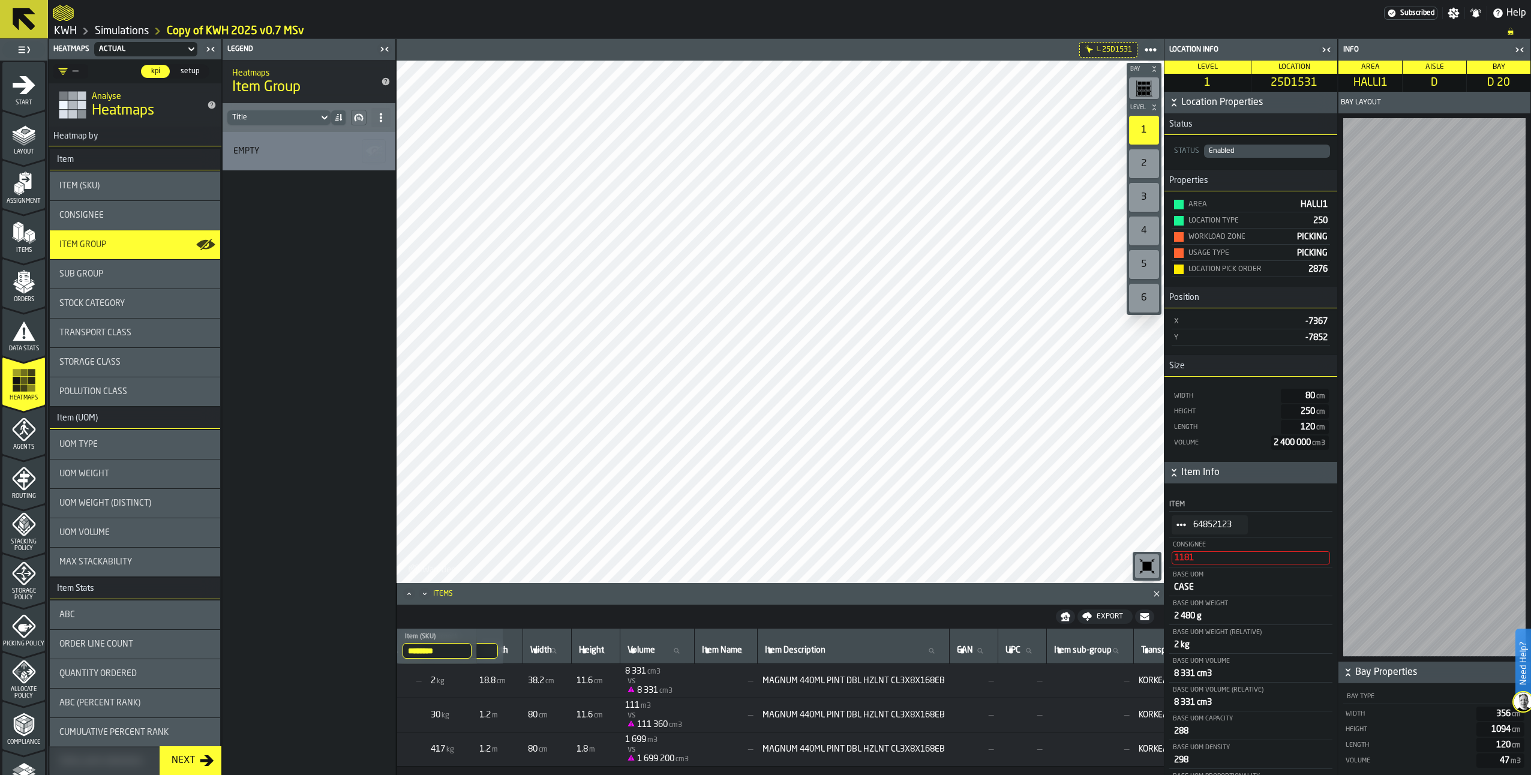
click at [1160, 592] on icon "Close" at bounding box center [1157, 594] width 12 height 12
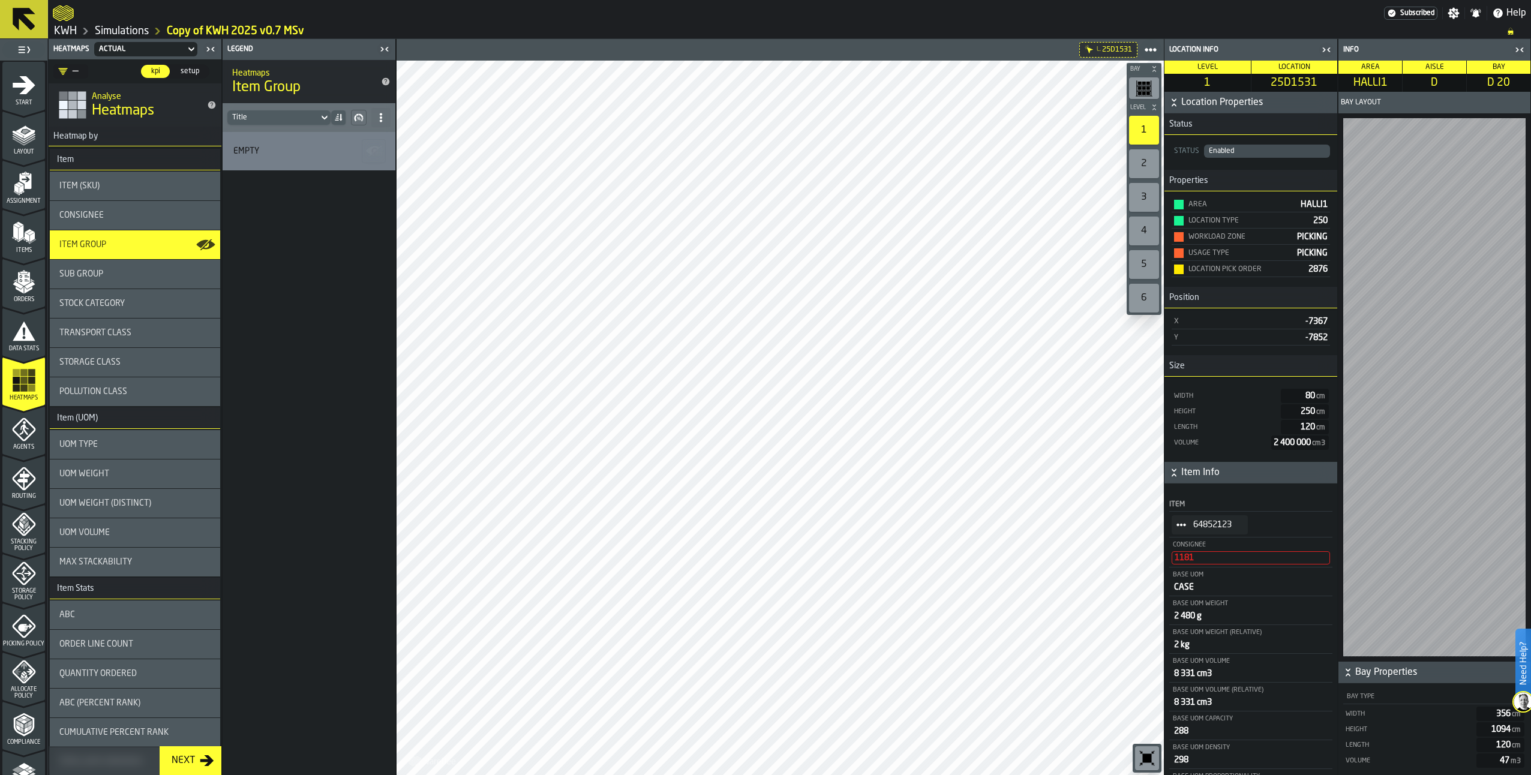
click at [89, 275] on span "Sub Group" at bounding box center [81, 274] width 44 height 10
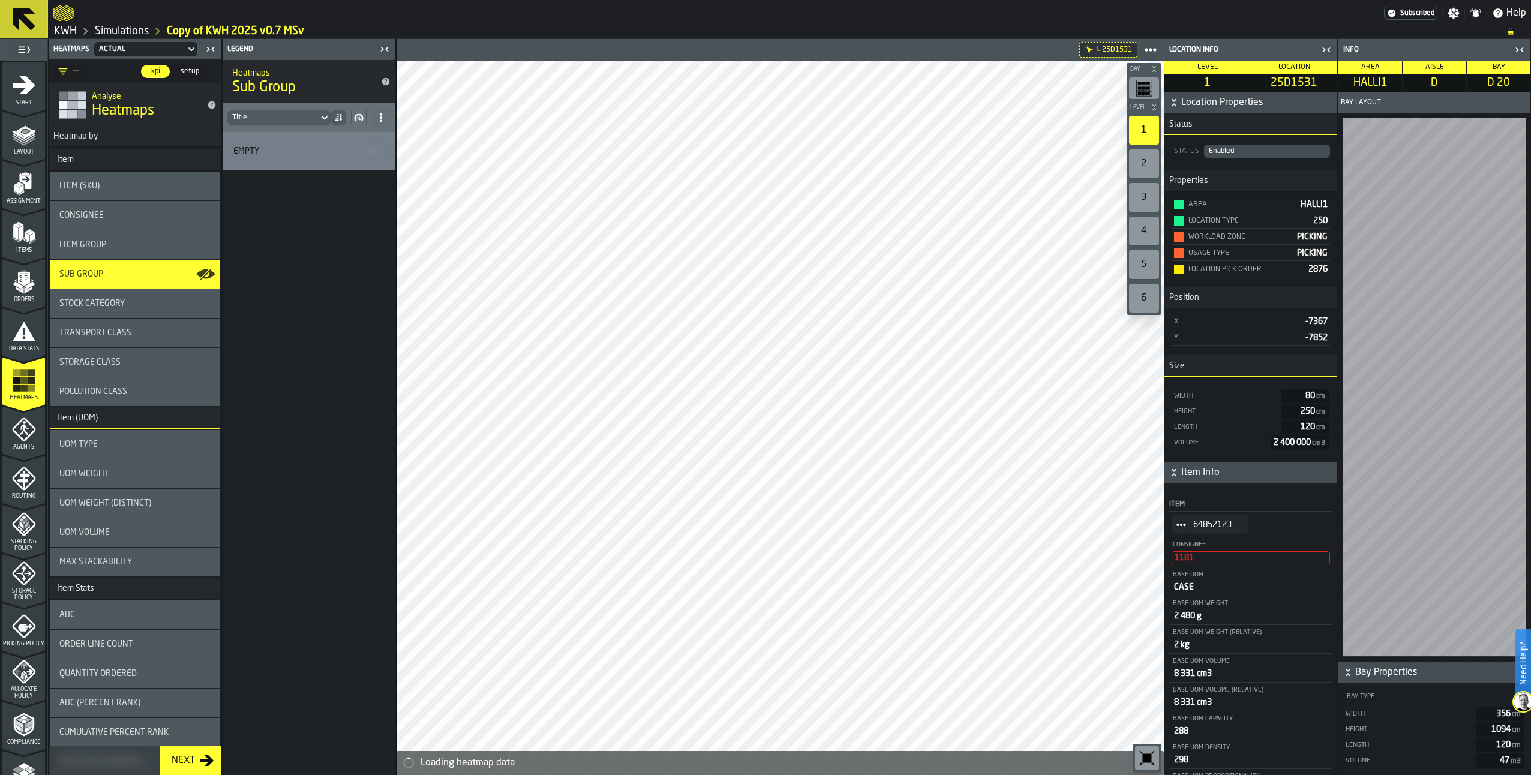
click at [92, 302] on span "Stock Category" at bounding box center [91, 304] width 65 height 10
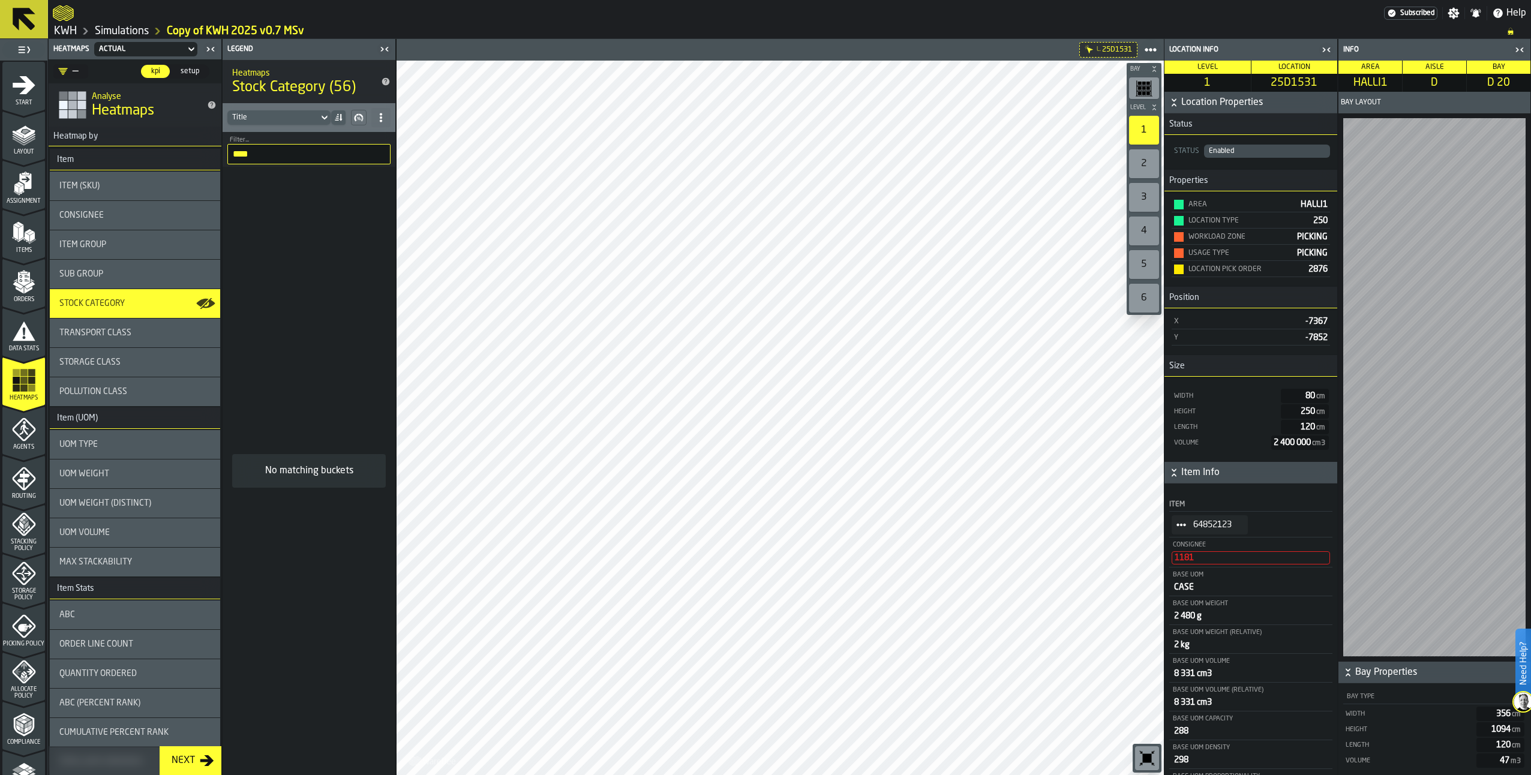
click at [359, 145] on input "****" at bounding box center [308, 154] width 163 height 20
click at [378, 155] on input "****" at bounding box center [308, 154] width 163 height 20
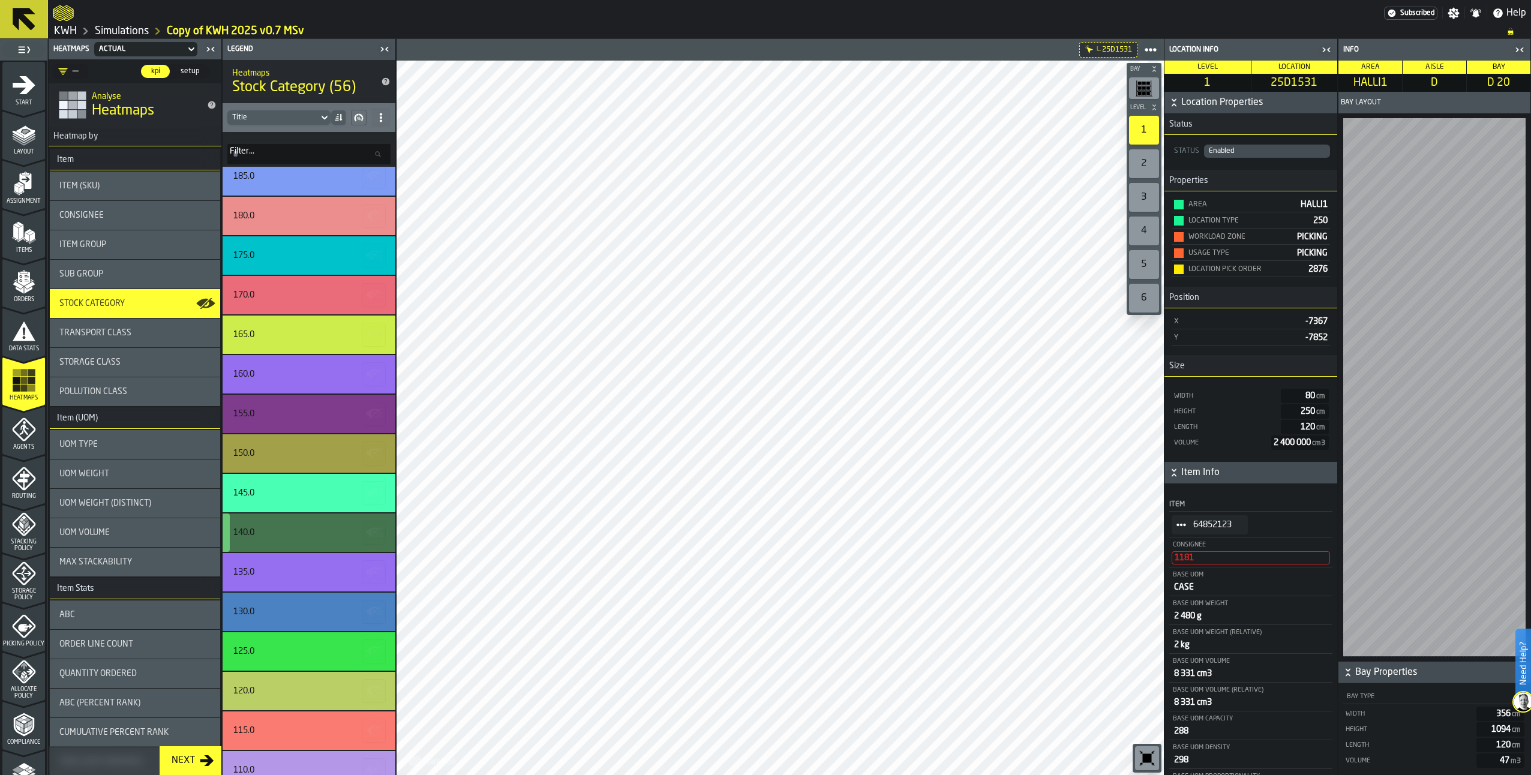
scroll to position [780, 0]
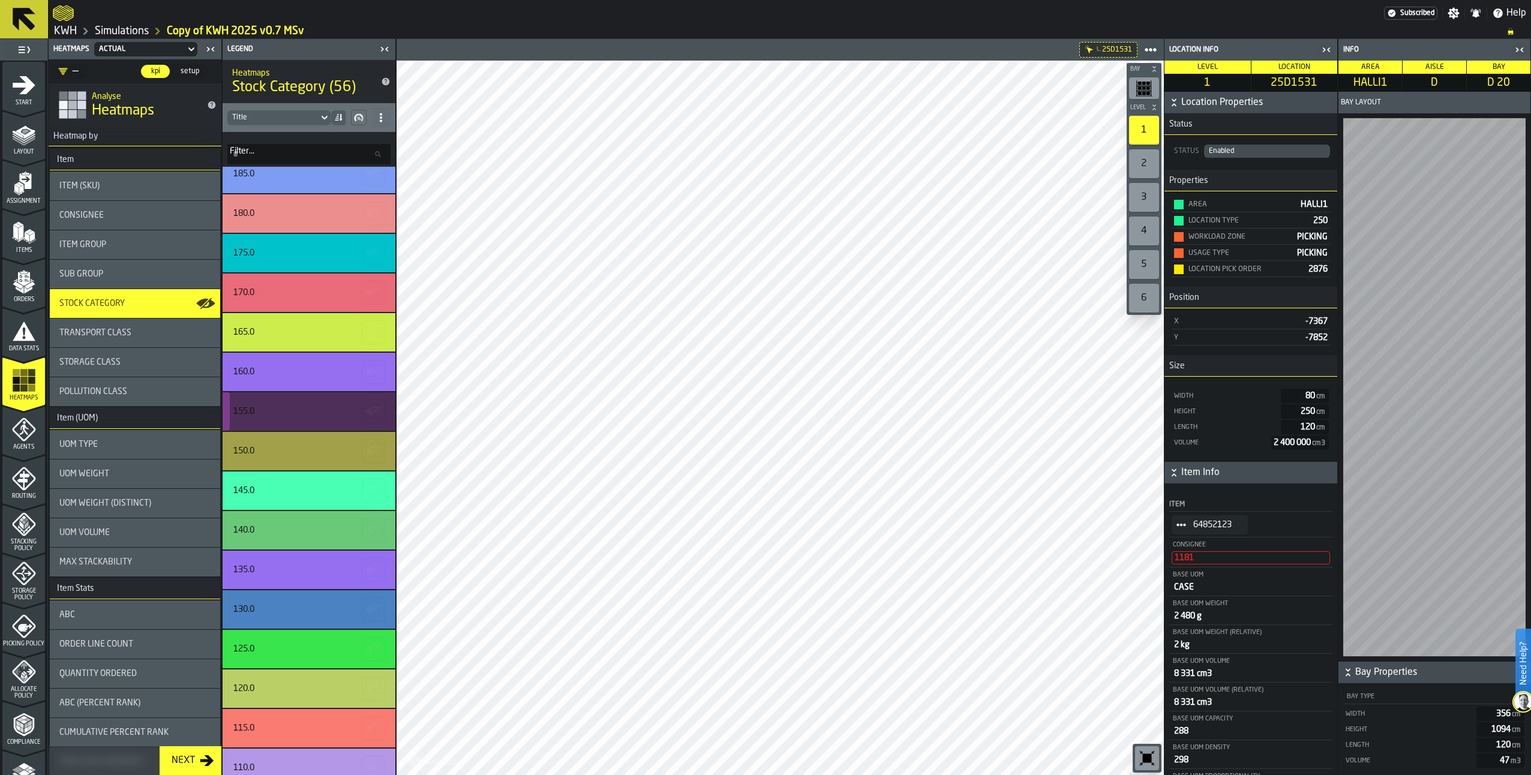
click at [287, 406] on div "155.0" at bounding box center [309, 411] width 173 height 38
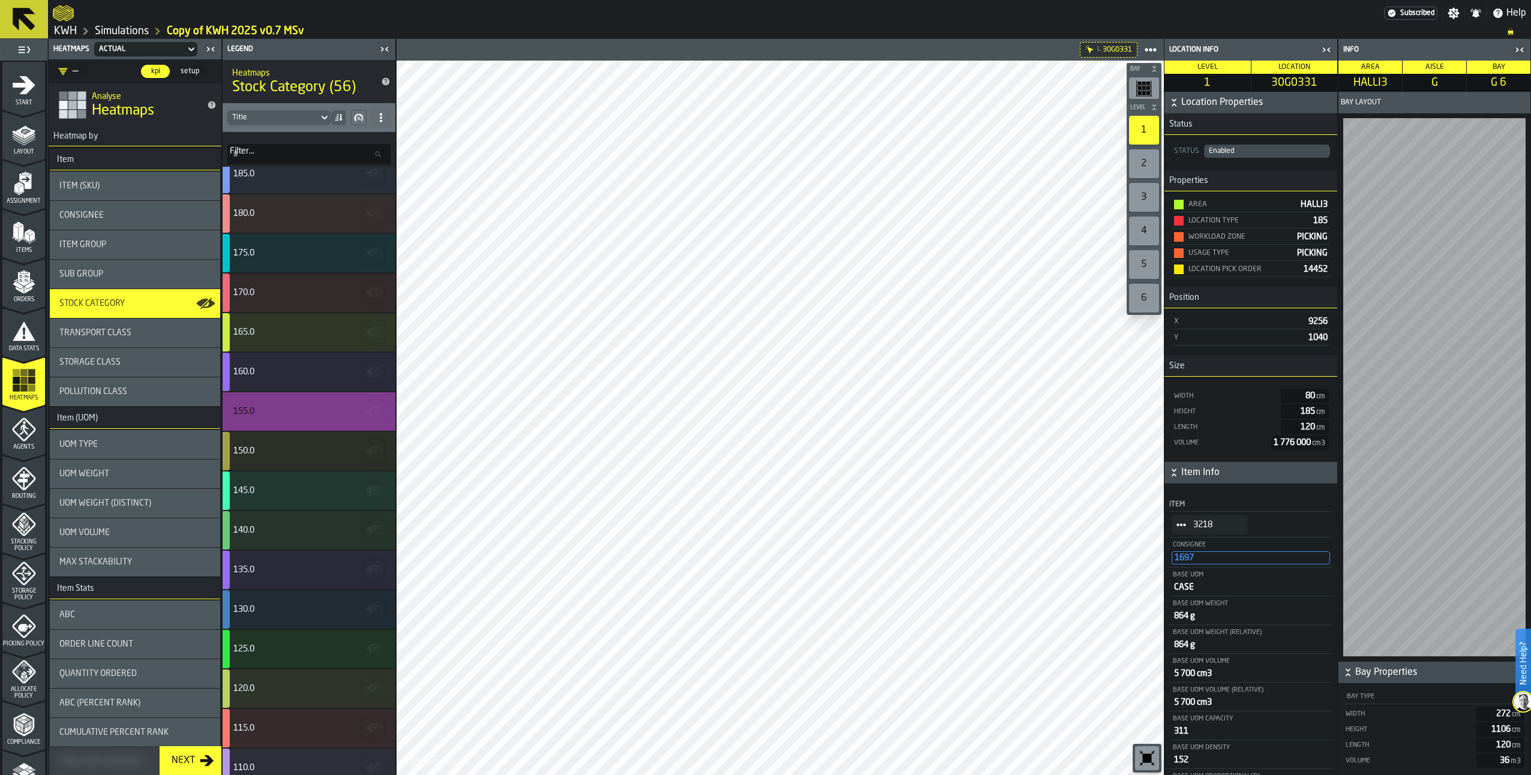
click at [1180, 529] on icon "StatList-item-3218" at bounding box center [1182, 525] width 10 height 10
click at [1185, 592] on div "Show Items" at bounding box center [1214, 592] width 71 height 8
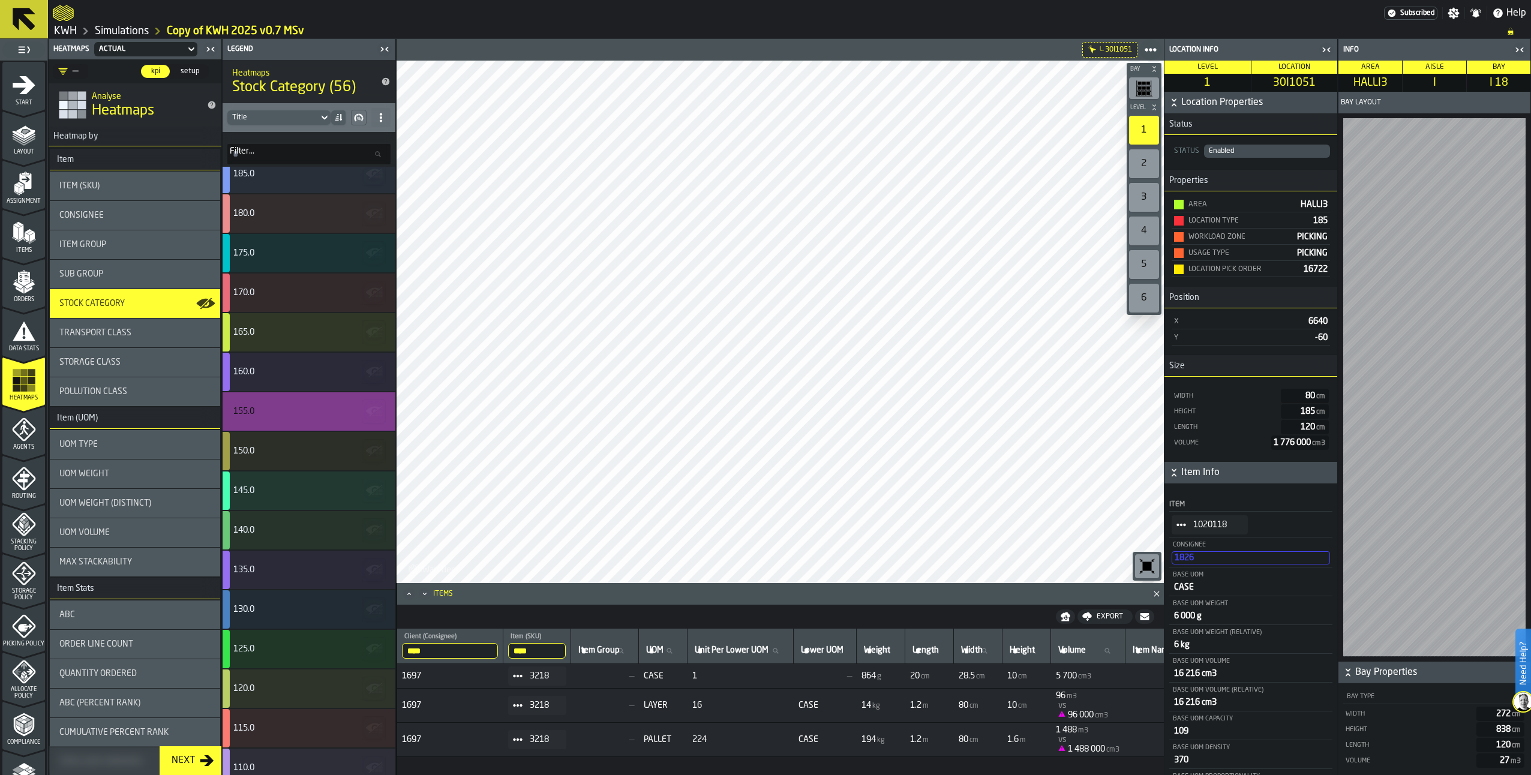
click at [1175, 524] on span "StatList-item-1020118" at bounding box center [1181, 524] width 19 height 19
click at [1187, 591] on div "Show Items" at bounding box center [1214, 592] width 71 height 8
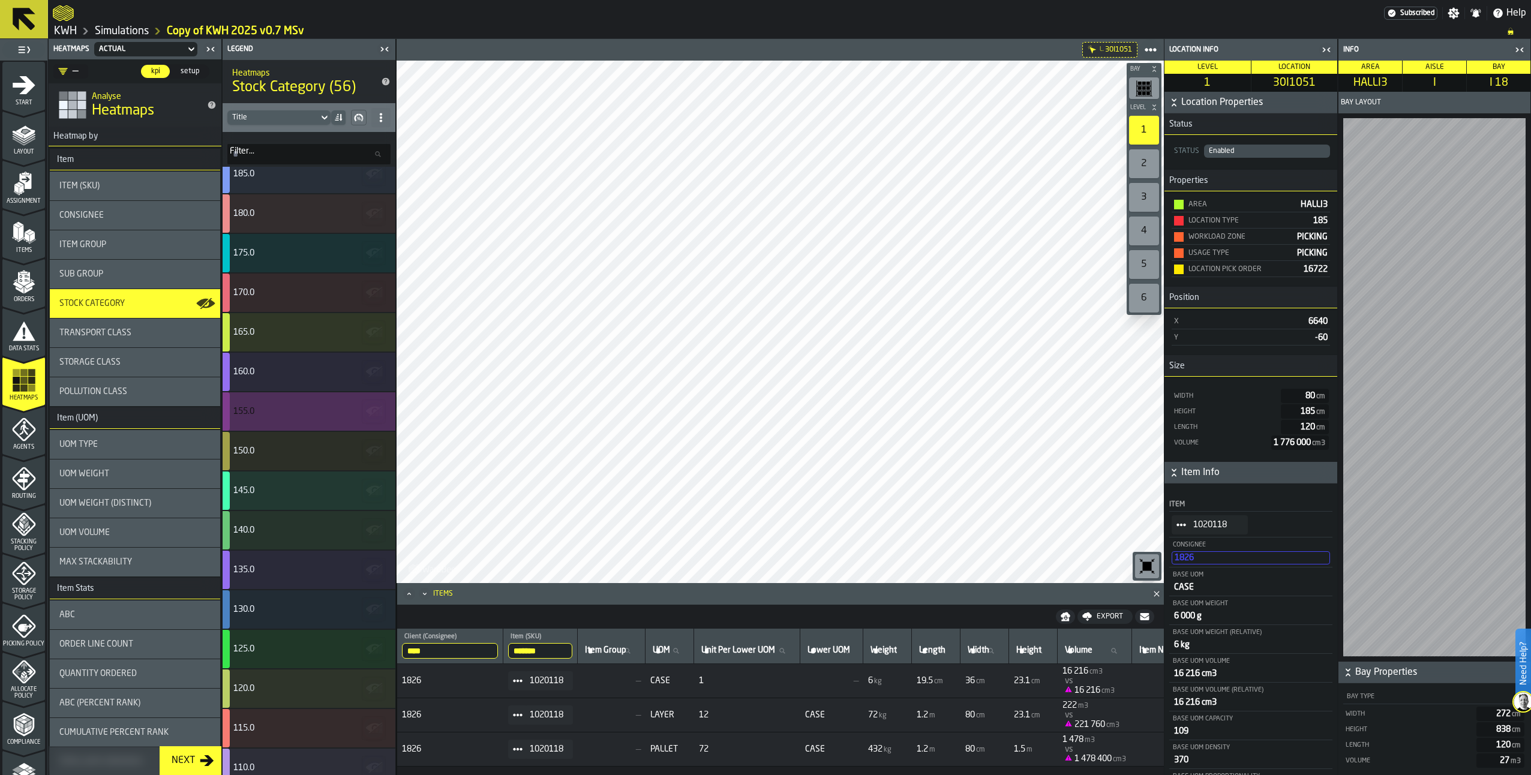
click at [307, 415] on div "155.0" at bounding box center [307, 412] width 148 height 10
click at [113, 329] on span "Transport Class" at bounding box center [95, 333] width 72 height 10
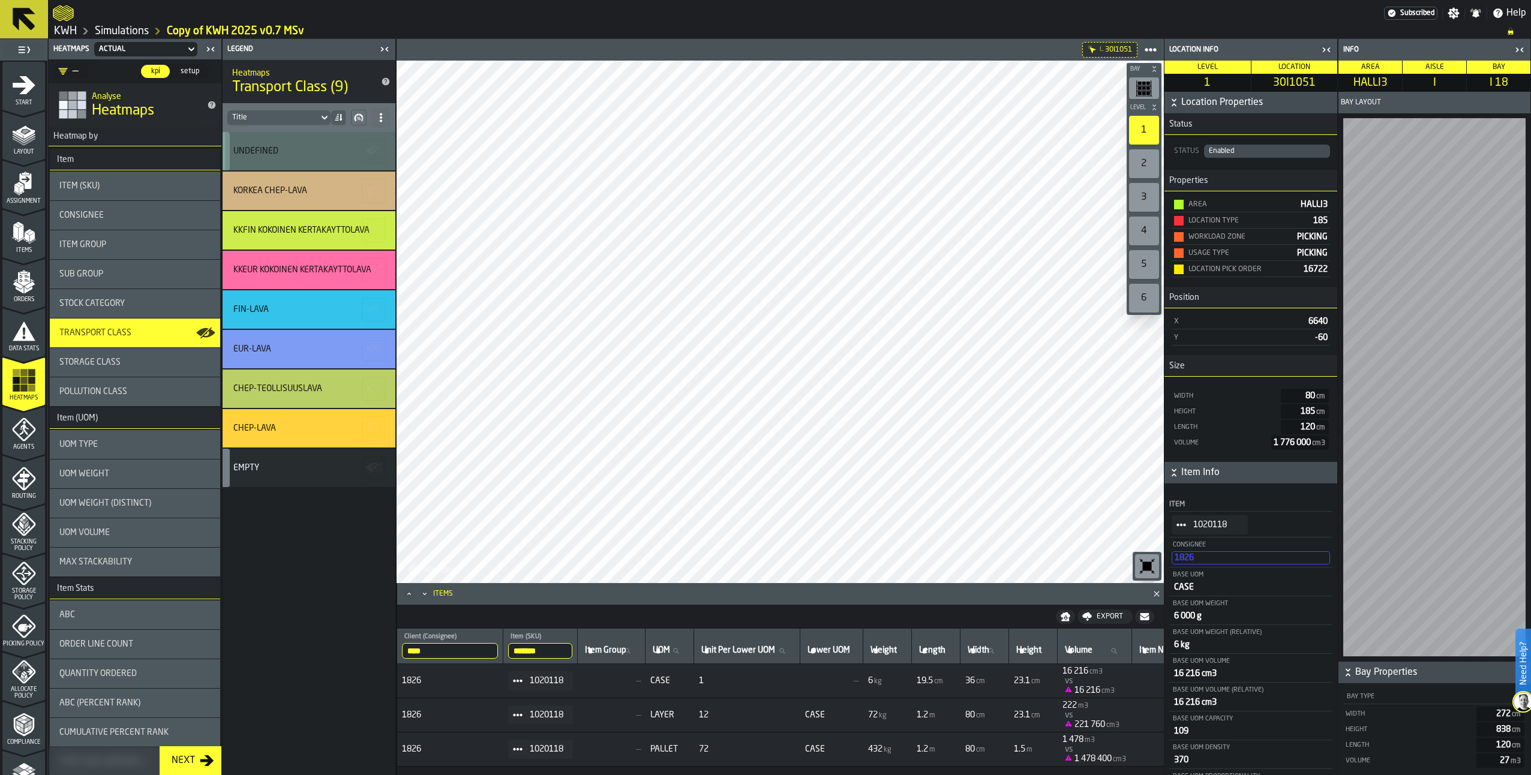
scroll to position [0, 0]
click at [313, 315] on div "FIN-LAVA" at bounding box center [309, 309] width 173 height 38
click at [312, 313] on div "FIN-LAVA" at bounding box center [307, 310] width 148 height 10
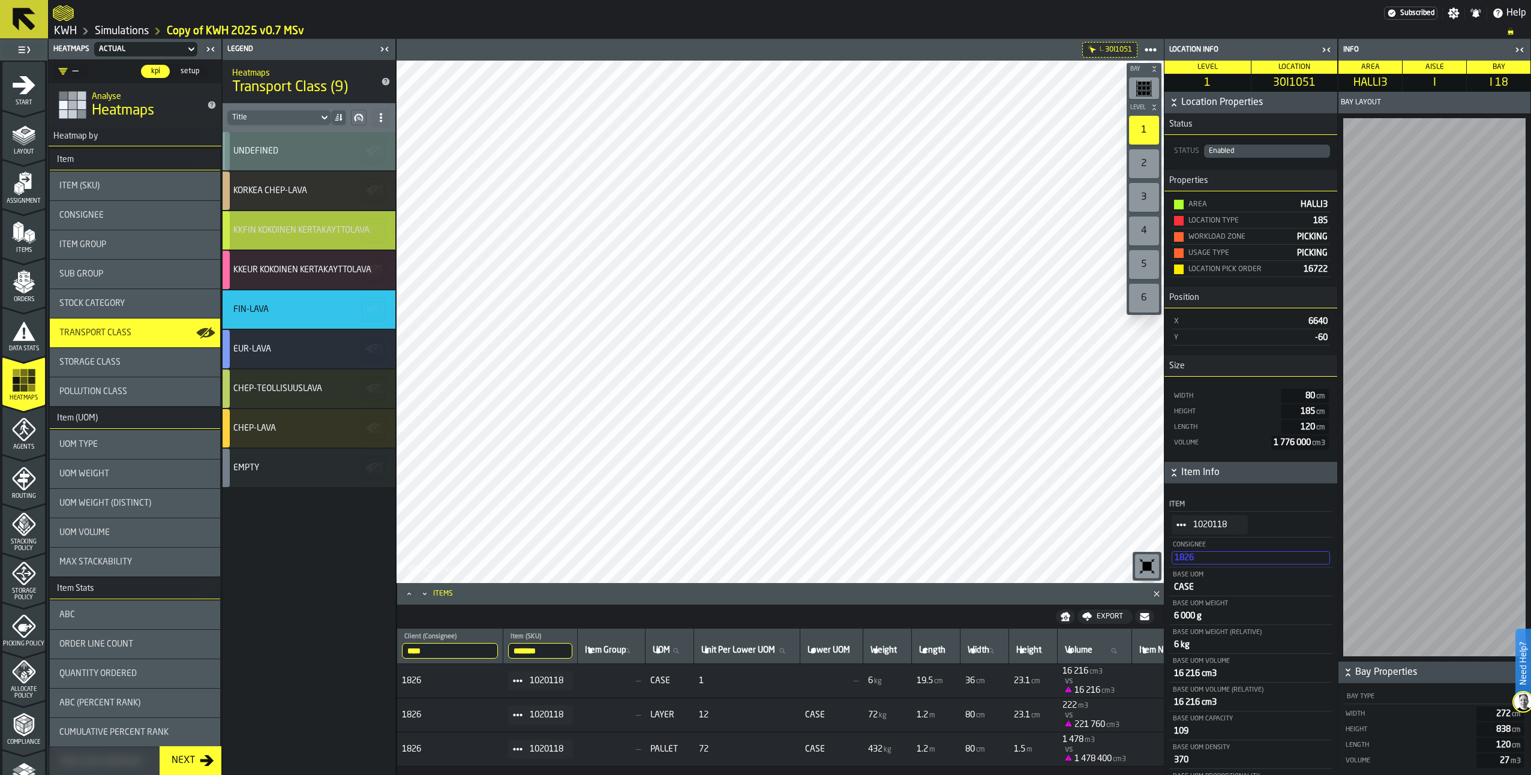
click at [318, 227] on div "KKFIN KOKOINEN KERTAKÄYTTÖLAVA" at bounding box center [301, 231] width 136 height 10
click at [306, 305] on div "FIN-LAVA" at bounding box center [307, 310] width 148 height 10
click at [283, 236] on div "KKFIN KOKOINEN KERTAKÄYTTÖLAVA" at bounding box center [309, 230] width 173 height 38
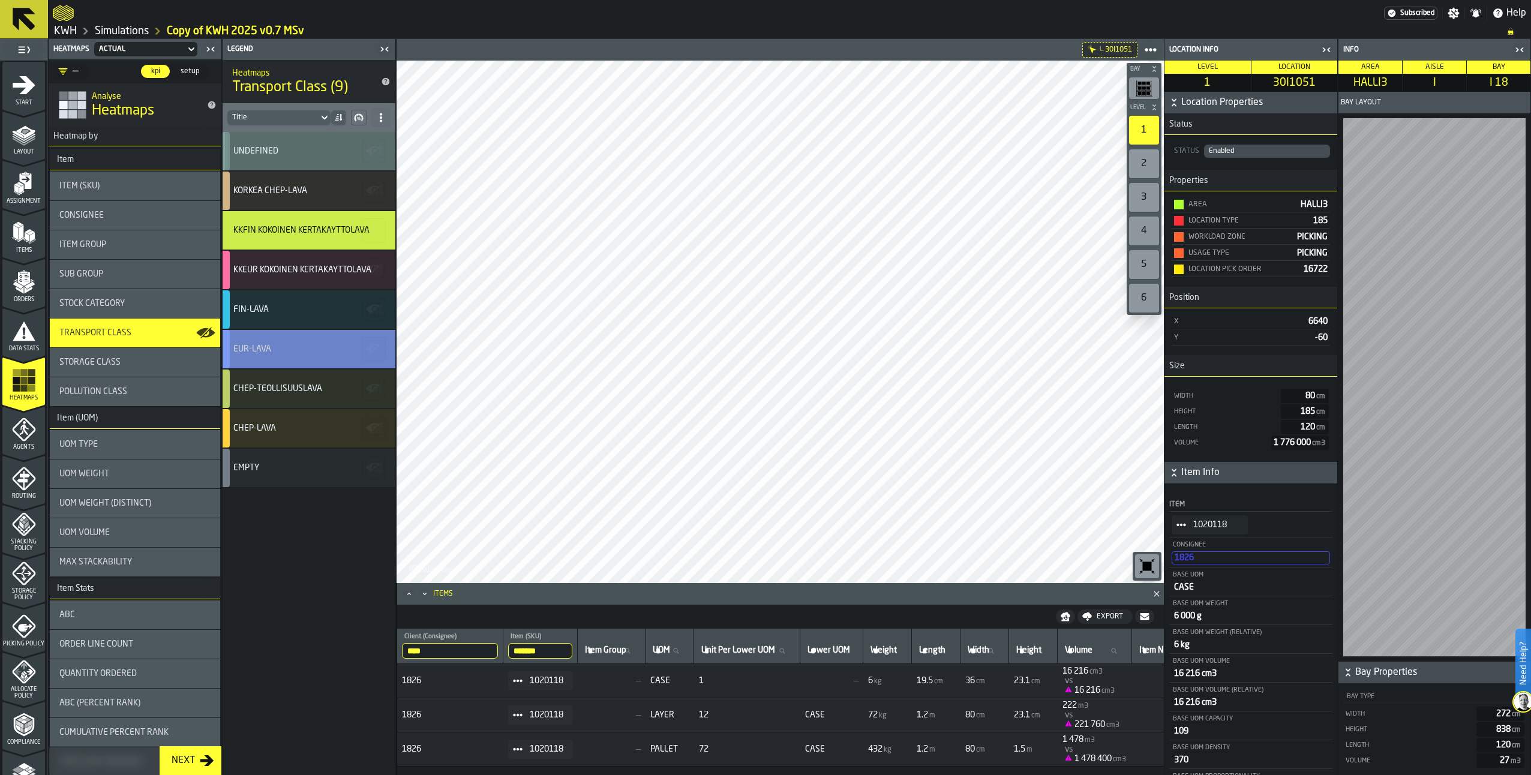
click at [288, 342] on div "EUR-LAVA" at bounding box center [309, 349] width 173 height 38
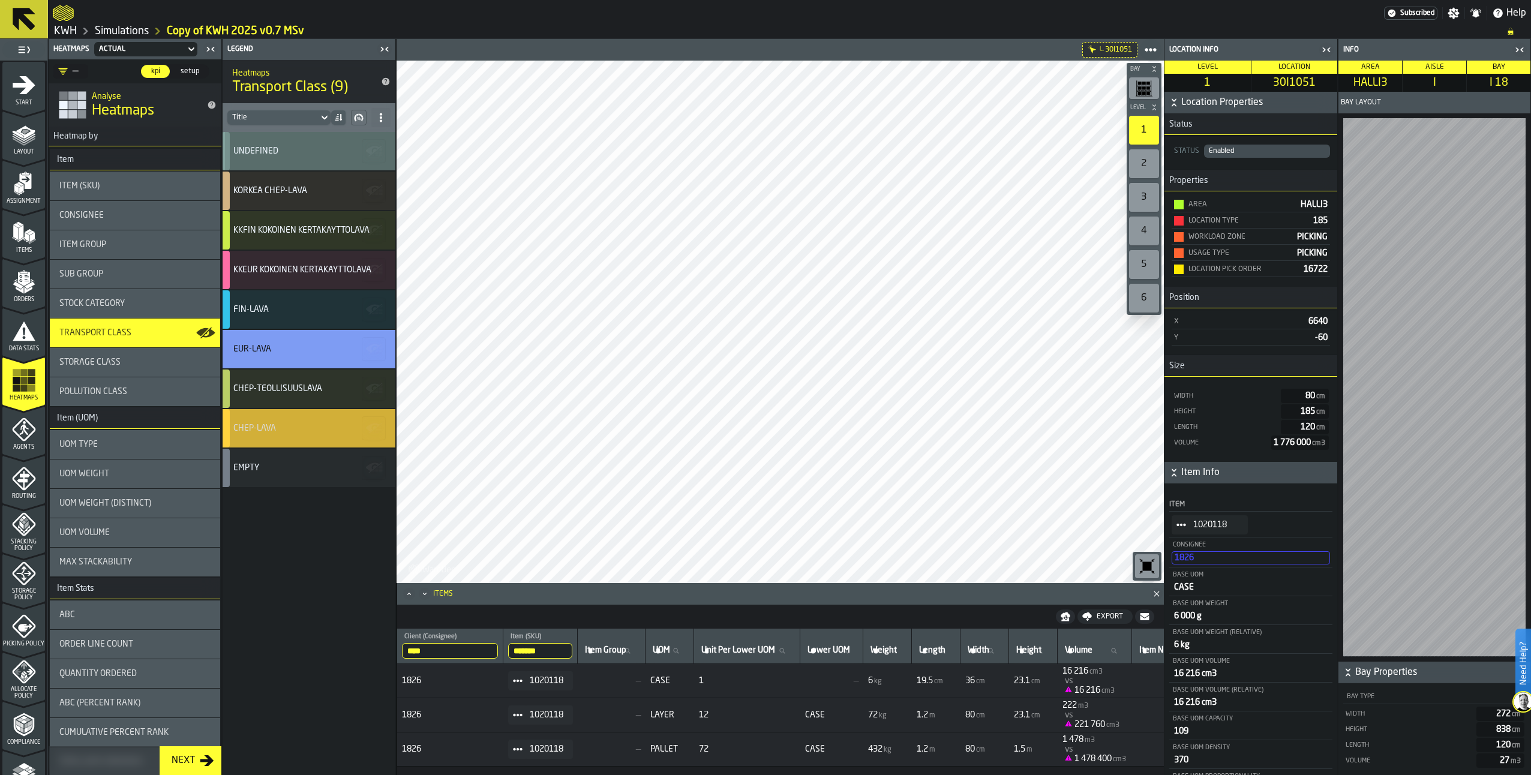
click at [263, 430] on div "CHEP-LAVA" at bounding box center [254, 429] width 43 height 10
click at [82, 359] on span "Storage Class" at bounding box center [89, 363] width 61 height 10
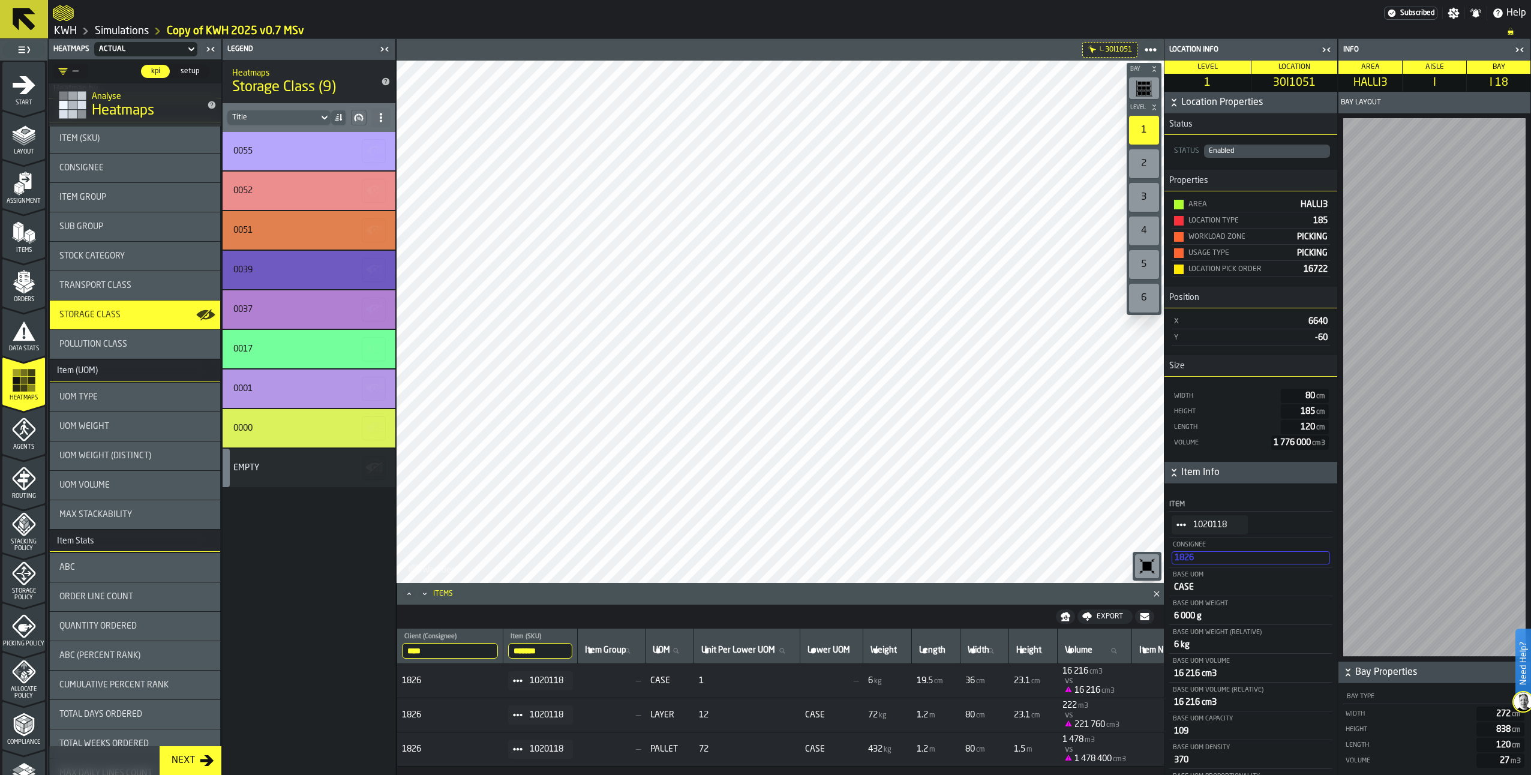
scroll to position [240, 0]
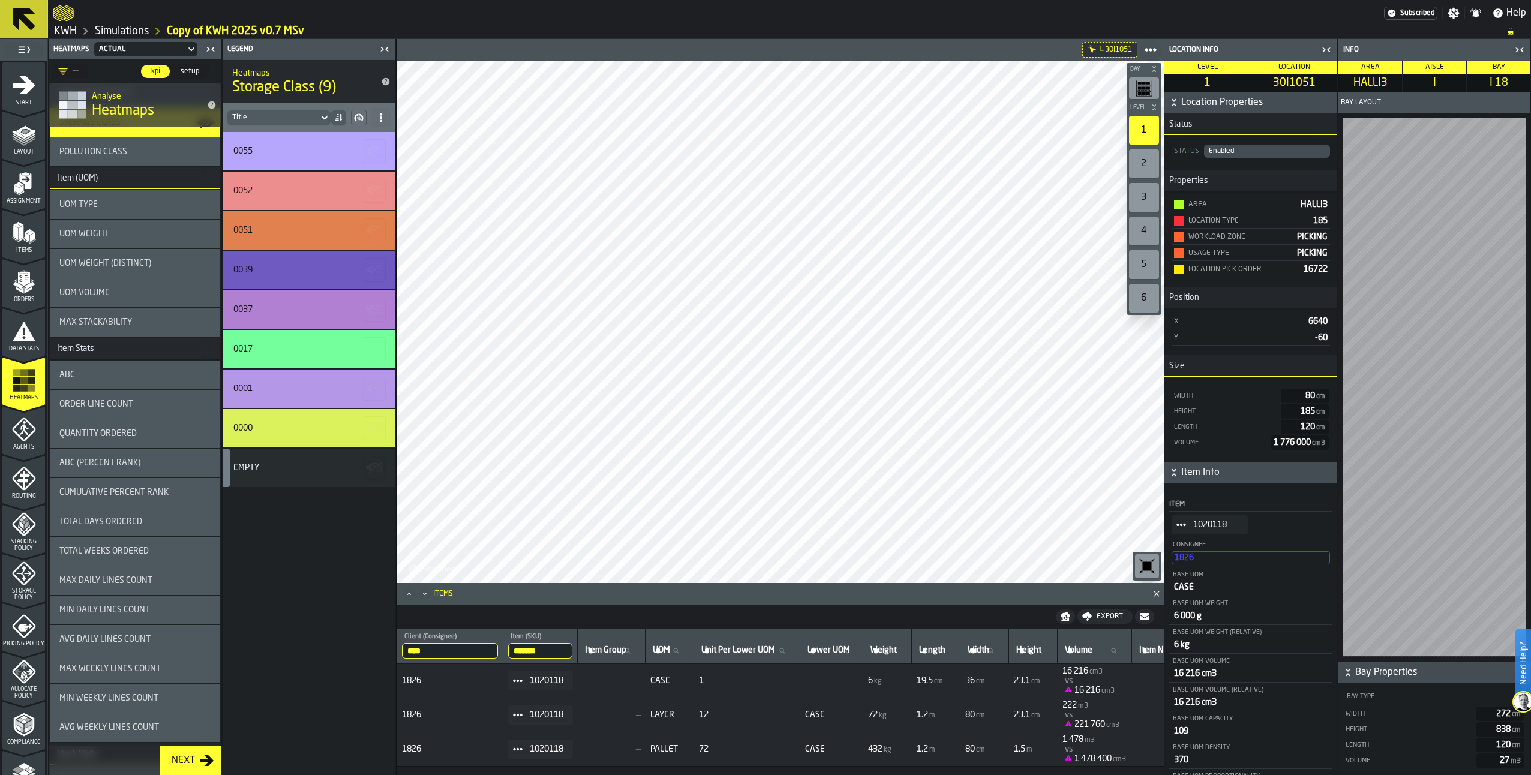
click at [109, 380] on div "ABC" at bounding box center [134, 375] width 151 height 10
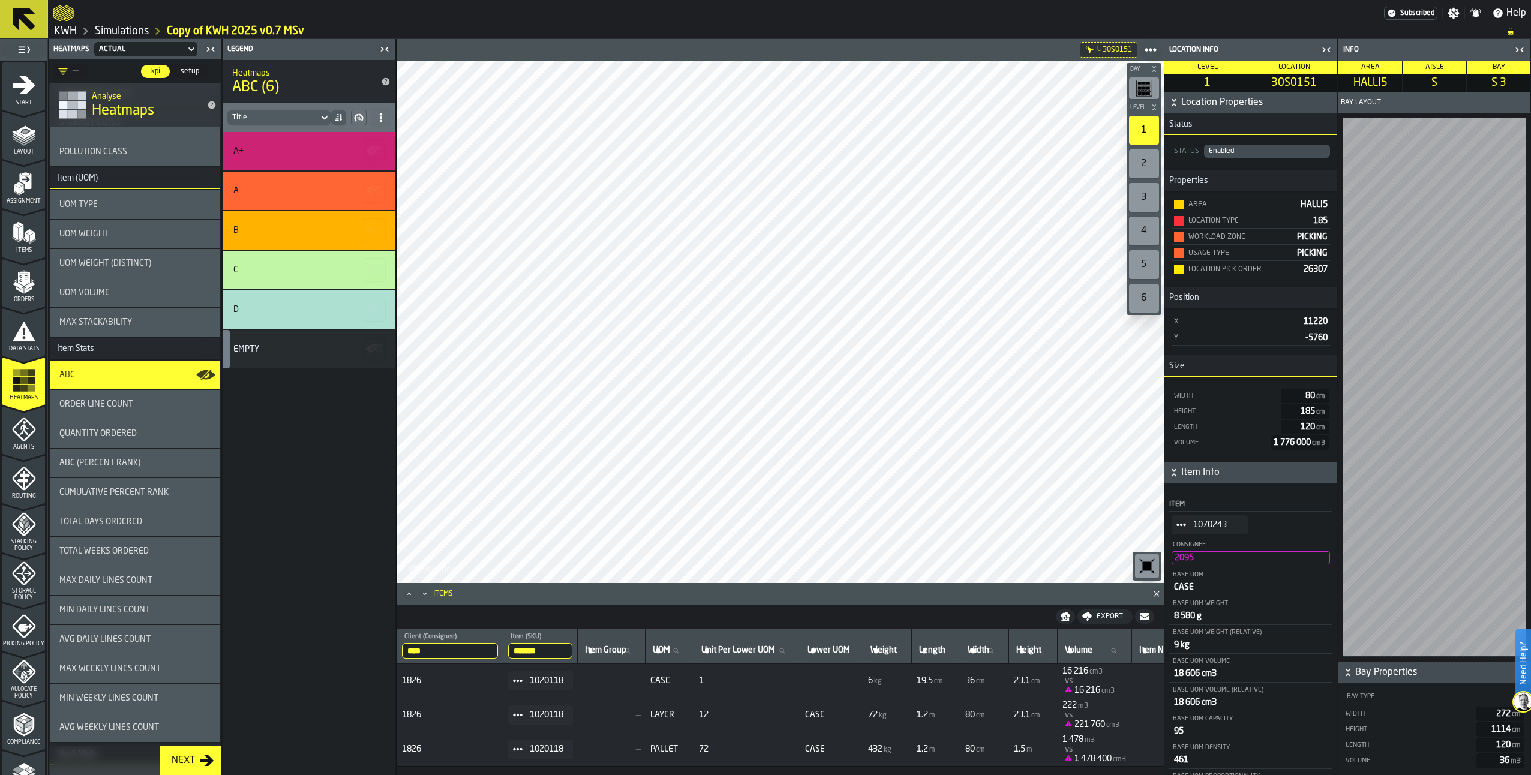
click at [1183, 524] on icon "StatList-item-1070243" at bounding box center [1182, 525] width 10 height 10
click at [1196, 589] on div "Show Items" at bounding box center [1214, 592] width 71 height 8
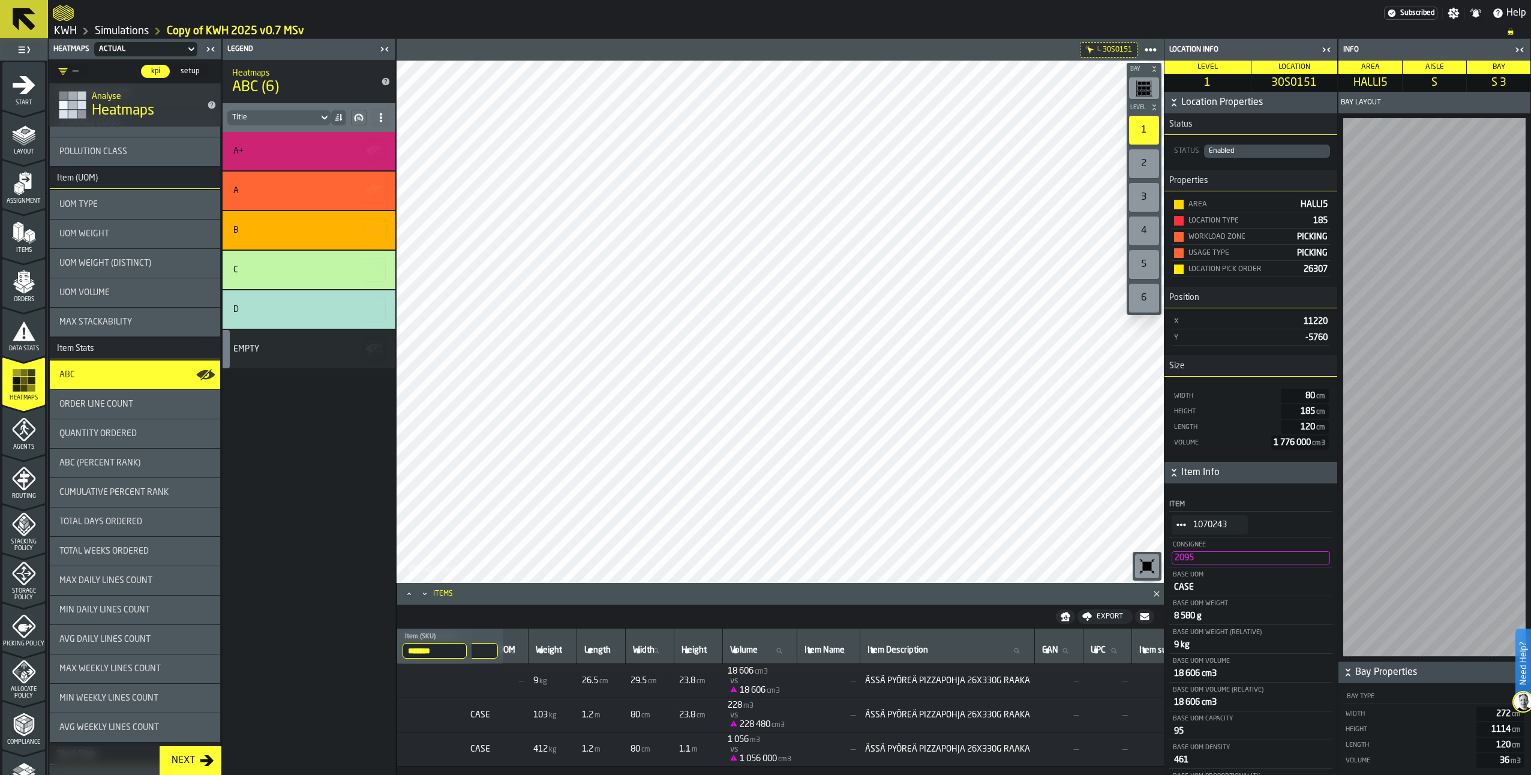
scroll to position [0, 385]
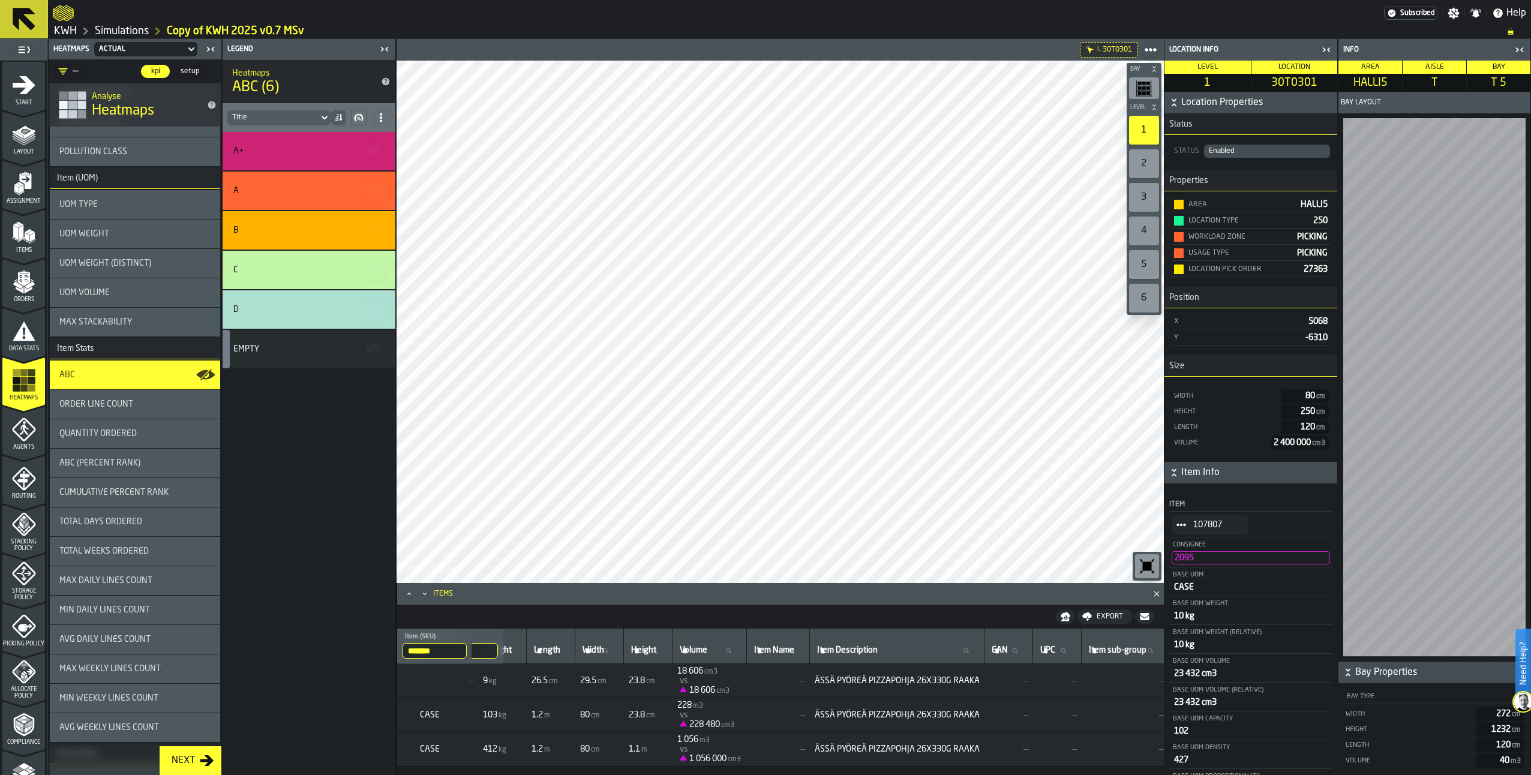
click at [1182, 527] on circle "StatList-item-107807" at bounding box center [1182, 525] width 4 height 4
click at [1205, 593] on div "Show Items" at bounding box center [1214, 592] width 71 height 8
click at [84, 401] on span "Order Line Count" at bounding box center [96, 405] width 74 height 10
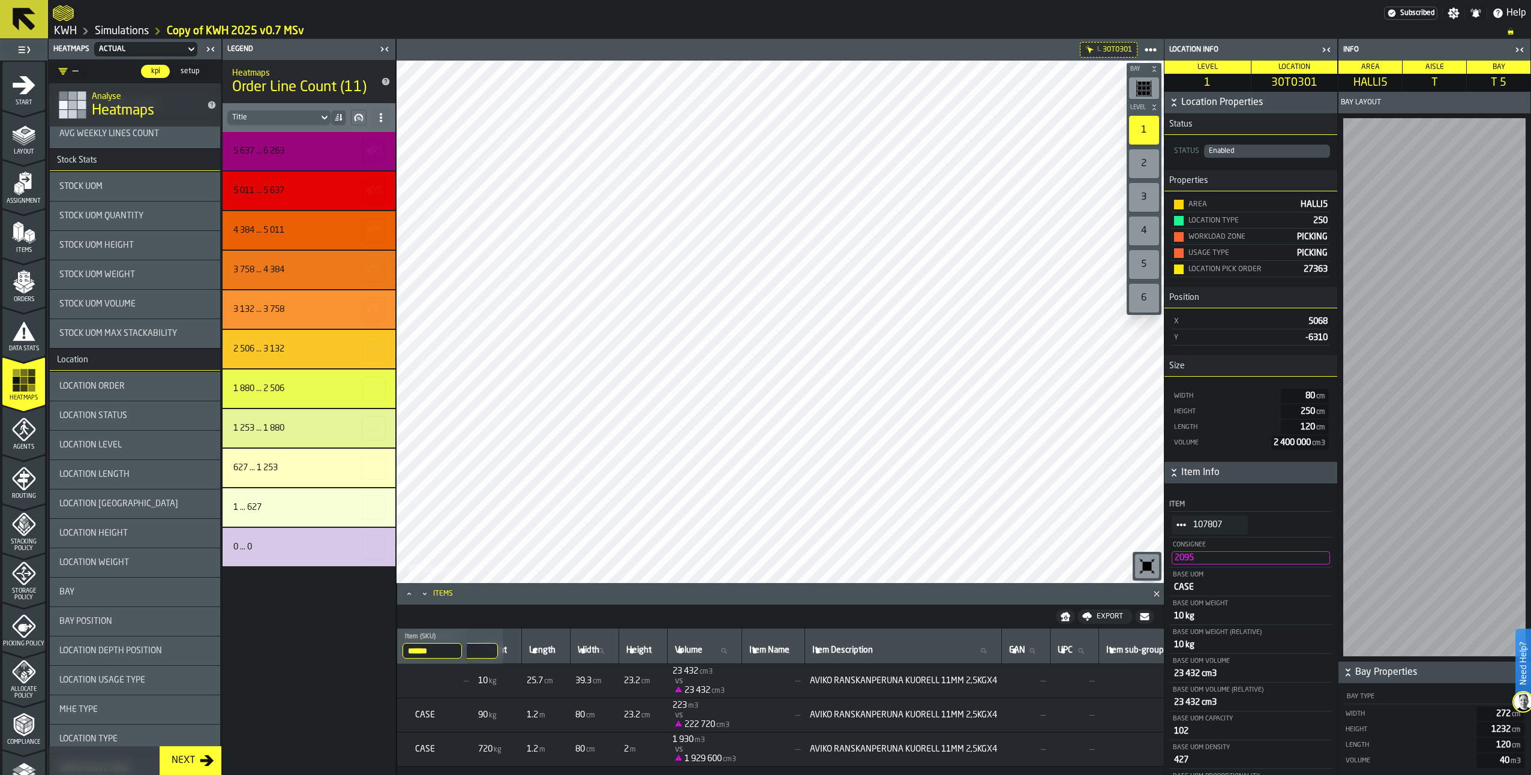
scroll to position [840, 0]
click at [22, 425] on icon "menu Agents" at bounding box center [24, 429] width 8 height 11
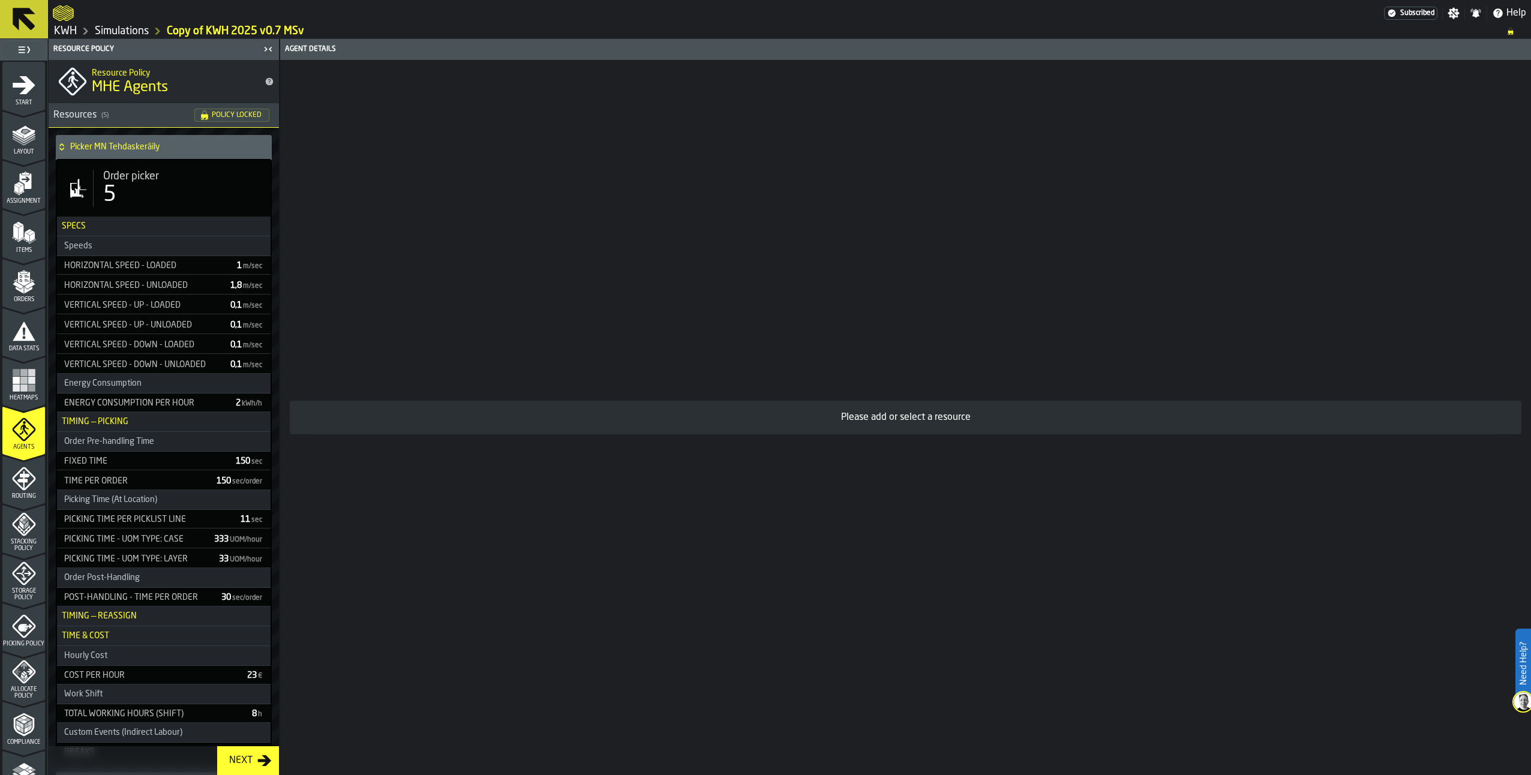
click at [64, 147] on icon at bounding box center [62, 147] width 12 height 10
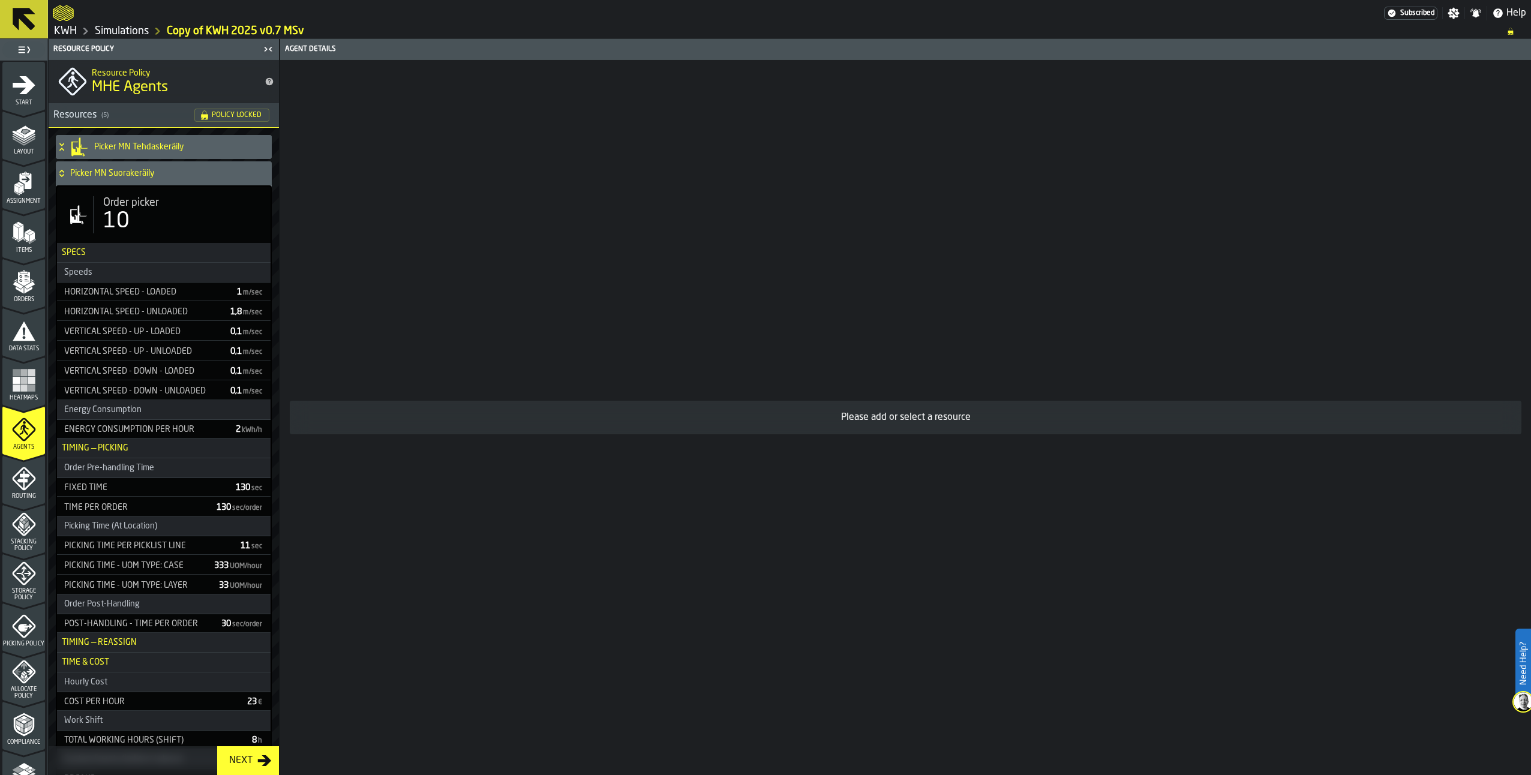
click at [66, 175] on icon at bounding box center [62, 174] width 12 height 10
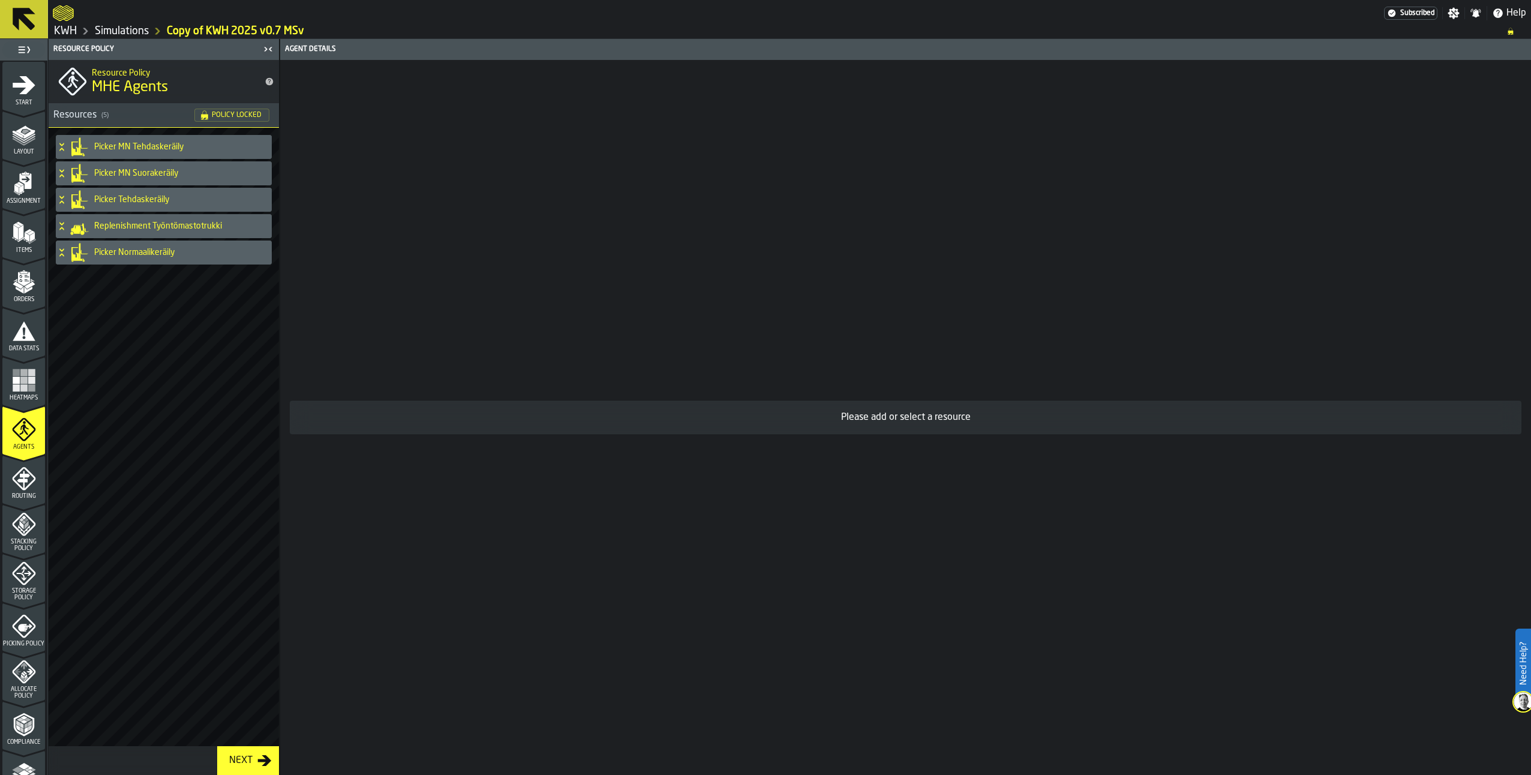
click at [58, 249] on icon at bounding box center [62, 253] width 12 height 10
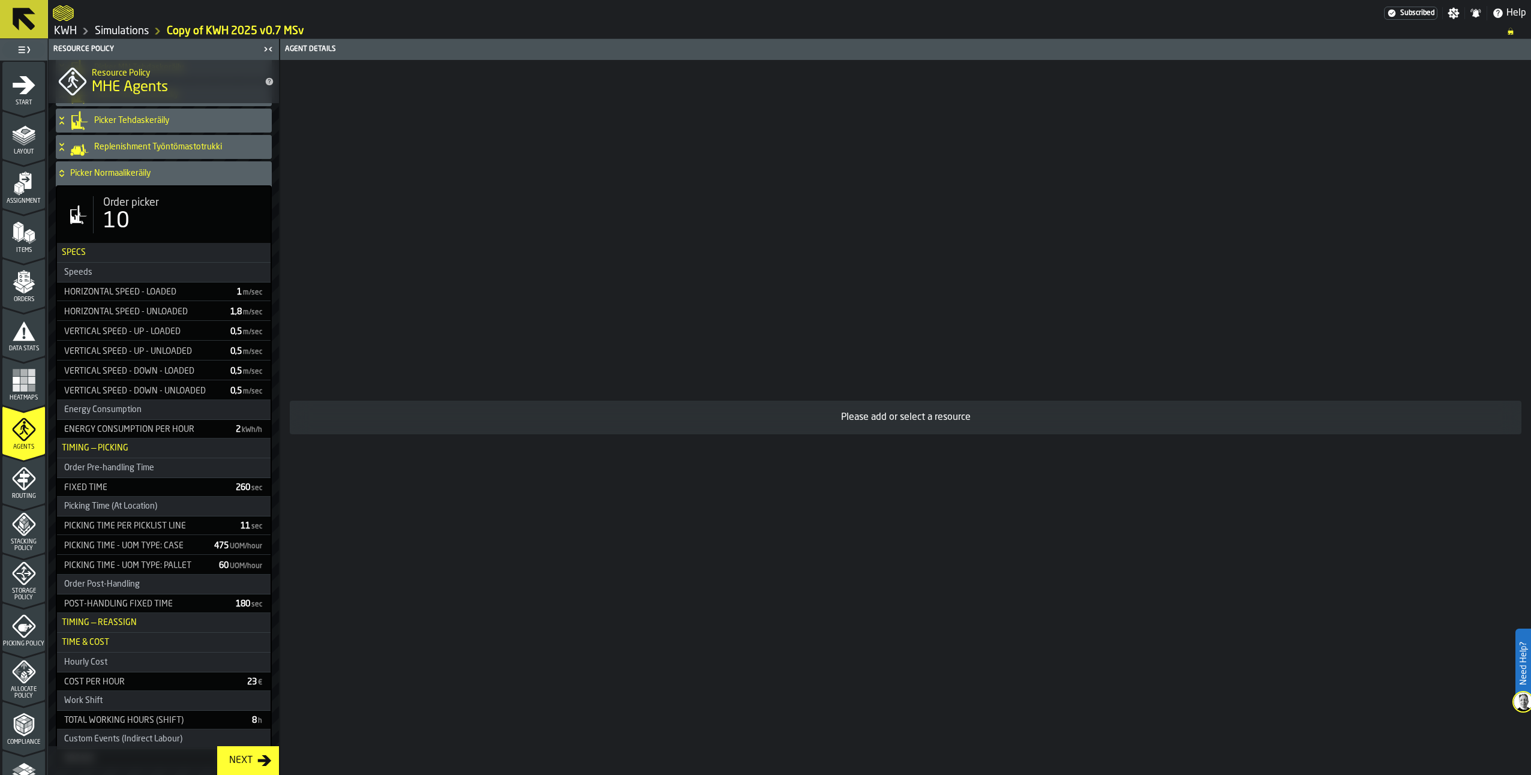
scroll to position [0, 0]
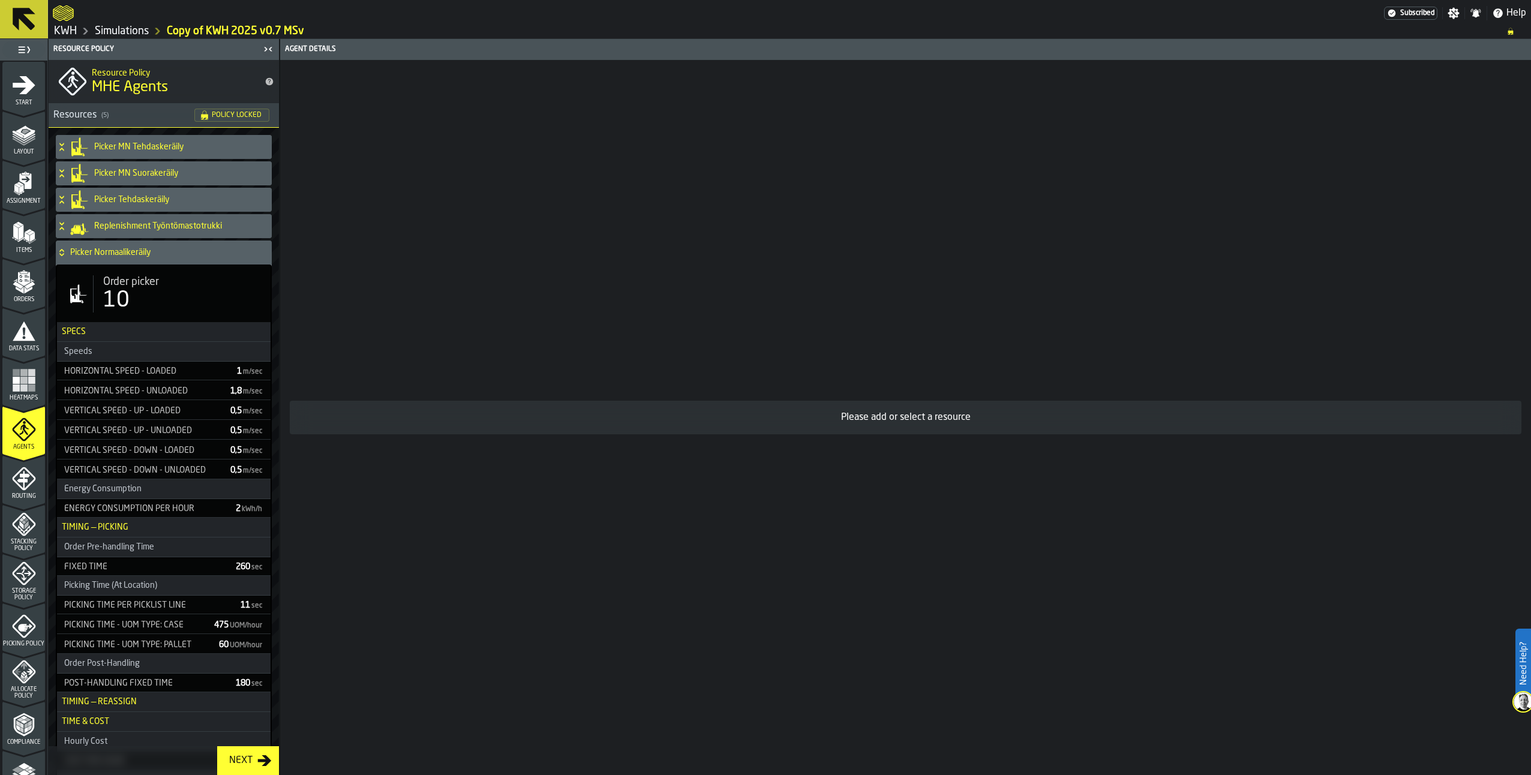
click at [62, 251] on icon at bounding box center [62, 253] width 12 height 10
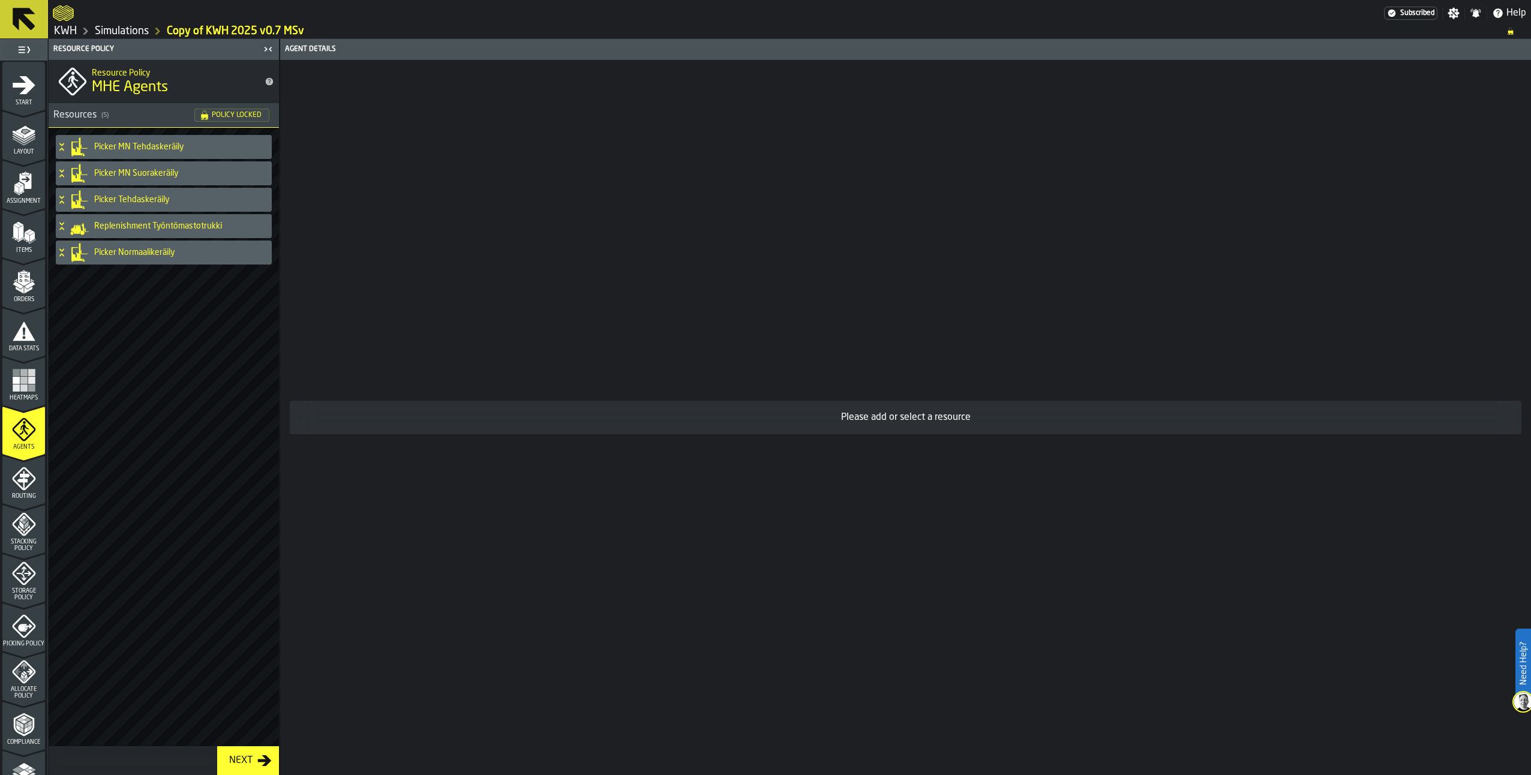
click at [63, 251] on icon at bounding box center [62, 253] width 12 height 10
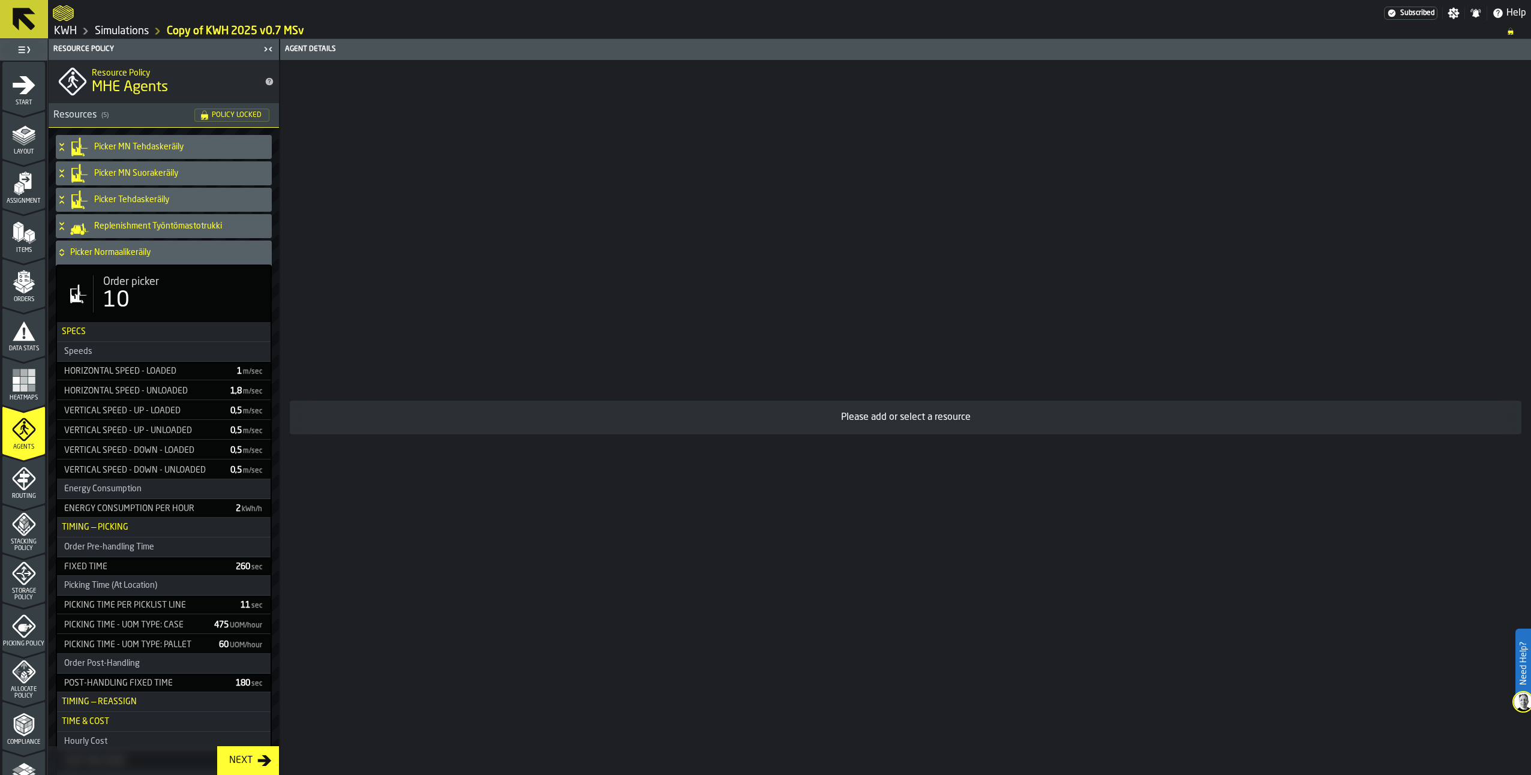
click at [65, 250] on icon at bounding box center [62, 253] width 12 height 10
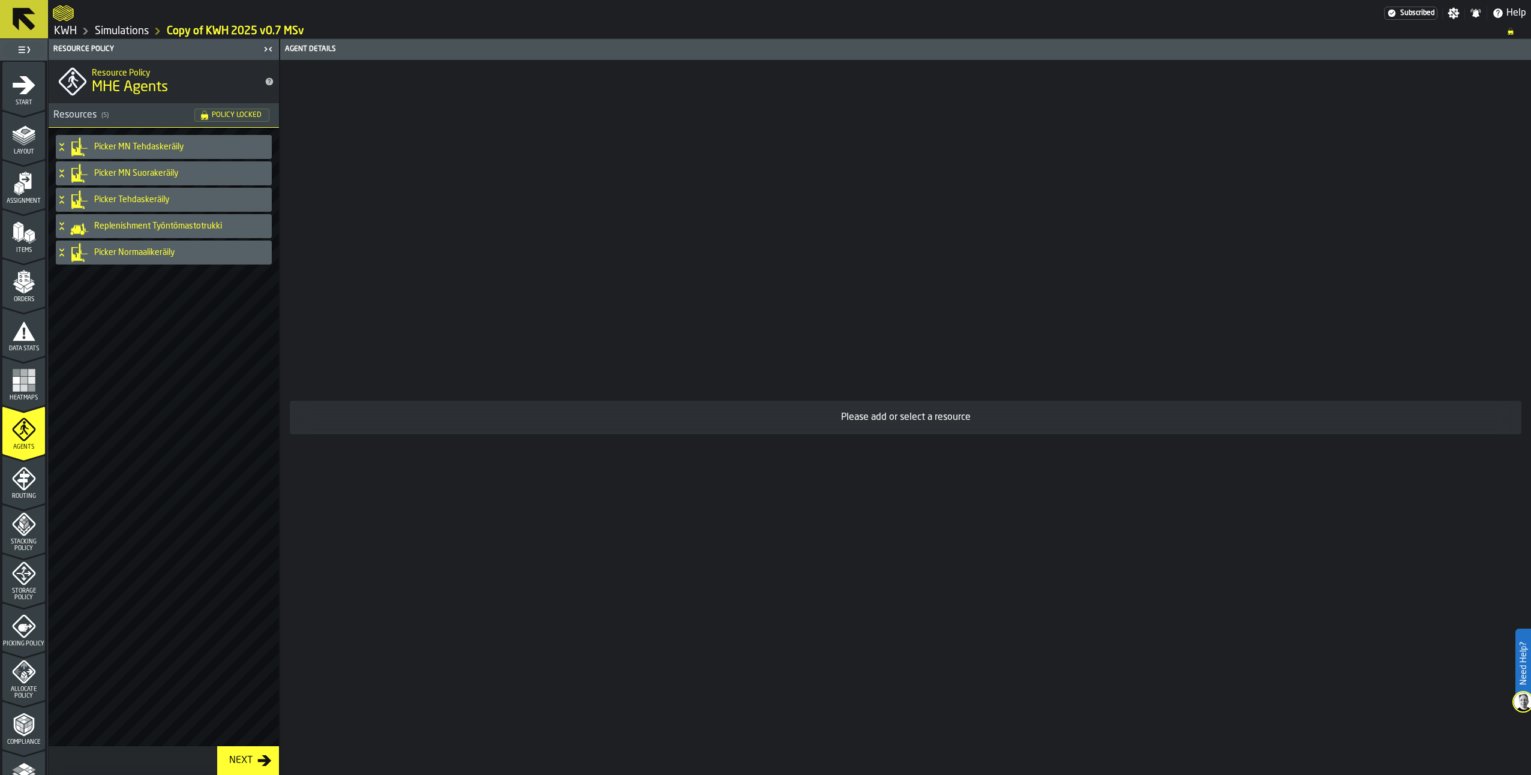
click at [70, 199] on div "Picker Tehdaskeräily" at bounding box center [161, 200] width 211 height 24
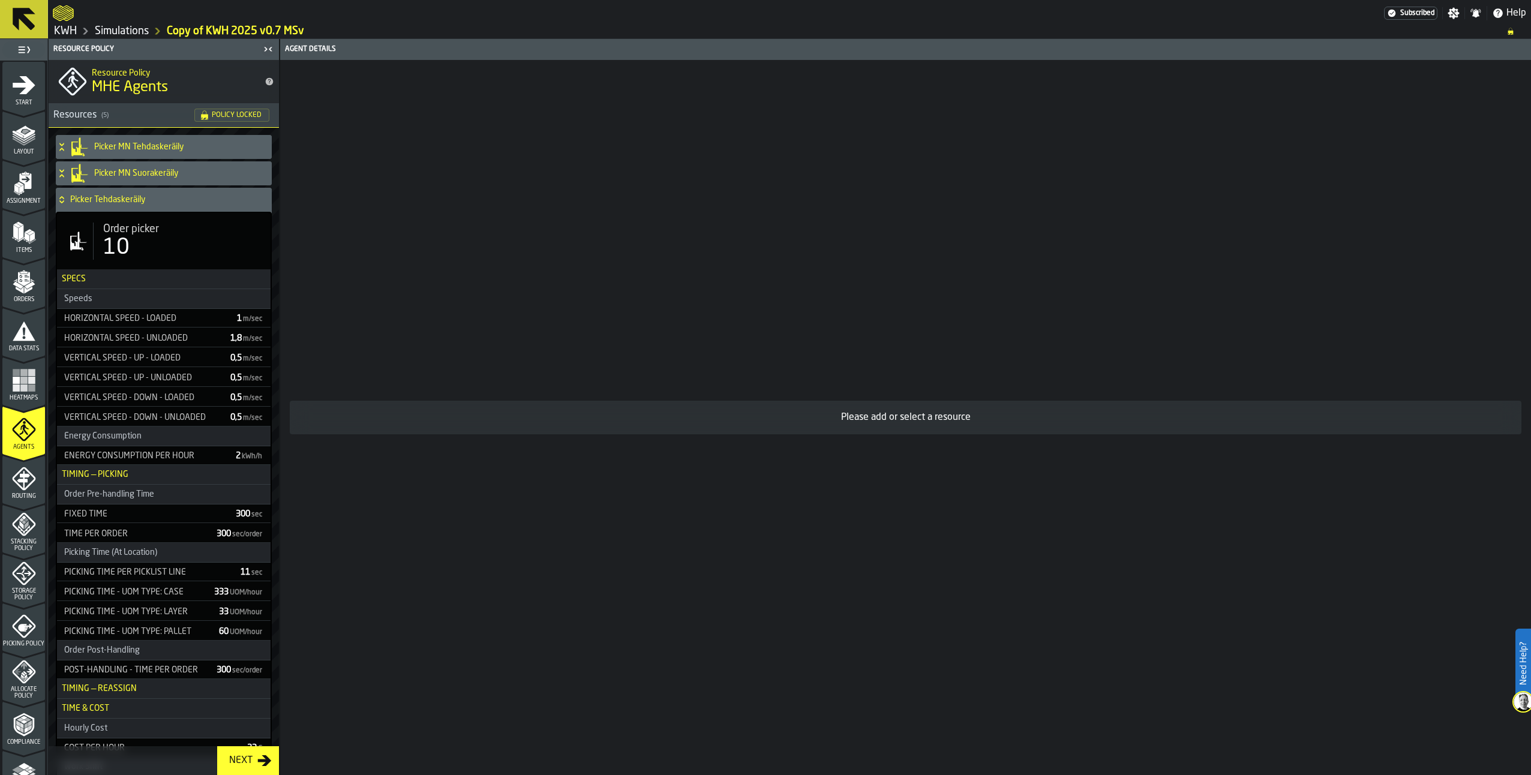
click at [62, 197] on icon at bounding box center [61, 197] width 4 height 3
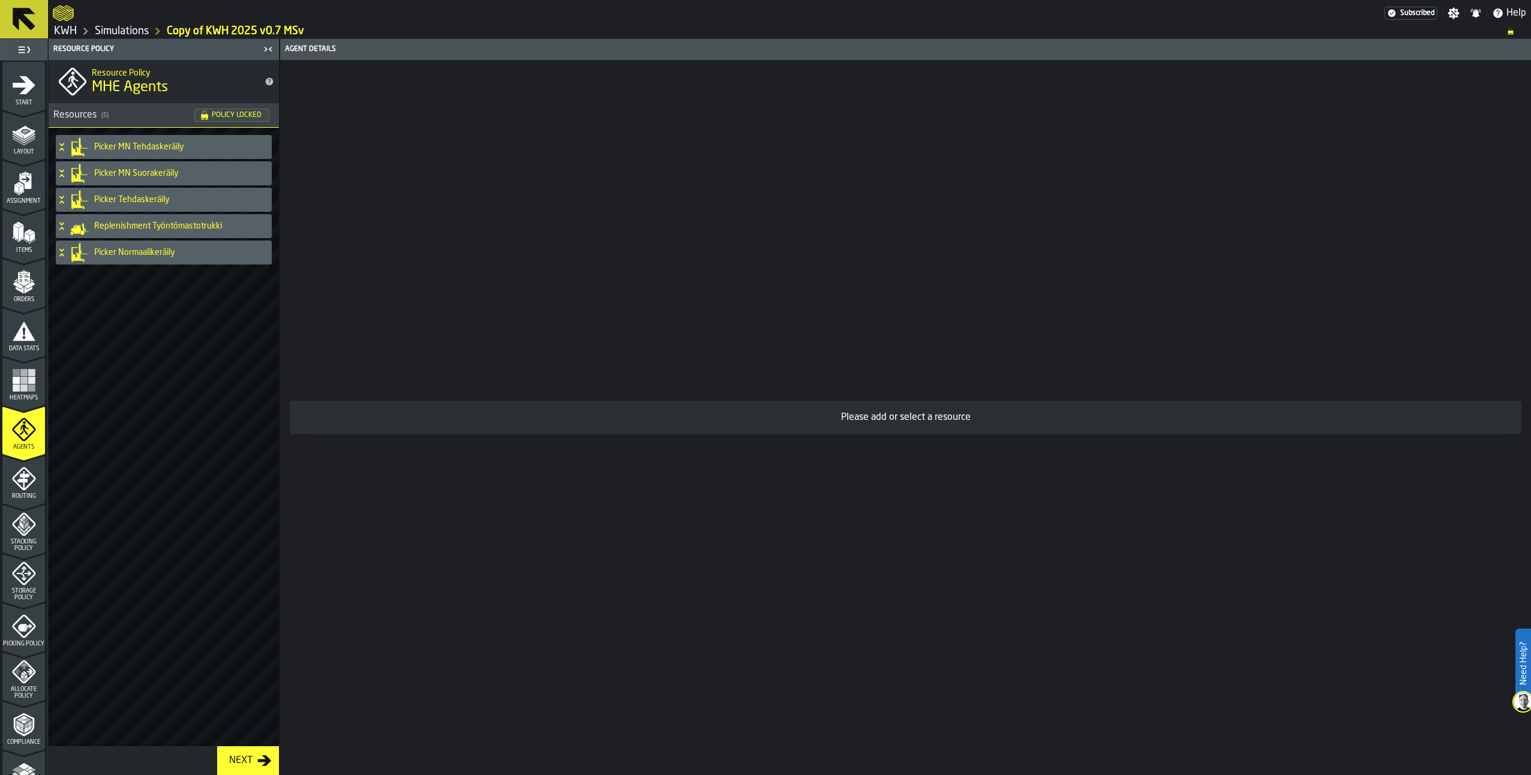
click at [64, 250] on icon at bounding box center [62, 253] width 12 height 10
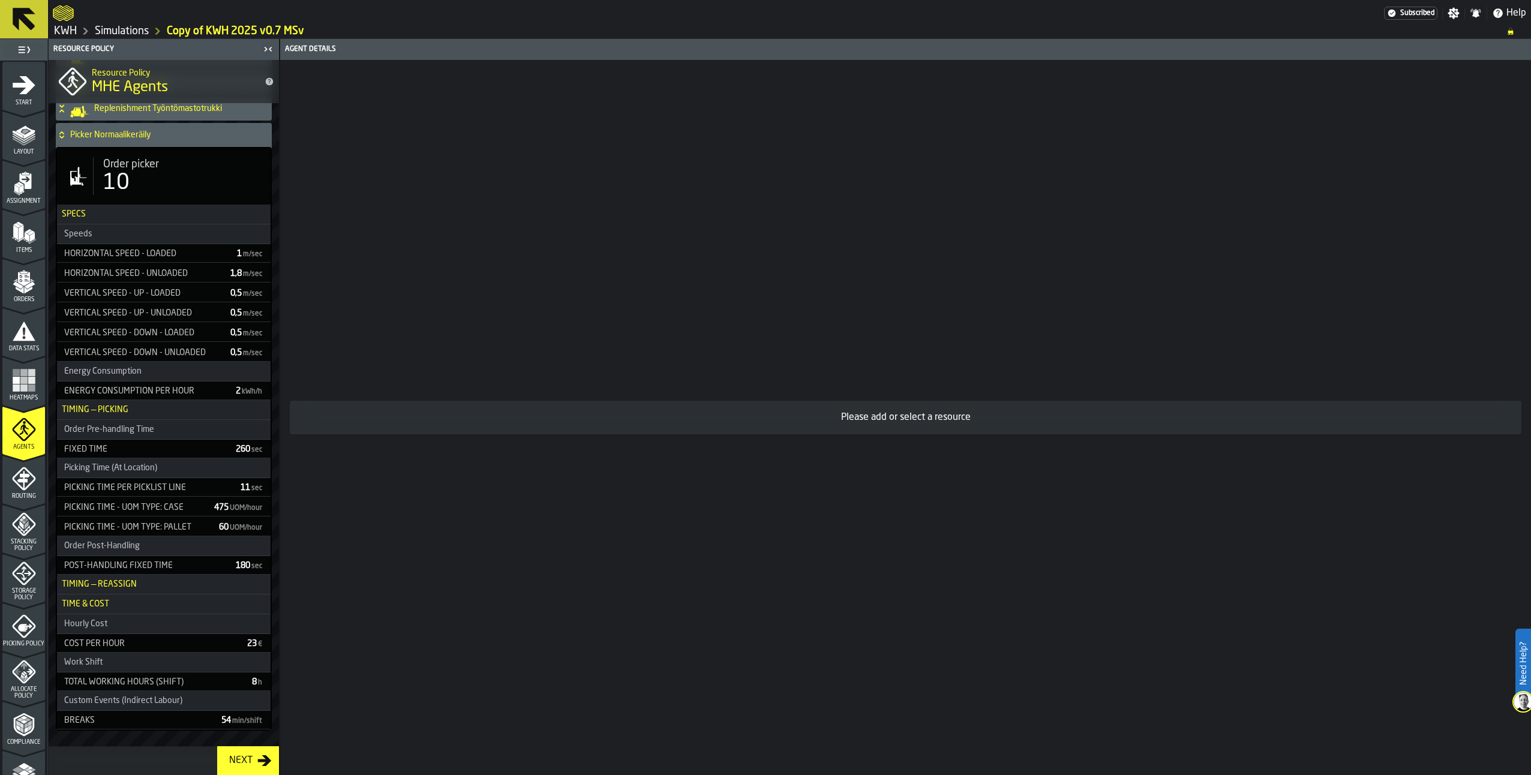
scroll to position [119, 0]
click at [22, 284] on icon "menu Orders" at bounding box center [23, 279] width 12 height 14
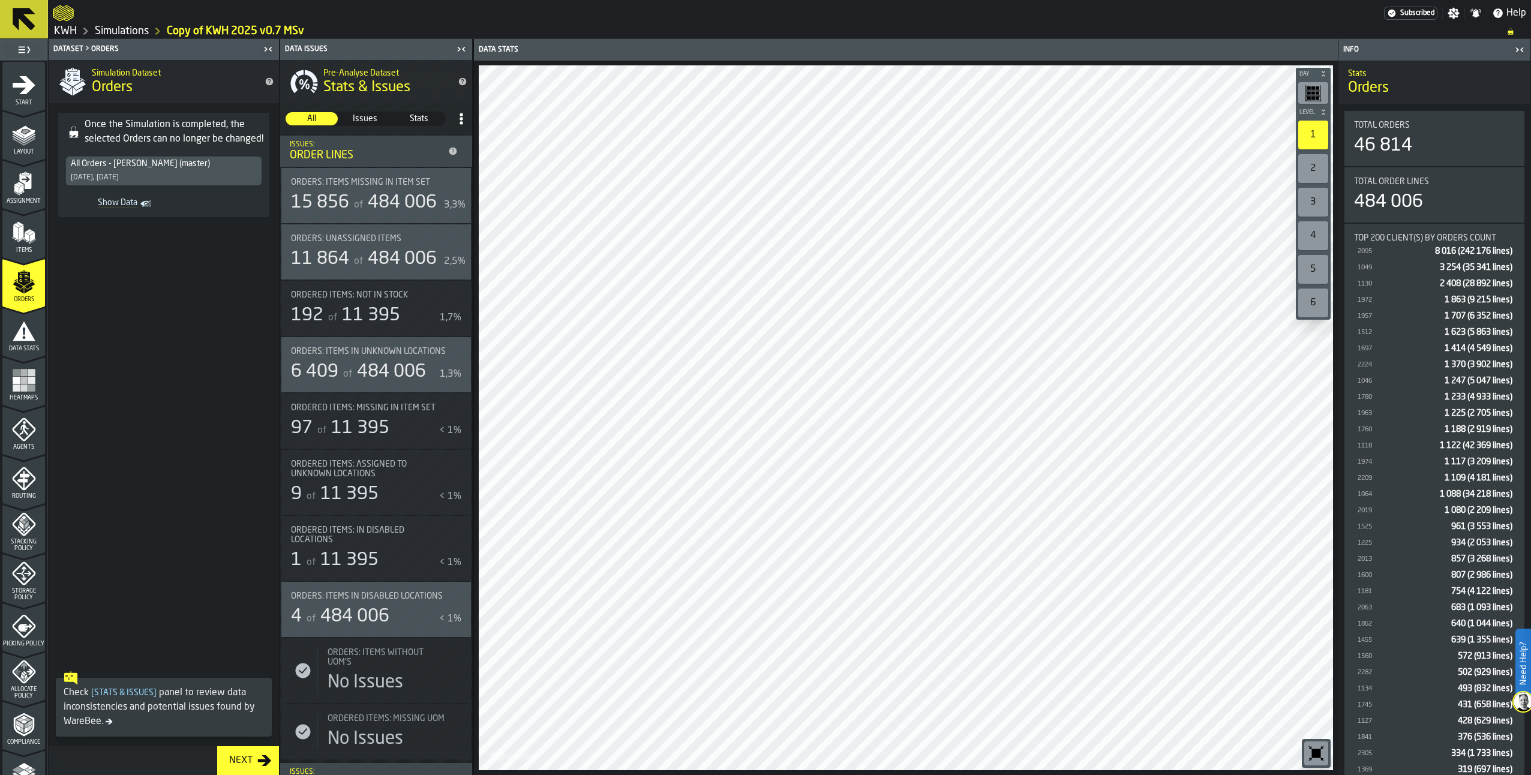
click at [144, 202] on icon "toggle-dataset-table-Show Data" at bounding box center [146, 204] width 12 height 12
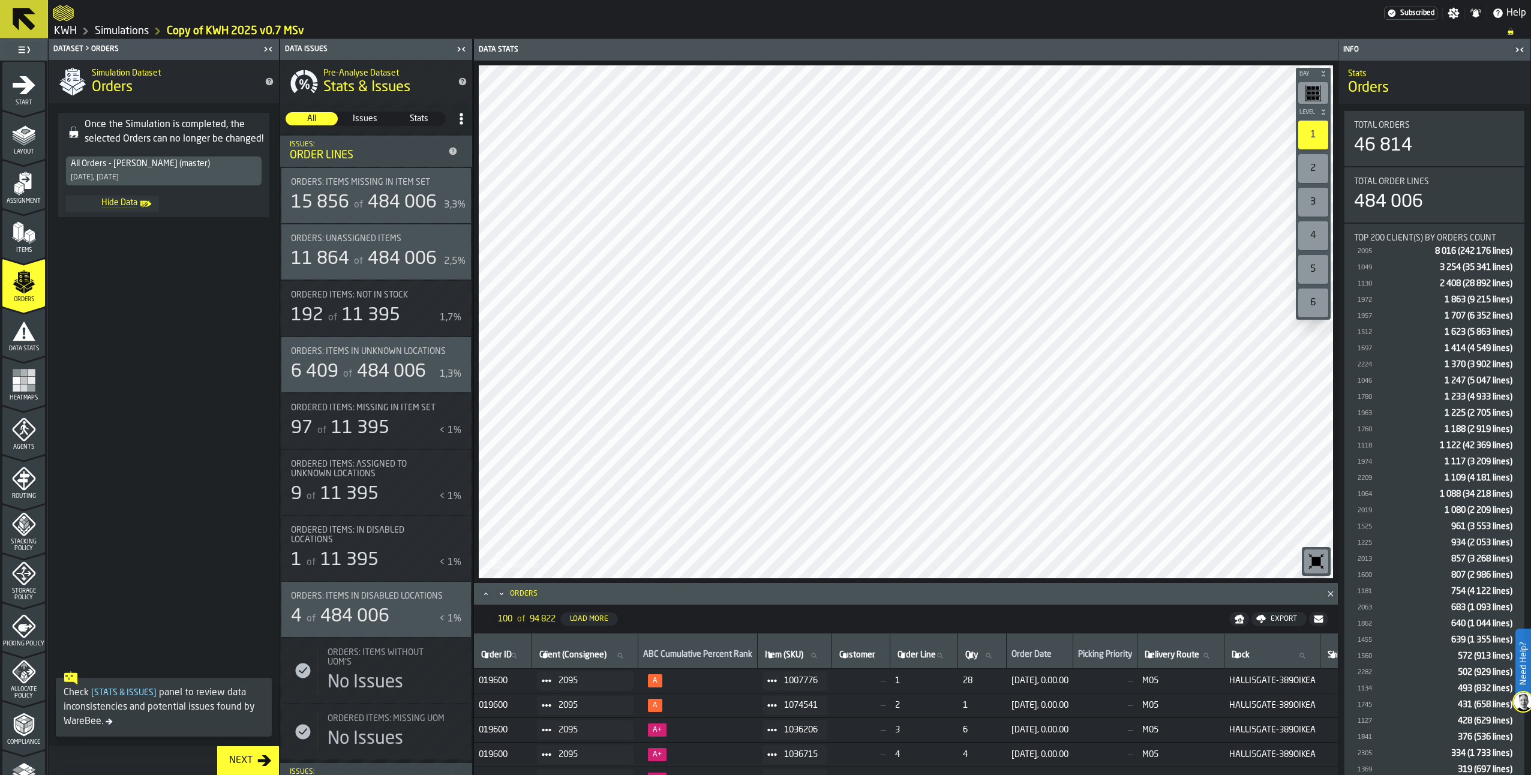
click at [1273, 617] on div "Export" at bounding box center [1284, 619] width 36 height 8
click at [1276, 622] on span "Download (csv)" at bounding box center [1274, 619] width 56 height 10
click at [12, 195] on div "Assignment" at bounding box center [23, 188] width 43 height 33
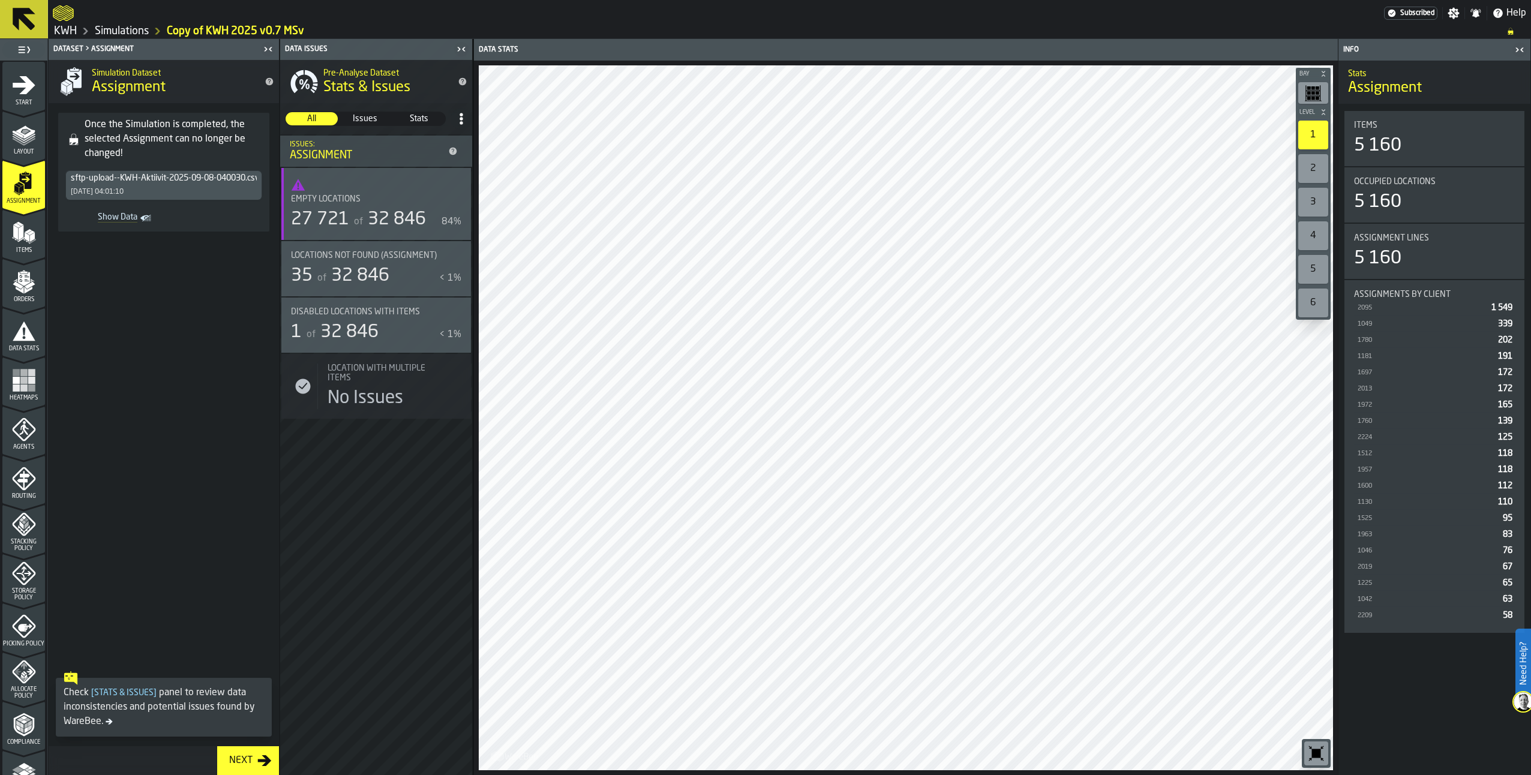
click at [0, 0] on icon "Show Data" at bounding box center [0, 0] width 0 height 0
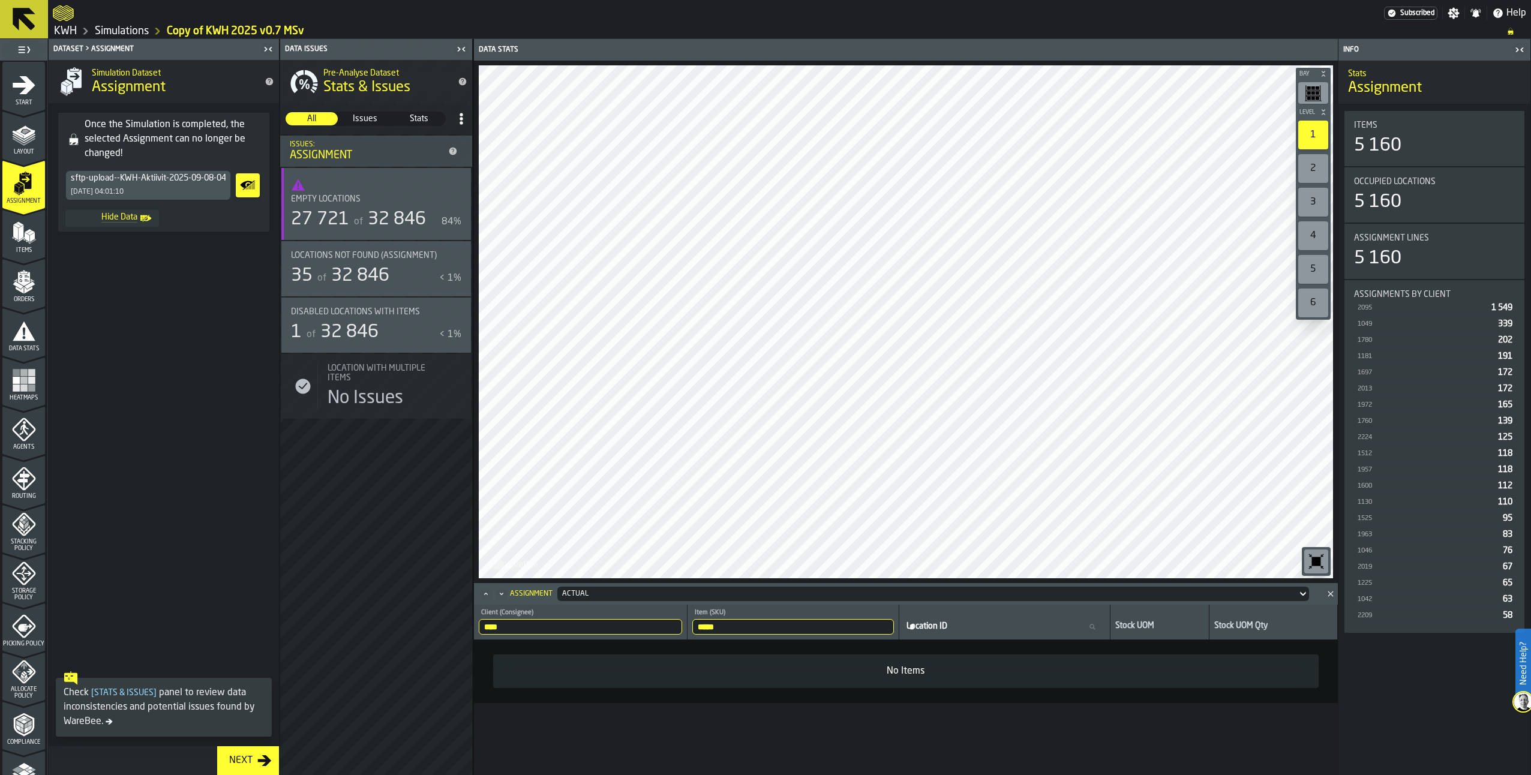
click at [679, 637] on th "**** Client (Consignee) 1952" at bounding box center [581, 622] width 214 height 35
click at [678, 625] on input "****" at bounding box center [580, 627] width 203 height 16
click at [679, 629] on input "****" at bounding box center [580, 627] width 203 height 16
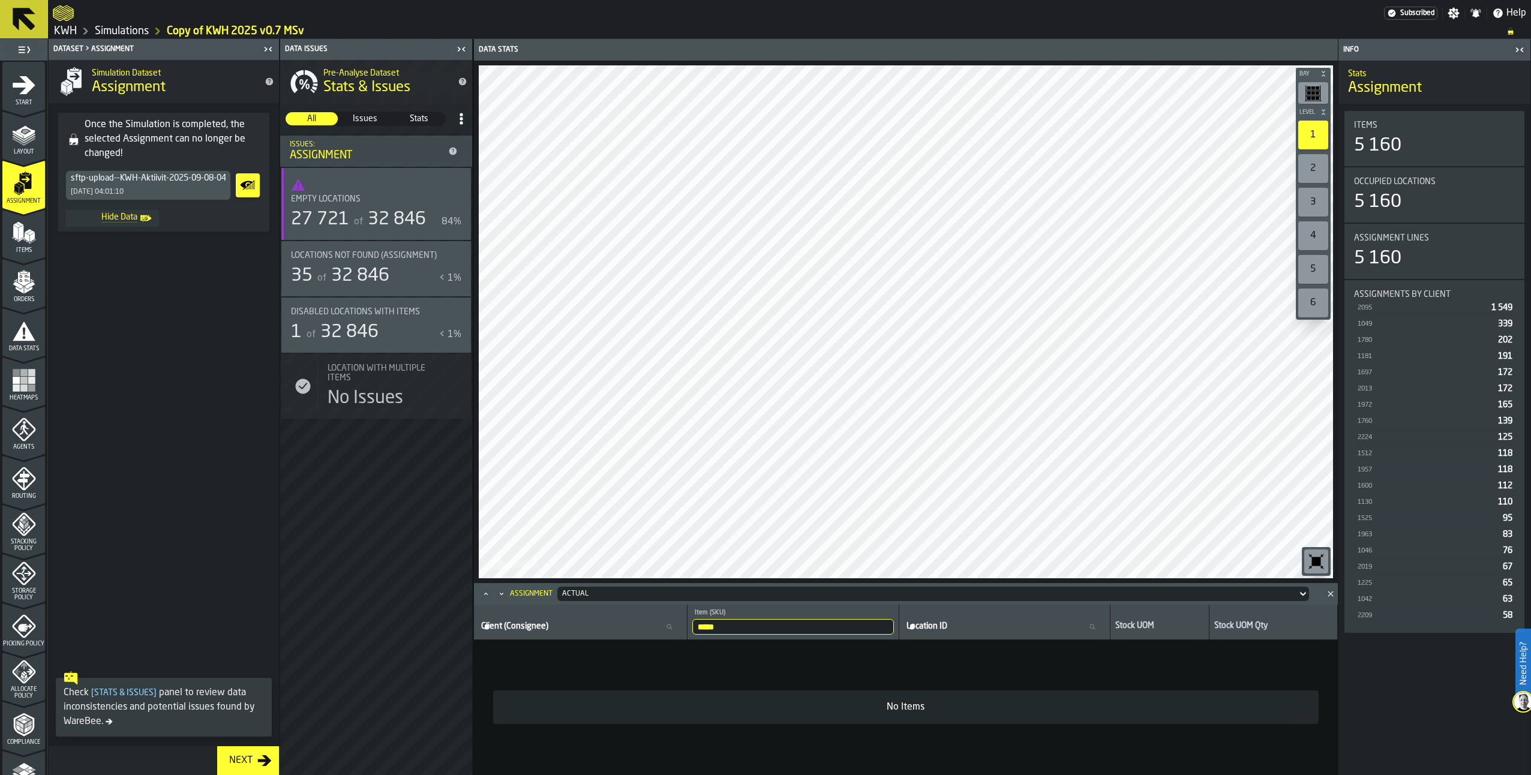
click at [894, 626] on input "*****" at bounding box center [793, 627] width 202 height 16
click at [894, 625] on input "*****" at bounding box center [793, 627] width 202 height 16
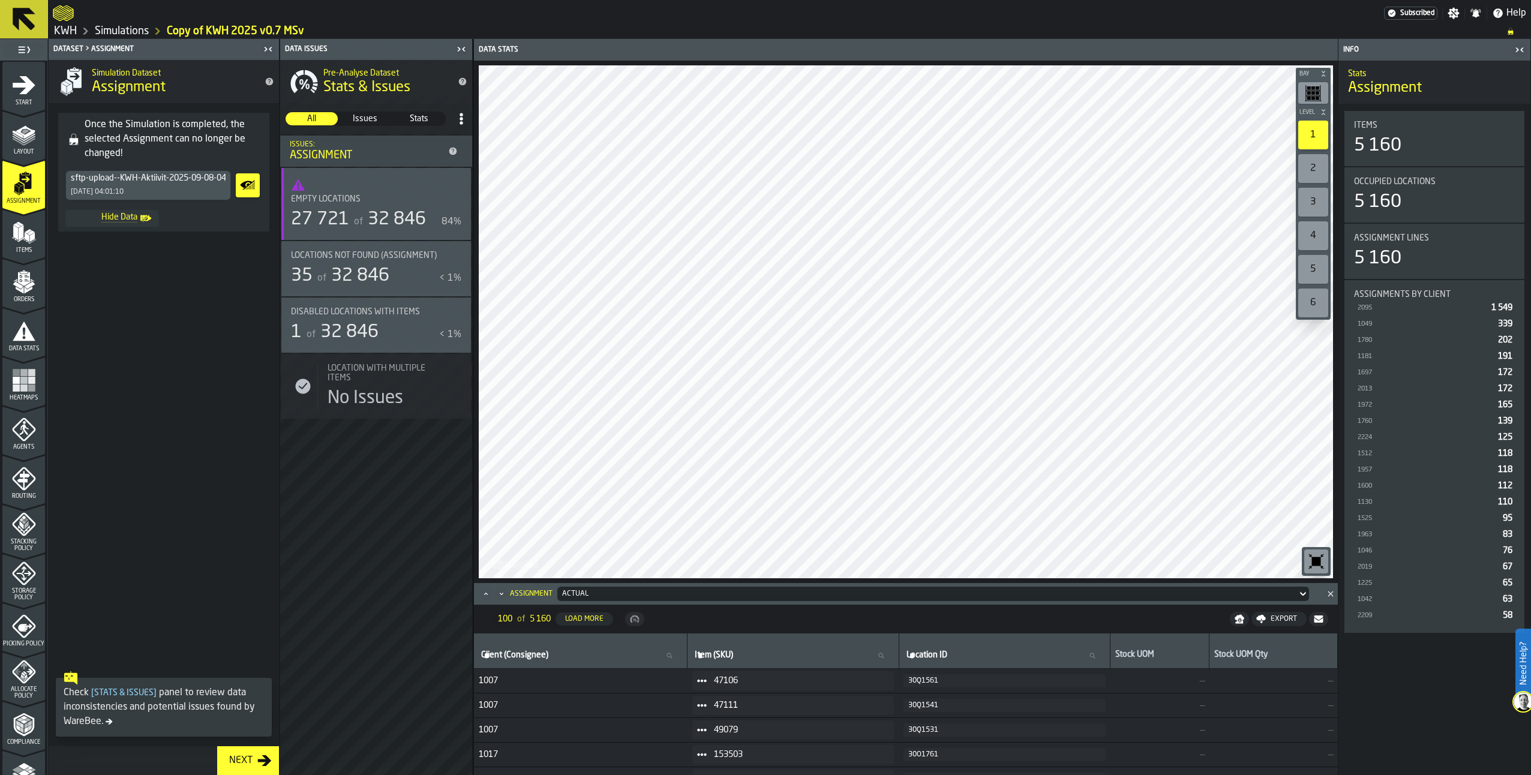
click at [1273, 619] on div "Export" at bounding box center [1284, 619] width 36 height 8
click at [1273, 620] on span "Download (csv)" at bounding box center [1274, 619] width 56 height 10
